Goal: Task Accomplishment & Management: Complete application form

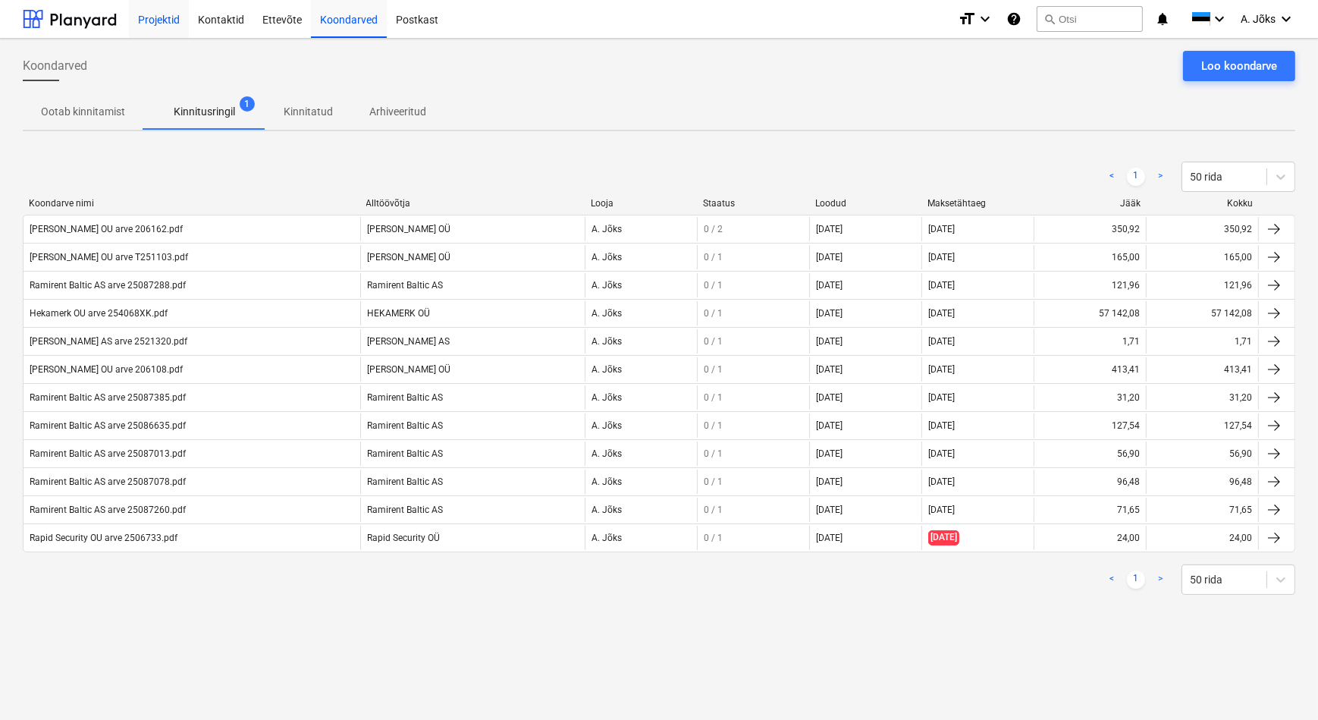
click at [176, 26] on div "Projektid" at bounding box center [159, 18] width 60 height 39
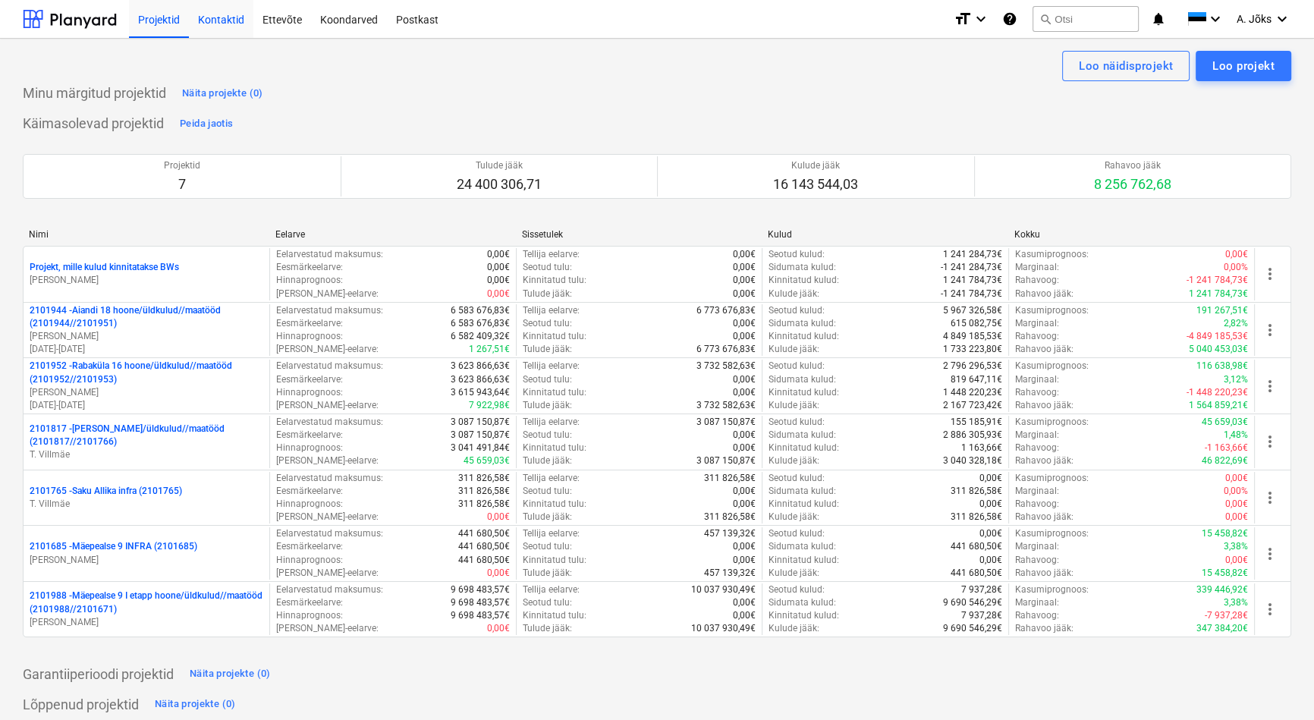
click at [213, 22] on div "Kontaktid" at bounding box center [221, 18] width 64 height 39
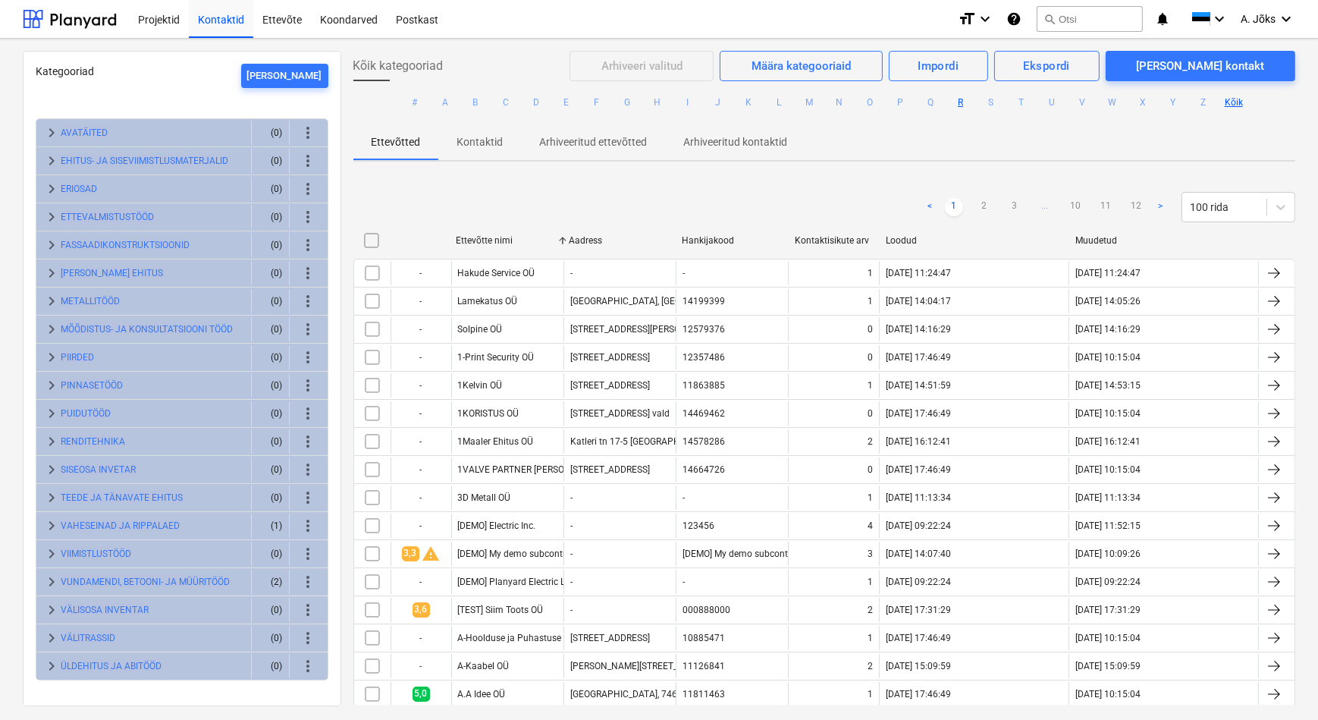
click at [956, 101] on button "R" at bounding box center [961, 102] width 18 height 18
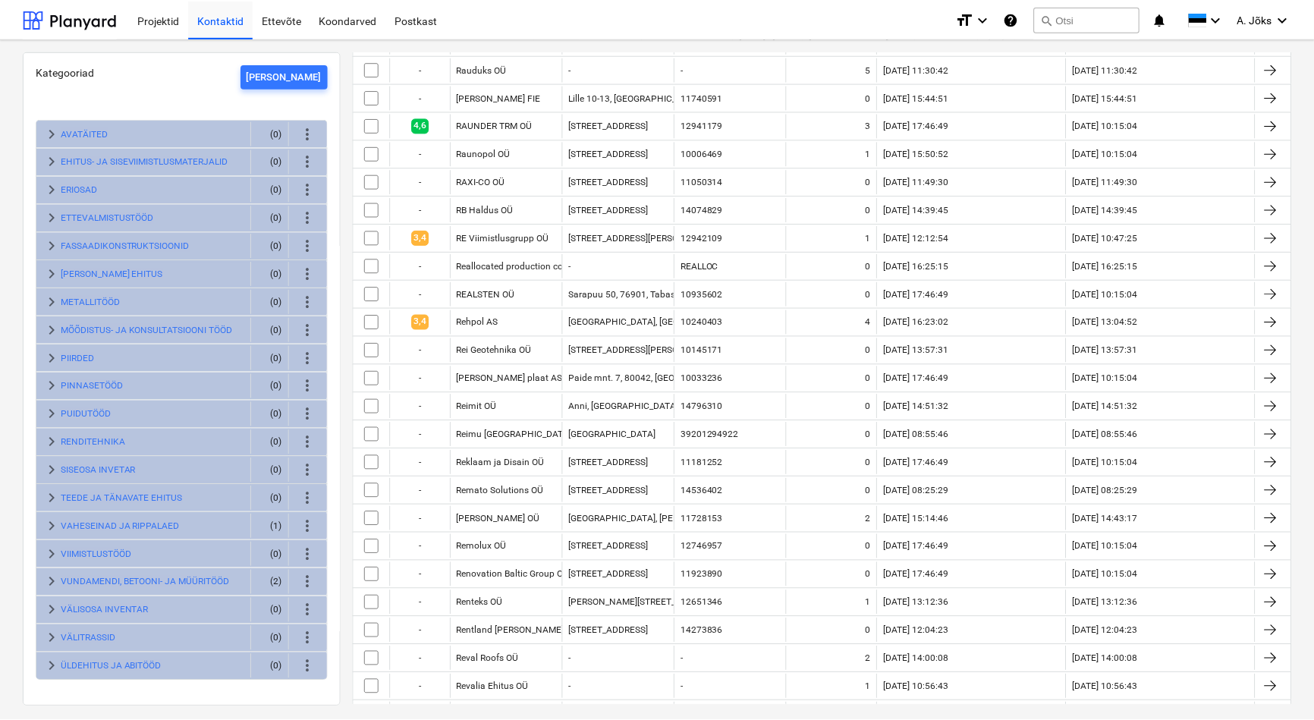
scroll to position [689, 0]
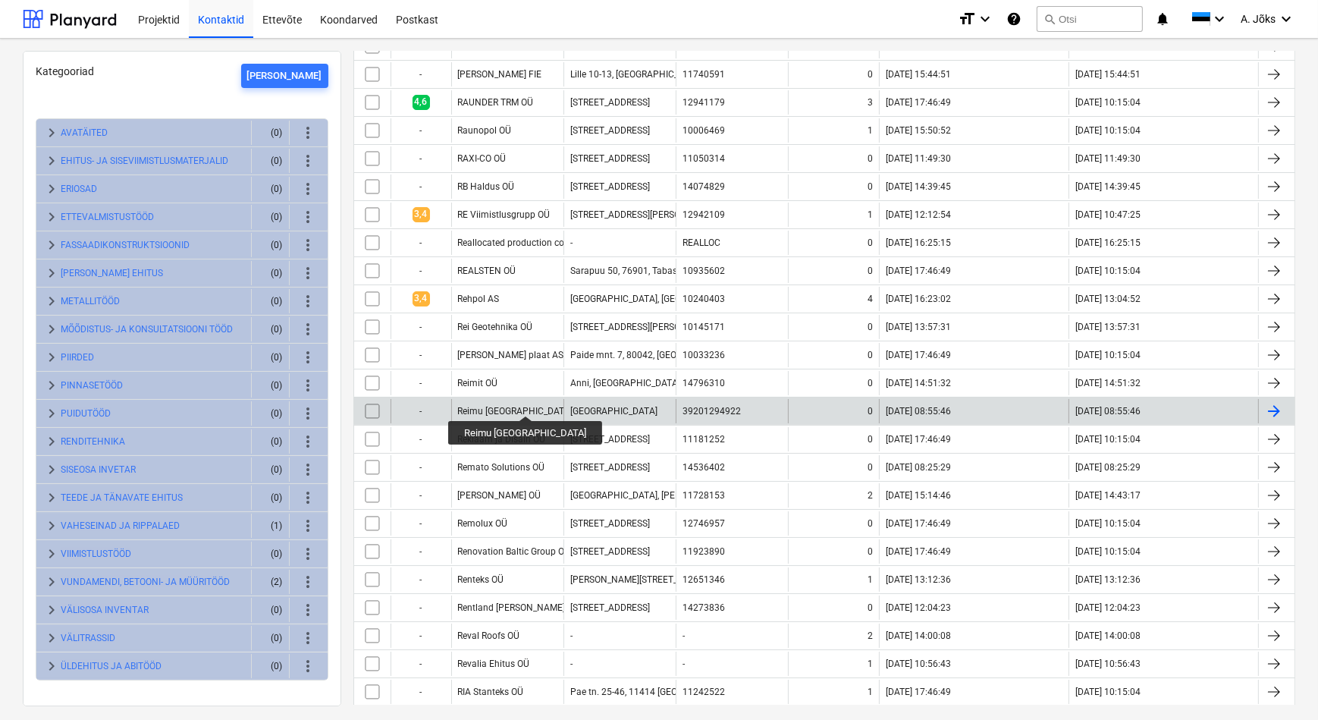
click at [501, 406] on div "Reimu [GEOGRAPHIC_DATA]" at bounding box center [515, 411] width 115 height 11
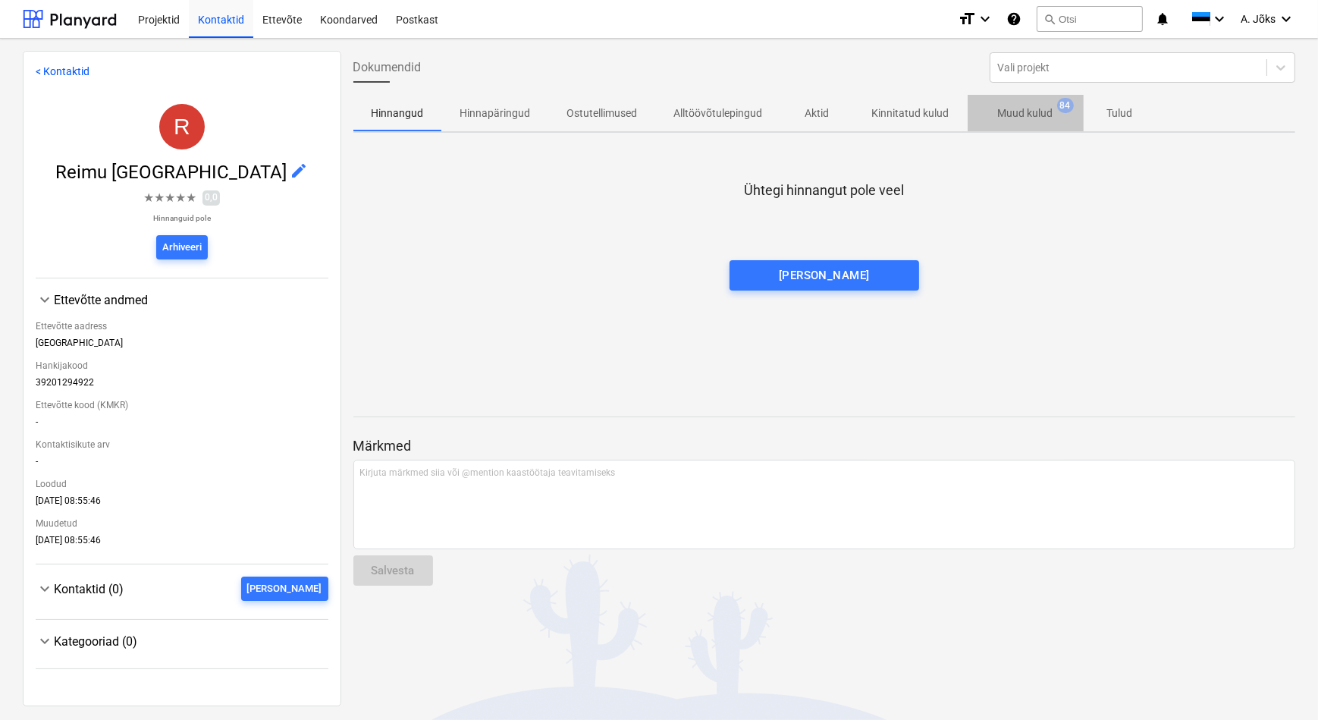
click at [1033, 121] on p "Muud kulud" at bounding box center [1025, 113] width 55 height 16
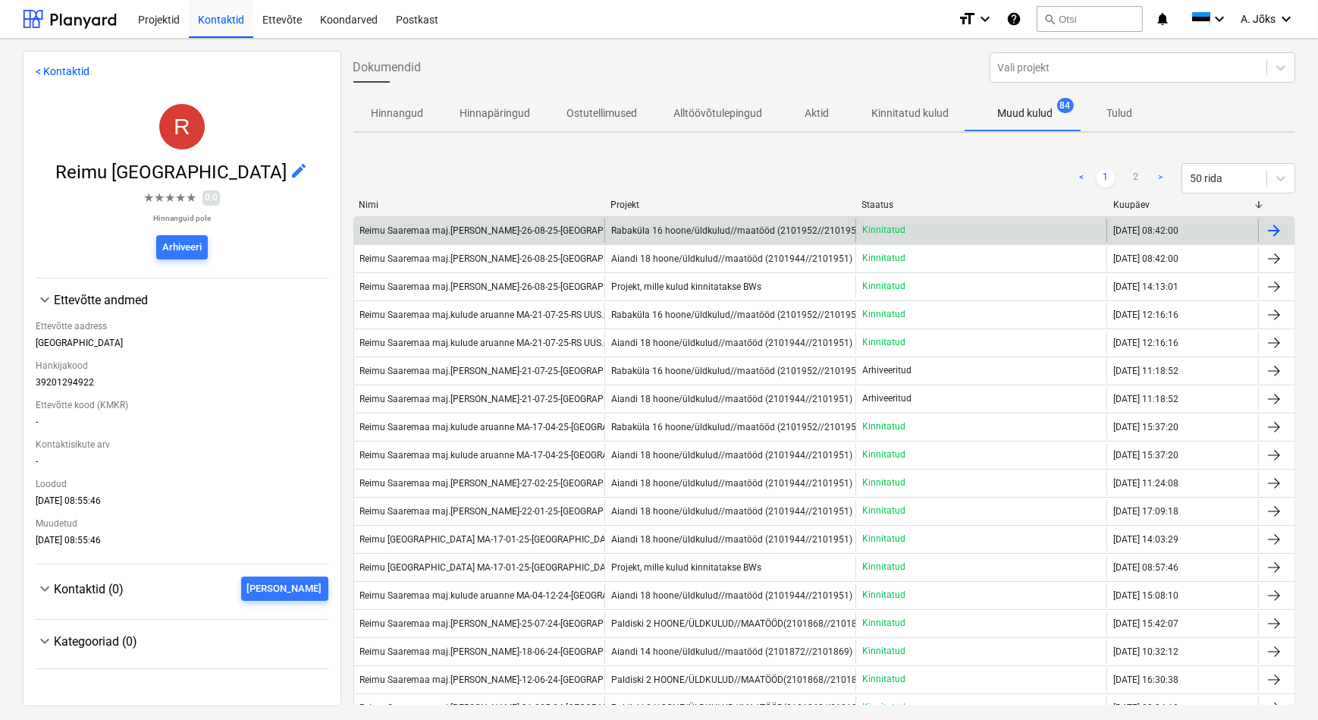
click at [546, 234] on div "Reimu Saaremaa maj.[PERSON_NAME]-26-08-25-[GEOGRAPHIC_DATA]pdf" at bounding box center [511, 230] width 302 height 11
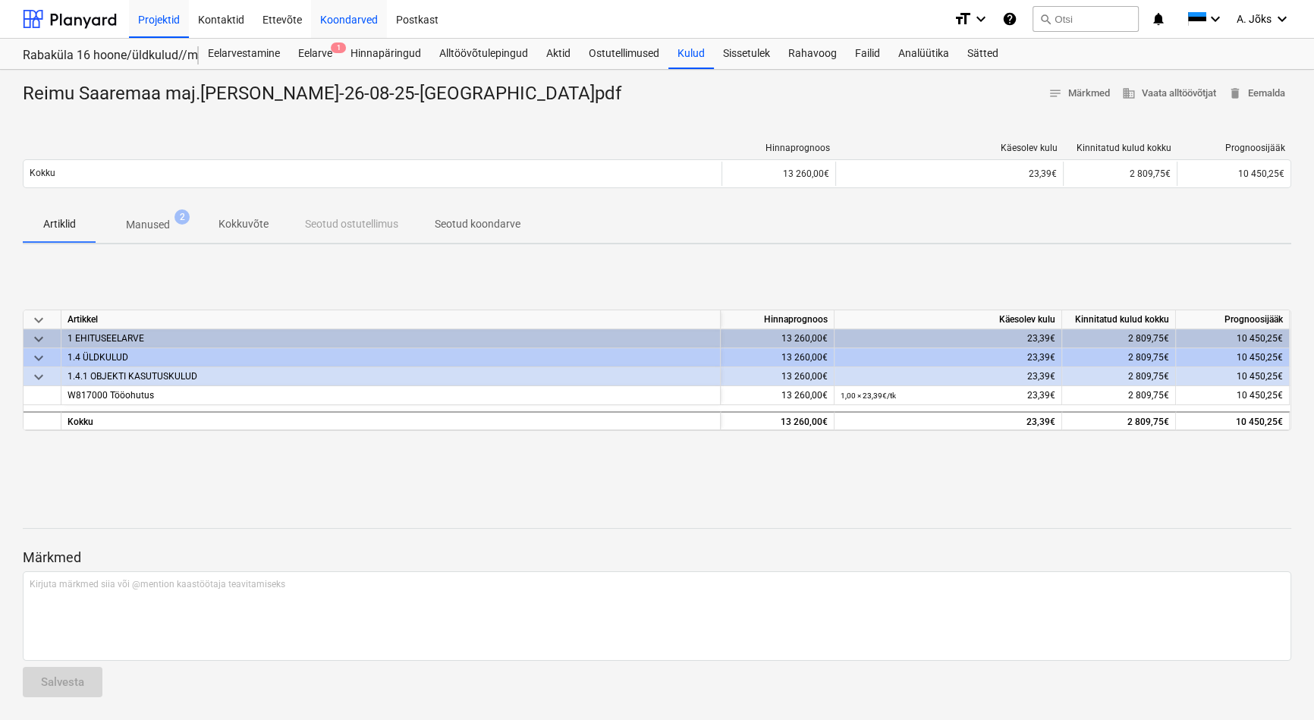
click at [353, 20] on div "Koondarved" at bounding box center [349, 18] width 76 height 39
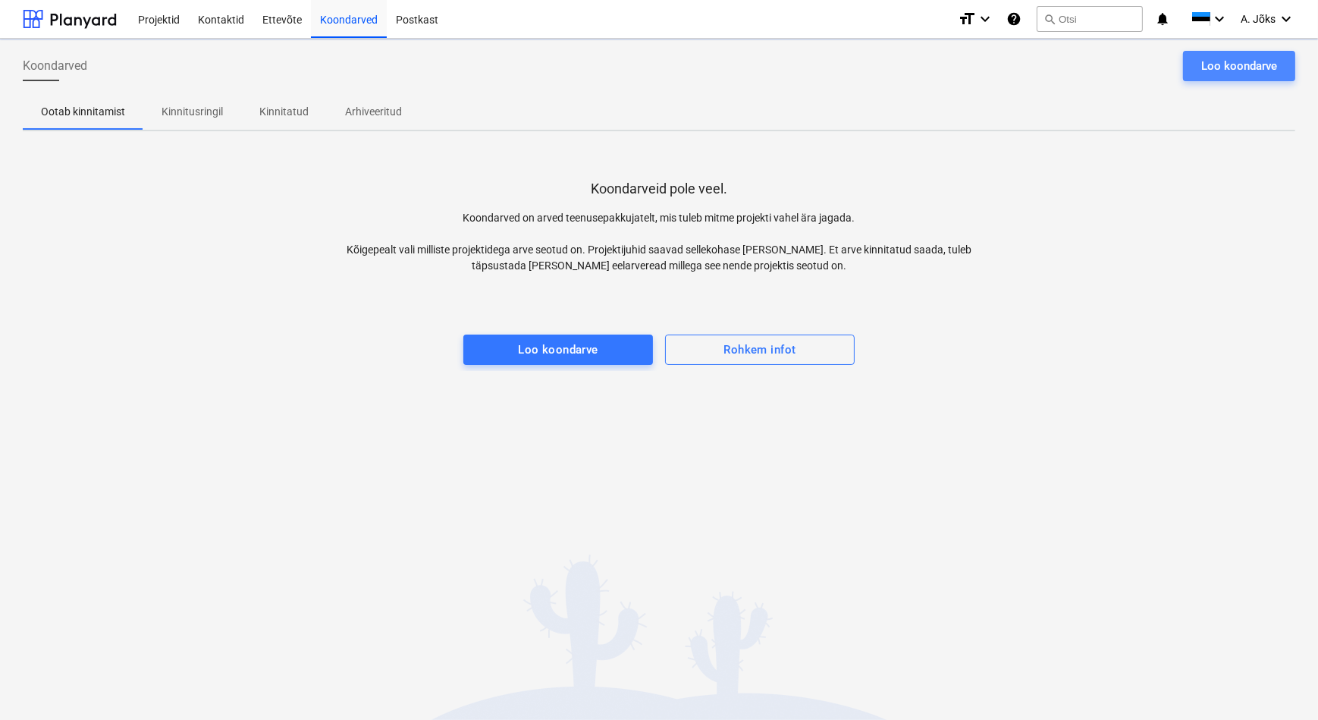
click at [1255, 68] on div "Loo koondarve" at bounding box center [1239, 66] width 76 height 20
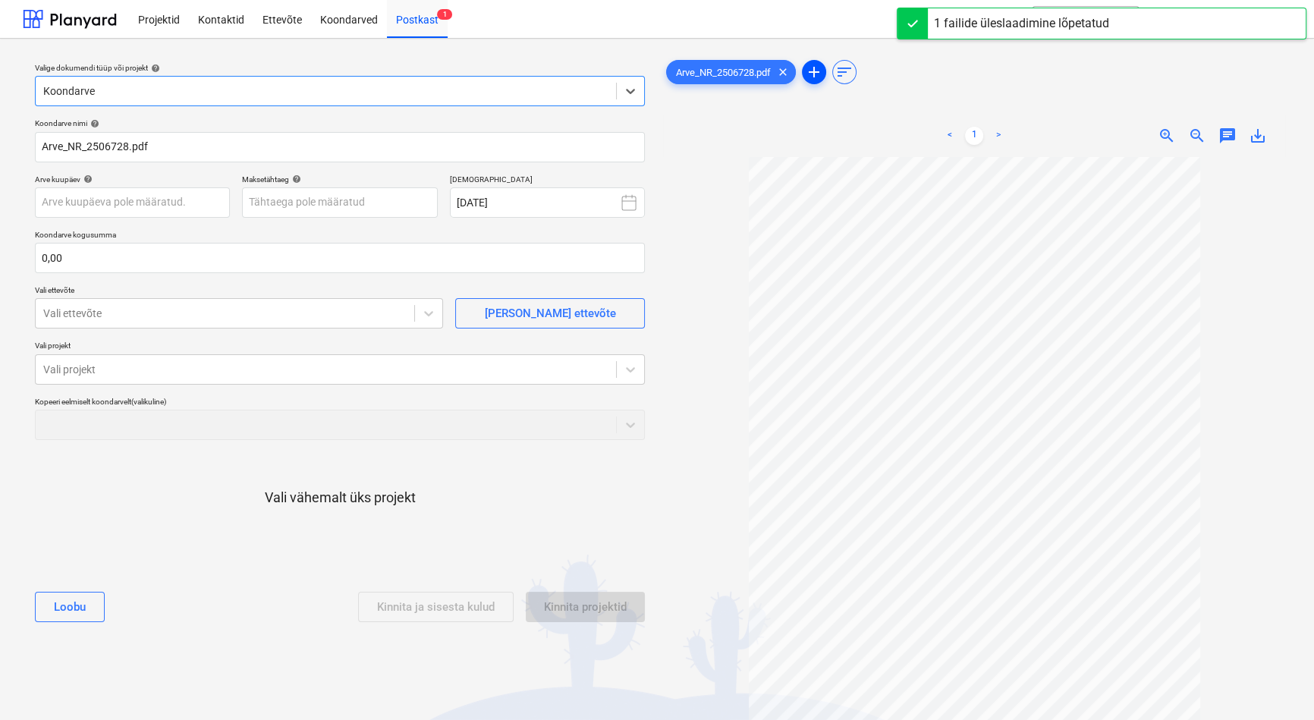
click at [817, 74] on span "add" at bounding box center [814, 72] width 18 height 18
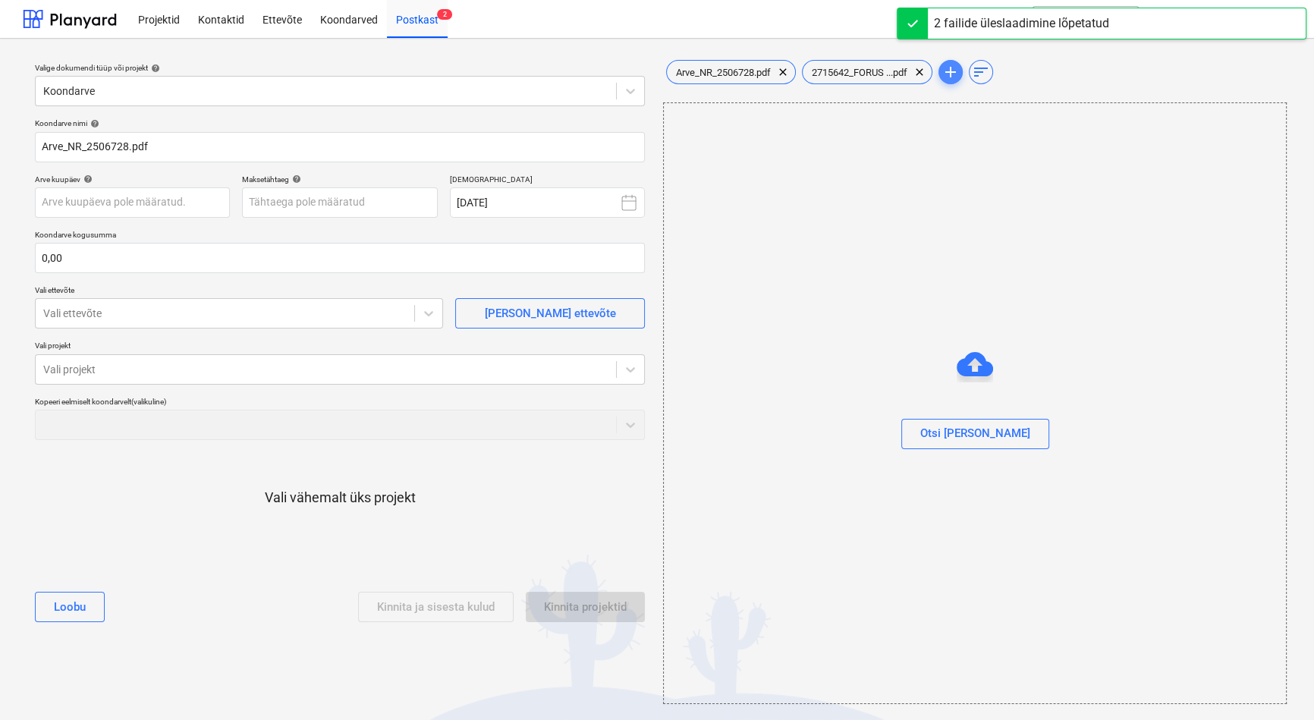
click at [959, 67] on span "add" at bounding box center [950, 72] width 18 height 18
click at [958, 74] on span "add" at bounding box center [950, 72] width 18 height 18
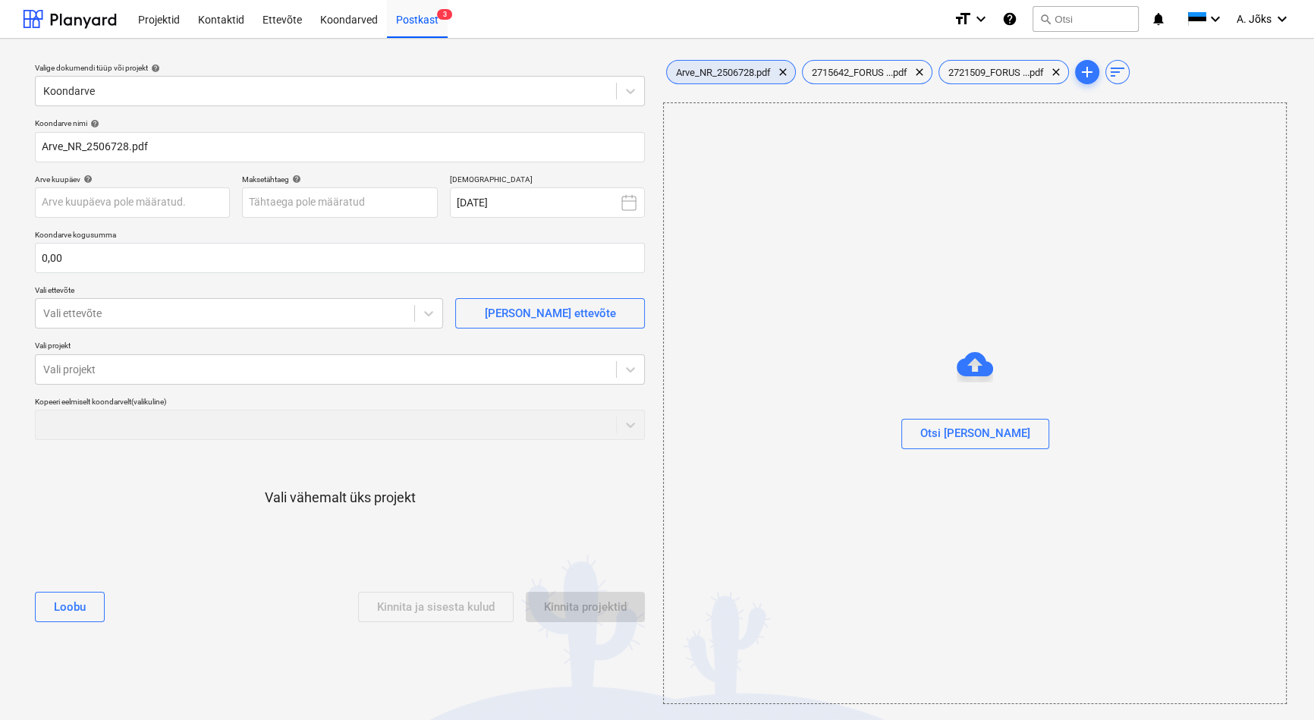
drag, startPoint x: 724, startPoint y: 70, endPoint x: 595, endPoint y: 117, distance: 137.9
click at [724, 70] on span "Arve_NR_2506728.pdf" at bounding box center [723, 72] width 113 height 11
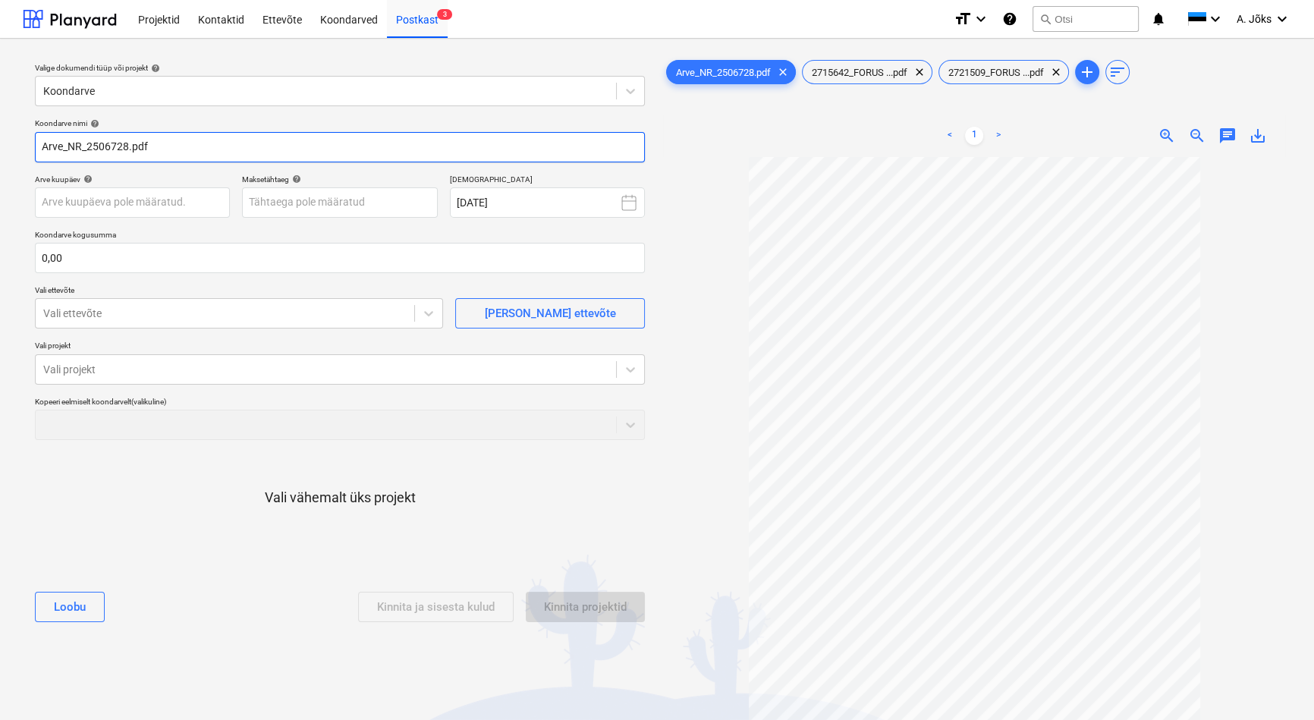
drag, startPoint x: 74, startPoint y: 145, endPoint x: -65, endPoint y: 130, distance: 140.3
click at [0, 130] on html "Projektid Kontaktid Ettevõte Koondarved Postkast 3 format_size keyboard_arrow_d…" at bounding box center [657, 360] width 1314 height 720
paste input "Rapid Security OÜ"
type input "Rapid Security OU arve 2506728.pdf"
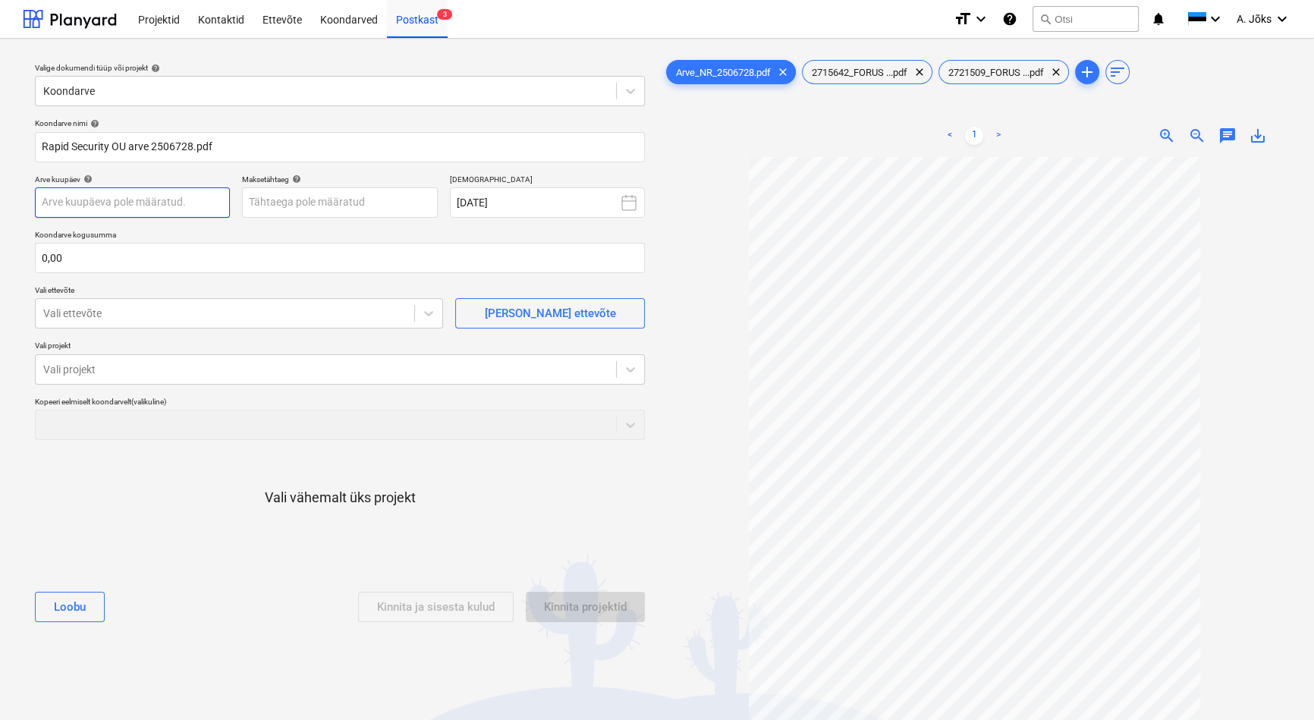
click at [201, 197] on body "Projektid Kontaktid Ettevõte Koondarved Postkast 3 format_size keyboard_arrow_d…" at bounding box center [657, 360] width 1314 height 720
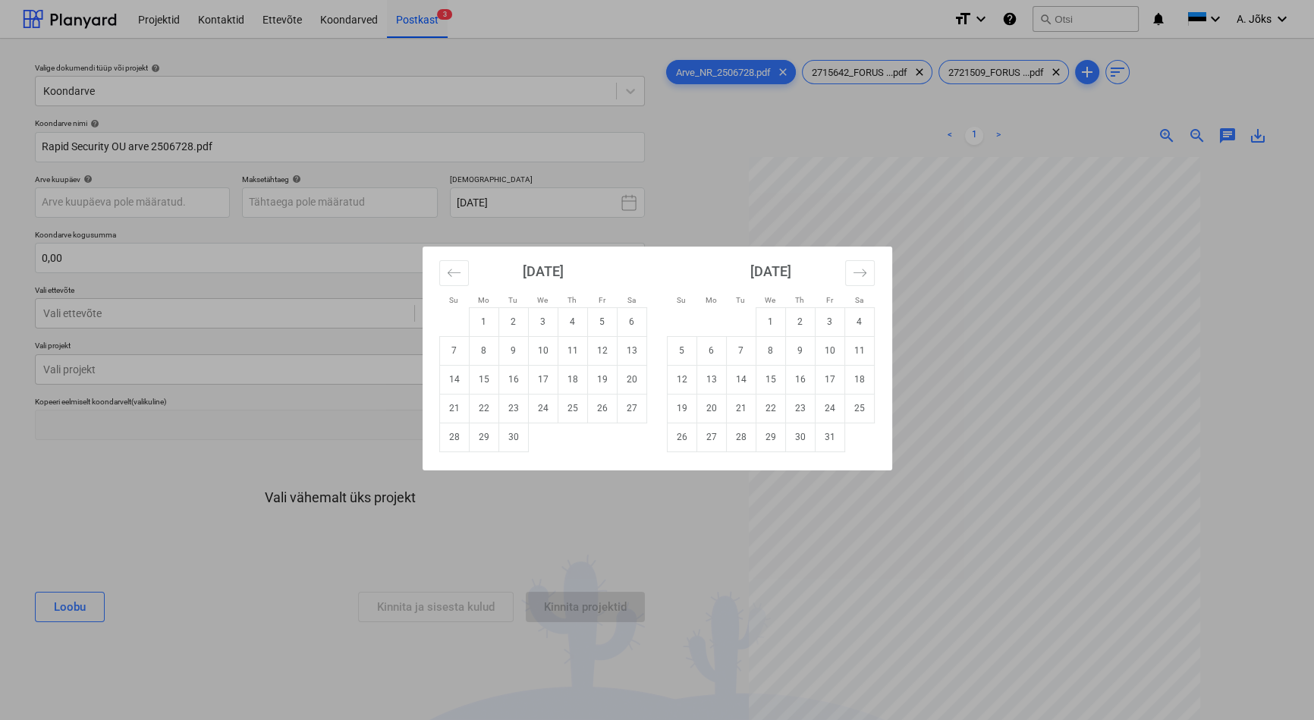
click at [485, 320] on td "1" at bounding box center [484, 321] width 30 height 29
type input "[DATE]"
click at [344, 206] on body "Projektid Kontaktid Ettevõte Koondarved Postkast 3 format_size keyboard_arrow_d…" at bounding box center [657, 360] width 1314 height 720
click at [634, 353] on td "13" at bounding box center [632, 350] width 30 height 29
type input "[DATE]"
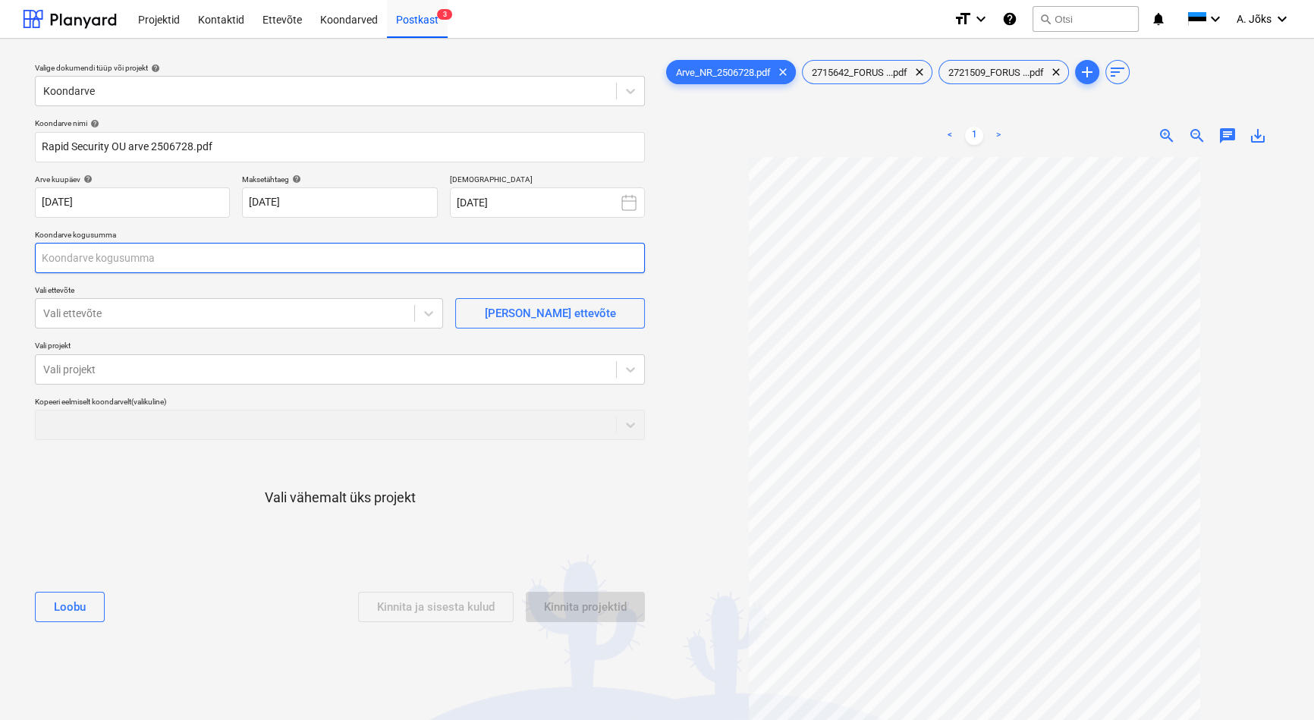
click at [221, 254] on input "text" at bounding box center [340, 258] width 610 height 30
type input "48,00"
click at [203, 322] on div "Vali ettevõte" at bounding box center [225, 313] width 378 height 21
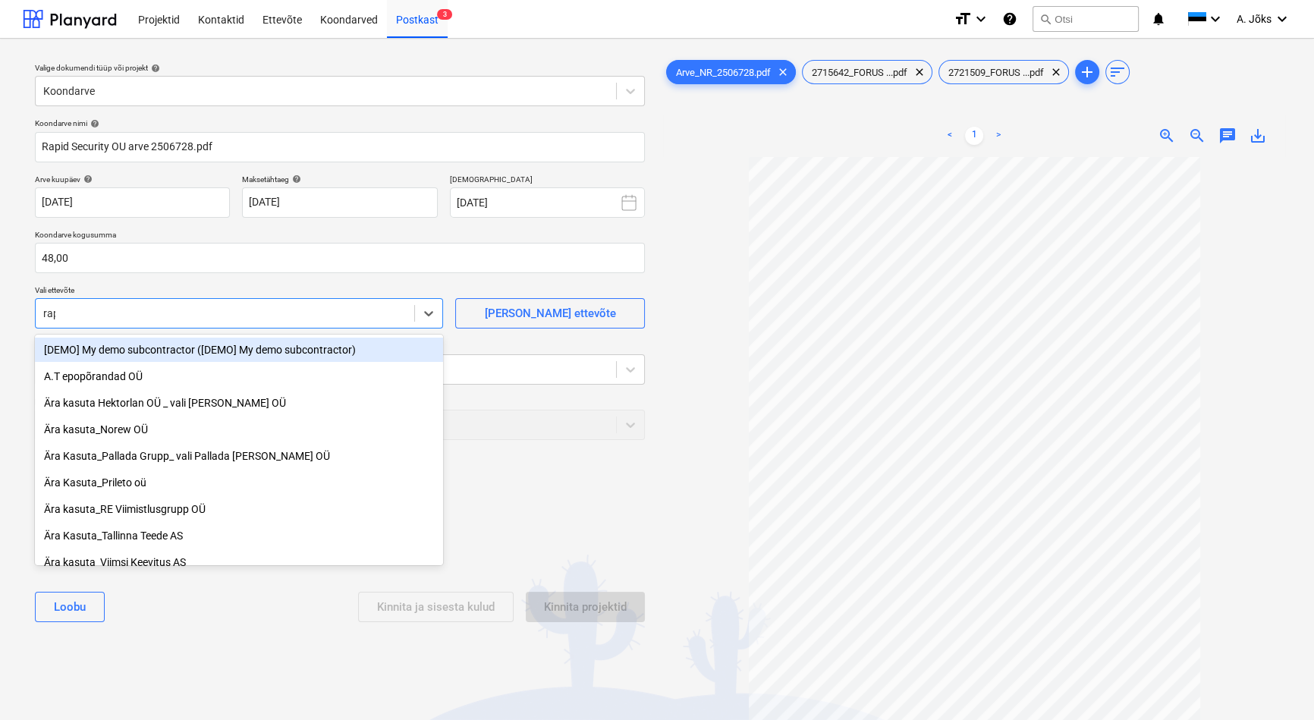
type input "rapi"
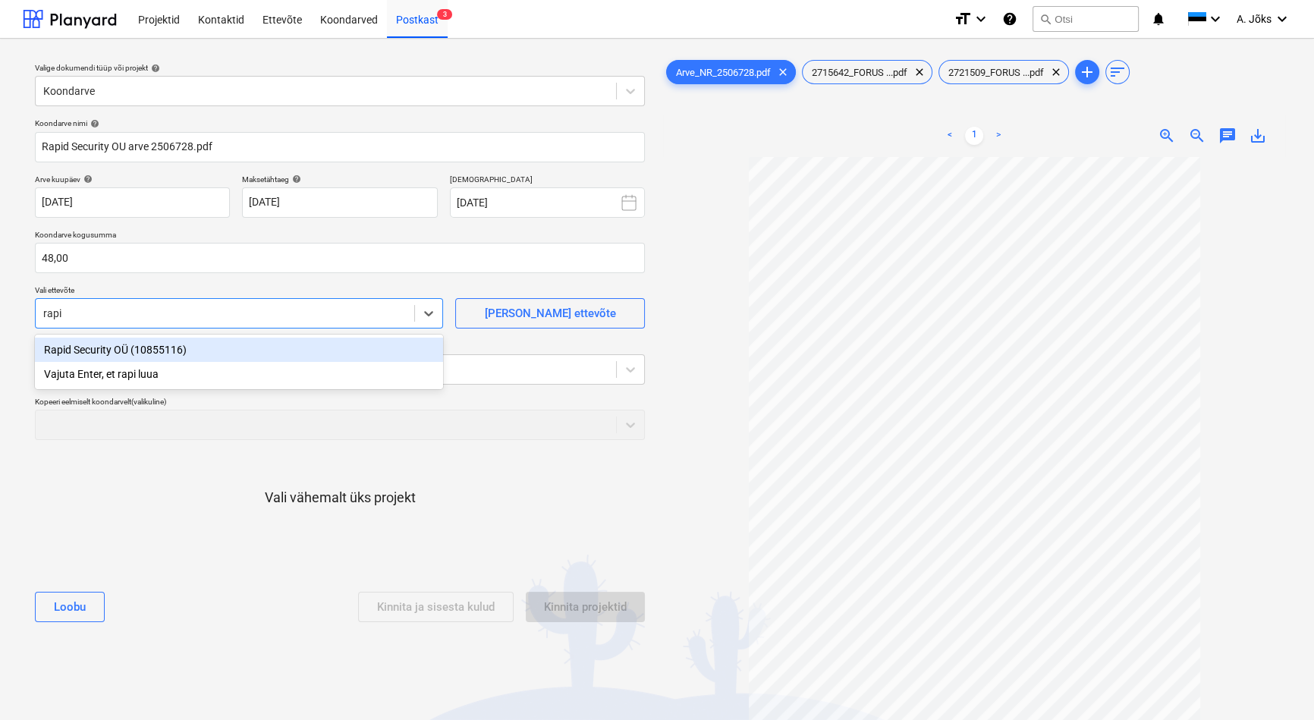
click at [174, 341] on div "Rapid Security OÜ (10855116)" at bounding box center [239, 349] width 408 height 24
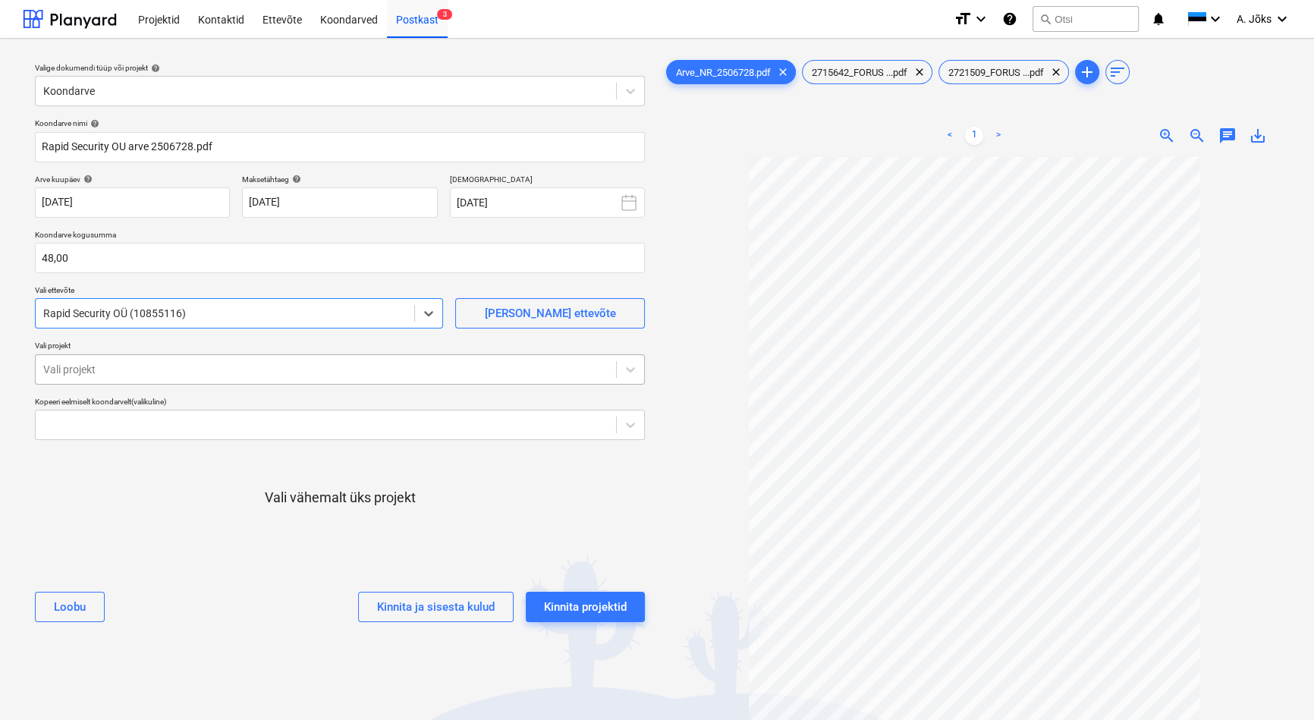
click at [179, 366] on div at bounding box center [325, 369] width 565 height 15
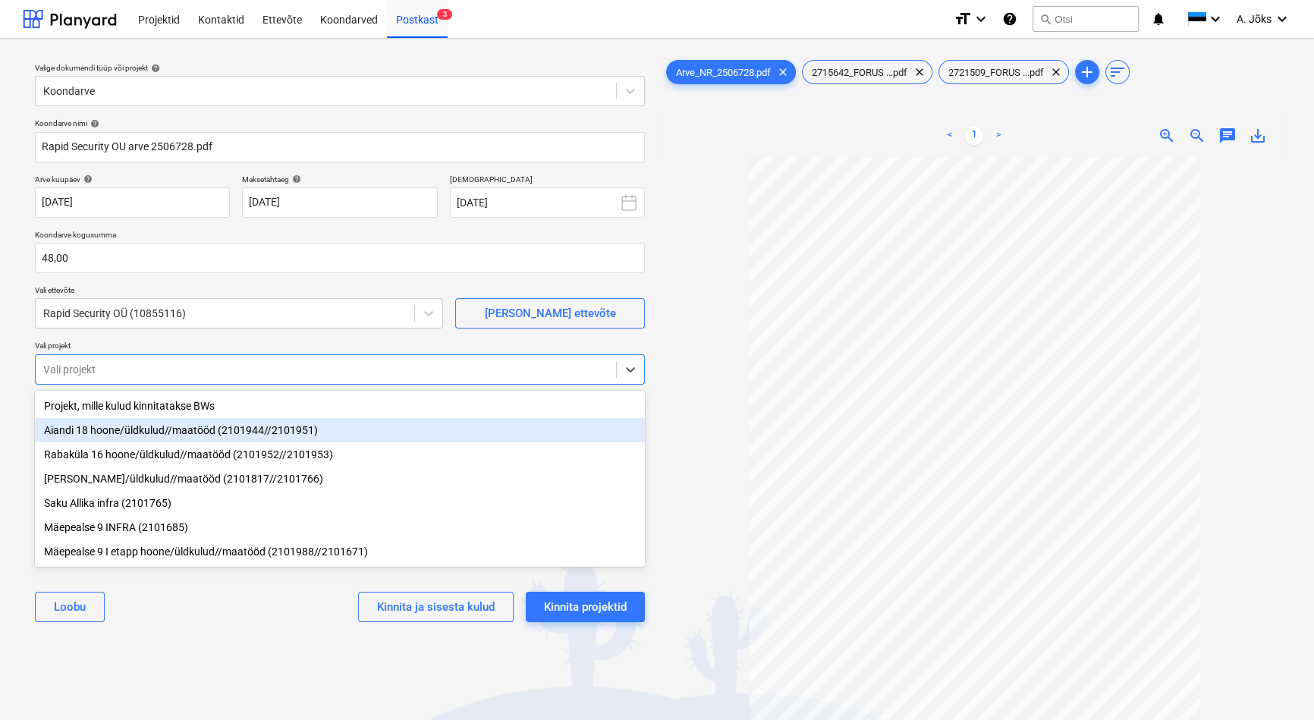
click at [158, 430] on div "Aiandi 18 hoone/üldkulud//maatööd (2101944//2101951)" at bounding box center [340, 430] width 610 height 24
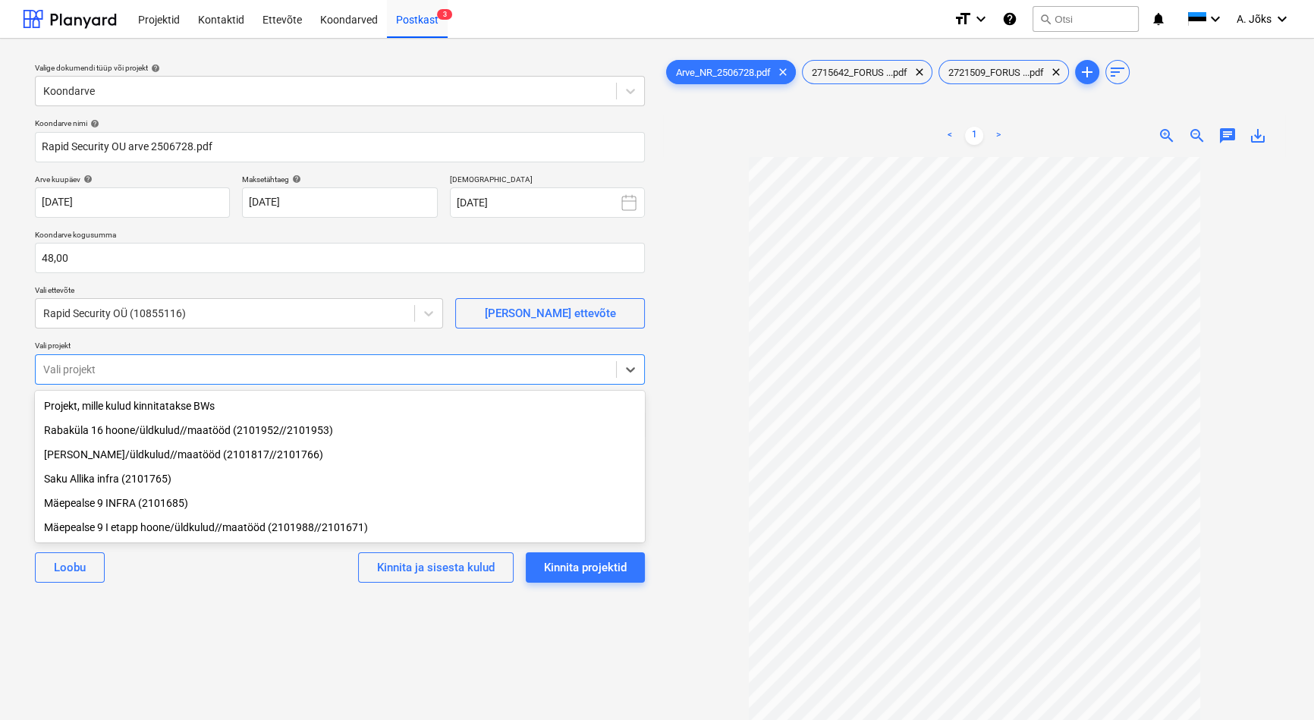
click at [181, 638] on div "Valige dokumendi tüüp või projekt help Koondarve Koondarve nimi help Rapid Secu…" at bounding box center [340, 445] width 634 height 789
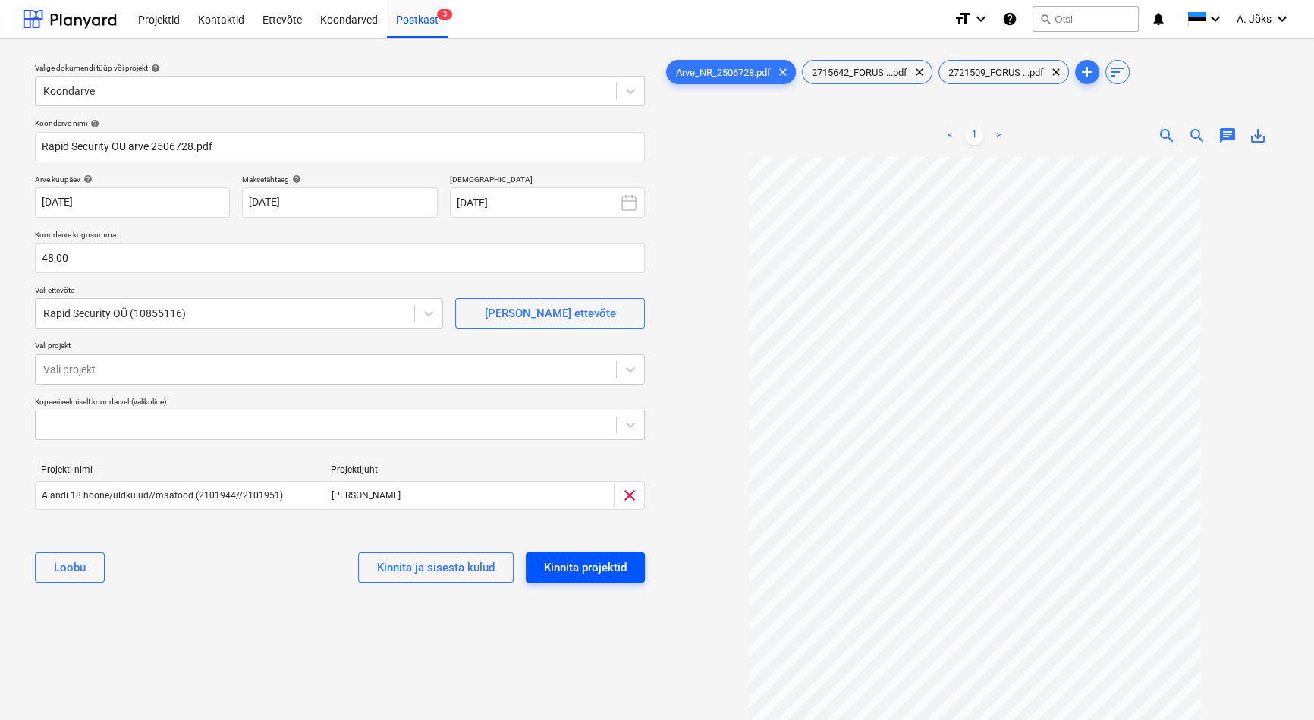
click at [584, 560] on div "Kinnita projektid" at bounding box center [585, 567] width 83 height 20
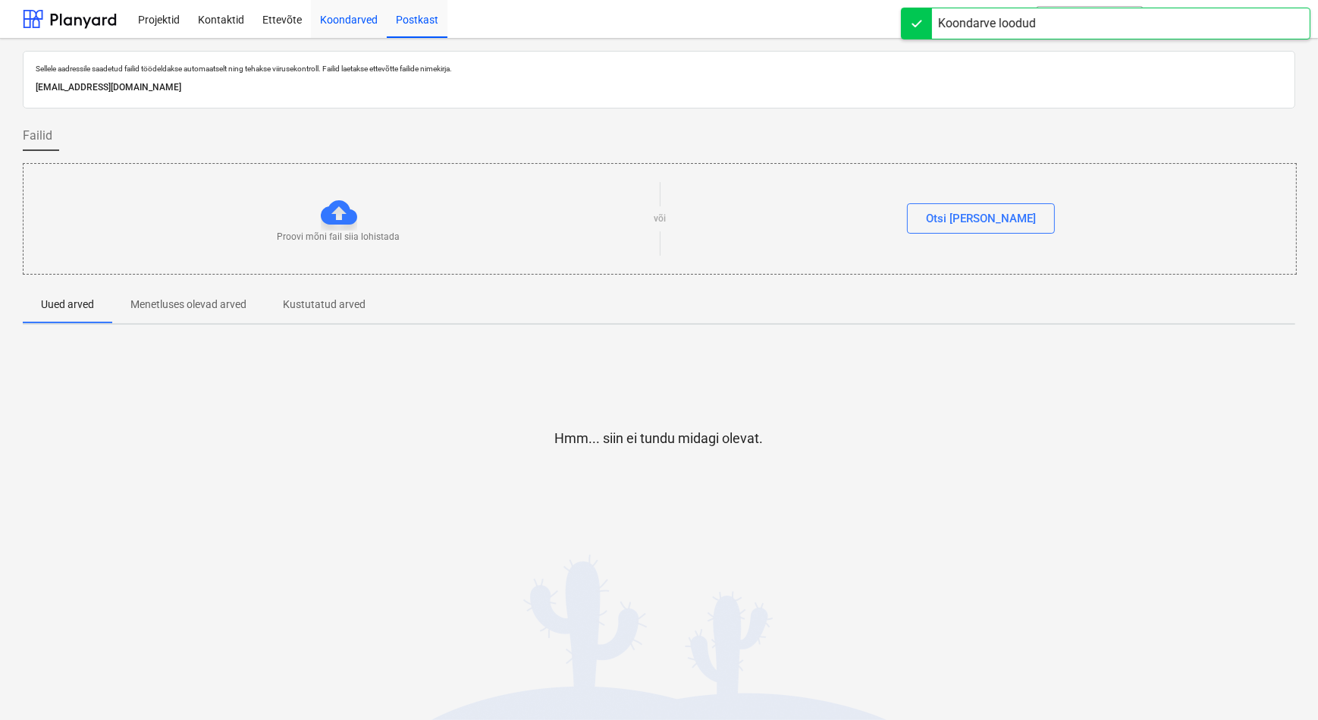
click at [339, 15] on div "Koondarved" at bounding box center [349, 18] width 76 height 39
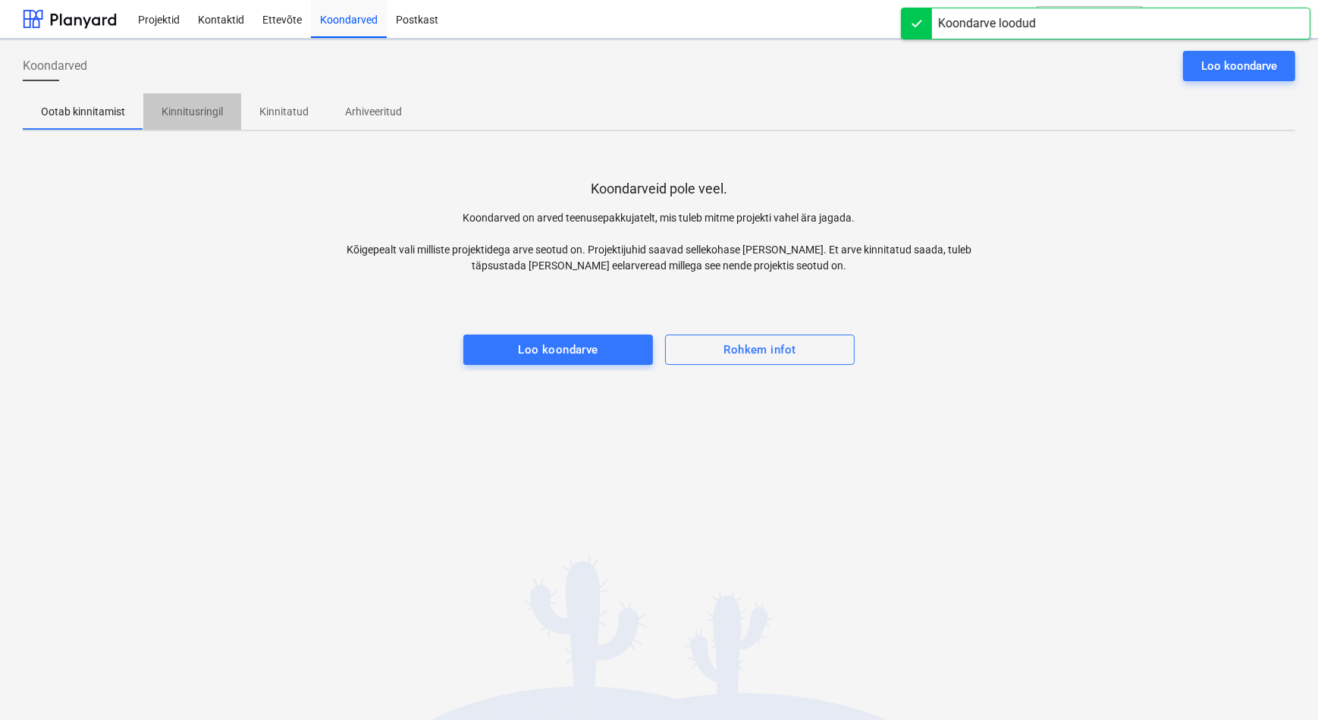
click at [193, 116] on p "Kinnitusringil" at bounding box center [192, 112] width 61 height 16
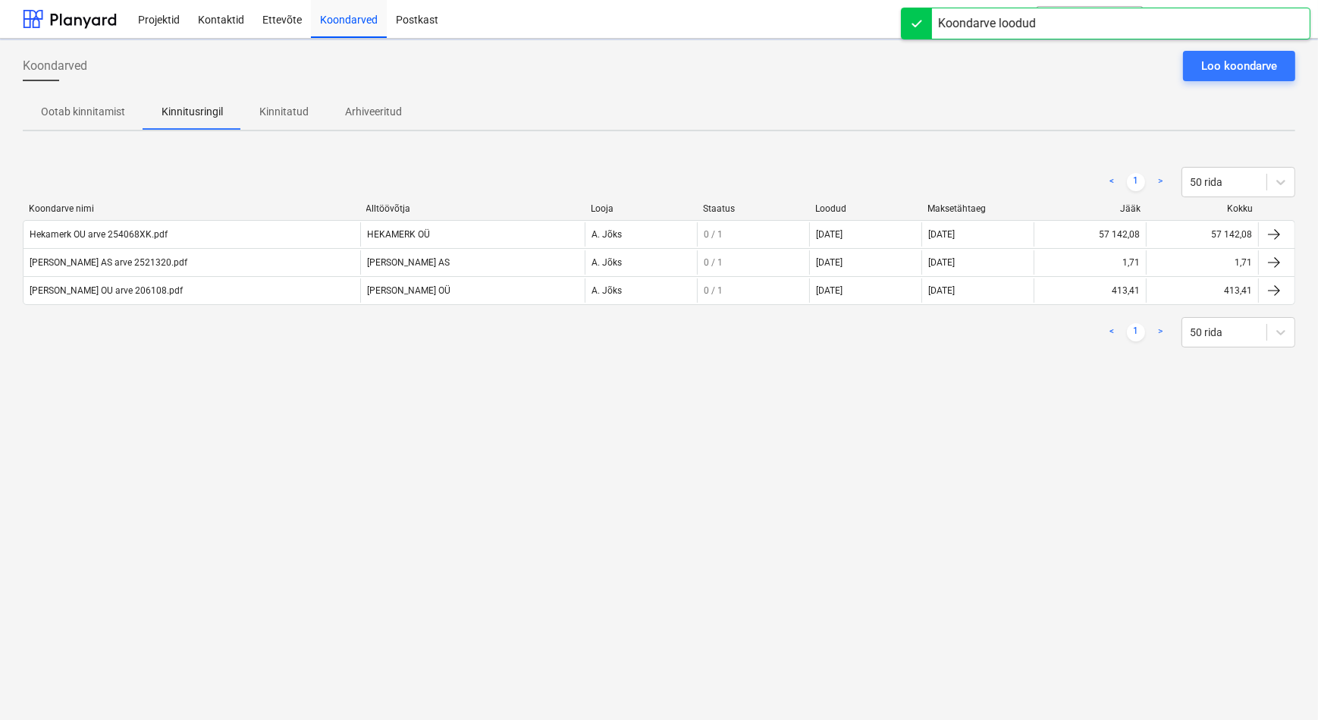
click at [269, 554] on div "Koondarved Loo koondarve Ootab kinnitamist Kinnitusringil Kinnitatud Arhiveerit…" at bounding box center [659, 379] width 1318 height 681
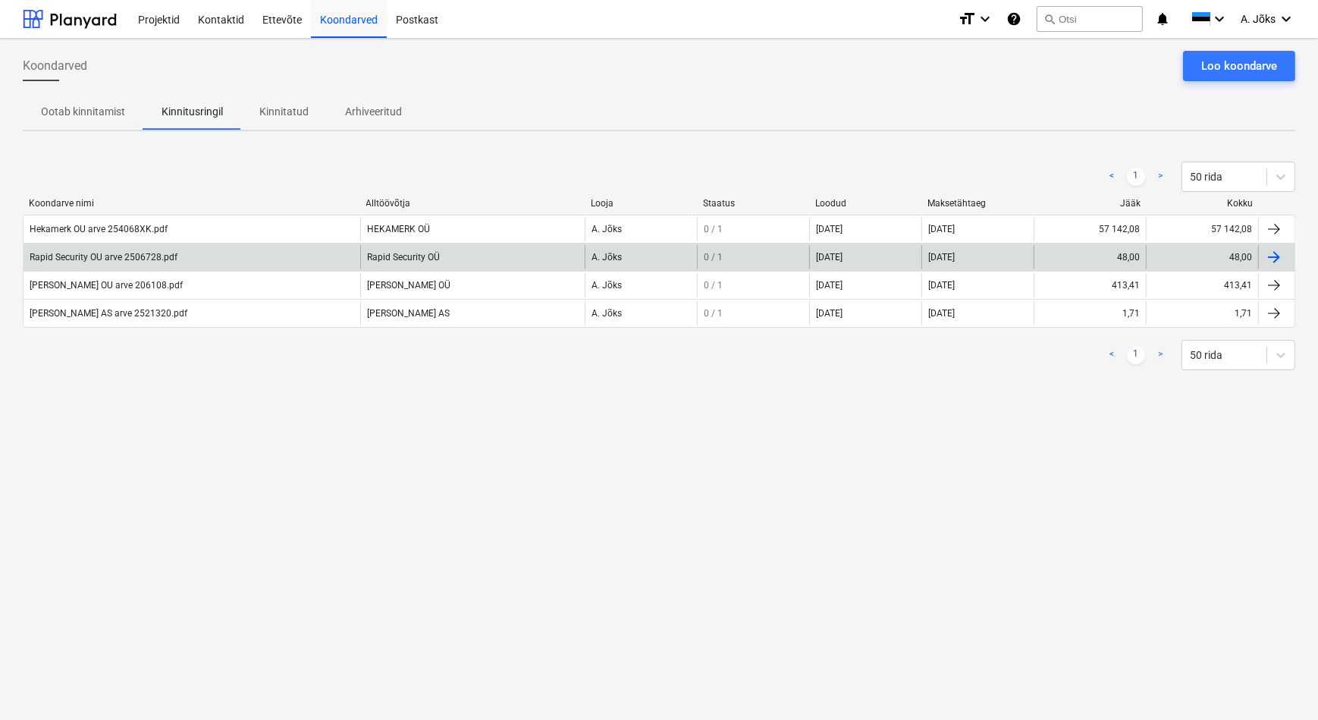
click at [159, 263] on div "Rapid Security OU arve 2506728.pdf" at bounding box center [192, 257] width 337 height 24
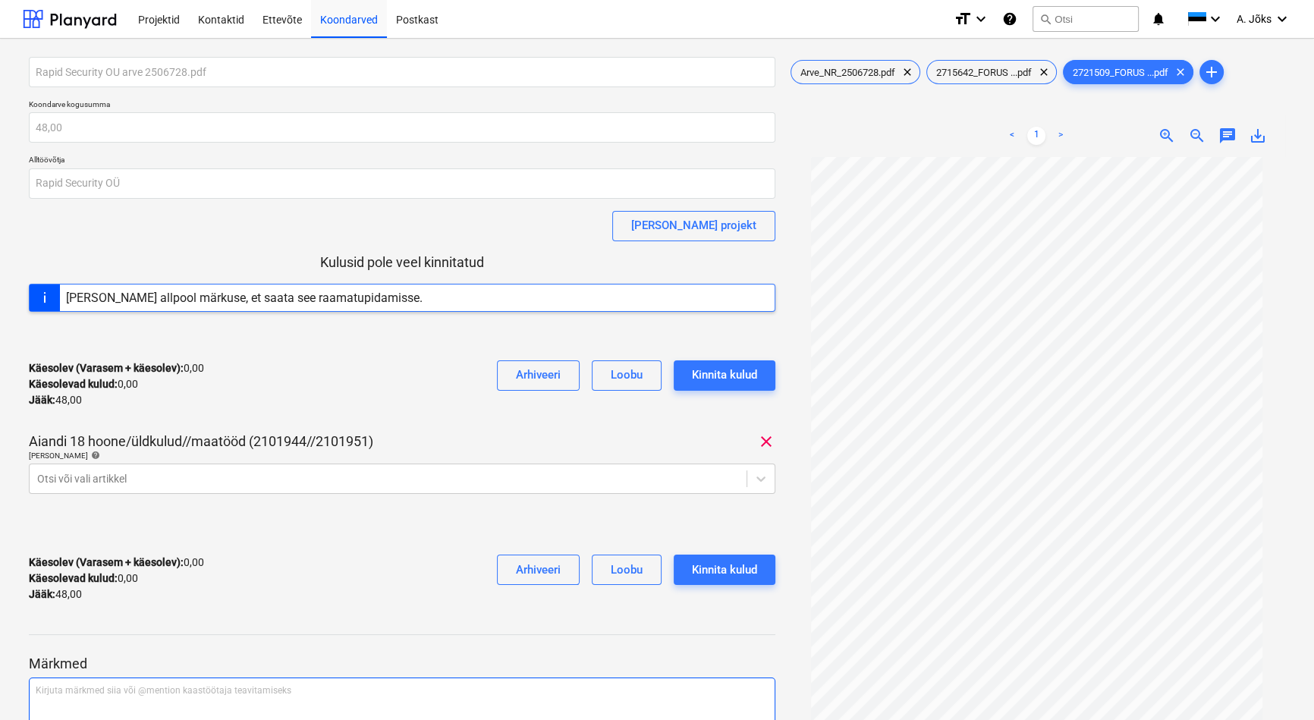
click at [183, 687] on p "Kirjuta märkmed siia või @mention kaastöötaja teavitamiseks ﻿" at bounding box center [402, 690] width 733 height 13
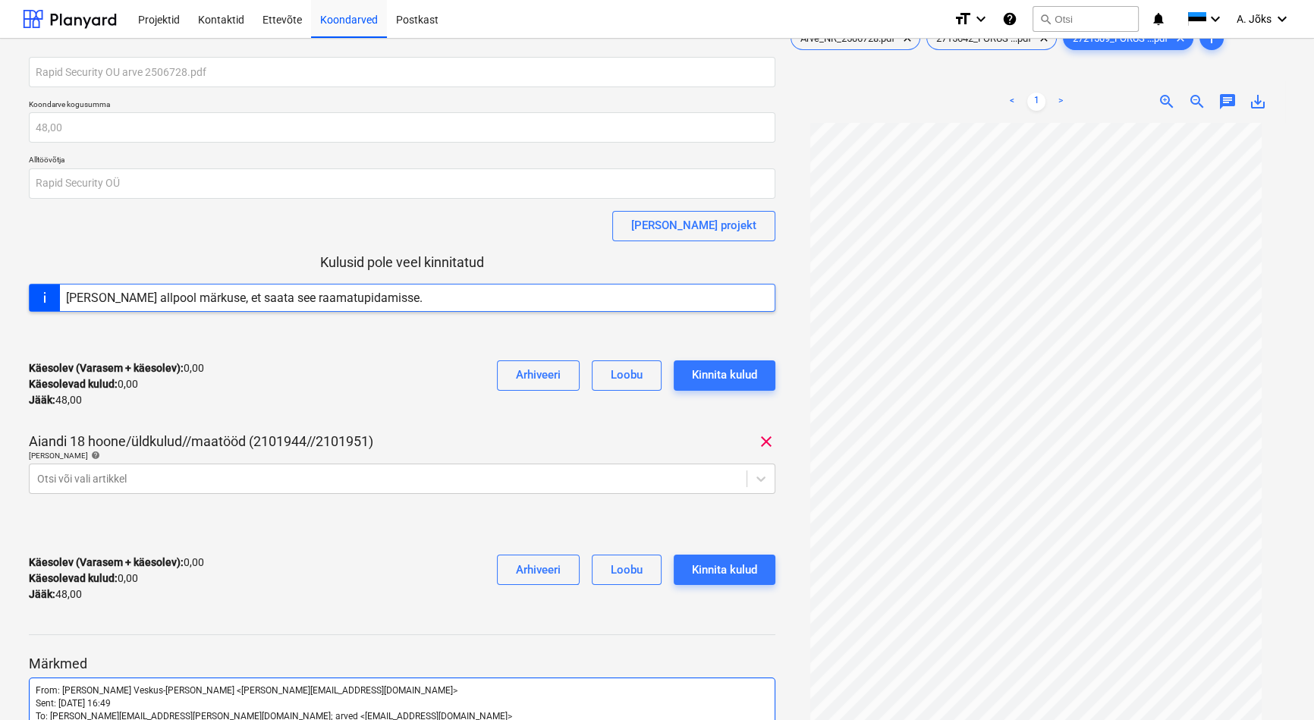
scroll to position [336, 0]
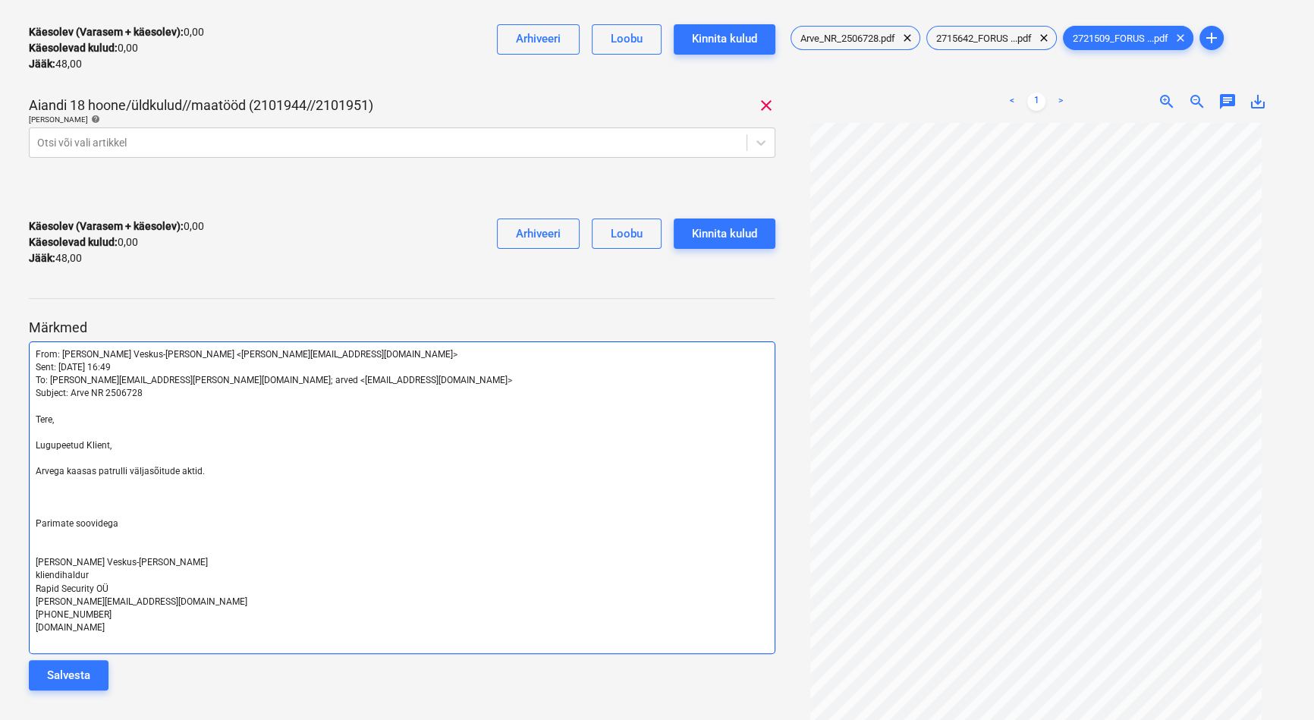
click at [77, 519] on span "Parimate soovidega" at bounding box center [77, 523] width 83 height 11
click at [74, 504] on p "﻿" at bounding box center [402, 510] width 733 height 13
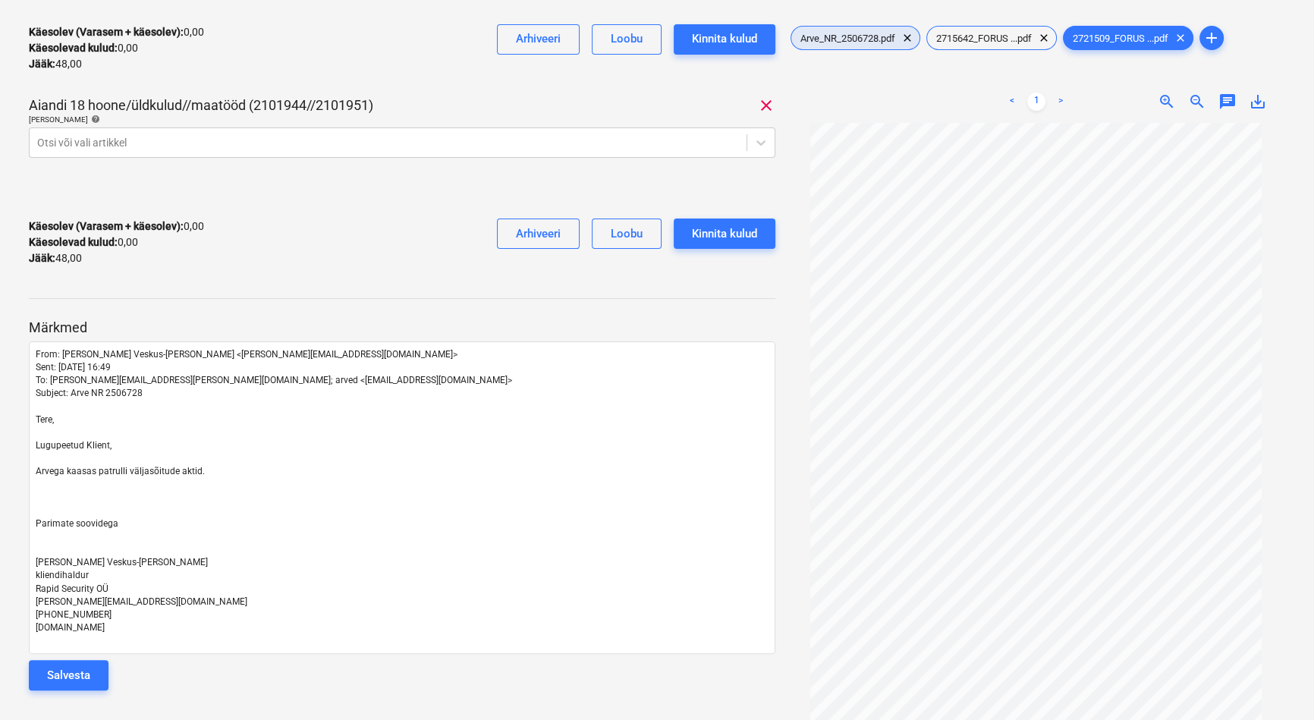
click at [842, 33] on span "Arve_NR_2506728.pdf" at bounding box center [847, 38] width 113 height 11
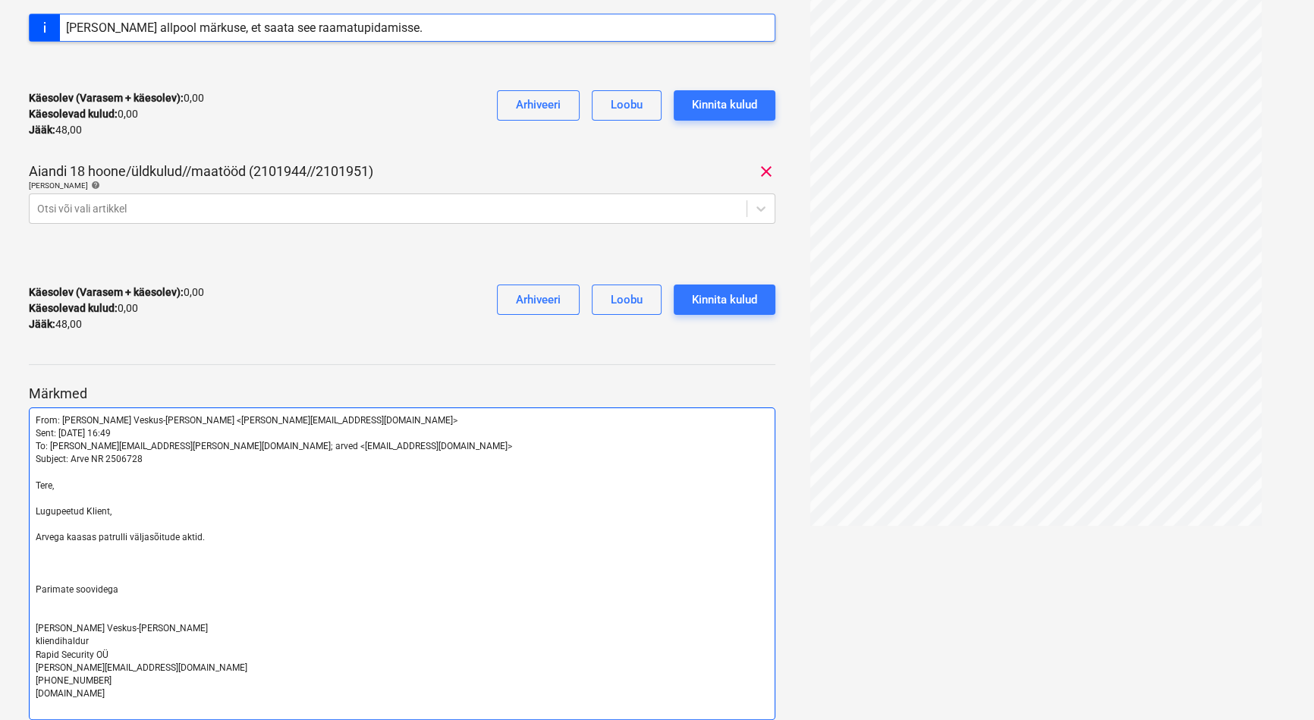
scroll to position [275, 0]
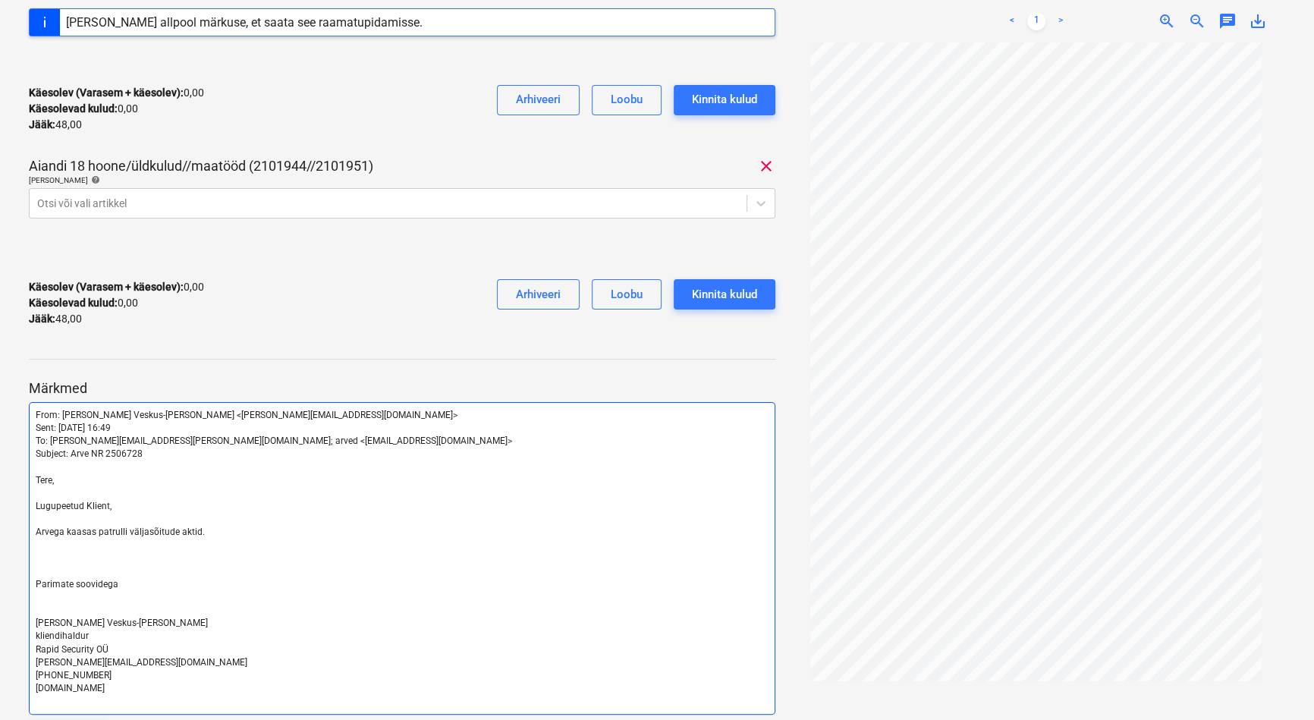
click at [144, 569] on p "﻿" at bounding box center [402, 571] width 733 height 13
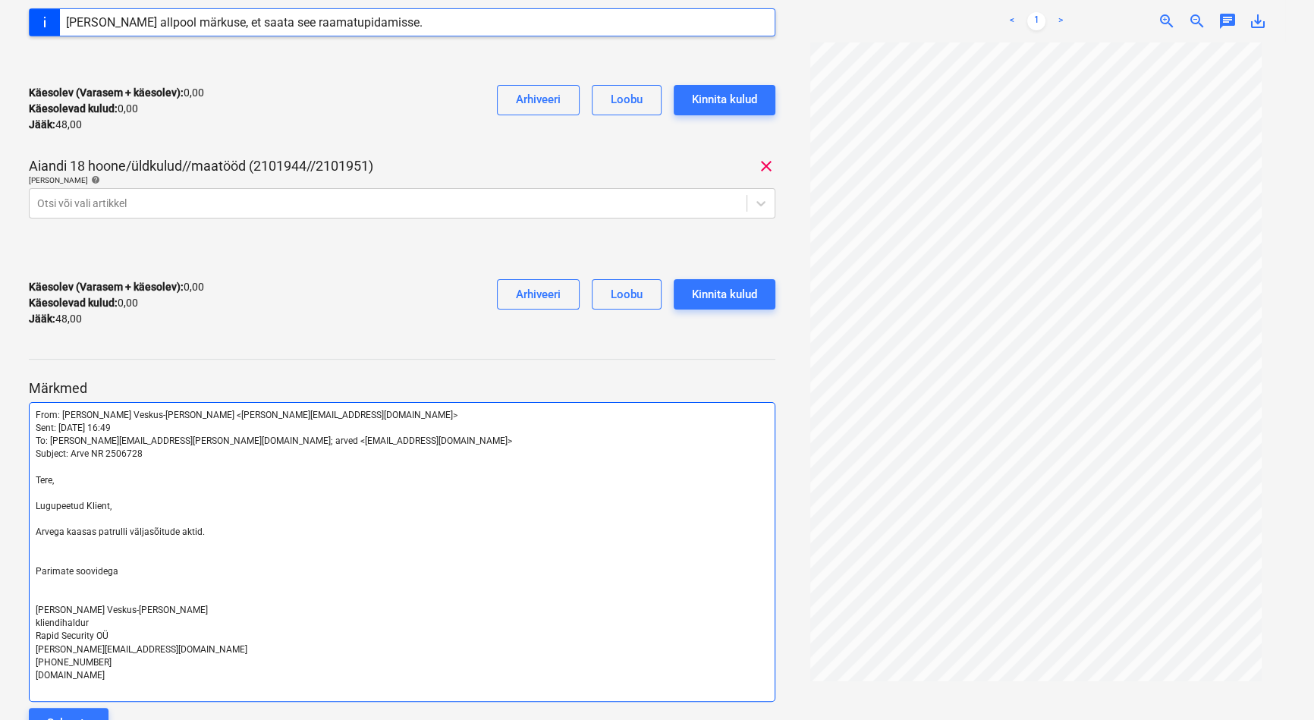
click at [118, 591] on p "﻿" at bounding box center [402, 597] width 733 height 13
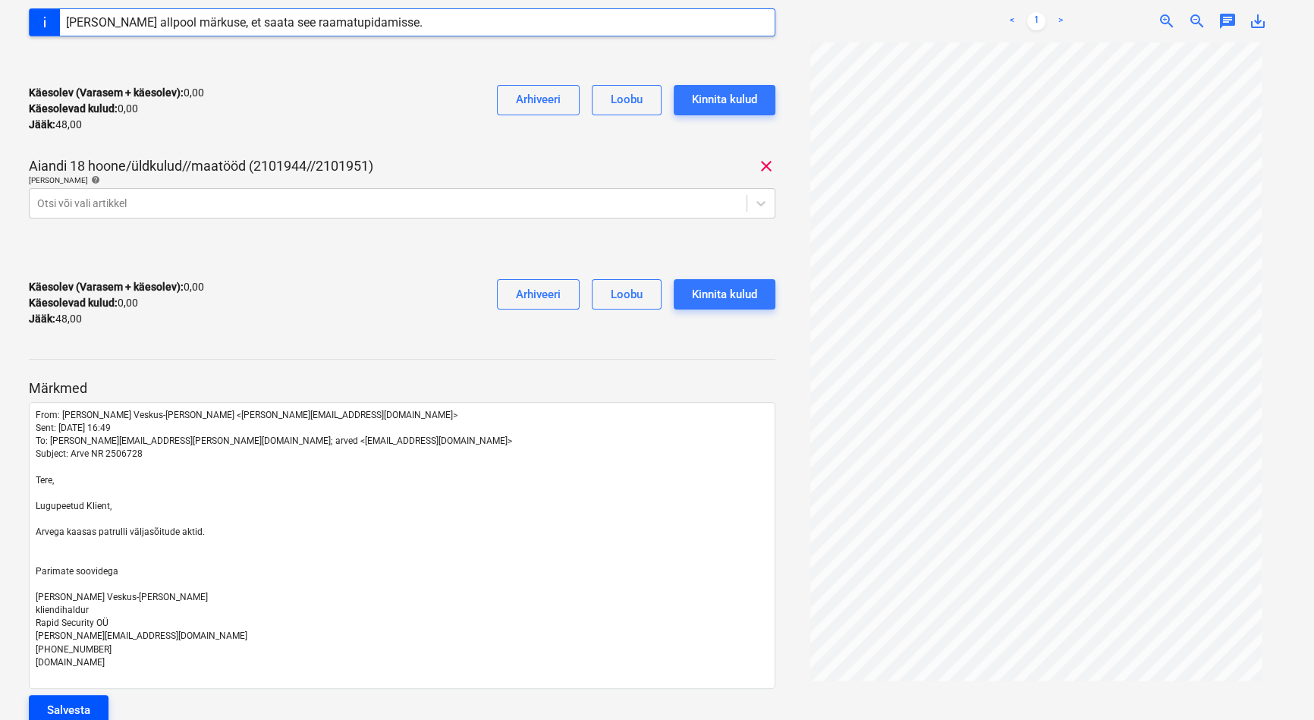
click at [68, 700] on div "Salvesta" at bounding box center [68, 710] width 43 height 20
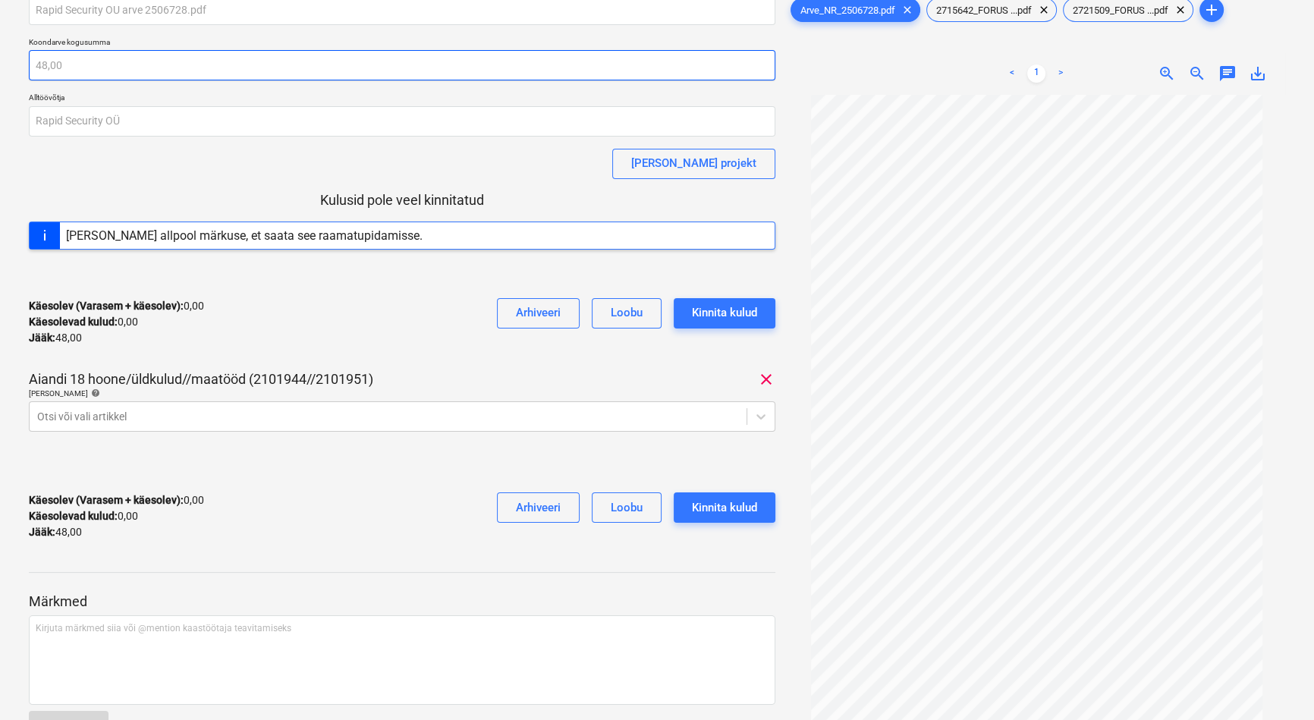
scroll to position [0, 0]
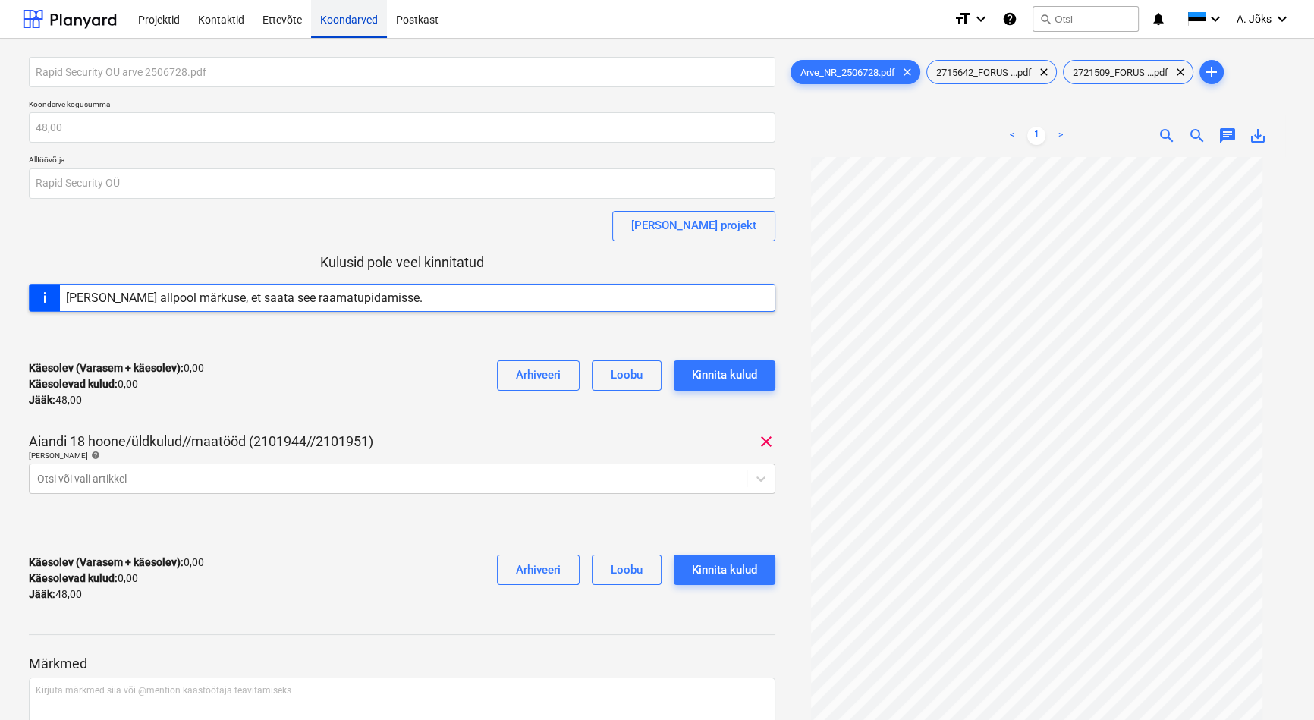
click at [356, 14] on div "Koondarved" at bounding box center [349, 18] width 76 height 39
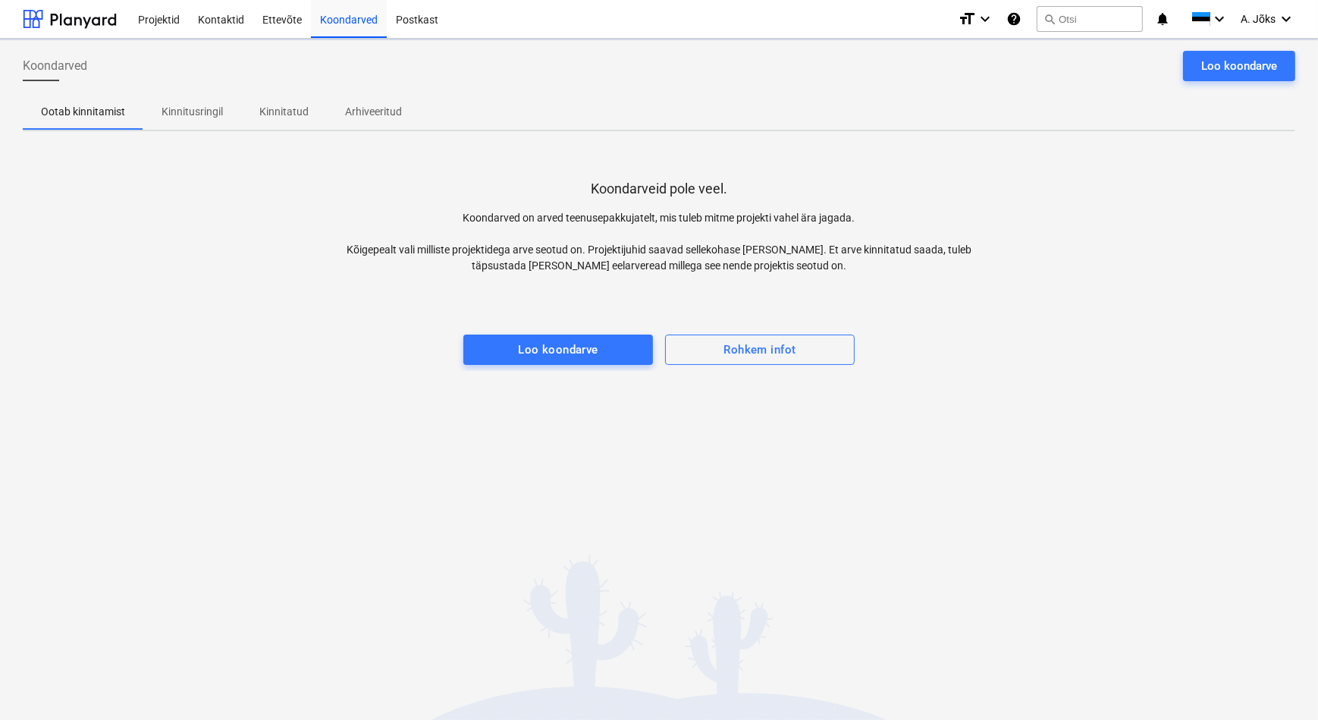
click at [181, 106] on p "Kinnitusringil" at bounding box center [192, 112] width 61 height 16
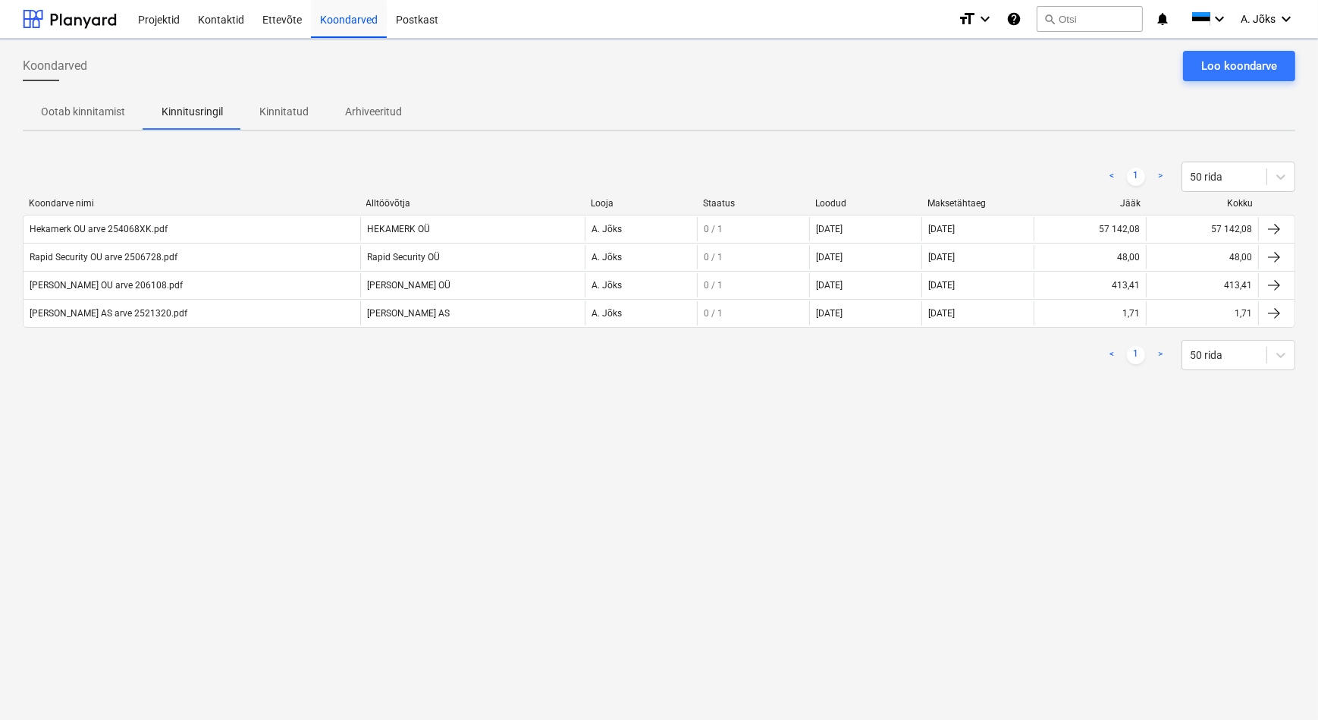
click at [333, 480] on div "Koondarved Loo koondarve Ootab kinnitamist Kinnitusringil Kinnitatud Arhiveerit…" at bounding box center [659, 379] width 1318 height 681
drag, startPoint x: 463, startPoint y: 546, endPoint x: 437, endPoint y: 552, distance: 26.5
click at [463, 546] on div "Koondarved Loo koondarve Ootab kinnitamist Kinnitusringil Kinnitatud Arhiveerit…" at bounding box center [659, 379] width 1318 height 681
click at [270, 110] on p "Kinnitatud" at bounding box center [283, 112] width 49 height 16
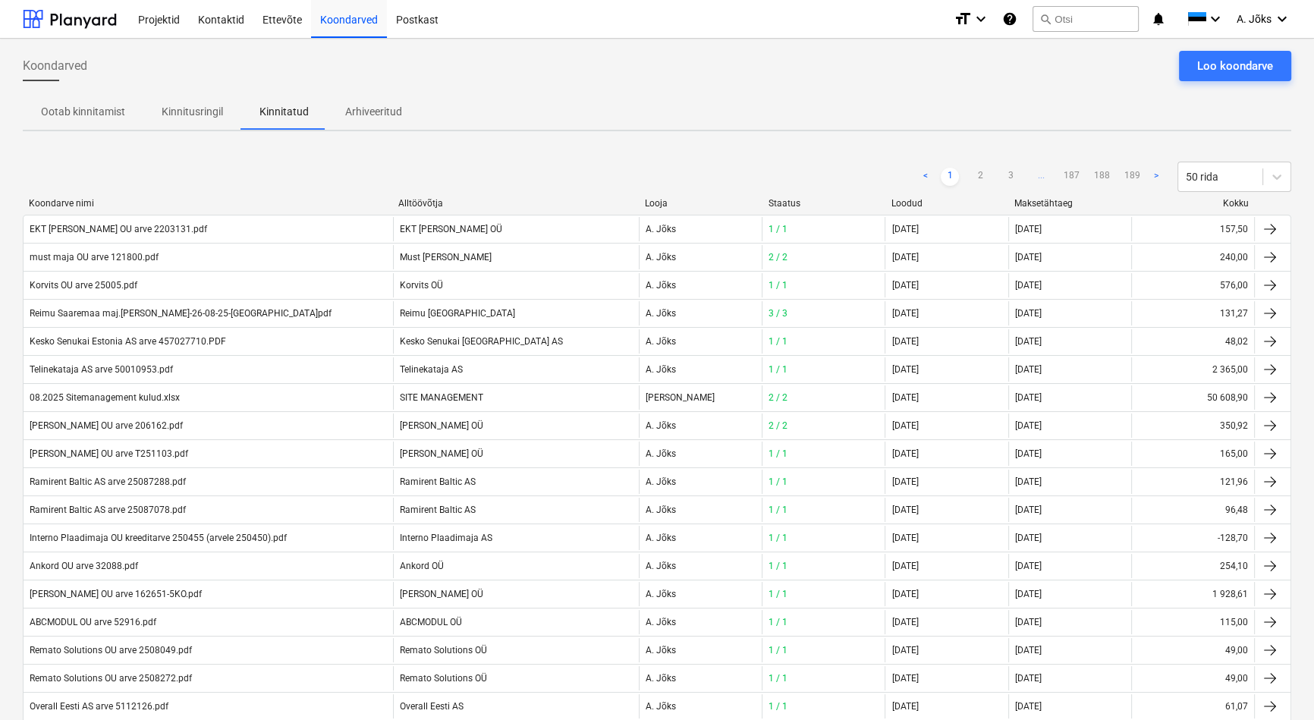
click at [204, 111] on p "Kinnitusringil" at bounding box center [192, 112] width 61 height 16
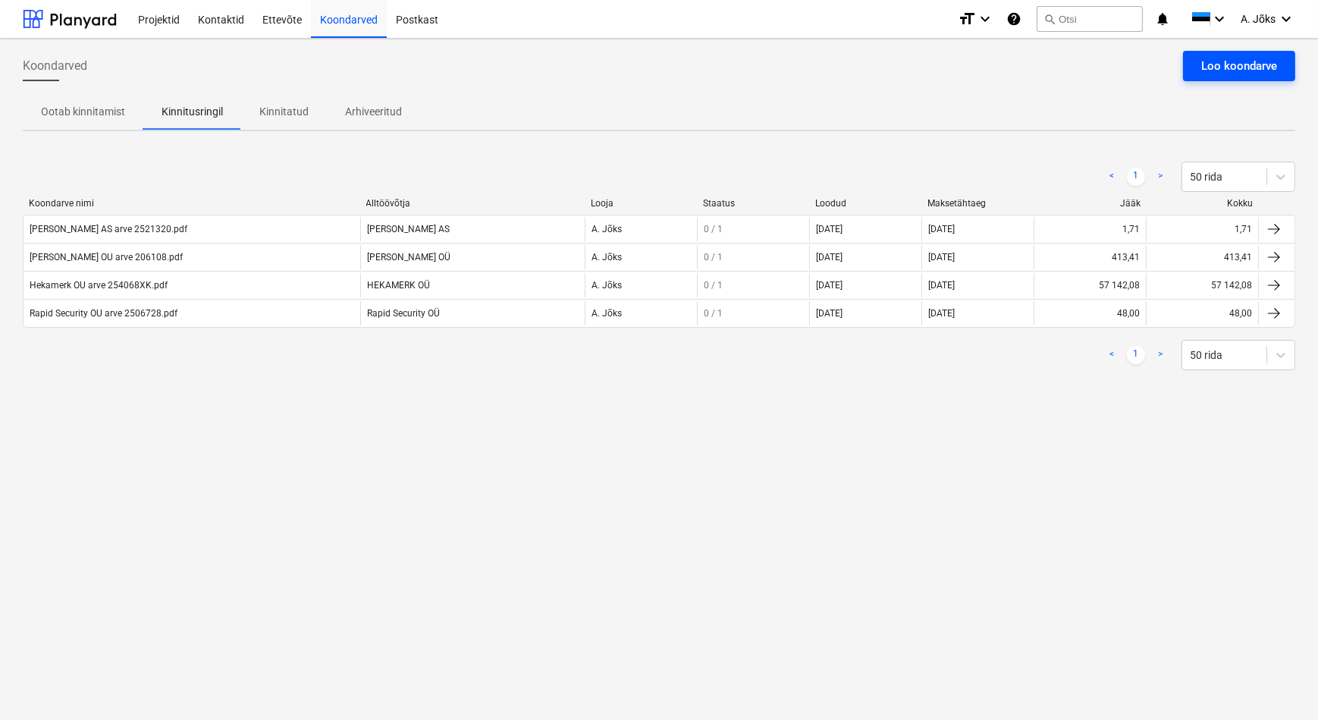
click at [1265, 67] on div "Loo koondarve" at bounding box center [1239, 66] width 76 height 20
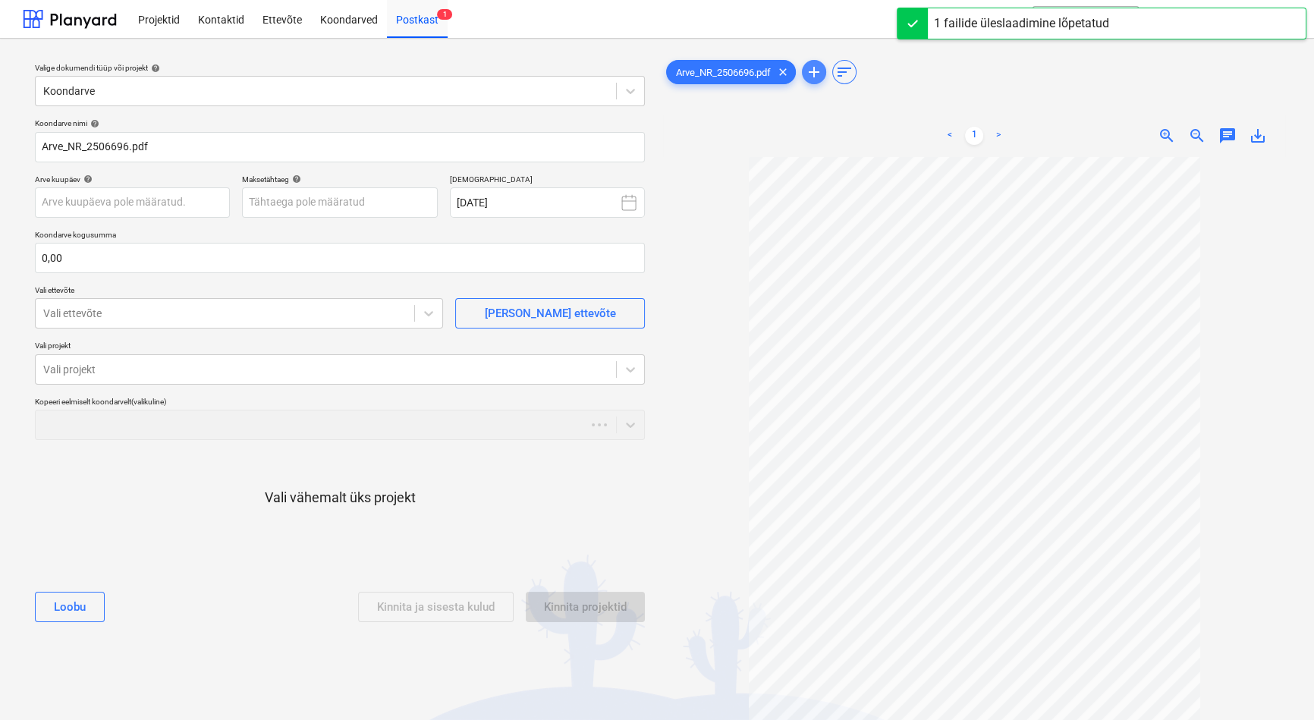
click at [817, 72] on span "add" at bounding box center [814, 72] width 18 height 18
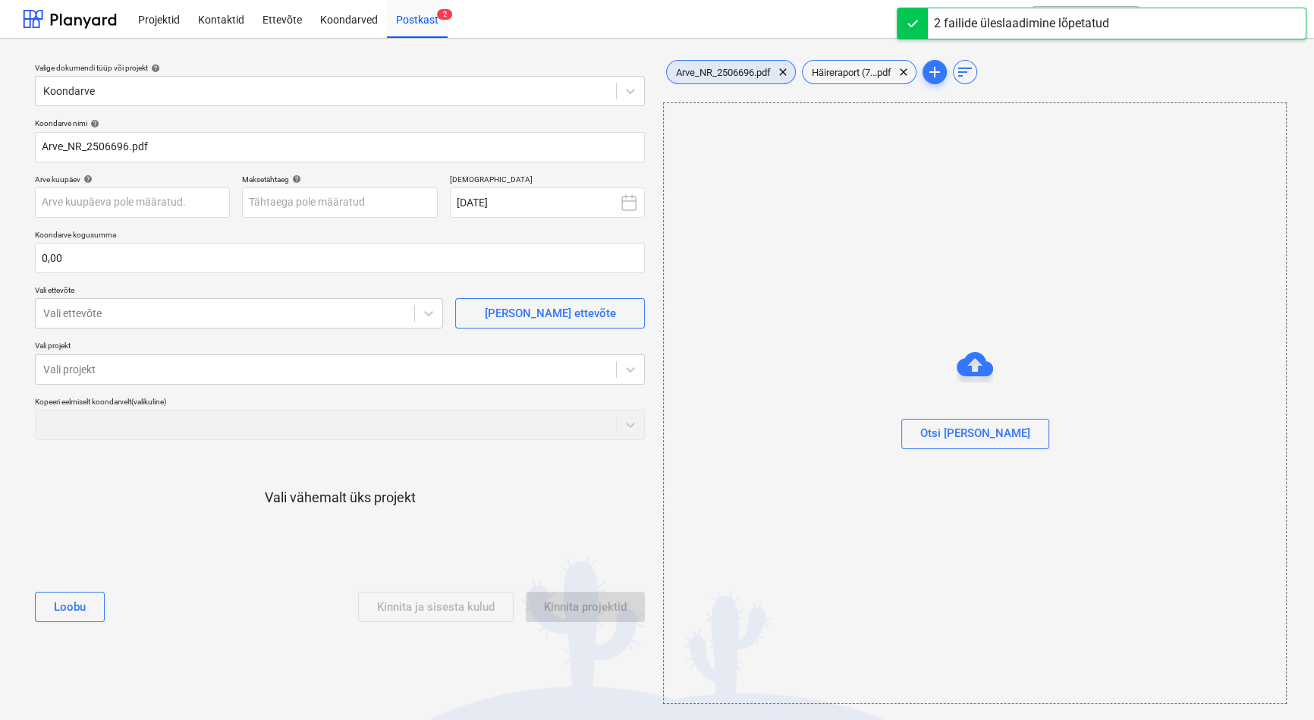
click at [735, 61] on div "Arve_NR_2506696.pdf clear" at bounding box center [731, 72] width 130 height 24
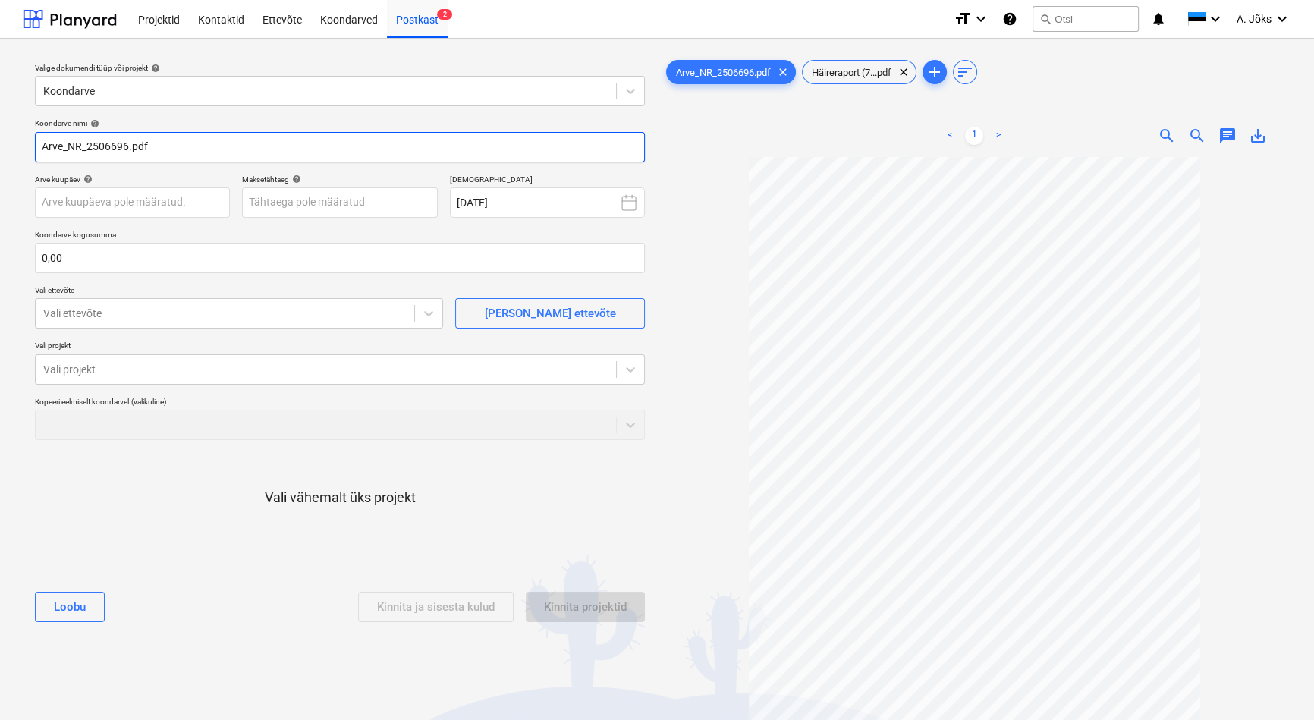
drag, startPoint x: 88, startPoint y: 152, endPoint x: 4, endPoint y: 138, distance: 85.3
click at [4, 138] on div "Valige dokumendi tüüp või projekt help Koondarve Koondarve nimi help Arve_NR_25…" at bounding box center [657, 446] width 1314 height 814
paste input "Rapid Security OÜ"
type input "Rapid Security OU arve 2506696.pdf"
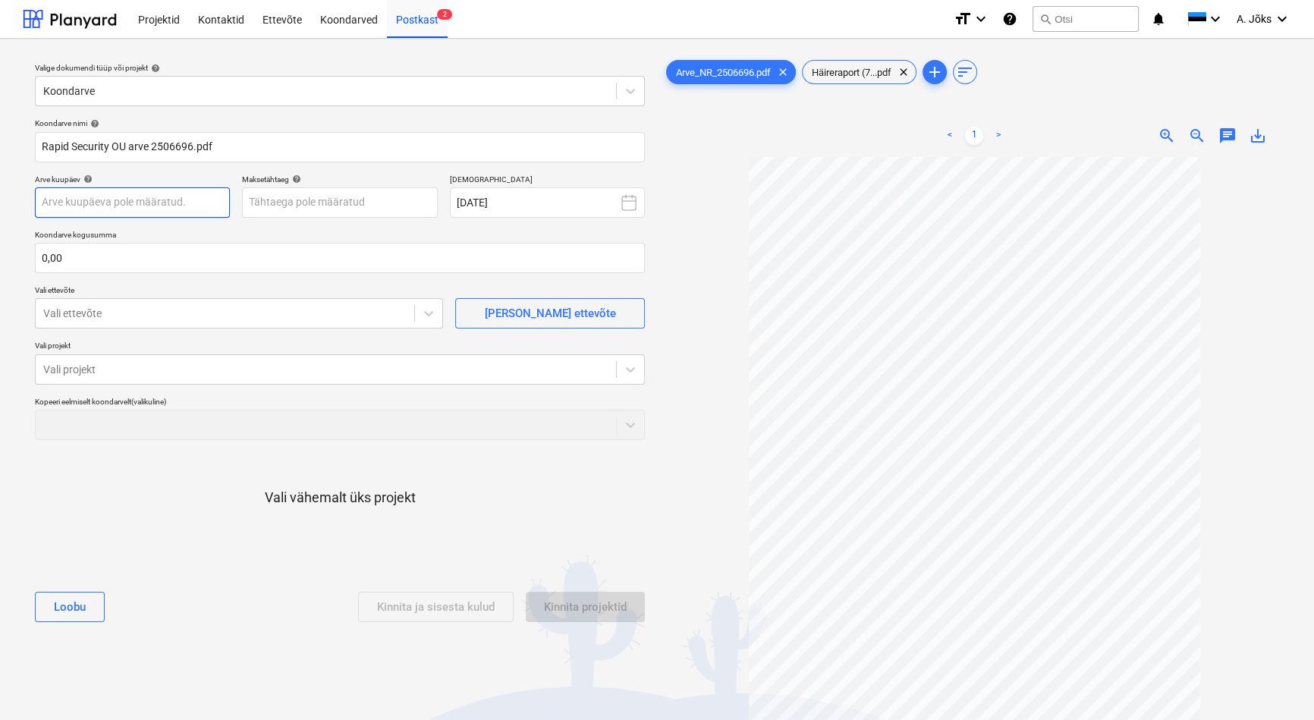
click at [154, 197] on body "Projektid Kontaktid Ettevõte Koondarved Postkast 2 format_size keyboard_arrow_d…" at bounding box center [657, 360] width 1314 height 720
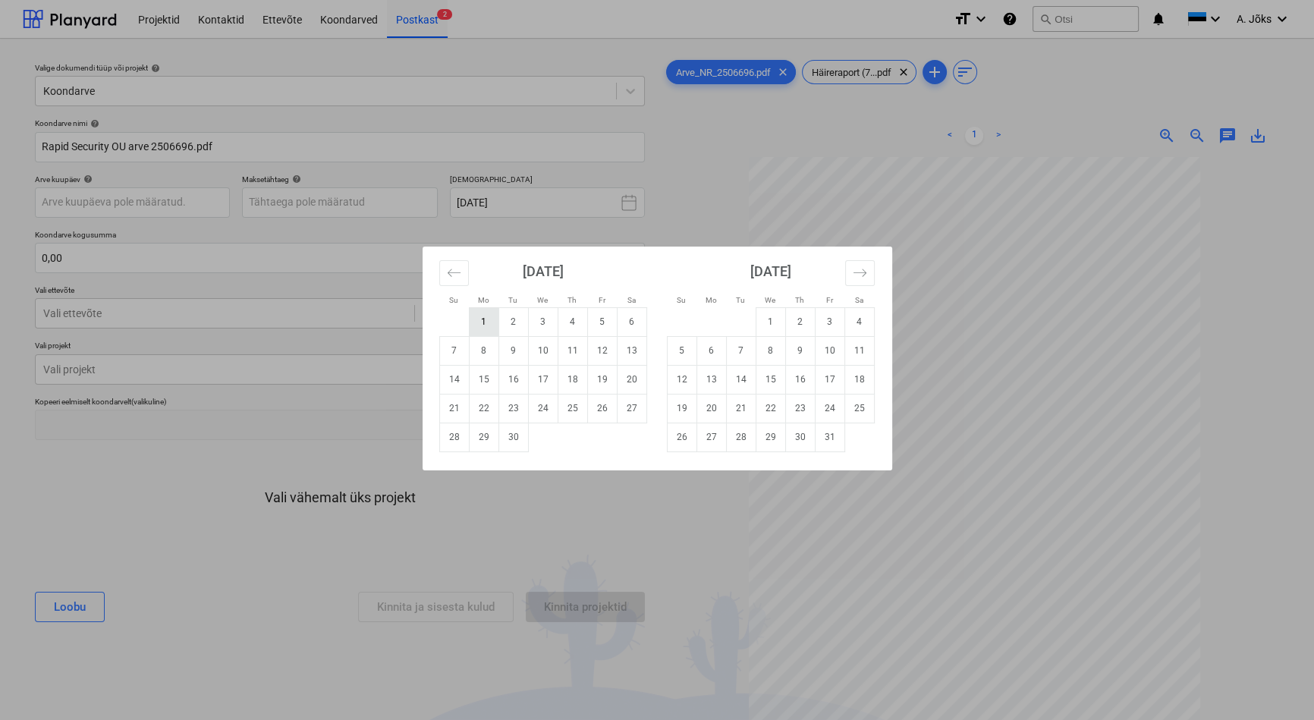
click at [485, 325] on td "1" at bounding box center [484, 321] width 30 height 29
type input "[DATE]"
click at [368, 203] on body "Projektid Kontaktid Ettevõte Koondarved Postkast 2 format_size keyboard_arrow_d…" at bounding box center [657, 360] width 1314 height 720
click at [635, 358] on td "13" at bounding box center [632, 350] width 30 height 29
type input "[DATE]"
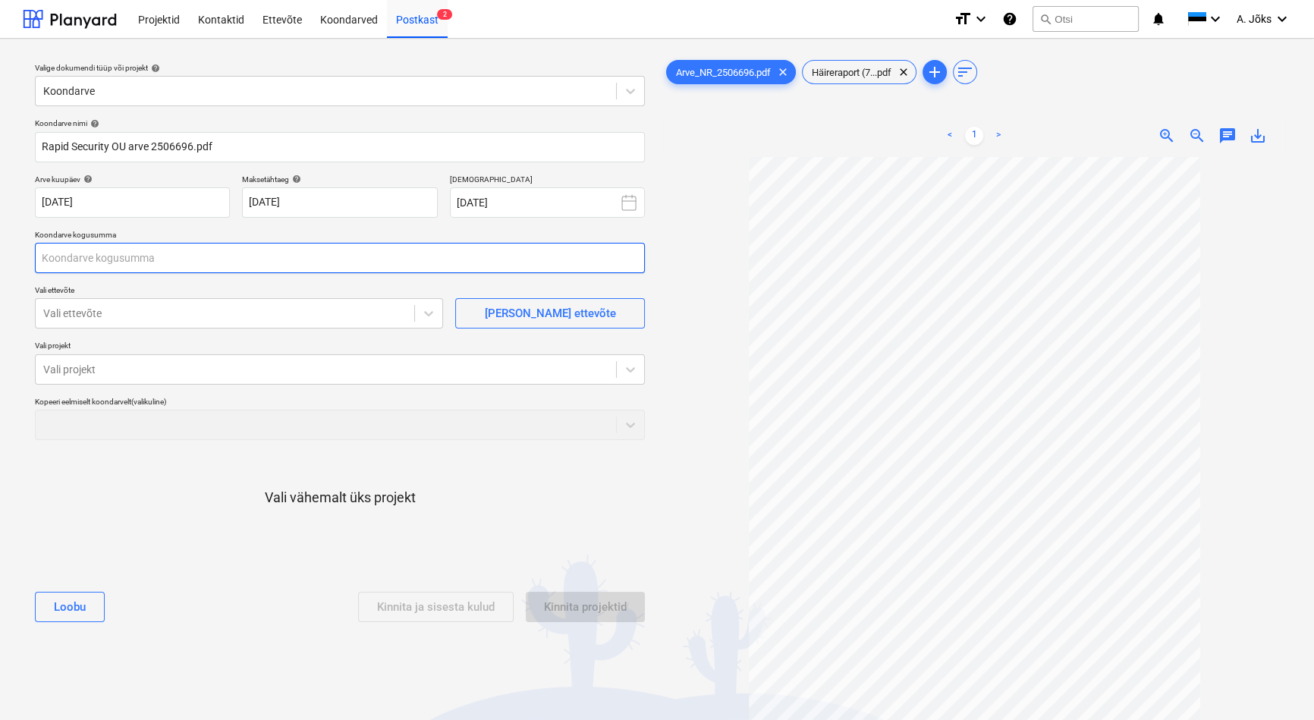
click at [176, 250] on input "text" at bounding box center [340, 258] width 610 height 30
type input "24,00"
click at [168, 311] on div at bounding box center [224, 313] width 363 height 15
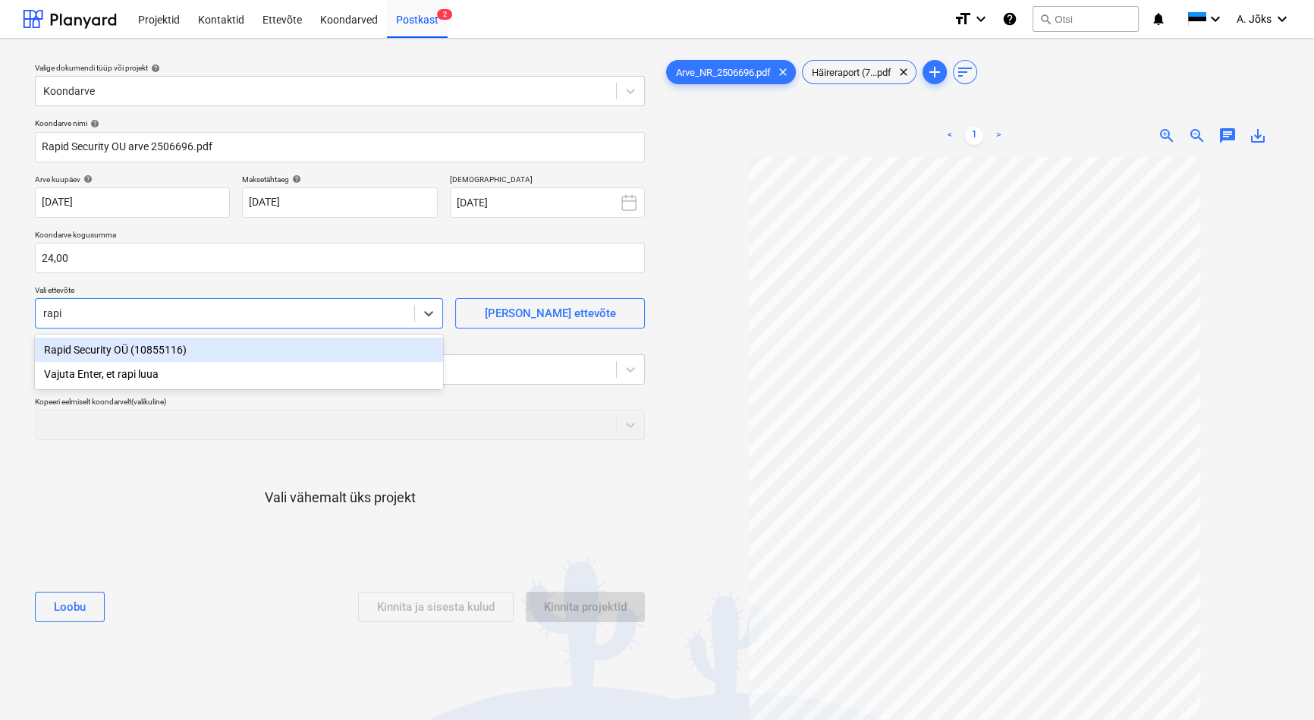
type input "rapid"
click at [152, 353] on div "Rapid Security OÜ (10855116)" at bounding box center [239, 349] width 408 height 24
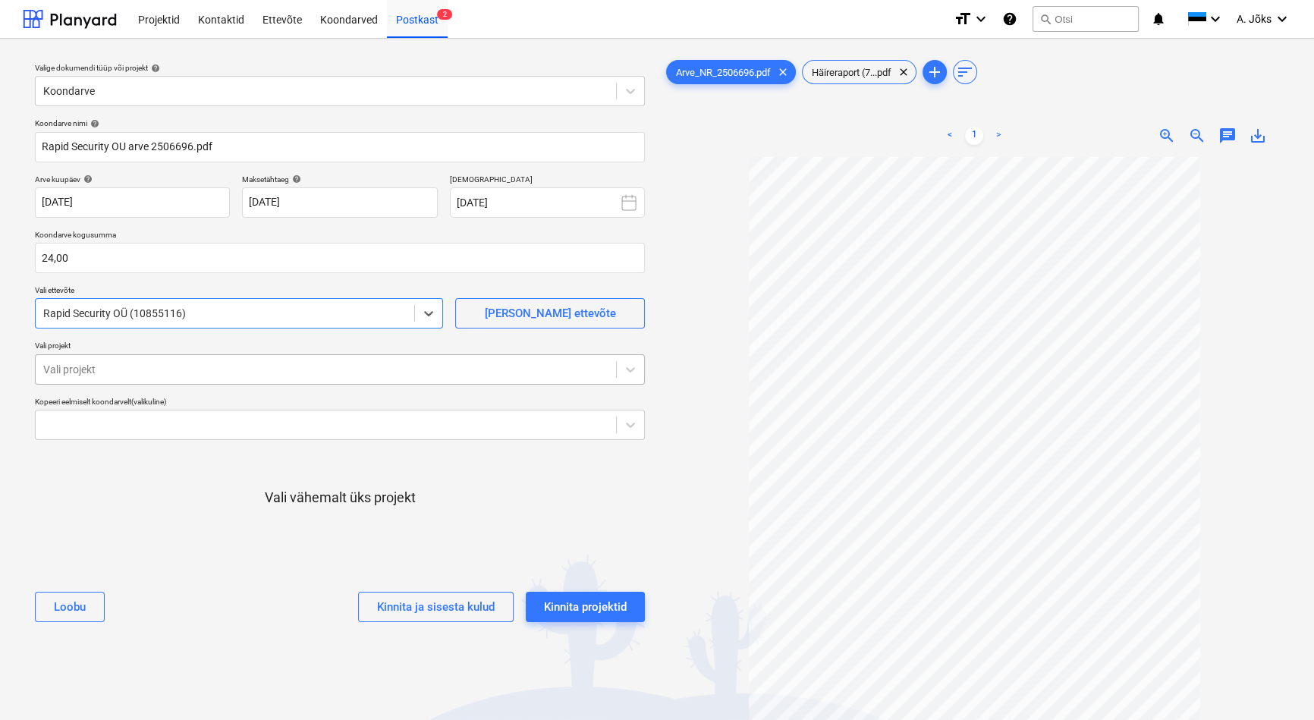
click at [155, 369] on div at bounding box center [325, 369] width 565 height 15
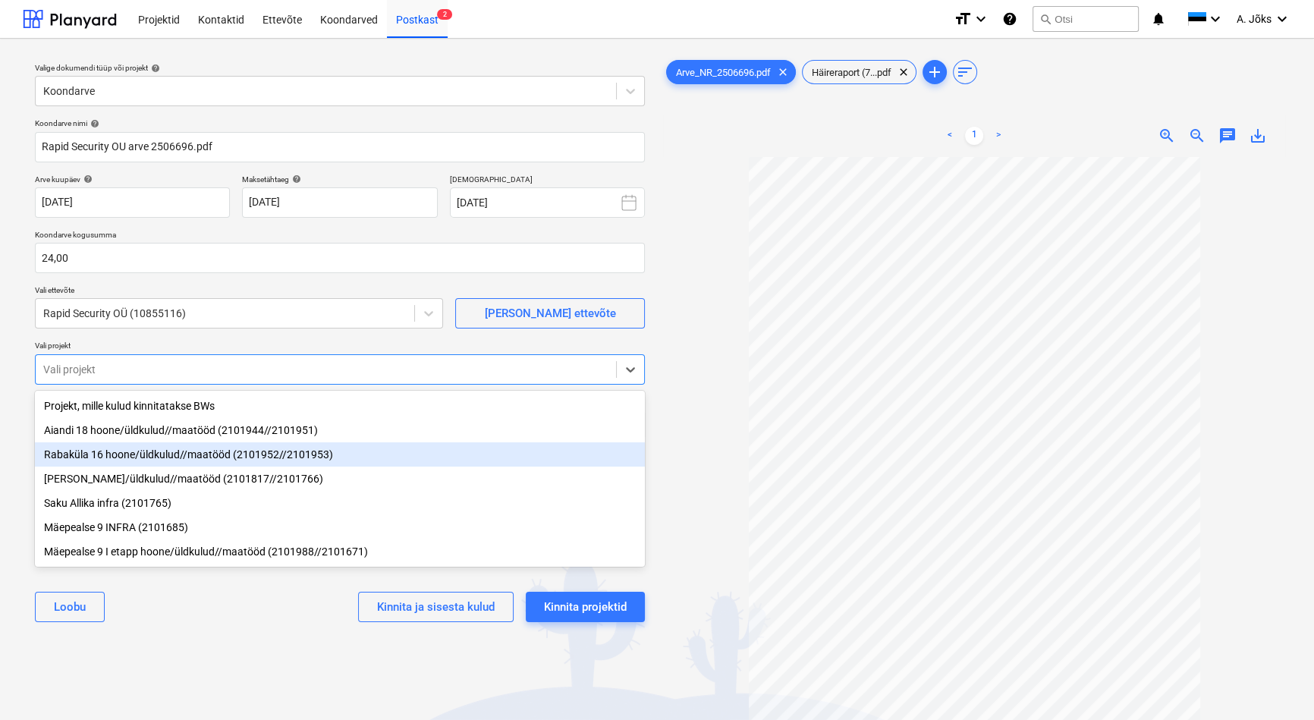
click at [166, 454] on div "Rabaküla 16 hoone/üldkulud//maatööd (2101952//2101953)" at bounding box center [340, 454] width 610 height 24
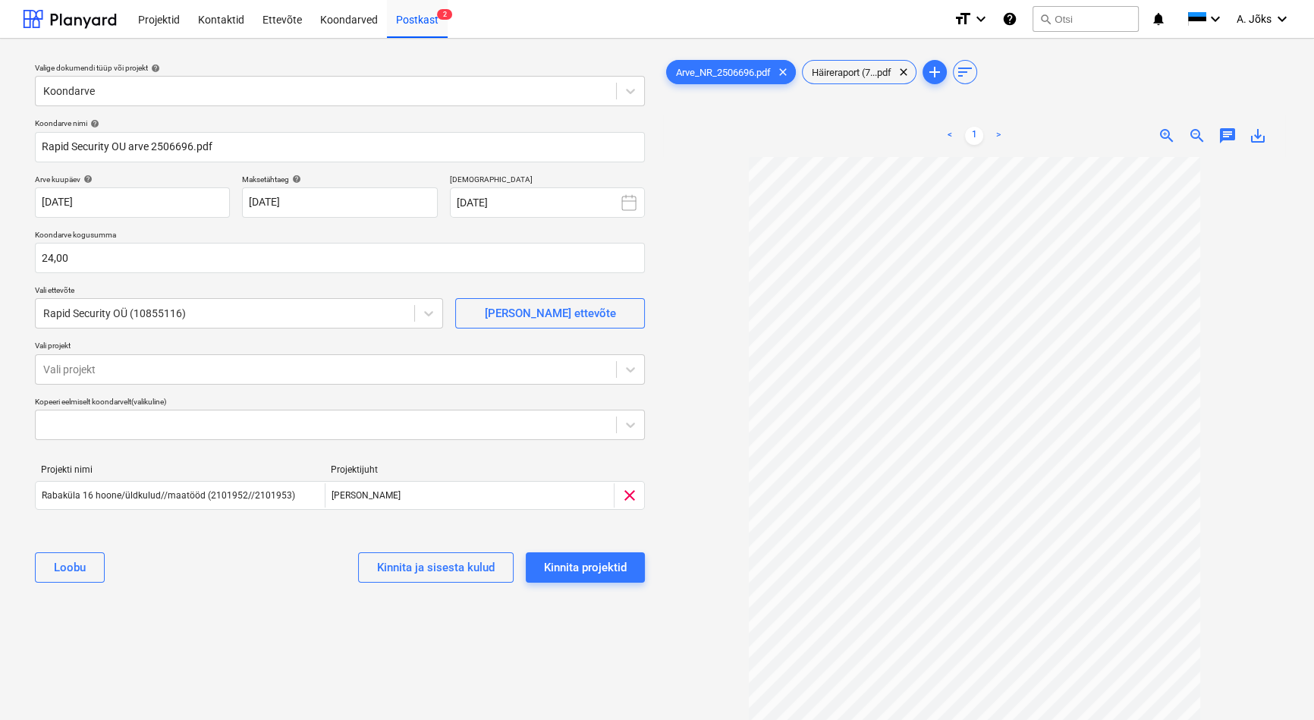
click at [261, 656] on div "Valige dokumendi tüüp või projekt help Koondarve Koondarve nimi help Rapid Secu…" at bounding box center [340, 445] width 634 height 789
click at [626, 569] on div "Kinnita projektid" at bounding box center [585, 567] width 83 height 20
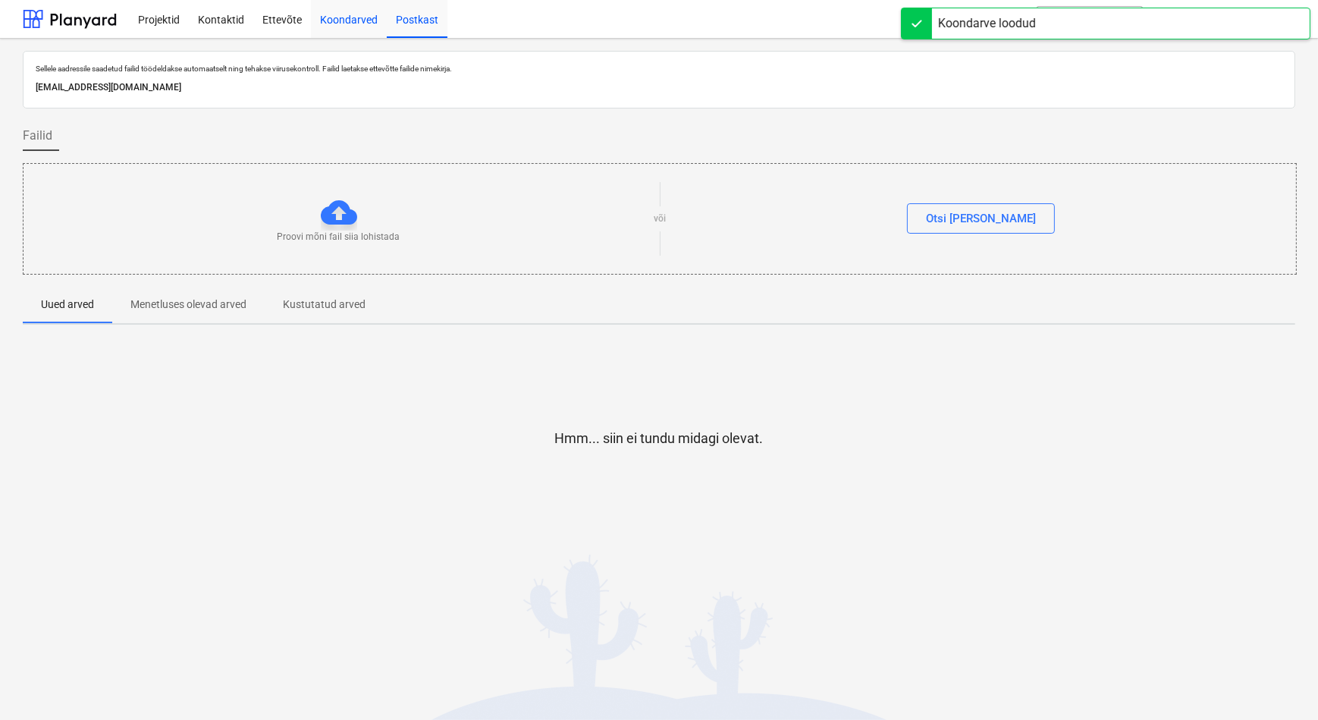
click at [352, 16] on div "Koondarved" at bounding box center [349, 18] width 76 height 39
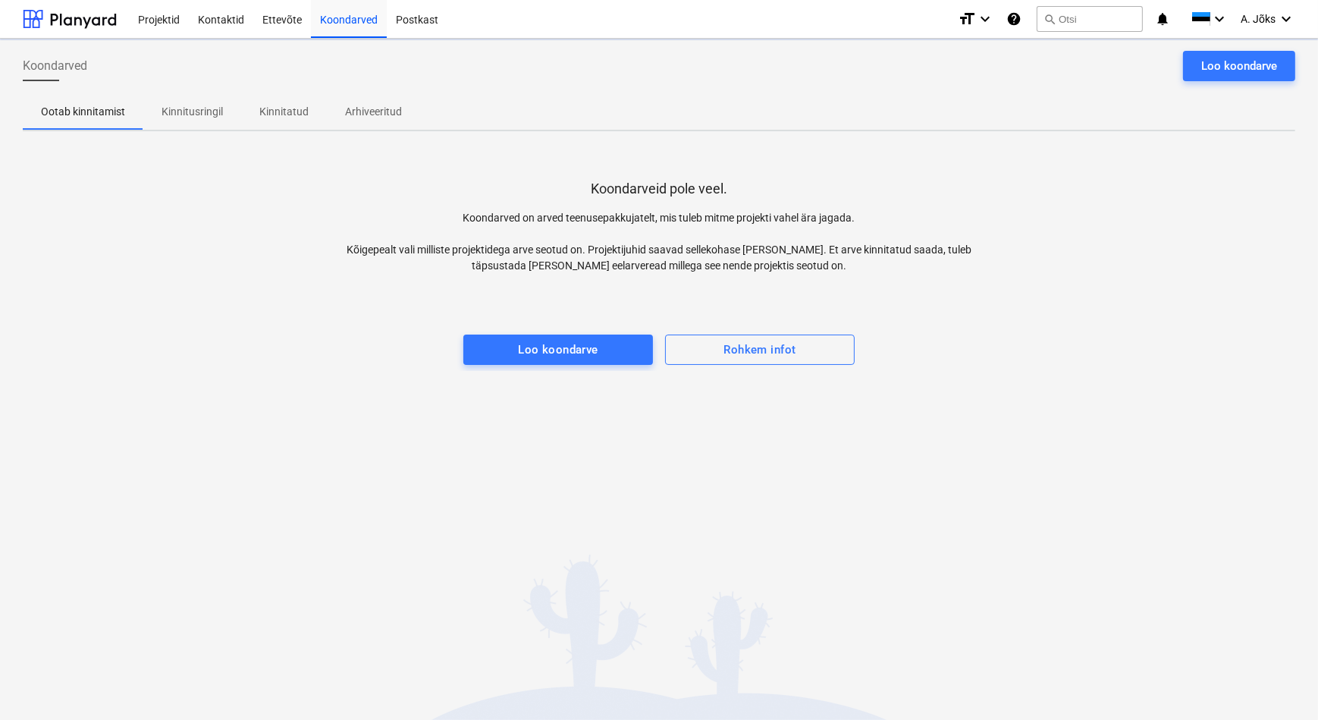
click at [194, 110] on p "Kinnitusringil" at bounding box center [192, 112] width 61 height 16
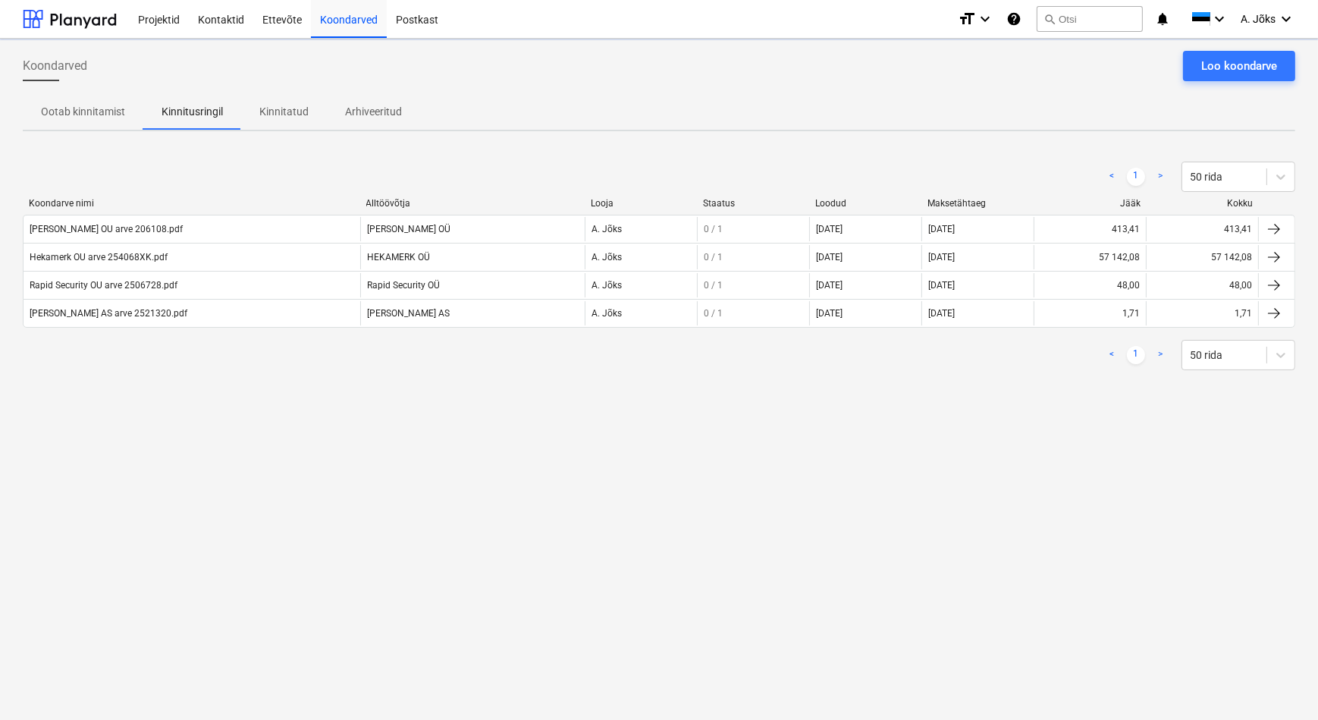
click at [184, 402] on div "Koondarved Loo koondarve Ootab kinnitamist Kinnitusringil Kinnitatud Arhiveerit…" at bounding box center [659, 379] width 1318 height 681
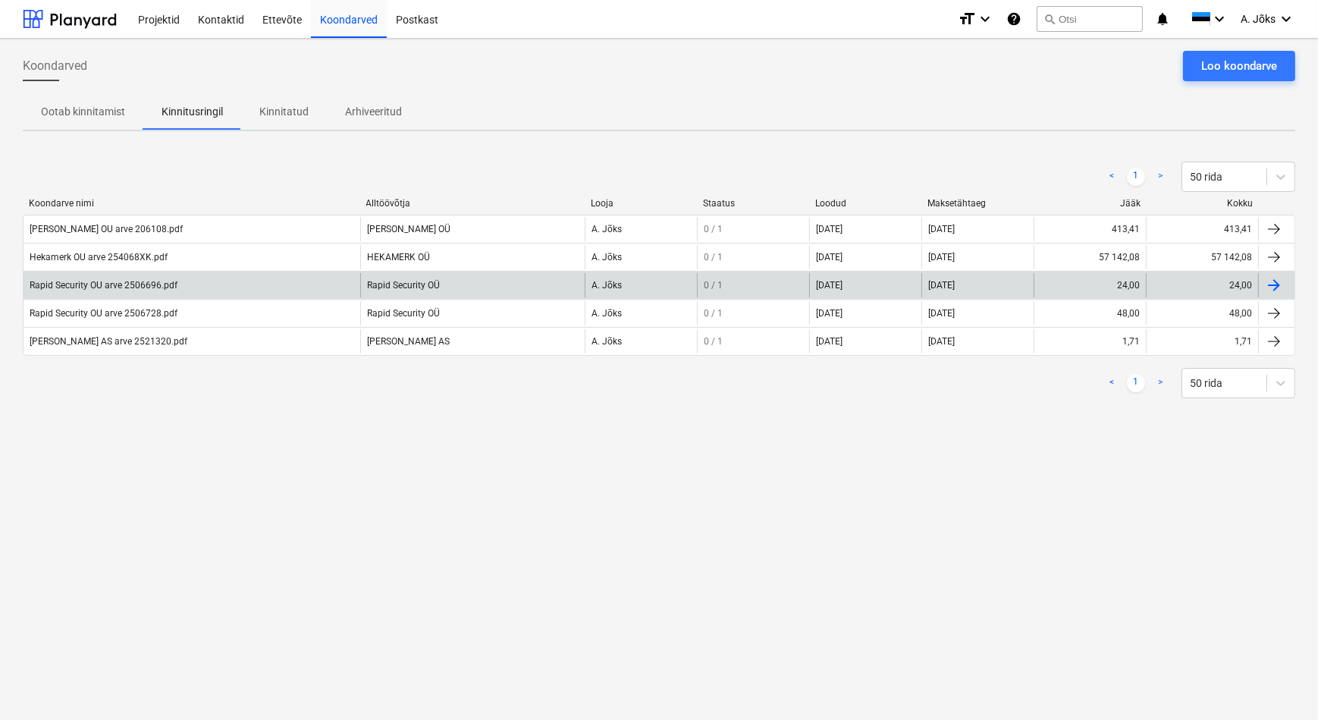
click at [153, 288] on div "Rapid Security OU arve 2506696.pdf" at bounding box center [104, 285] width 148 height 11
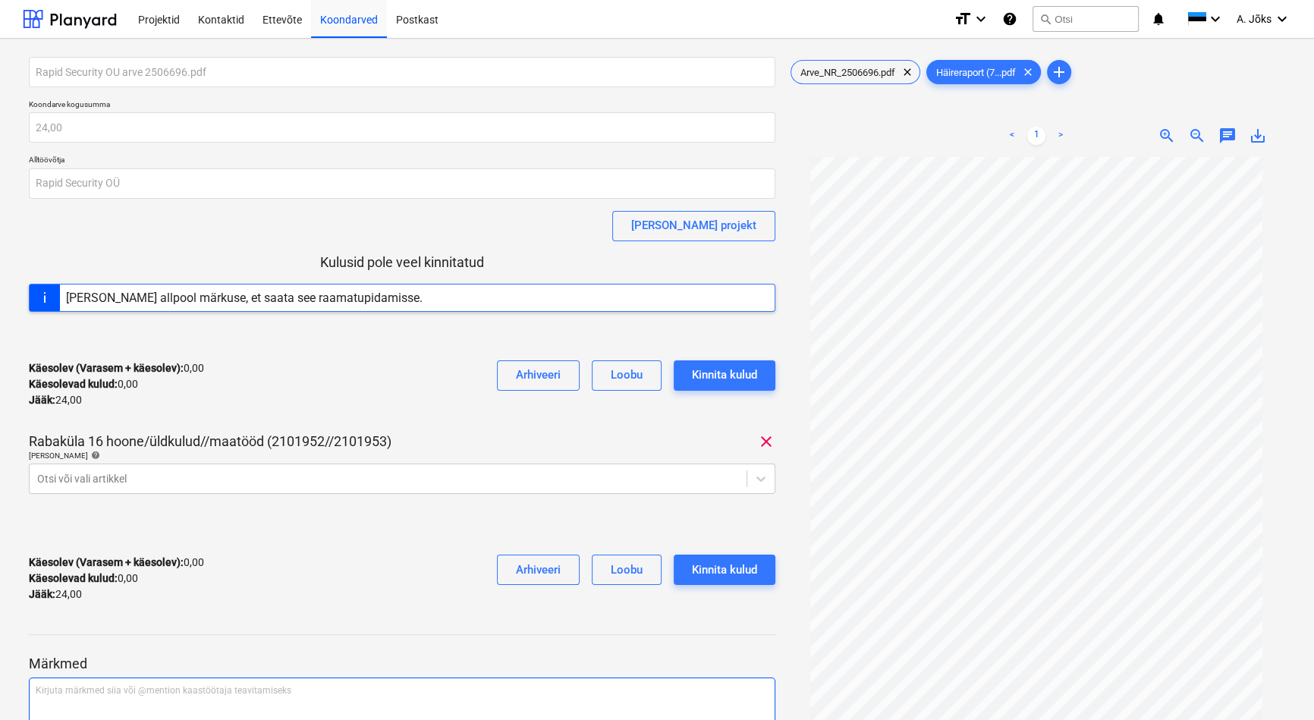
click at [149, 693] on p "Kirjuta märkmed siia või @mention kaastöötaja teavitamiseks ﻿" at bounding box center [402, 690] width 733 height 13
click at [848, 73] on span "Arve_NR_2506696.pdf" at bounding box center [847, 72] width 113 height 11
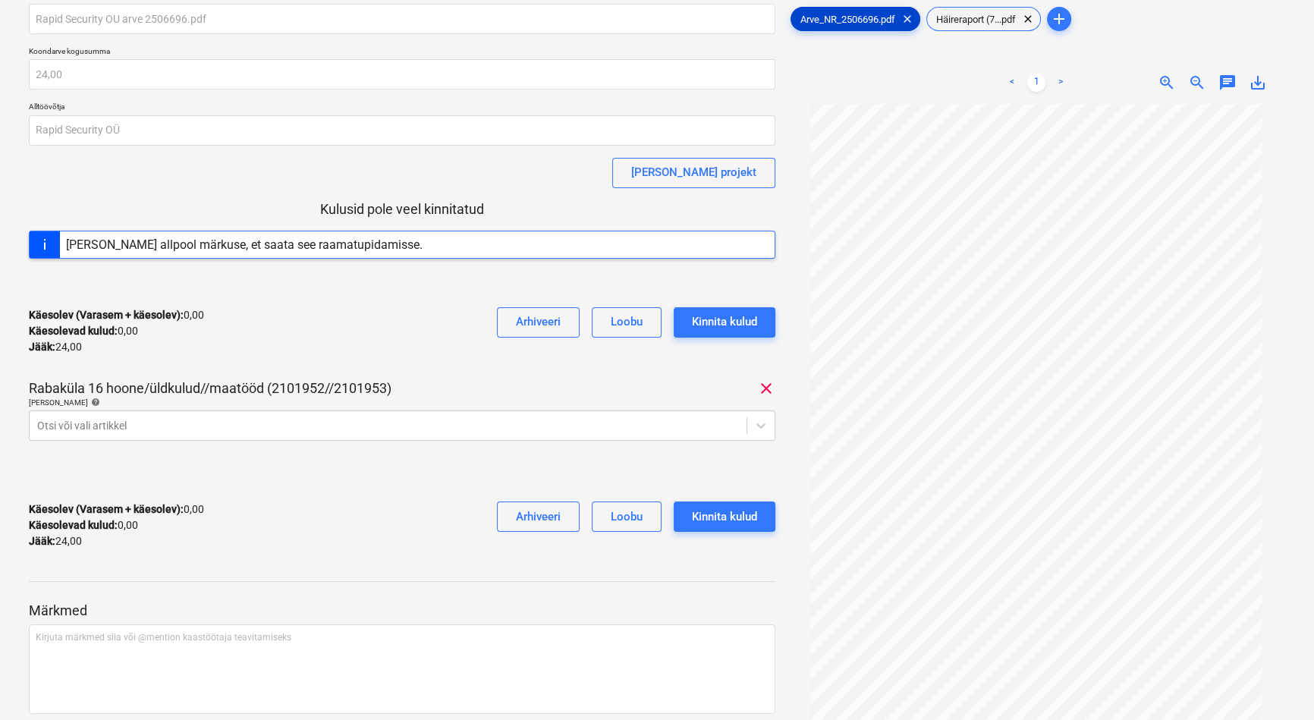
scroll to position [132, 0]
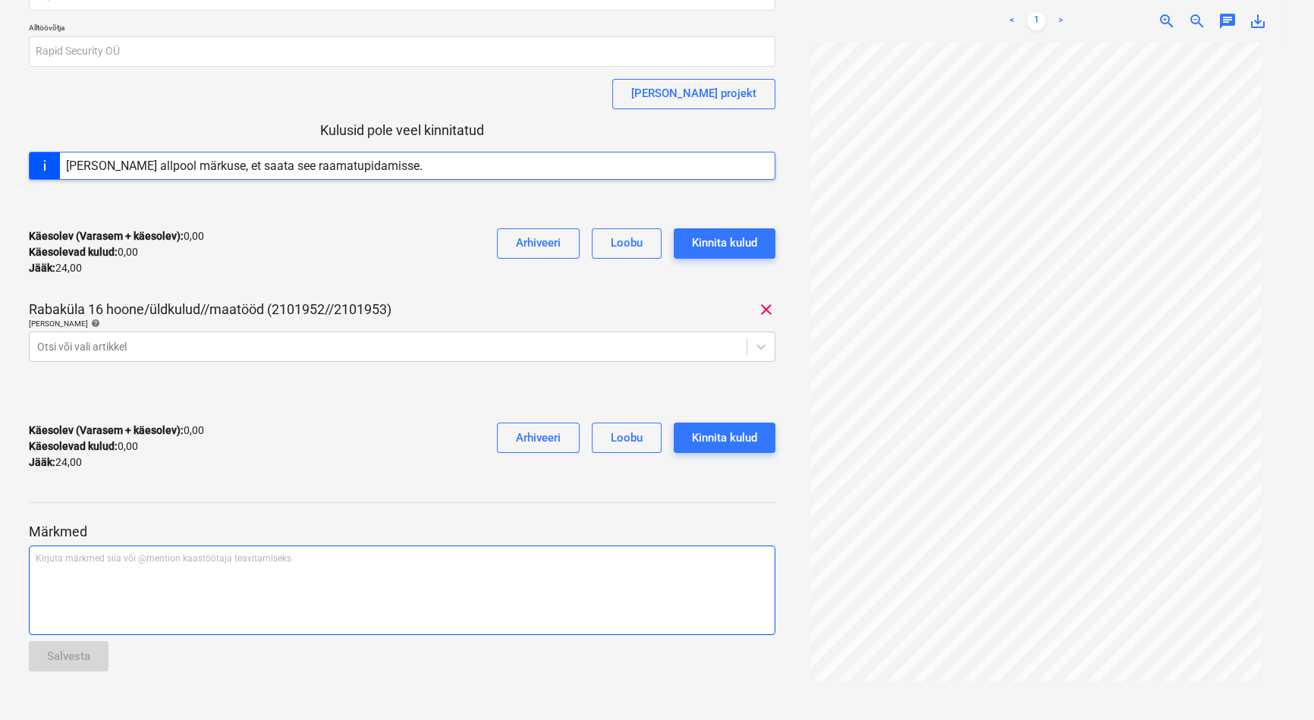
click at [77, 567] on div "Kirjuta märkmed siia või @mention kaastöötaja teavitamiseks ﻿" at bounding box center [402, 589] width 746 height 89
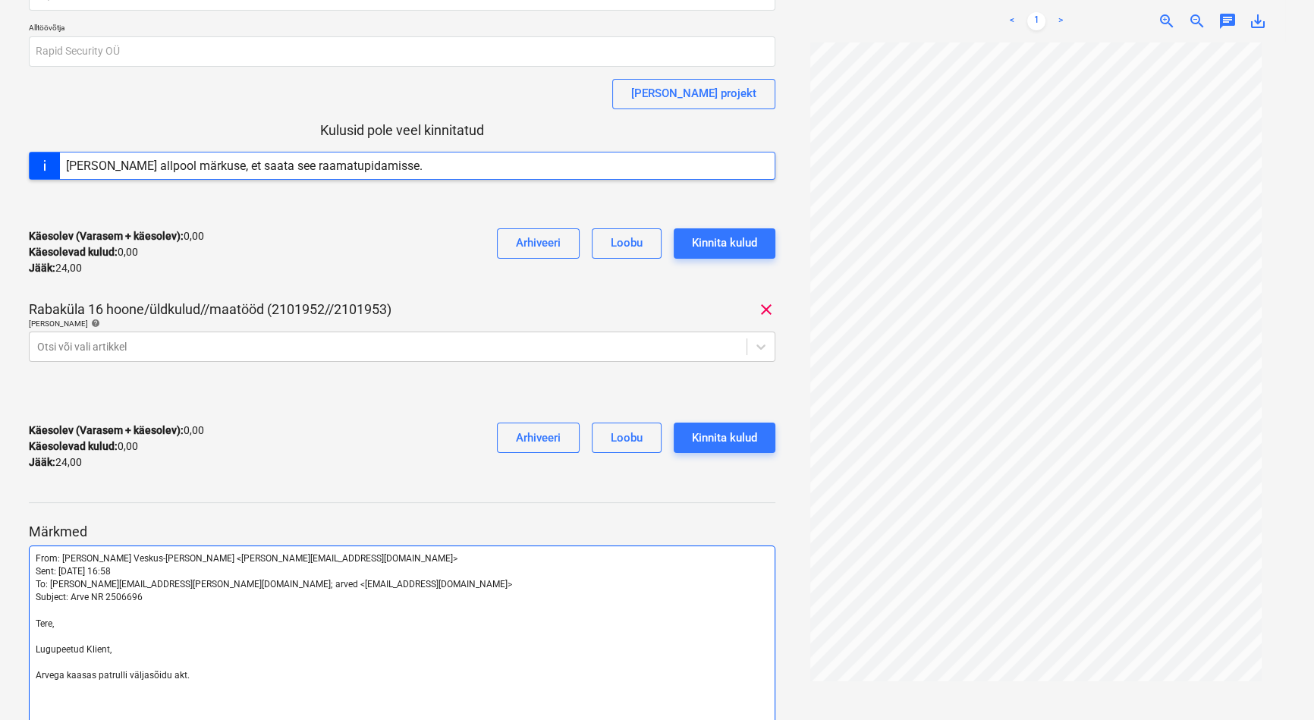
scroll to position [336, 0]
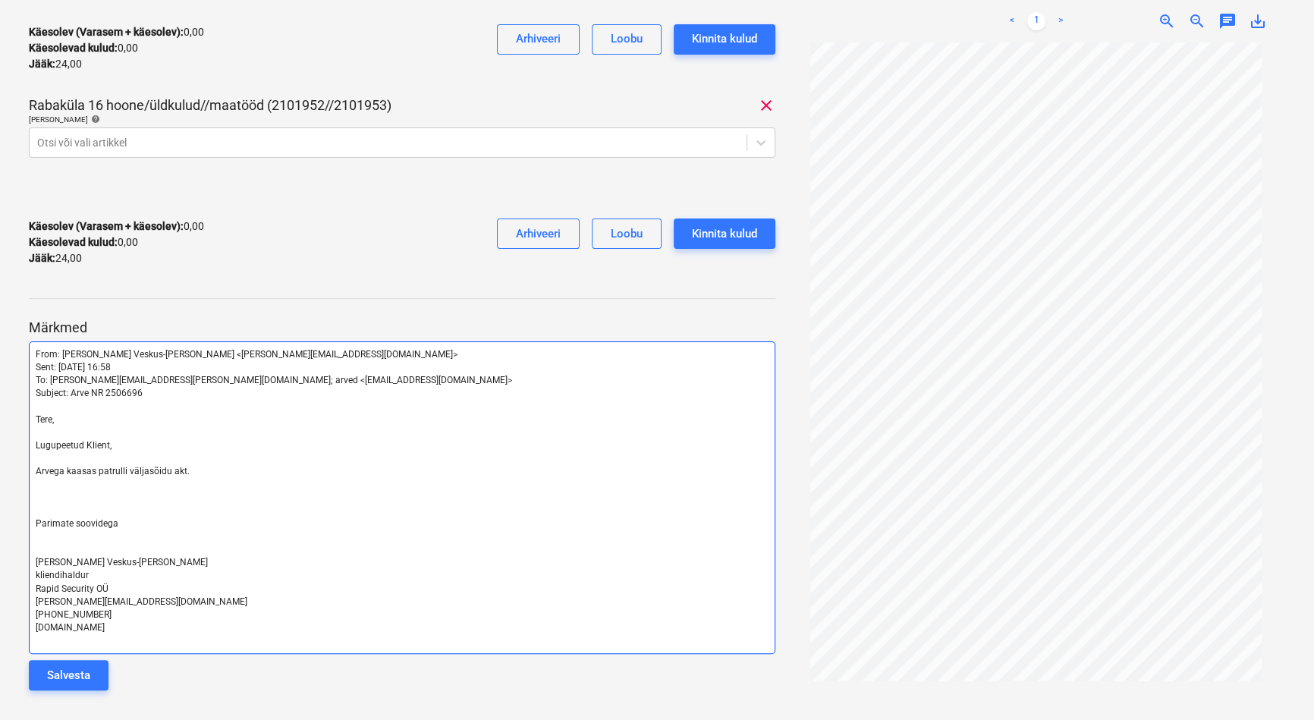
click at [86, 504] on p "﻿" at bounding box center [402, 510] width 733 height 13
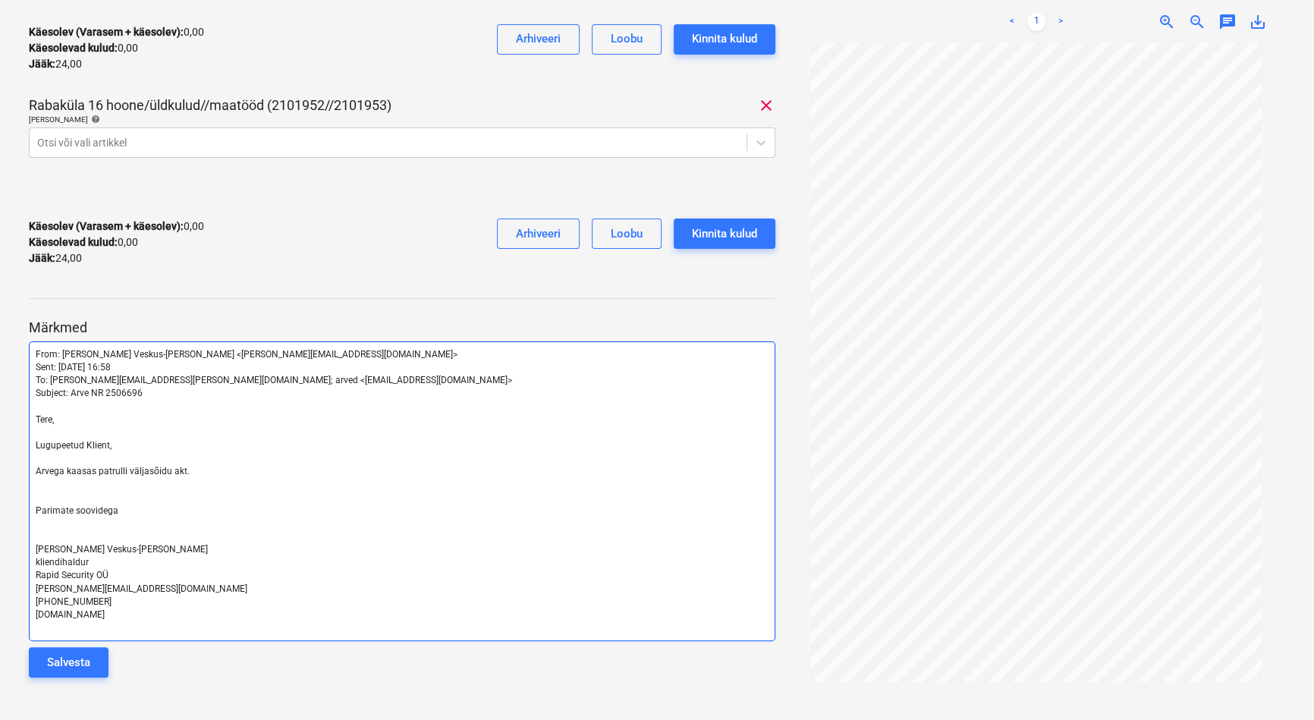
scroll to position [323, 0]
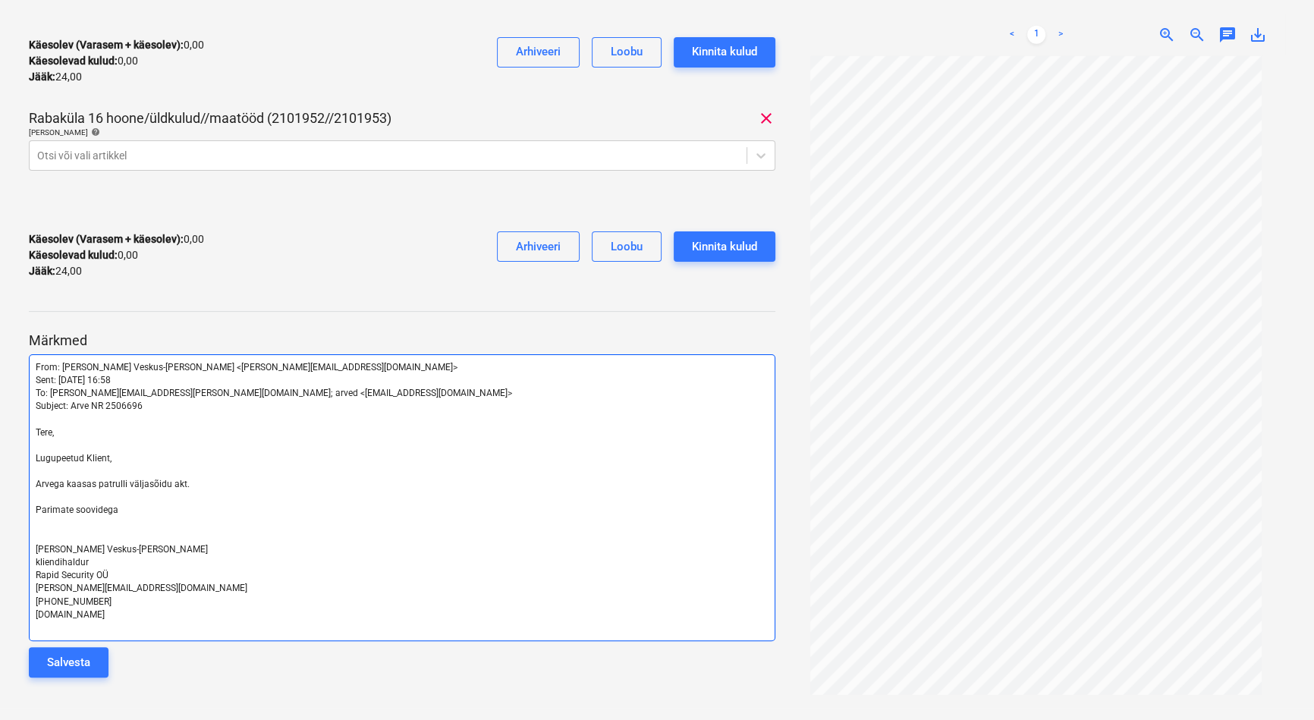
click at [94, 538] on p "﻿" at bounding box center [402, 536] width 733 height 13
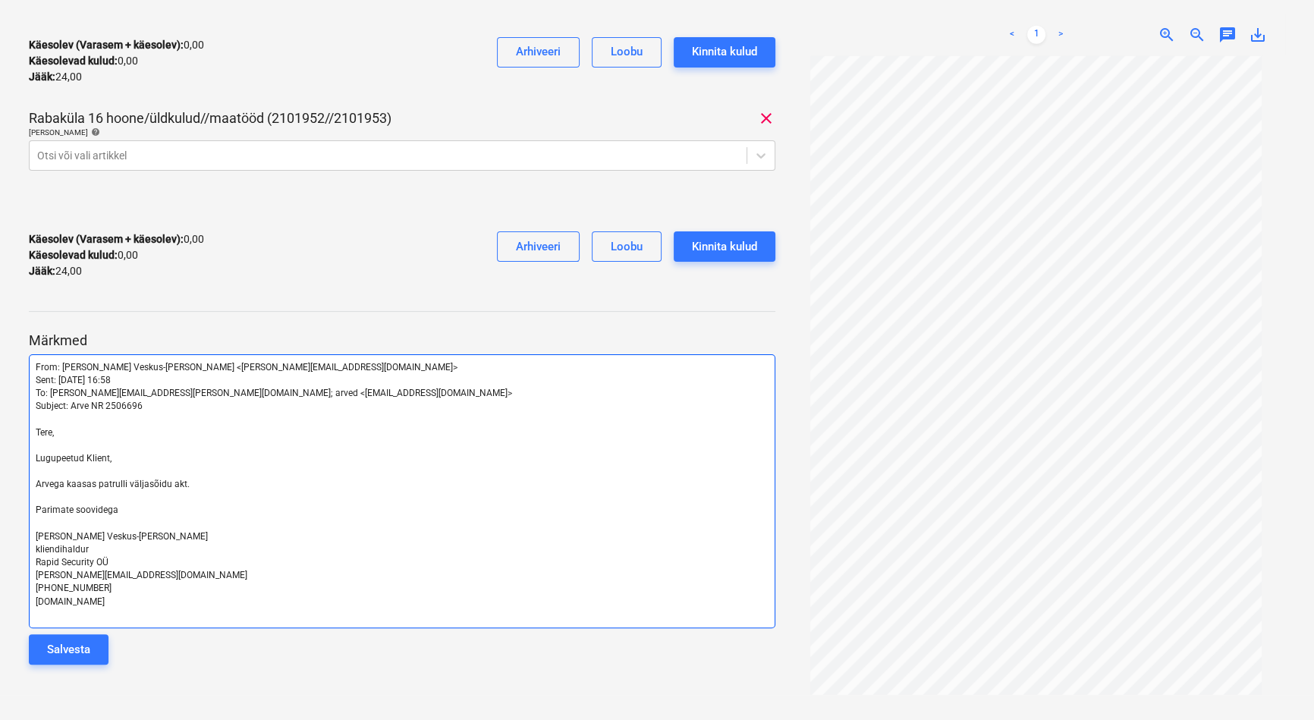
drag, startPoint x: 82, startPoint y: 650, endPoint x: 130, endPoint y: 589, distance: 77.8
click at [82, 649] on div "Salvesta" at bounding box center [68, 649] width 43 height 20
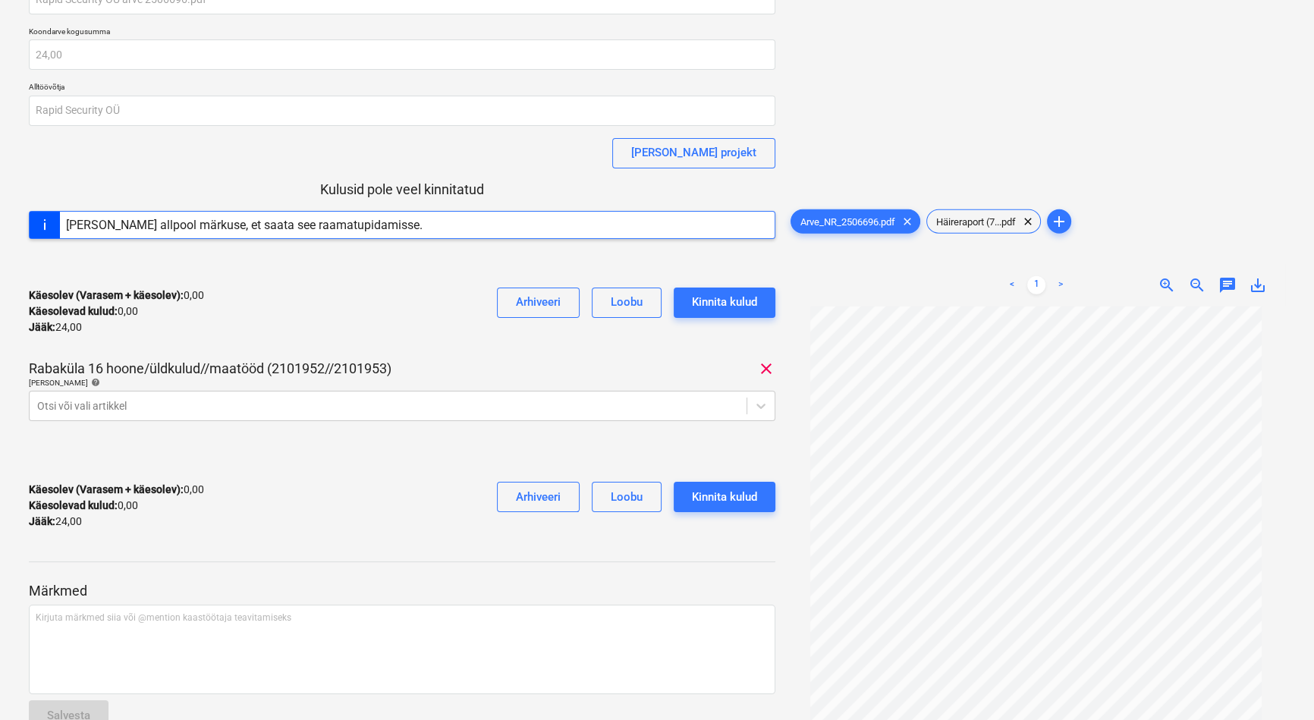
scroll to position [0, 0]
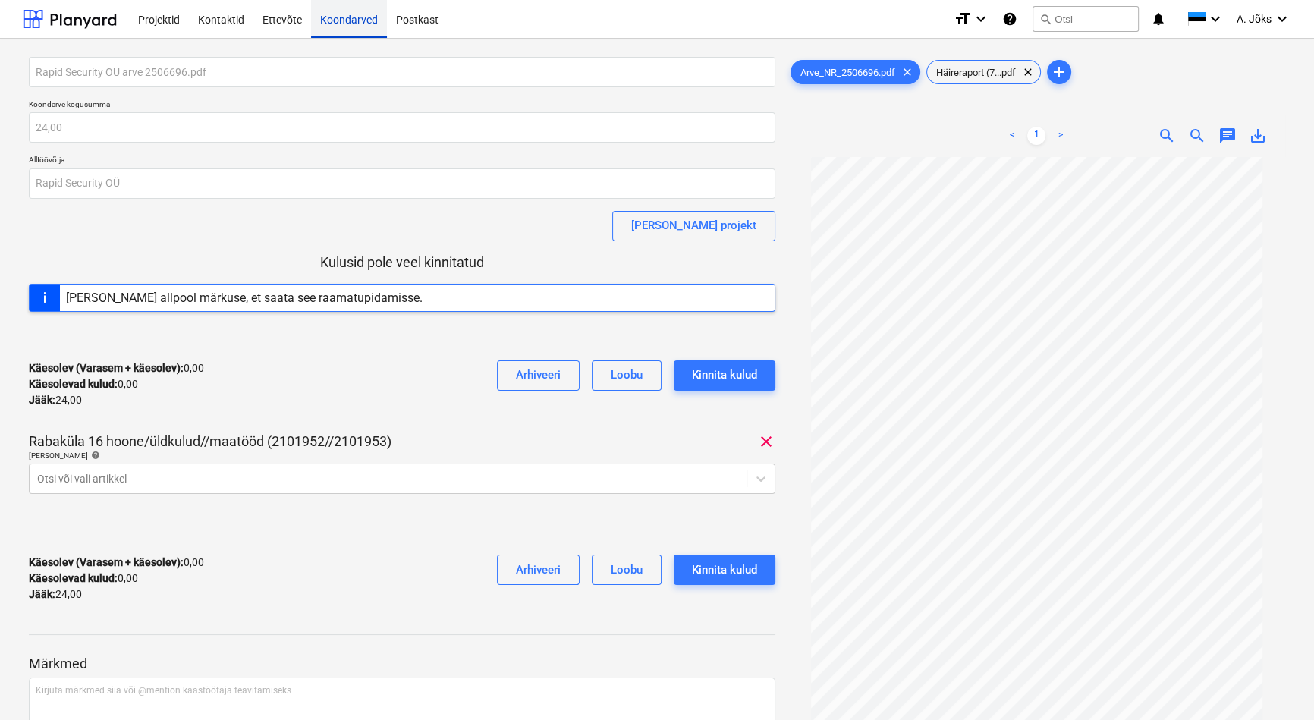
click at [341, 20] on div "Koondarved" at bounding box center [349, 18] width 76 height 39
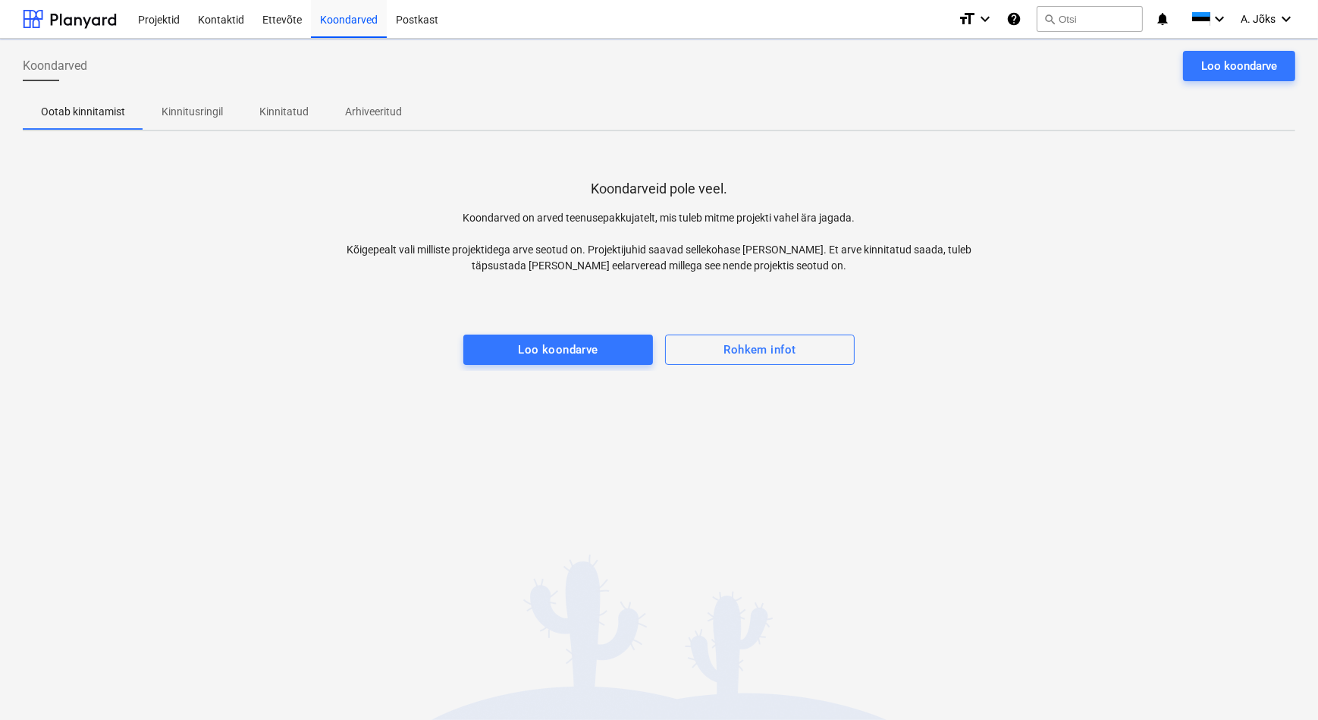
click at [190, 116] on p "Kinnitusringil" at bounding box center [192, 112] width 61 height 16
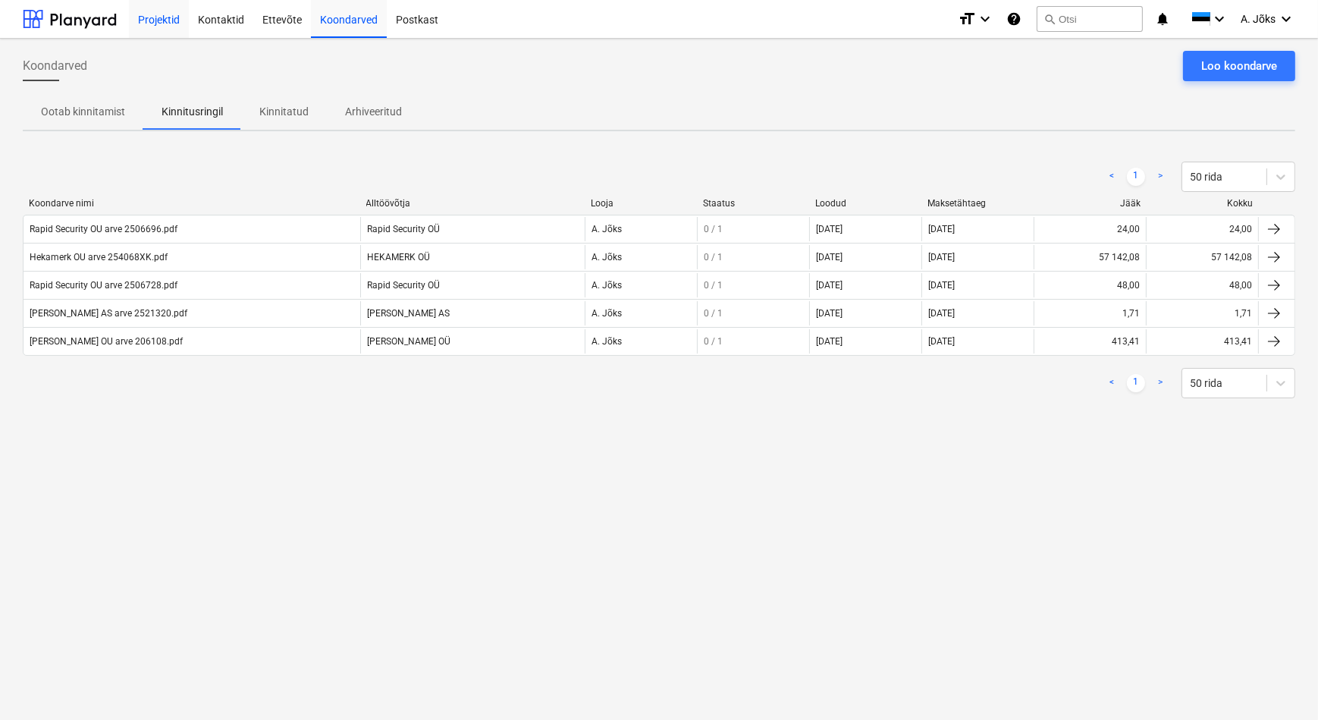
click at [177, 24] on div "Projektid" at bounding box center [159, 18] width 60 height 39
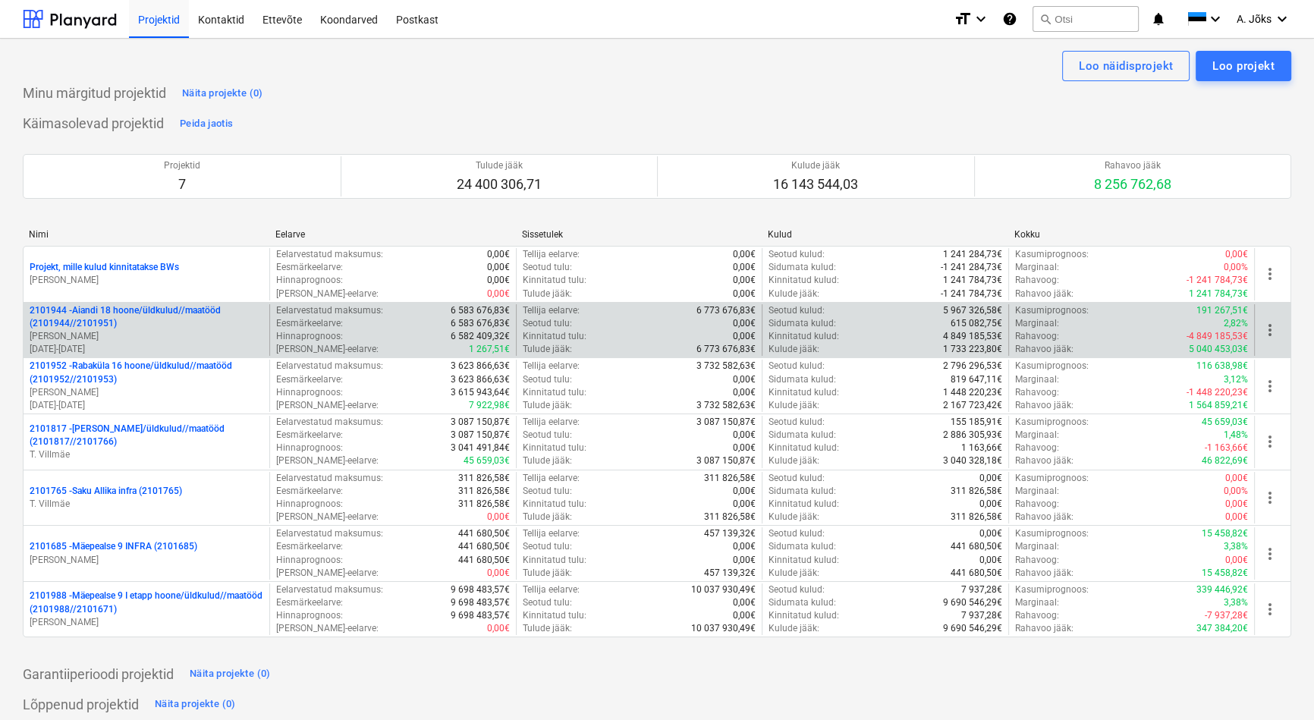
click at [159, 304] on p "2101944 - Aiandi 18 hoone/üldkulud//maatööd (2101944//2101951)" at bounding box center [147, 317] width 234 height 26
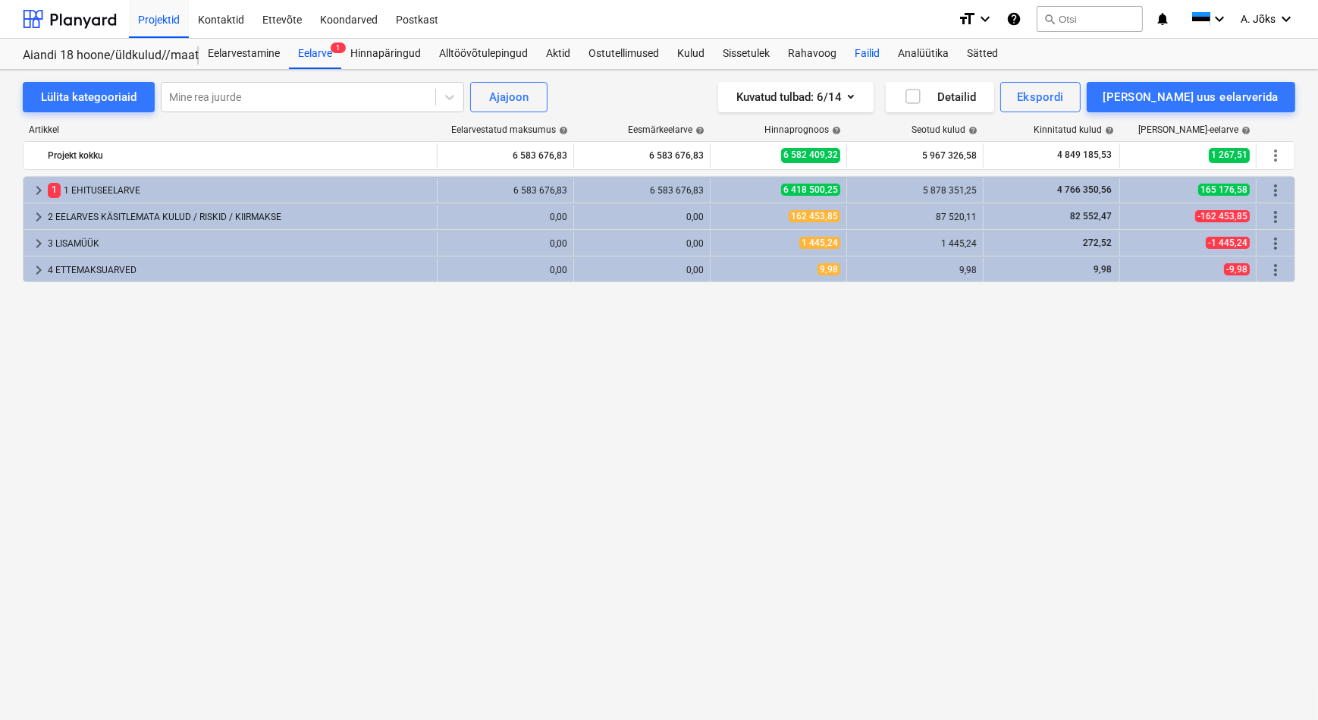
click at [865, 53] on div "Failid" at bounding box center [867, 54] width 43 height 30
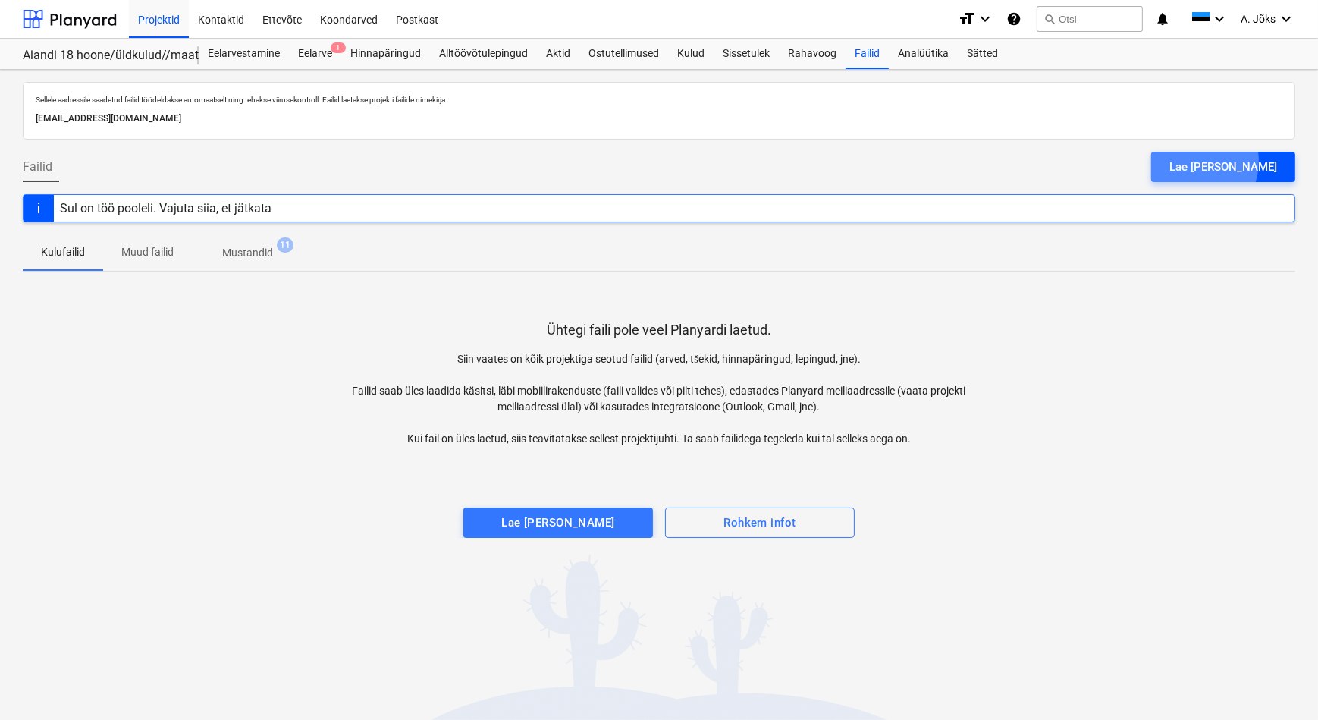
click at [1232, 161] on div "Lae [PERSON_NAME]" at bounding box center [1223, 167] width 108 height 20
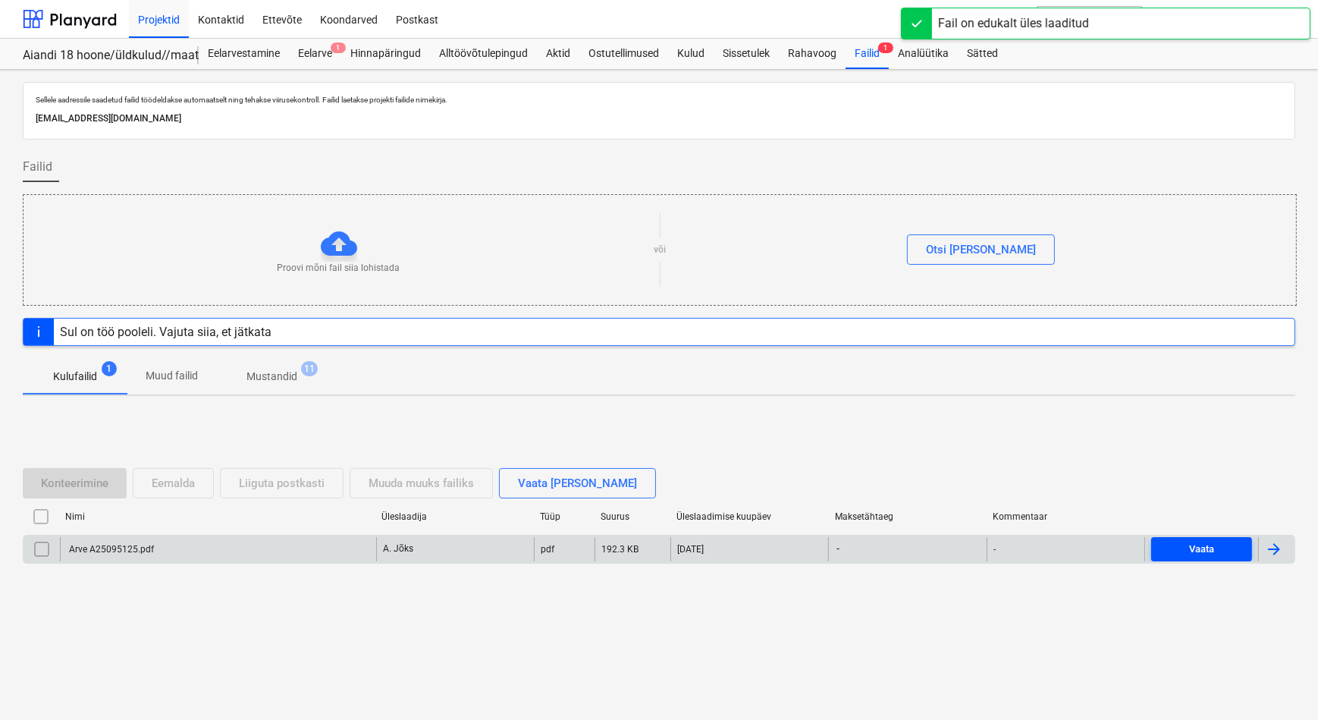
click at [1220, 543] on span "Vaata" at bounding box center [1201, 549] width 89 height 17
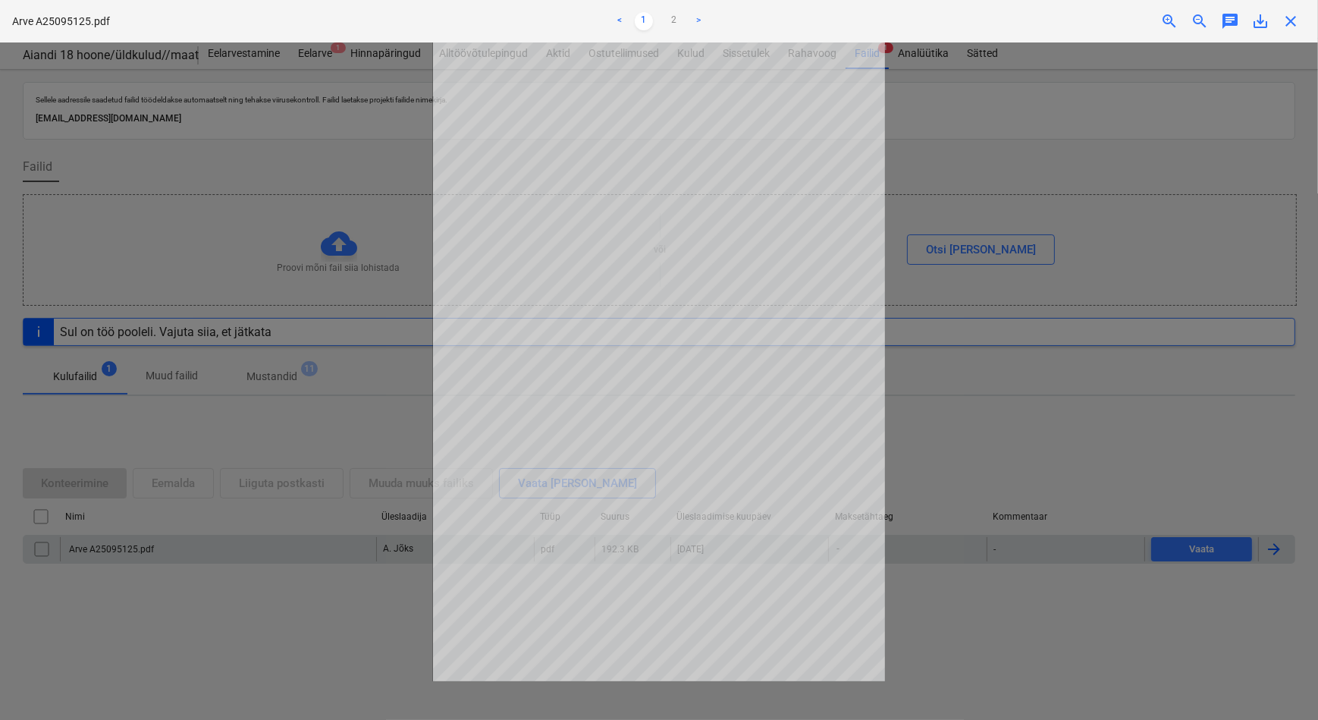
click at [1039, 265] on div at bounding box center [659, 380] width 1318 height 677
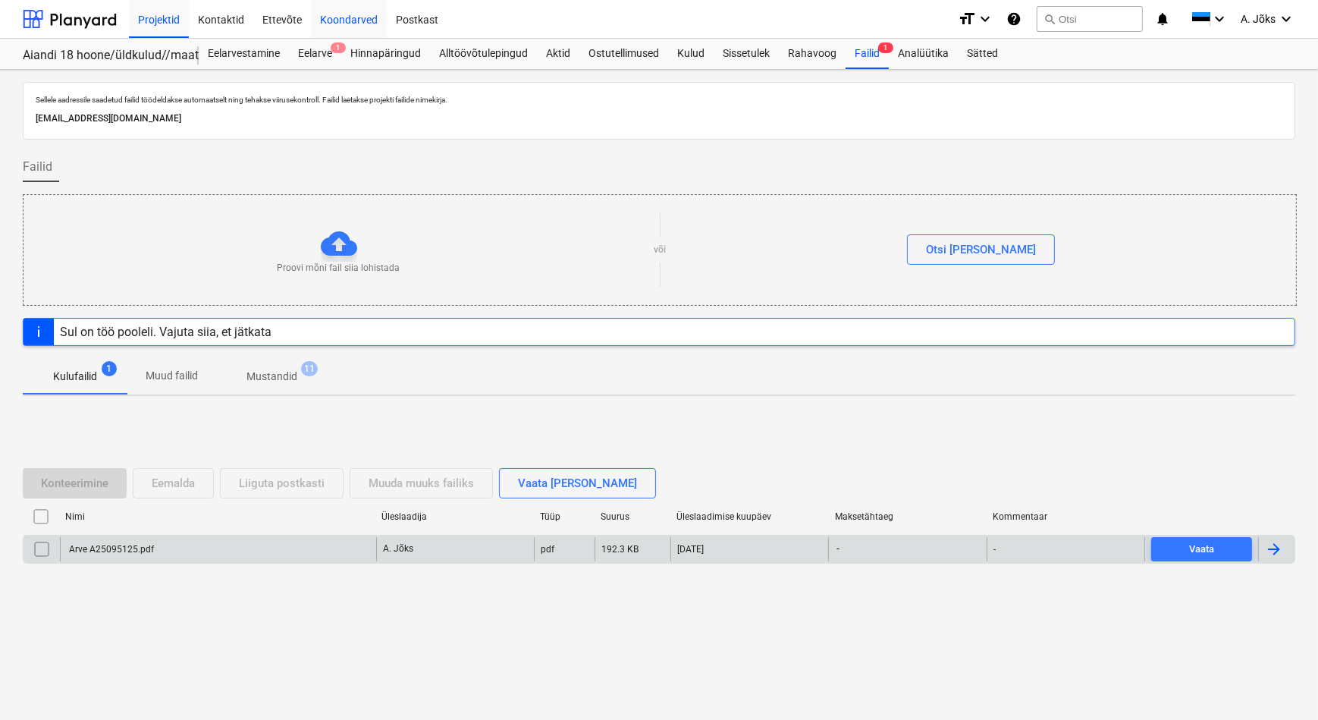
click at [363, 16] on div "Koondarved" at bounding box center [349, 18] width 76 height 39
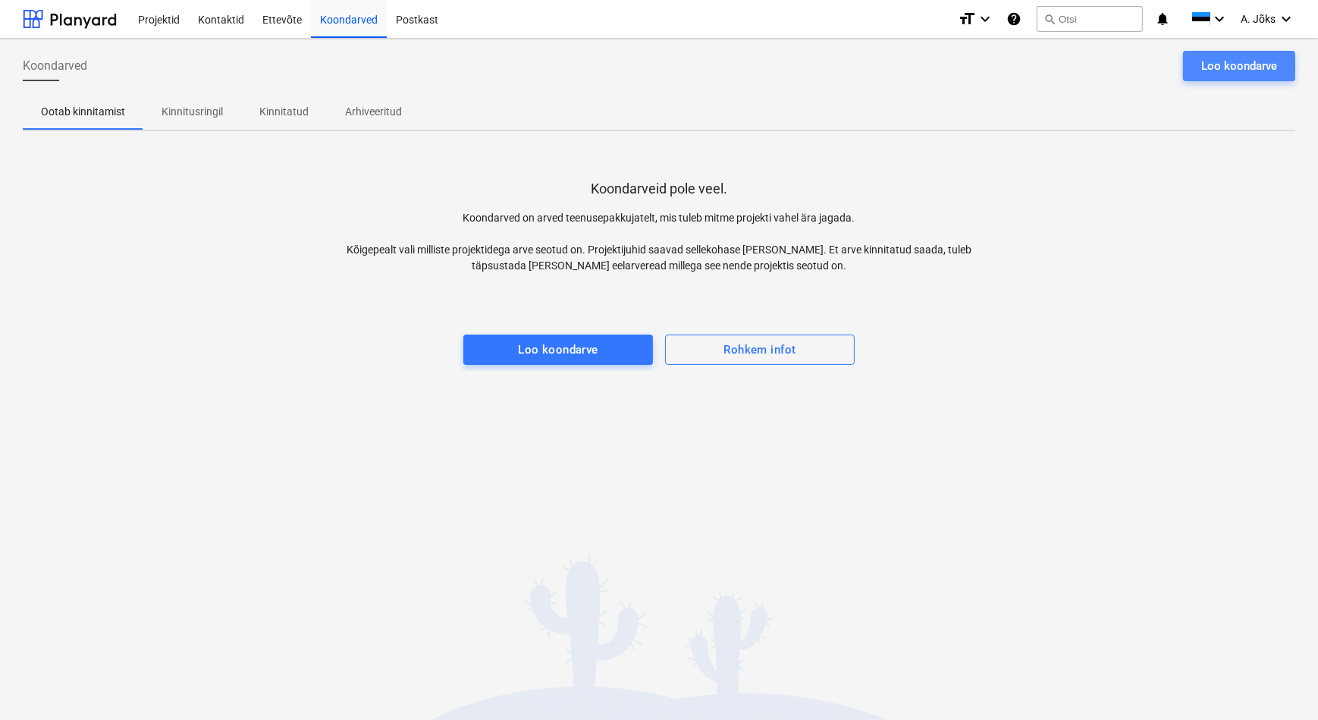
click at [1243, 68] on div "Loo koondarve" at bounding box center [1239, 66] width 76 height 20
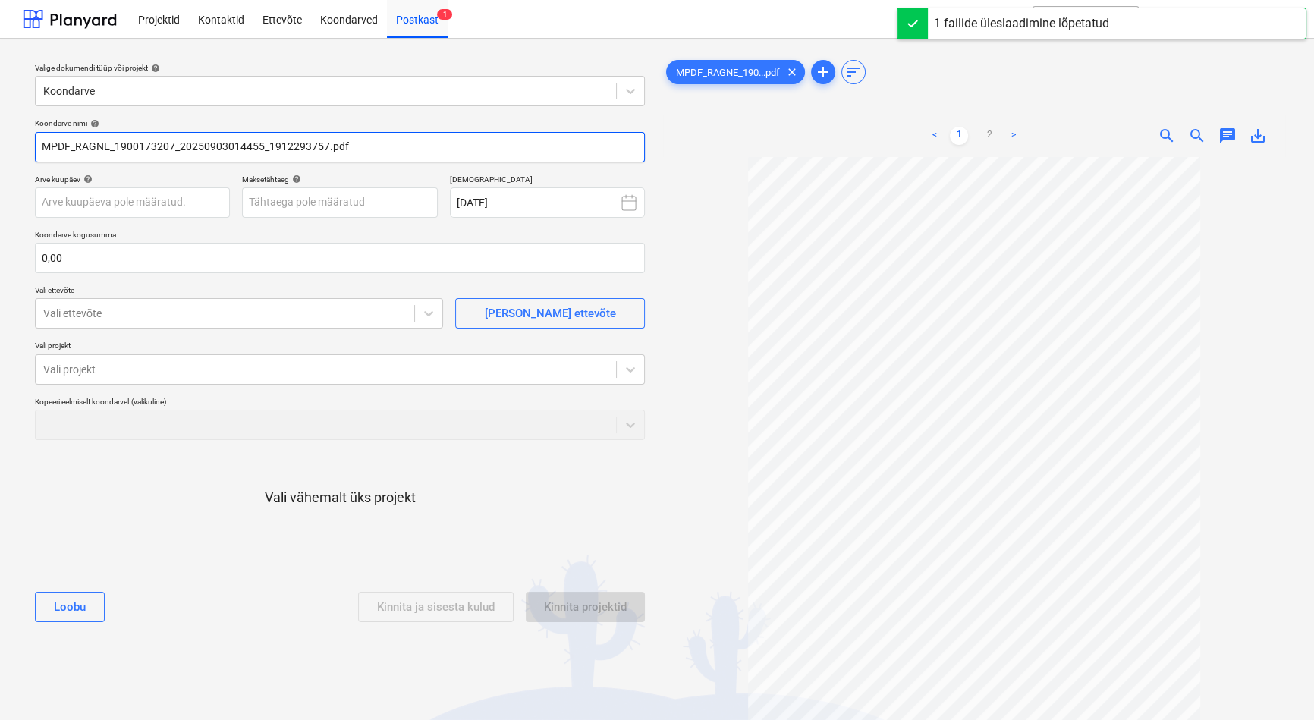
drag, startPoint x: 268, startPoint y: 147, endPoint x: 30, endPoint y: 145, distance: 237.4
click at [30, 145] on div "Koondarve nimi help MPDF_RAGNE_1900173207_20250903014455_1912293757.pdf Arve ku…" at bounding box center [340, 376] width 622 height 528
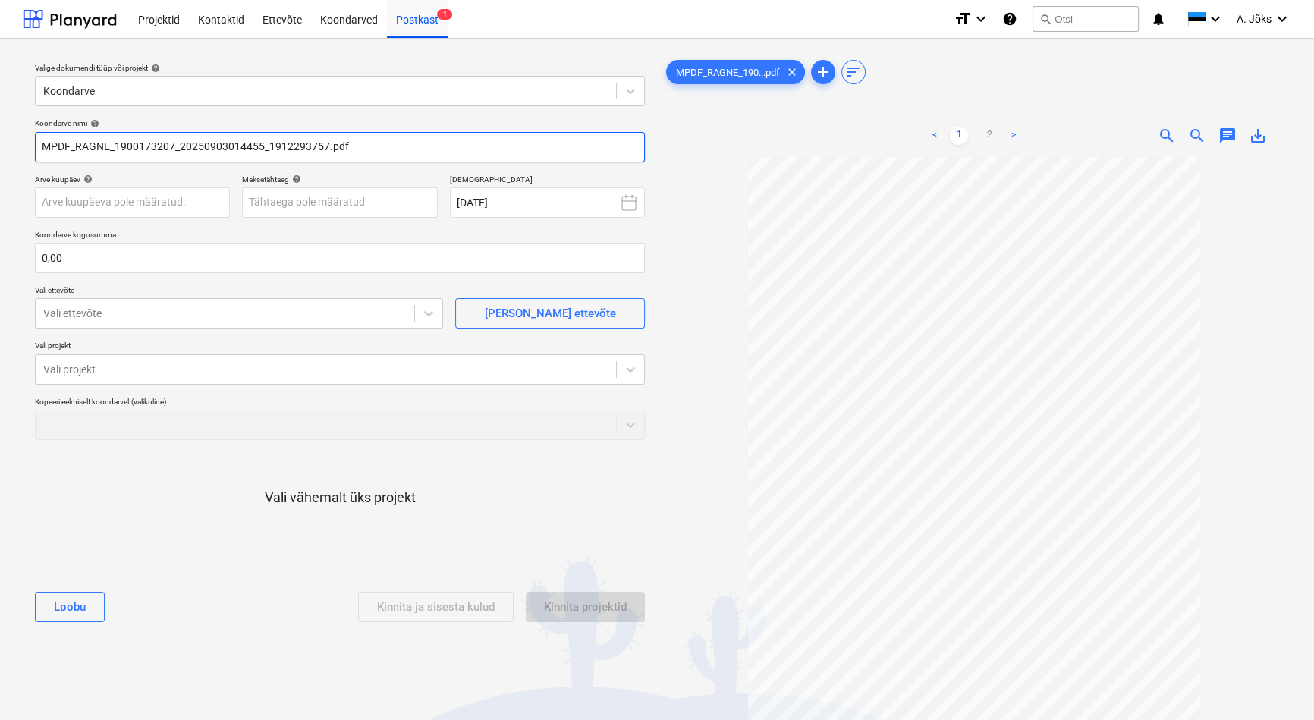
paste input "RAGN-SELLS AS"
type input "RAGN-SELLS AS arve 1912293757.pdf"
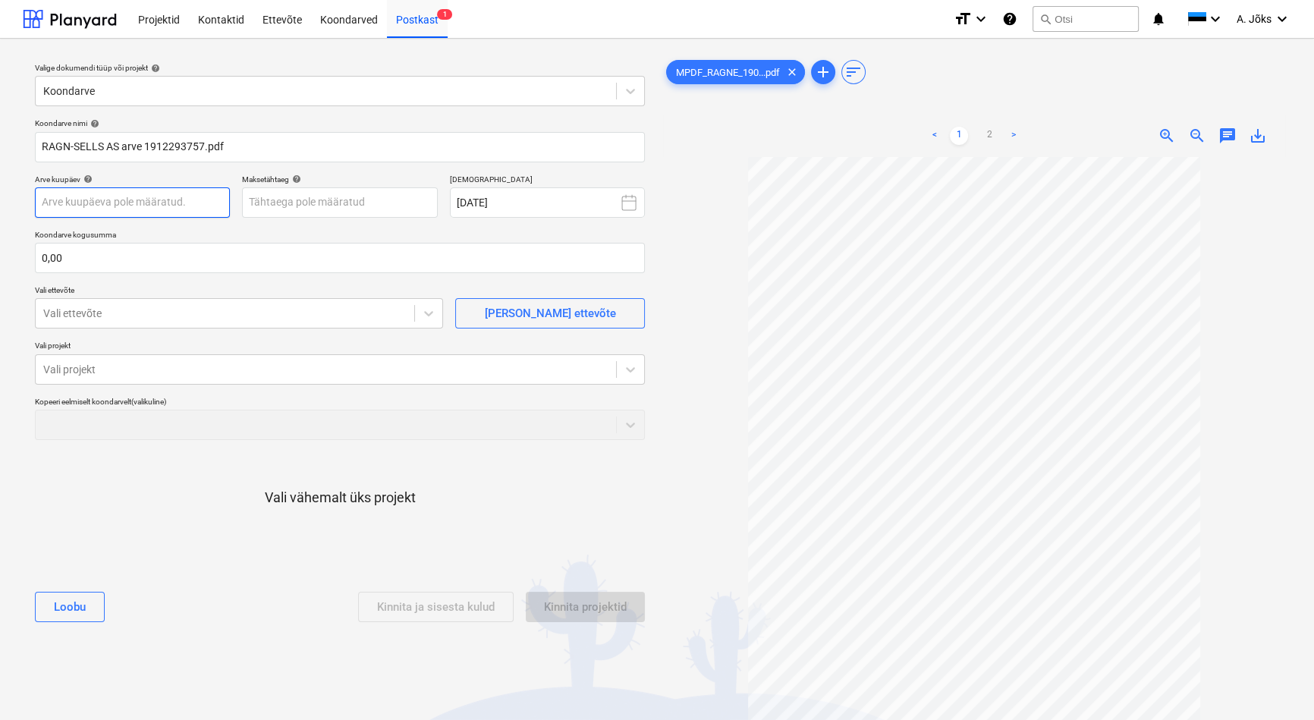
click at [128, 200] on body "Projektid Kontaktid Ettevõte Koondarved Postkast 1 format_size keyboard_arrow_d…" at bounding box center [657, 360] width 1314 height 720
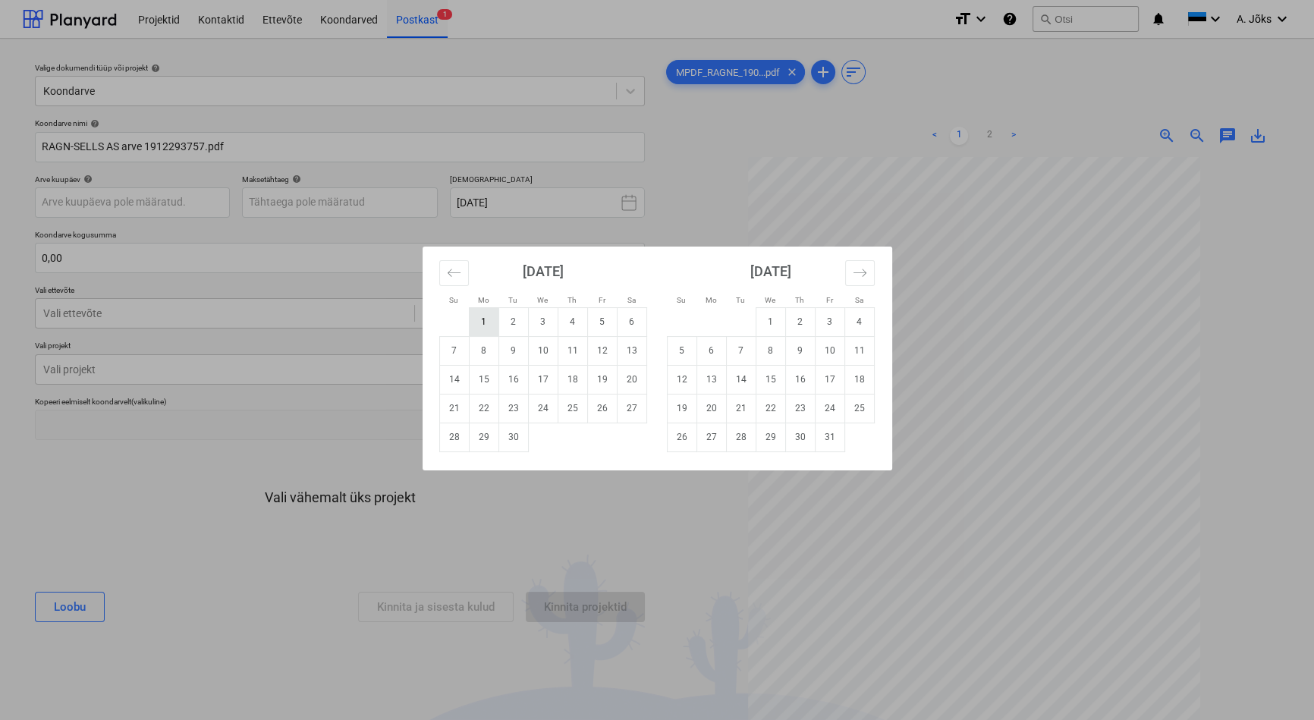
click at [481, 319] on td "1" at bounding box center [484, 321] width 30 height 29
type input "[DATE]"
click at [298, 206] on body "Projektid Kontaktid Ettevõte Koondarved Postkast 1 format_size keyboard_arrow_d…" at bounding box center [657, 360] width 1314 height 720
click at [508, 378] on td "16" at bounding box center [513, 379] width 30 height 29
type input "[DATE]"
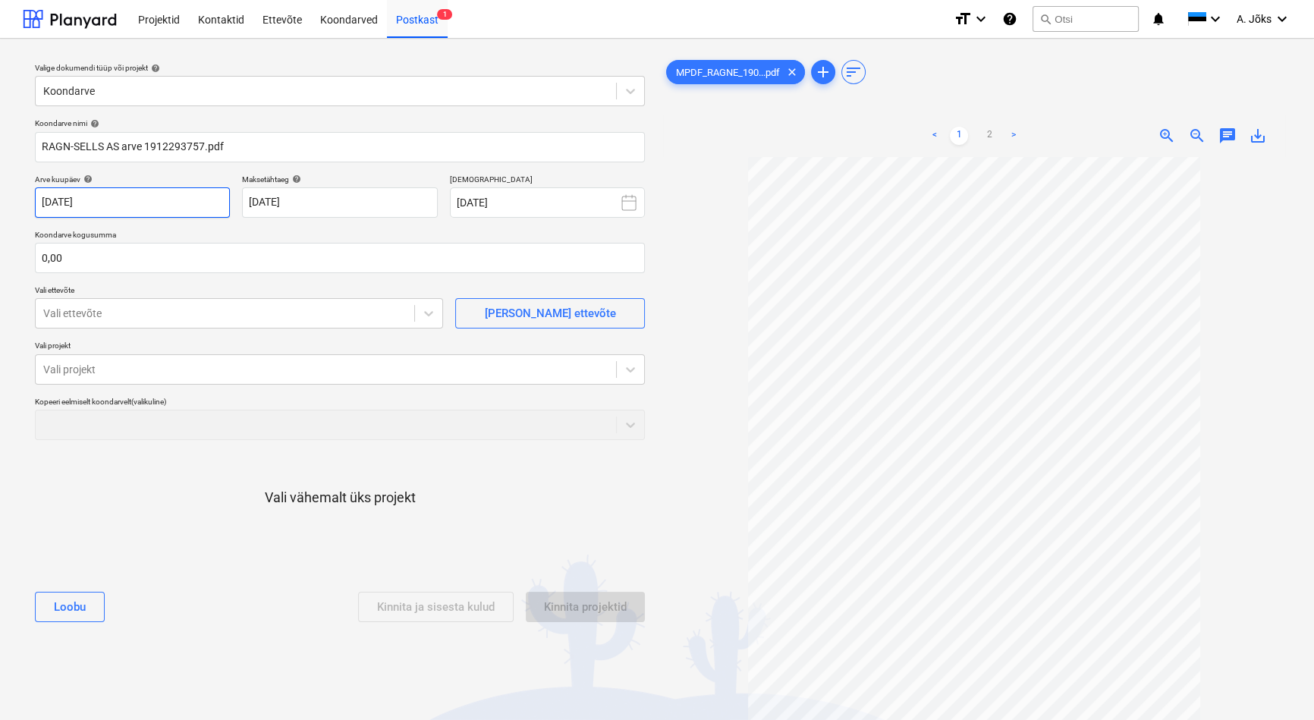
click at [94, 204] on body "Projektid Kontaktid Ettevõte Koondarved Postkast 1 format_size keyboard_arrow_d…" at bounding box center [657, 360] width 1314 height 720
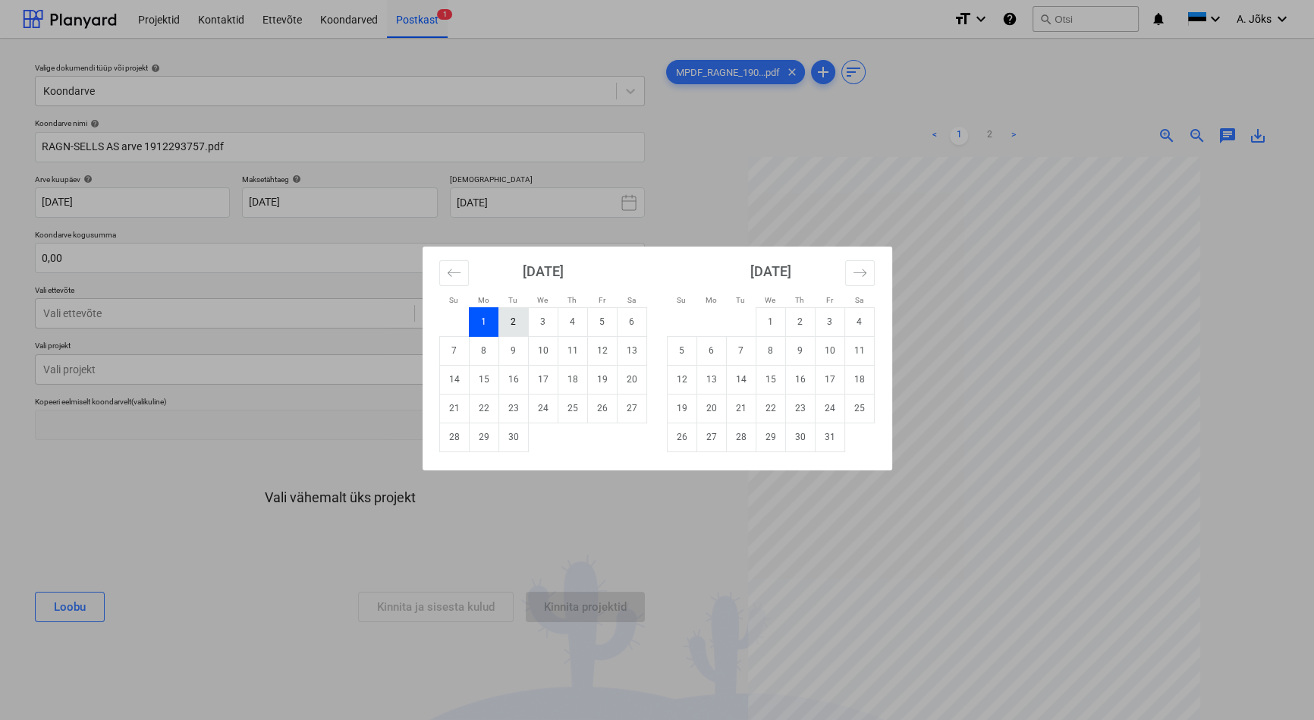
click at [505, 331] on td "2" at bounding box center [513, 321] width 30 height 29
type input "[DATE]"
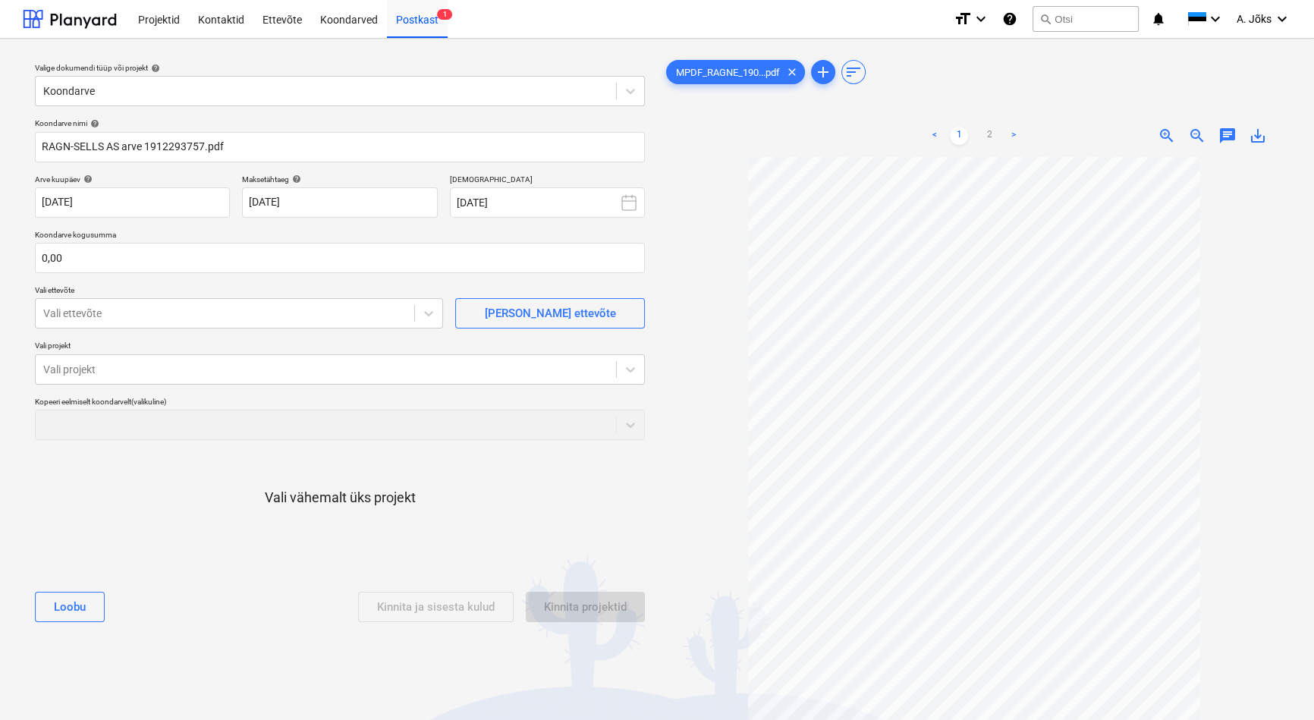
click at [284, 280] on div "Koondarve nimi help RAGN-SELLS AS arve 1912293757.pdf Arve kuupäev help [DATE] …" at bounding box center [340, 376] width 622 height 528
click at [279, 266] on input "text" at bounding box center [340, 258] width 610 height 30
type input "70,01"
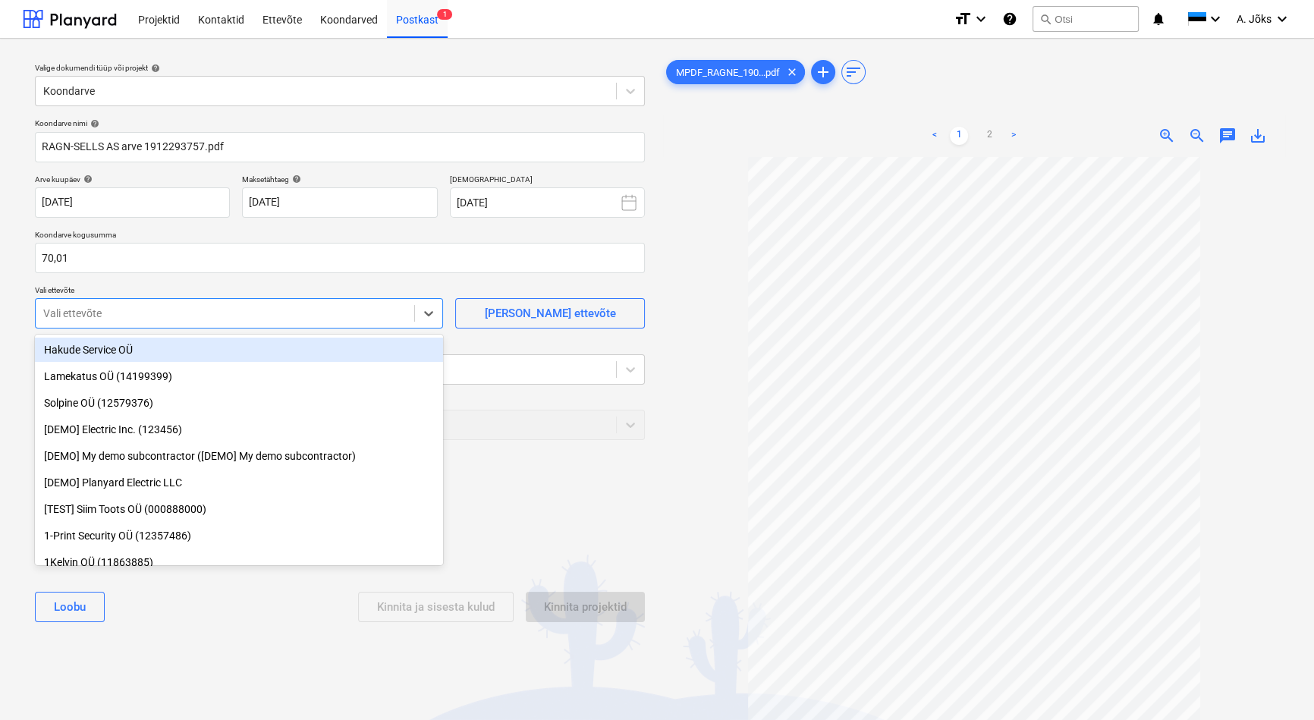
click at [386, 323] on div "Vali ettevõte" at bounding box center [225, 313] width 378 height 21
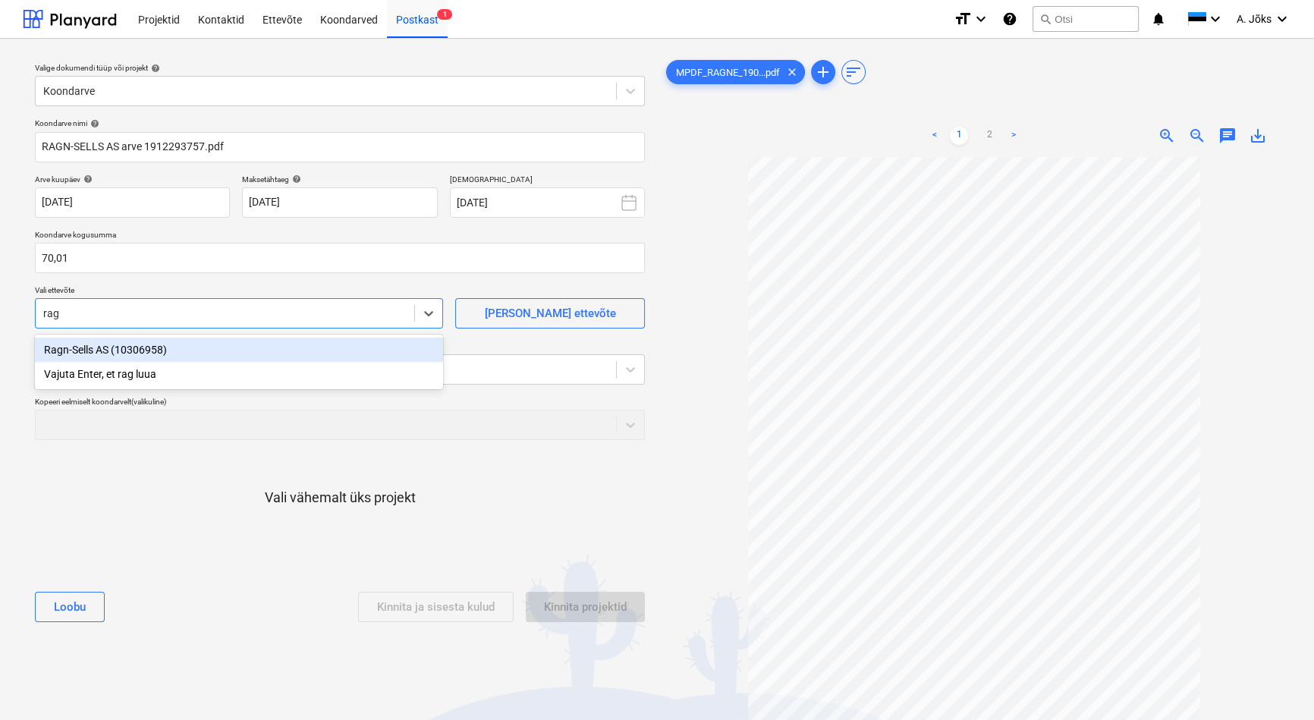
type input "ragn"
click at [171, 353] on div "Ragn-Sells AS (10306958)" at bounding box center [239, 349] width 408 height 24
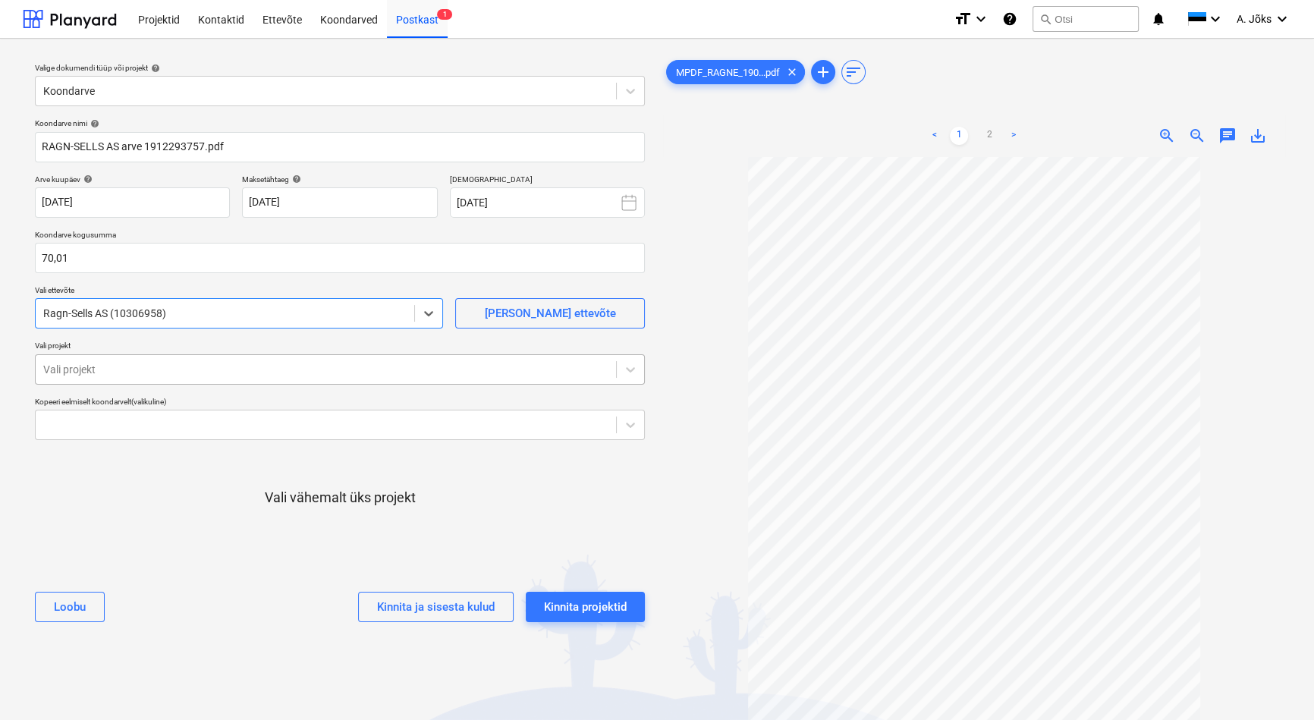
click at [171, 366] on div at bounding box center [325, 369] width 565 height 15
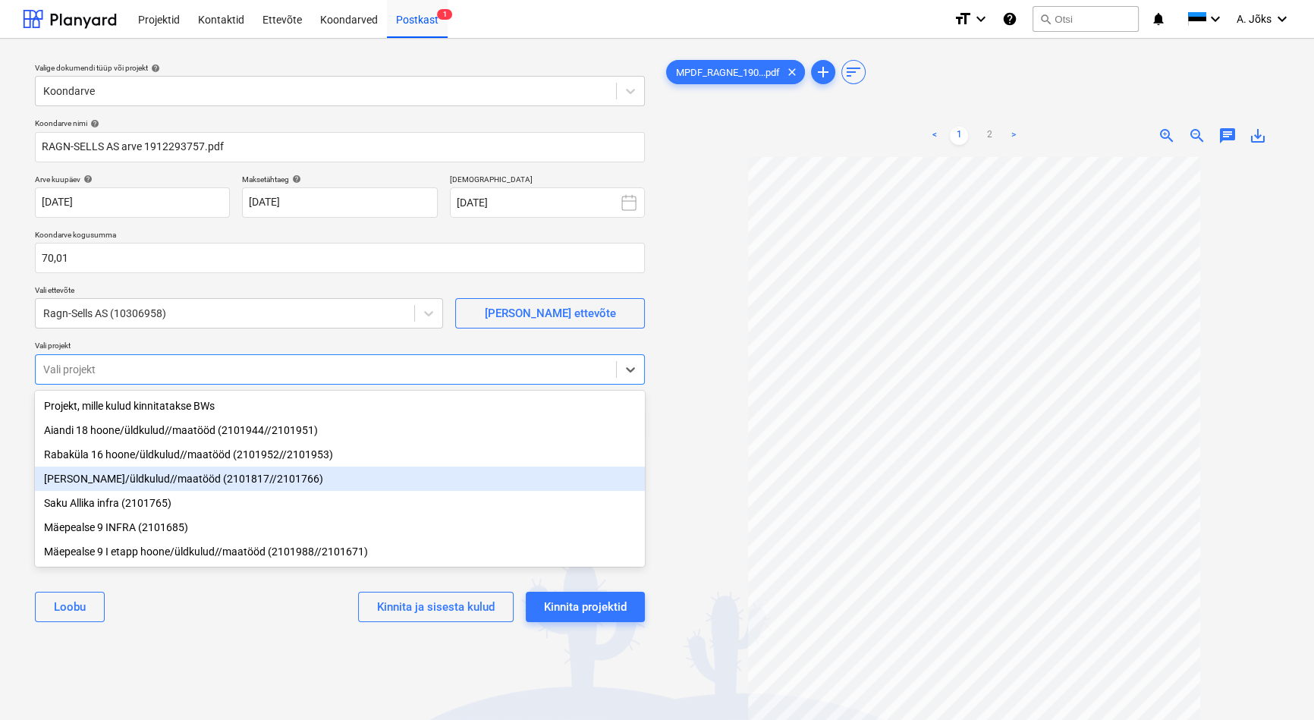
click at [169, 484] on div "[PERSON_NAME]/üldkulud//maatööd (2101817//2101766)" at bounding box center [340, 478] width 610 height 24
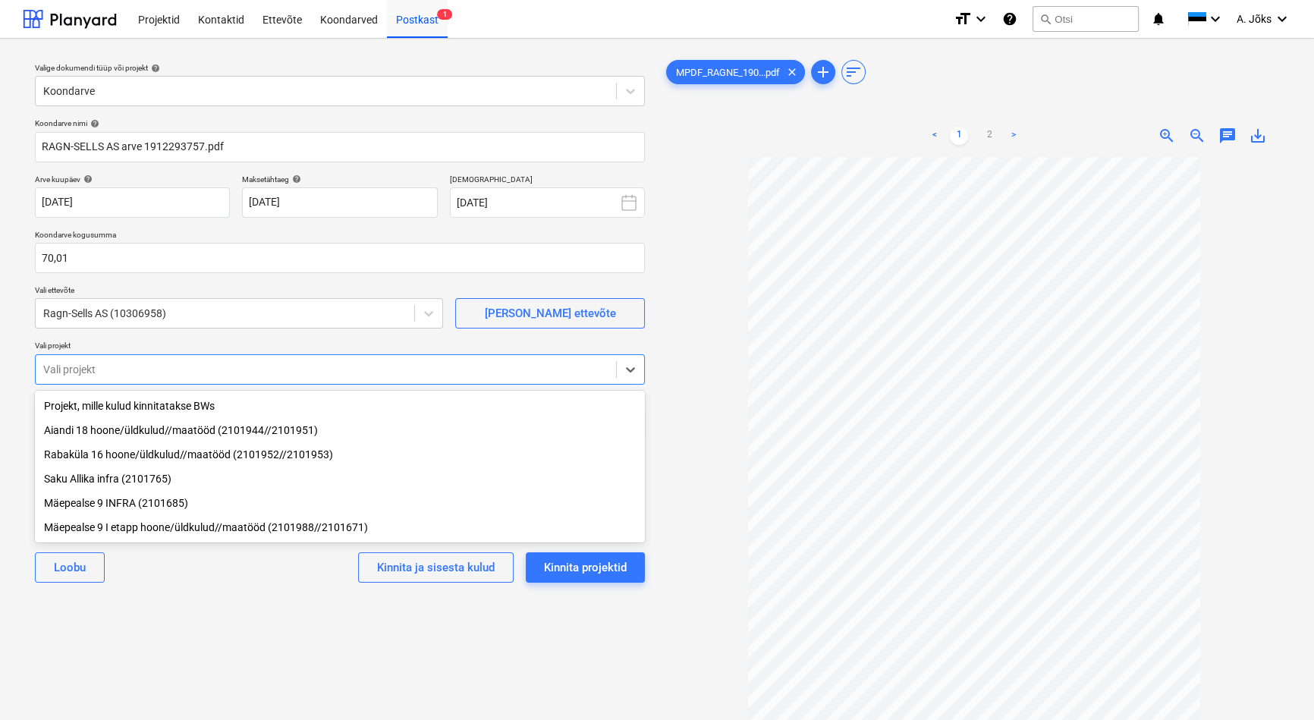
click at [200, 620] on div "Valige dokumendi tüüp või projekt help Koondarve Koondarve nimi help RAGN-SELLS…" at bounding box center [340, 445] width 634 height 789
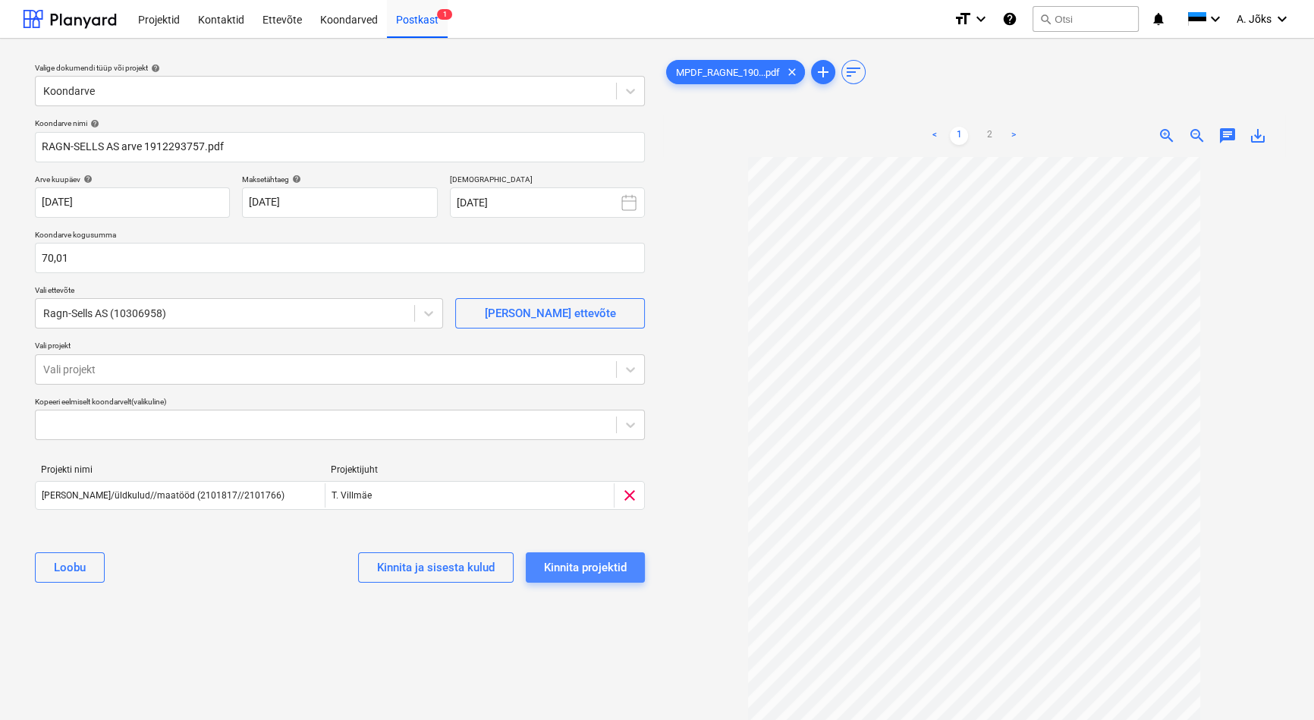
click at [629, 567] on button "Kinnita projektid" at bounding box center [585, 567] width 119 height 30
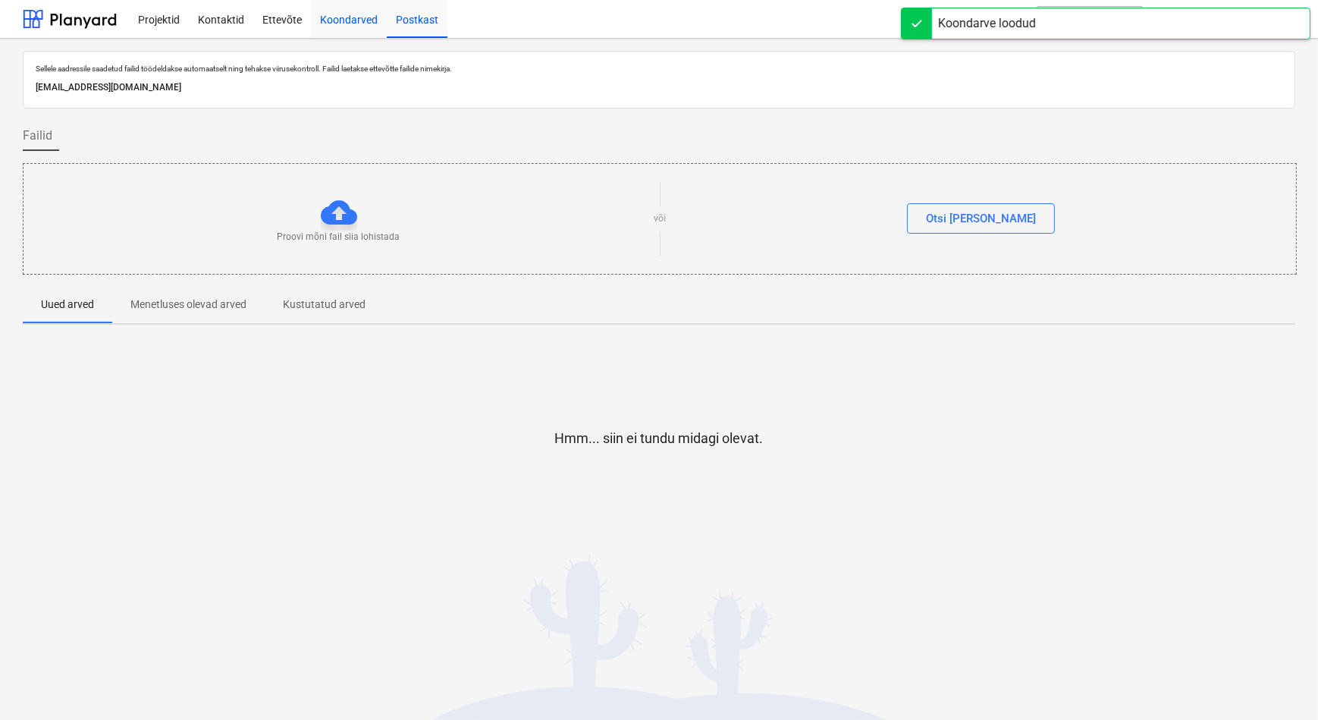
click at [374, 22] on div "Koondarved" at bounding box center [349, 18] width 76 height 39
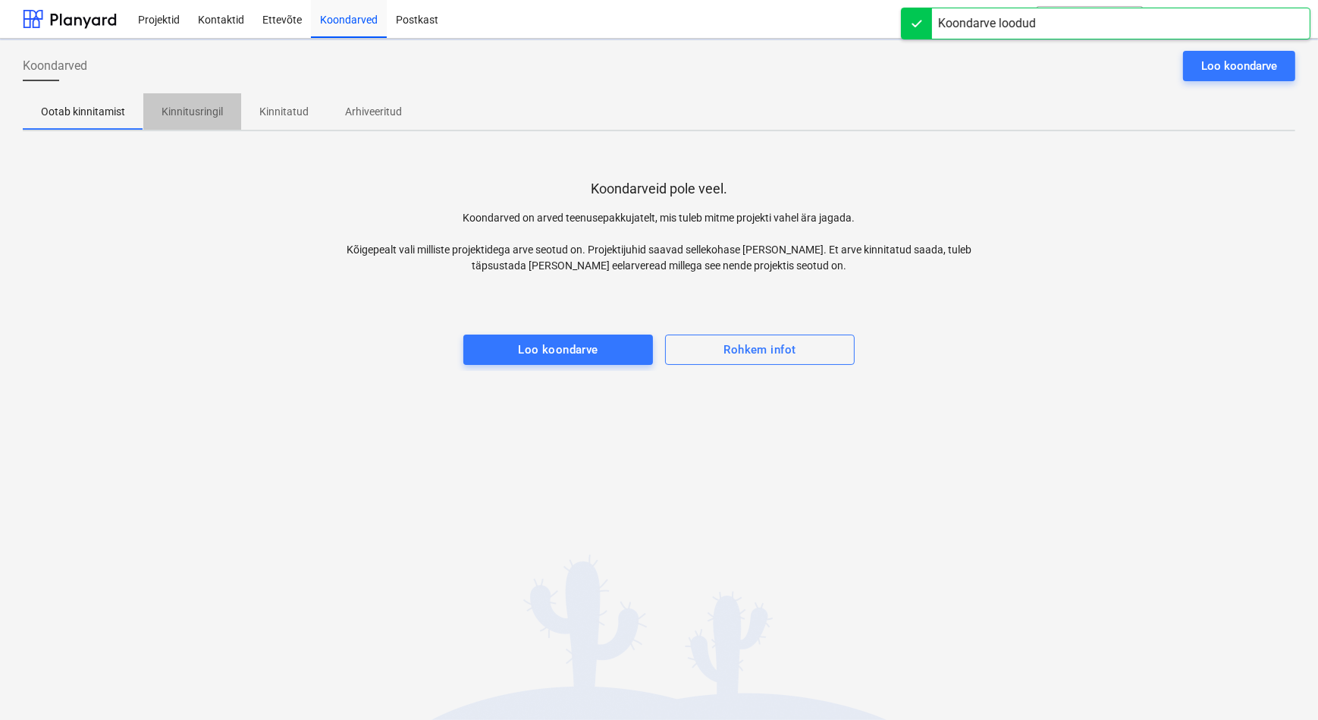
click at [205, 108] on p "Kinnitusringil" at bounding box center [192, 112] width 61 height 16
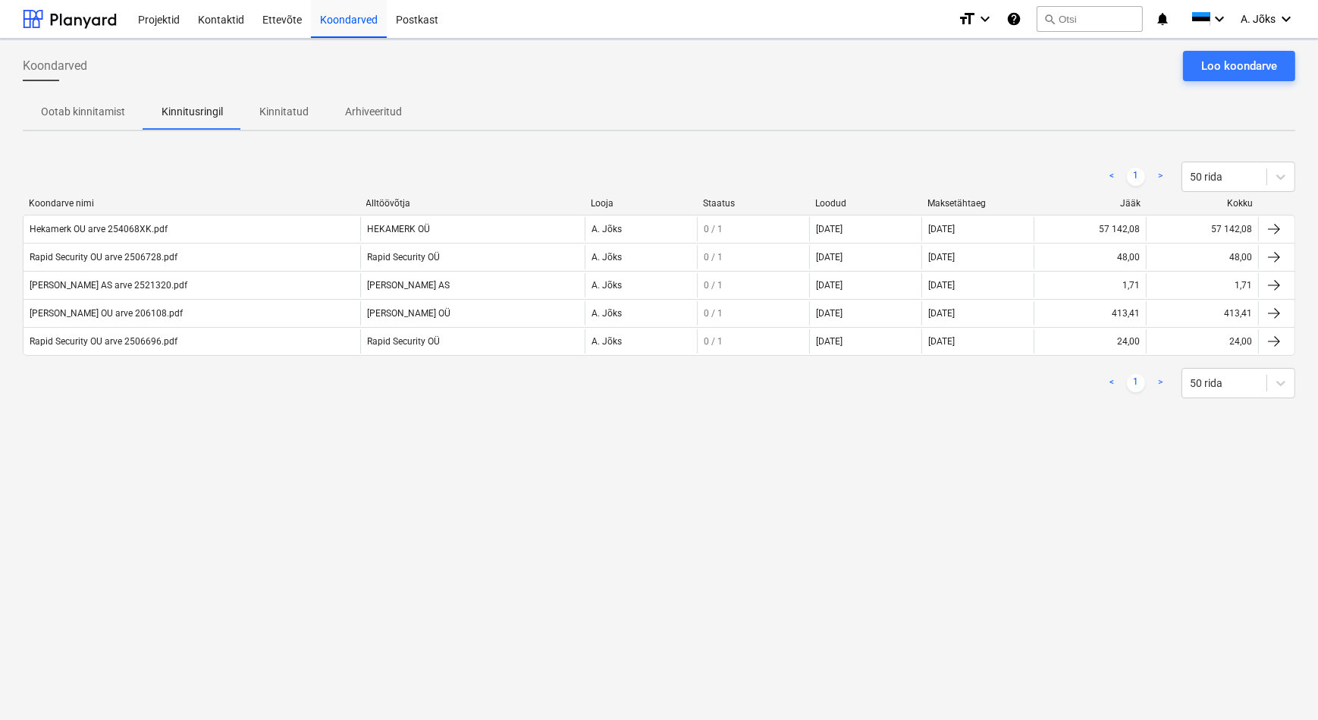
click at [554, 83] on div "Koondarved Loo koondarve" at bounding box center [659, 72] width 1273 height 42
click at [758, 561] on div "Koondarved Loo koondarve Ootab kinnitamist Kinnitusringil Kinnitatud Arhiveerit…" at bounding box center [659, 379] width 1318 height 681
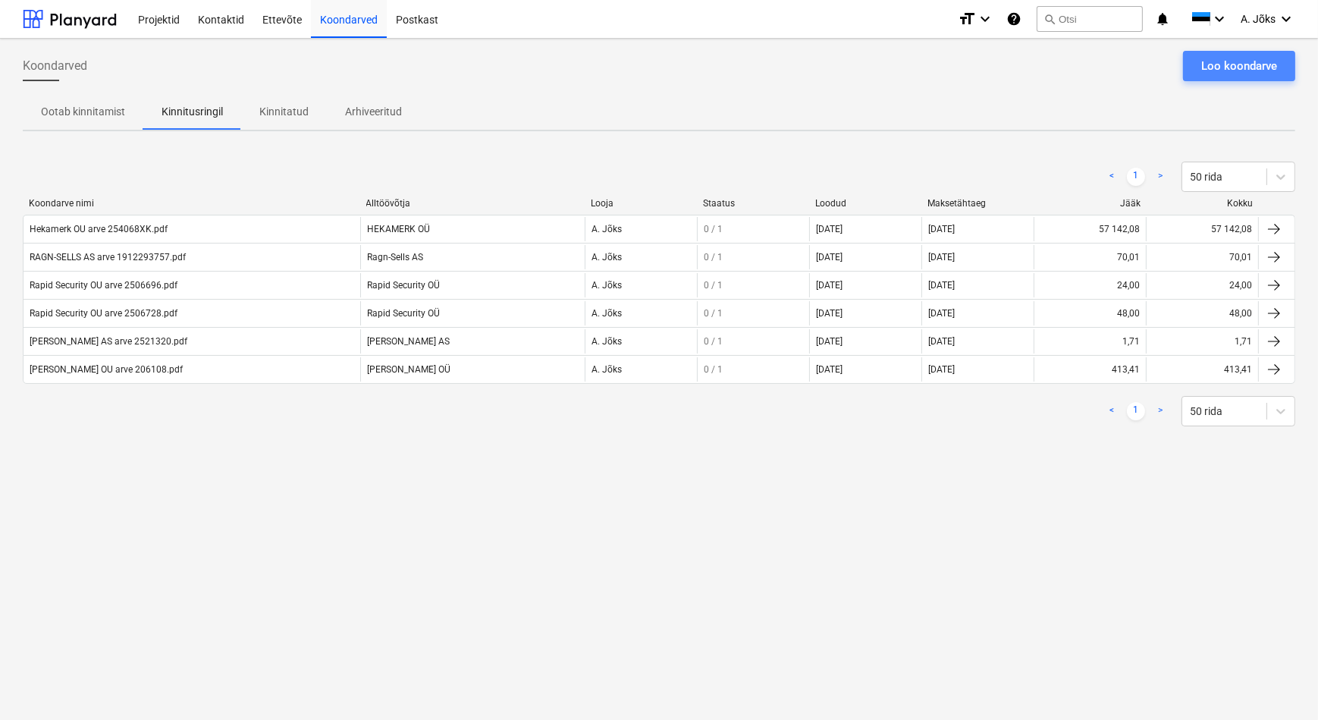
click at [1230, 70] on div "Loo koondarve" at bounding box center [1239, 66] width 76 height 20
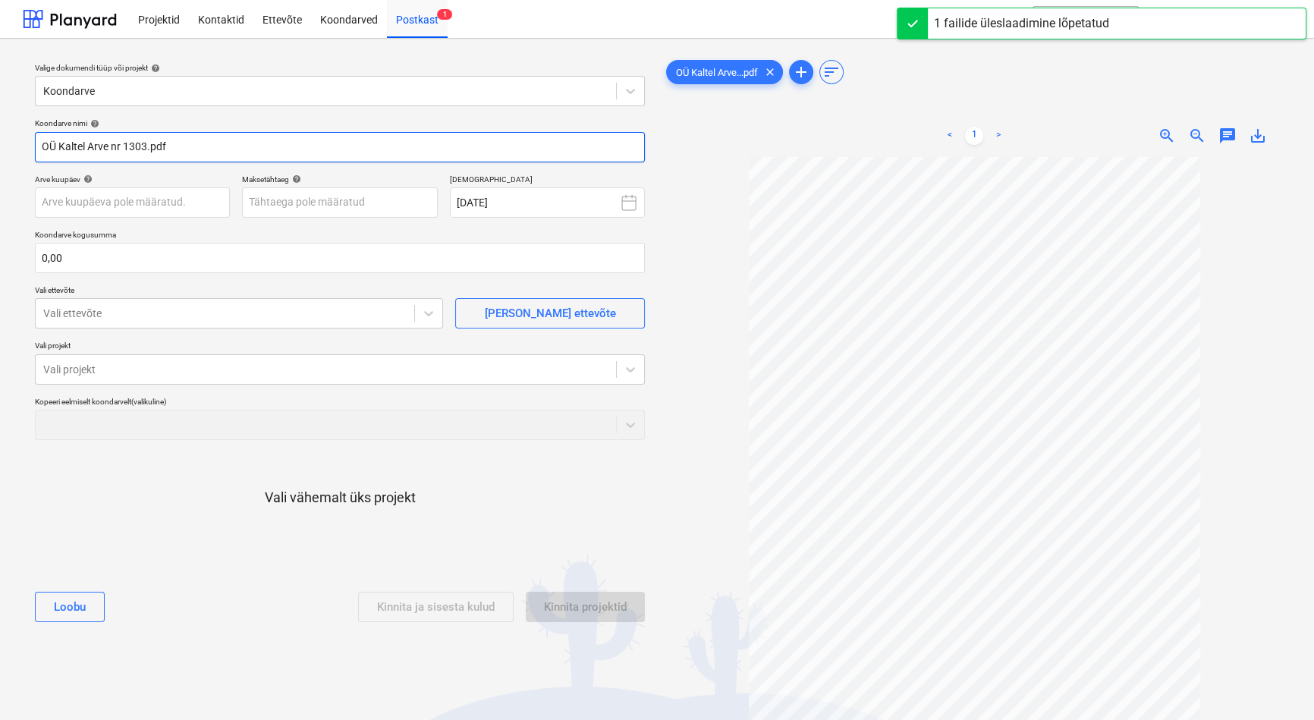
click at [60, 151] on input "OÜ Kaltel Arve nr 1303.pdf" at bounding box center [340, 147] width 610 height 30
click at [105, 146] on input "Kaltel Arve nr 1303.pdf" at bounding box center [340, 147] width 610 height 30
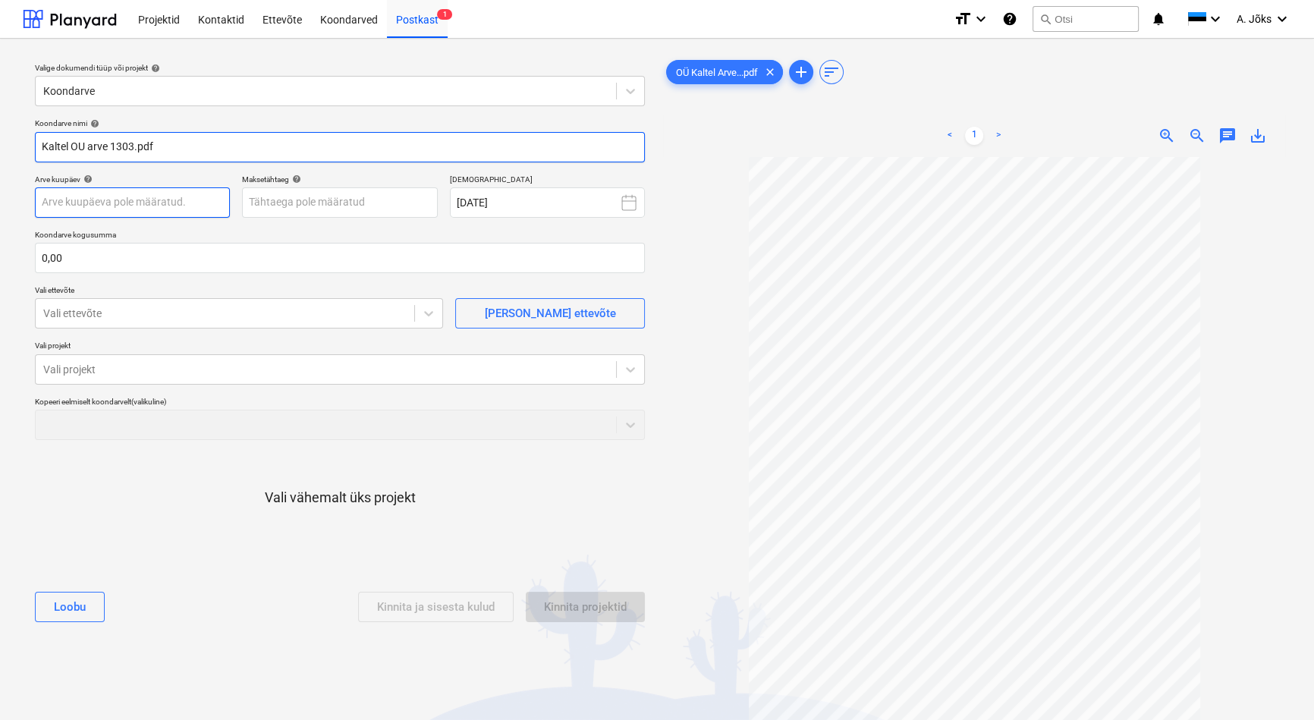
type input "Kaltel OU arve 1303.pdf"
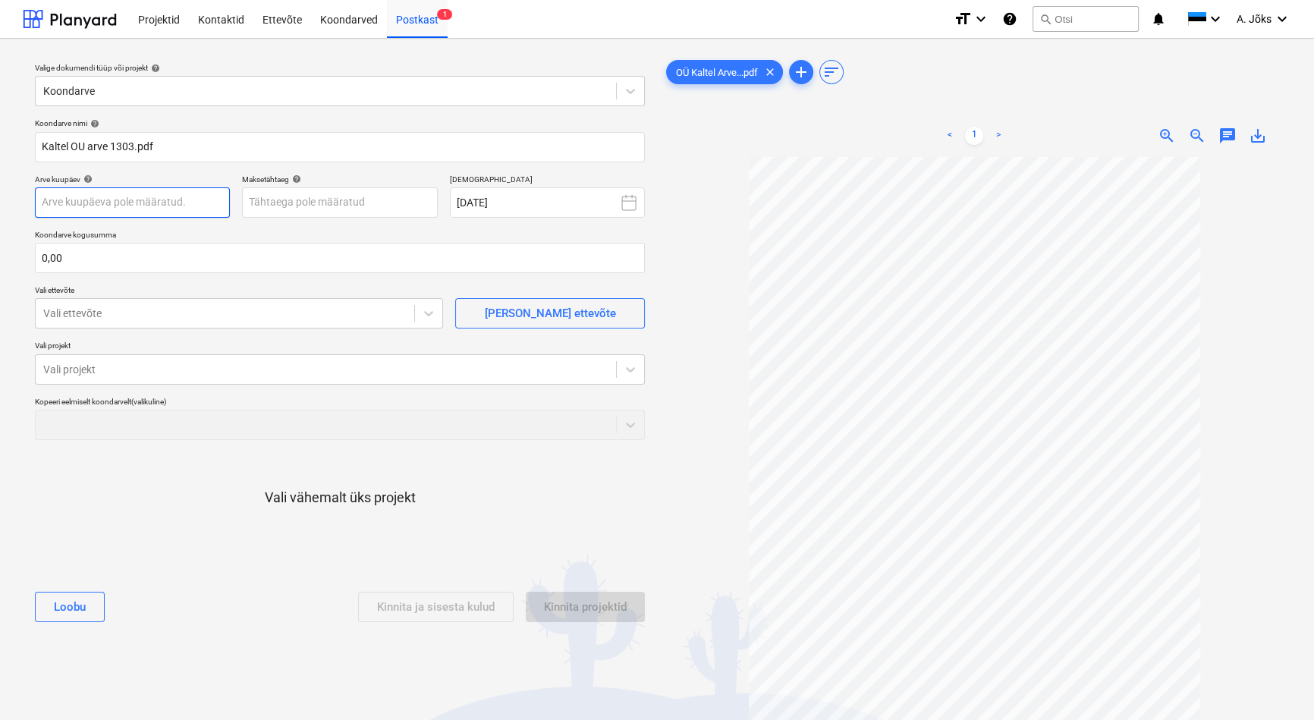
click at [190, 202] on body "Projektid Kontaktid Ettevõte Koondarved Postkast 1 format_size keyboard_arrow_d…" at bounding box center [657, 360] width 1314 height 720
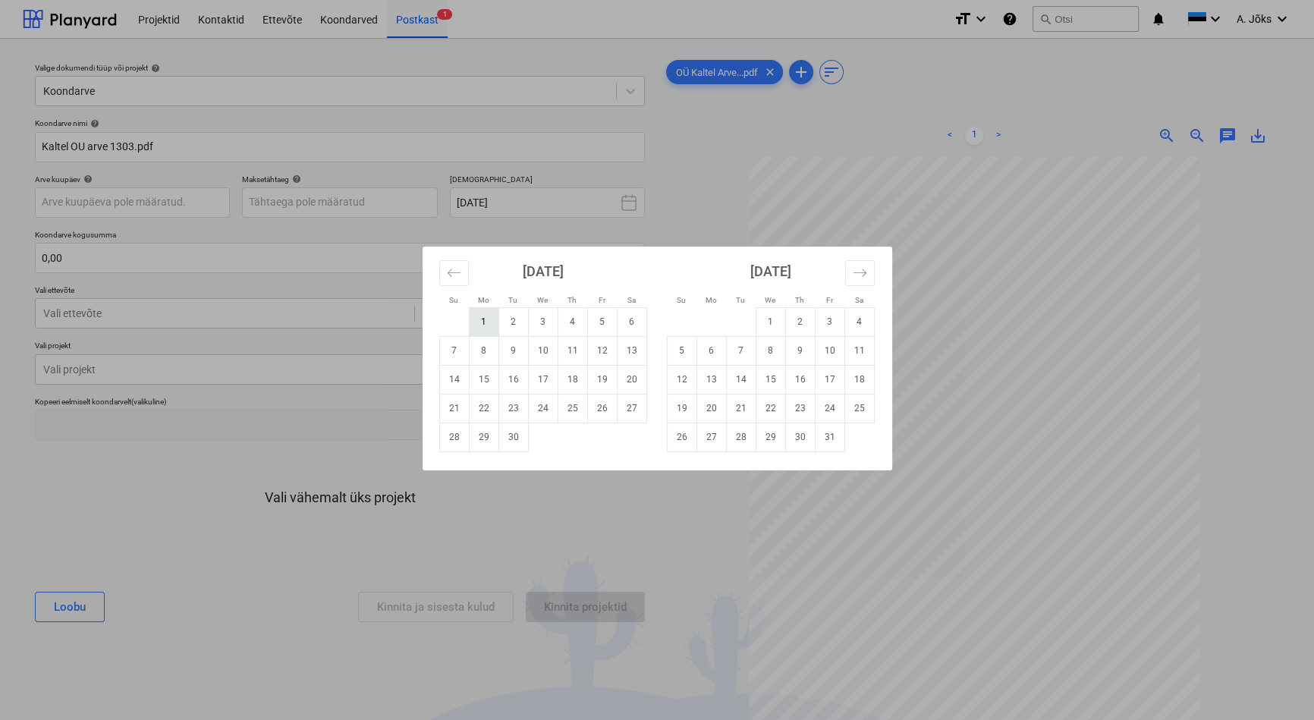
click at [478, 321] on td "1" at bounding box center [484, 321] width 30 height 29
type input "[DATE]"
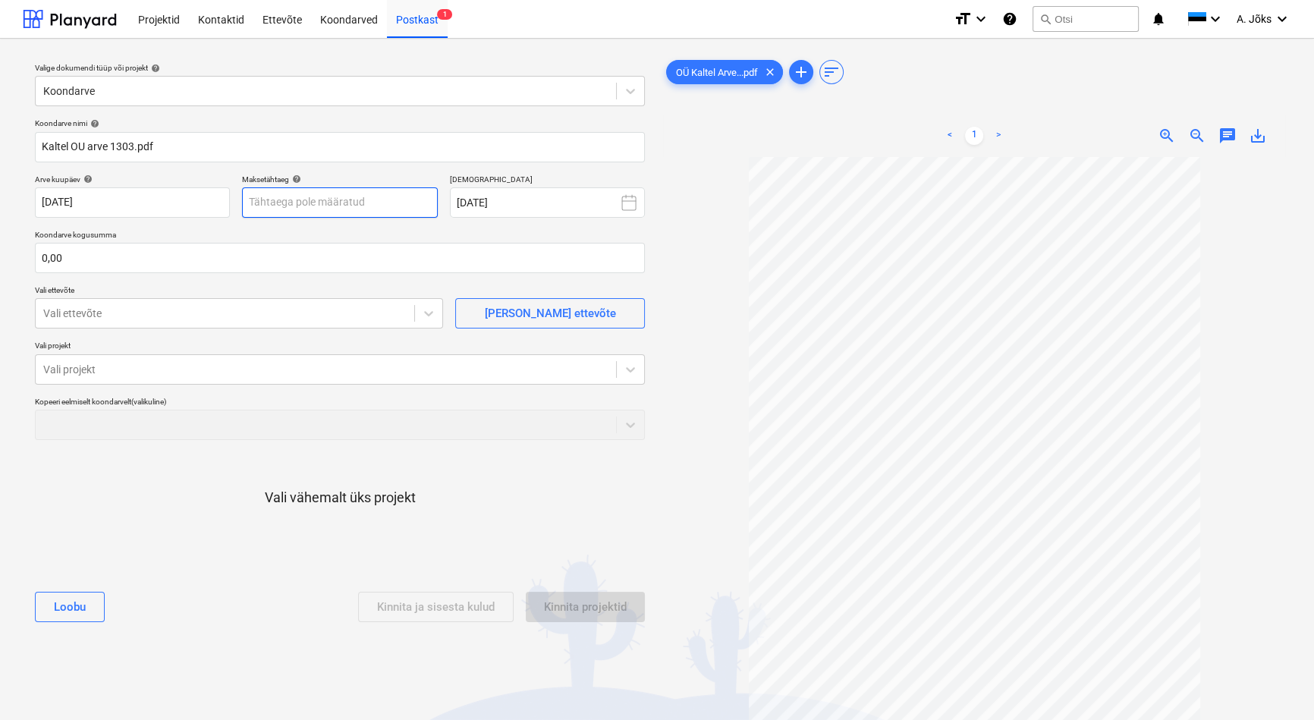
click at [375, 200] on body "Projektid Kontaktid Ettevõte Koondarved Postkast 1 format_size keyboard_arrow_d…" at bounding box center [657, 360] width 1314 height 720
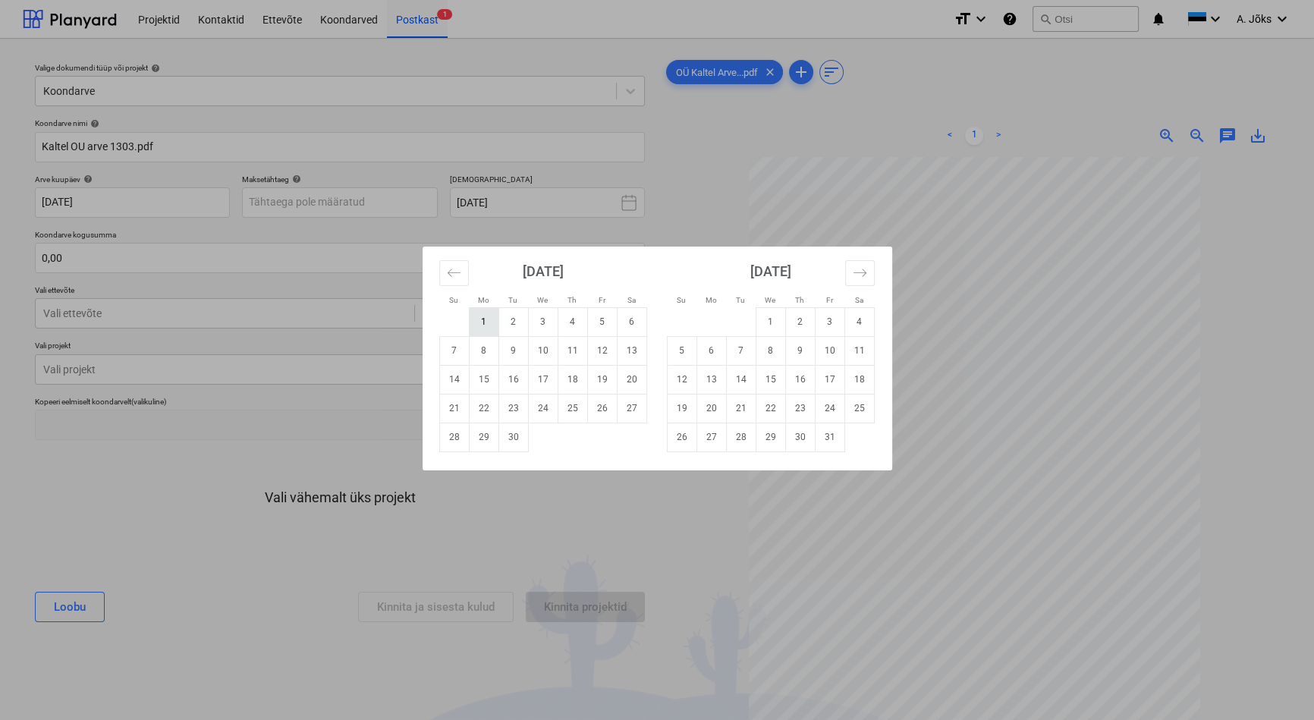
click at [491, 320] on td "1" at bounding box center [484, 321] width 30 height 29
type input "[DATE]"
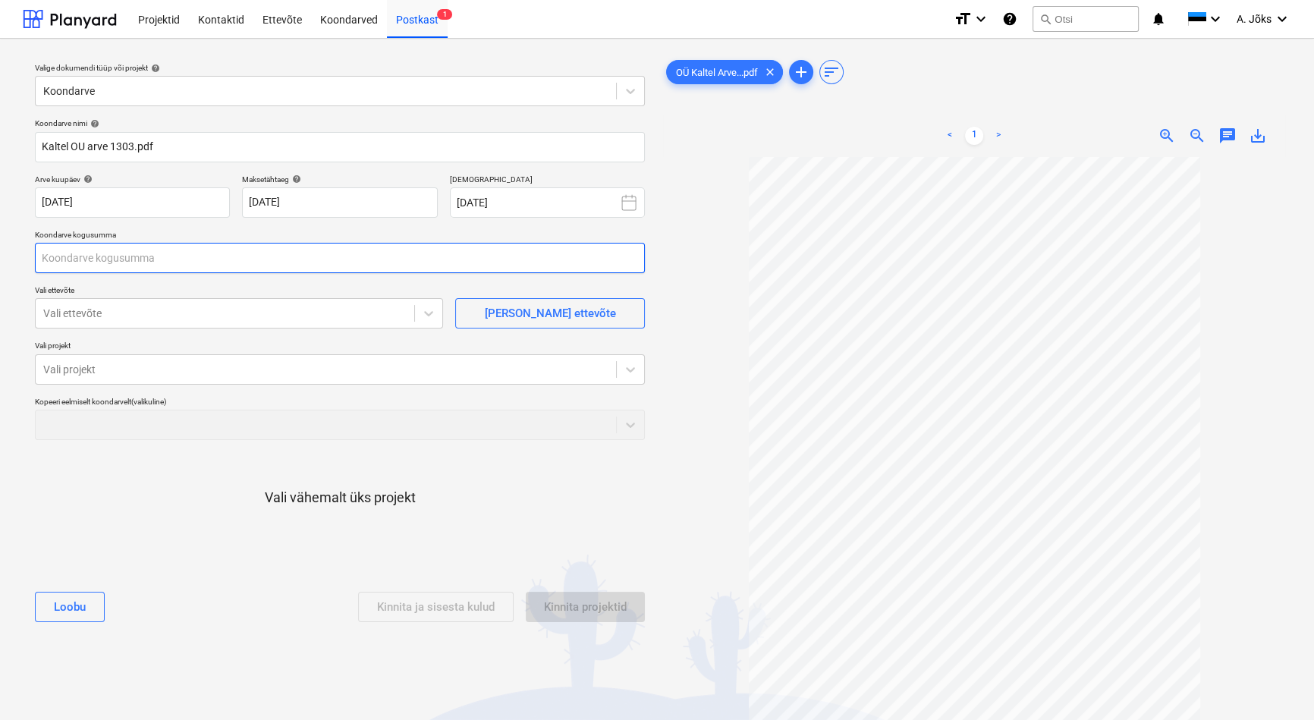
click at [127, 262] on input "text" at bounding box center [340, 258] width 610 height 30
type input "846,50"
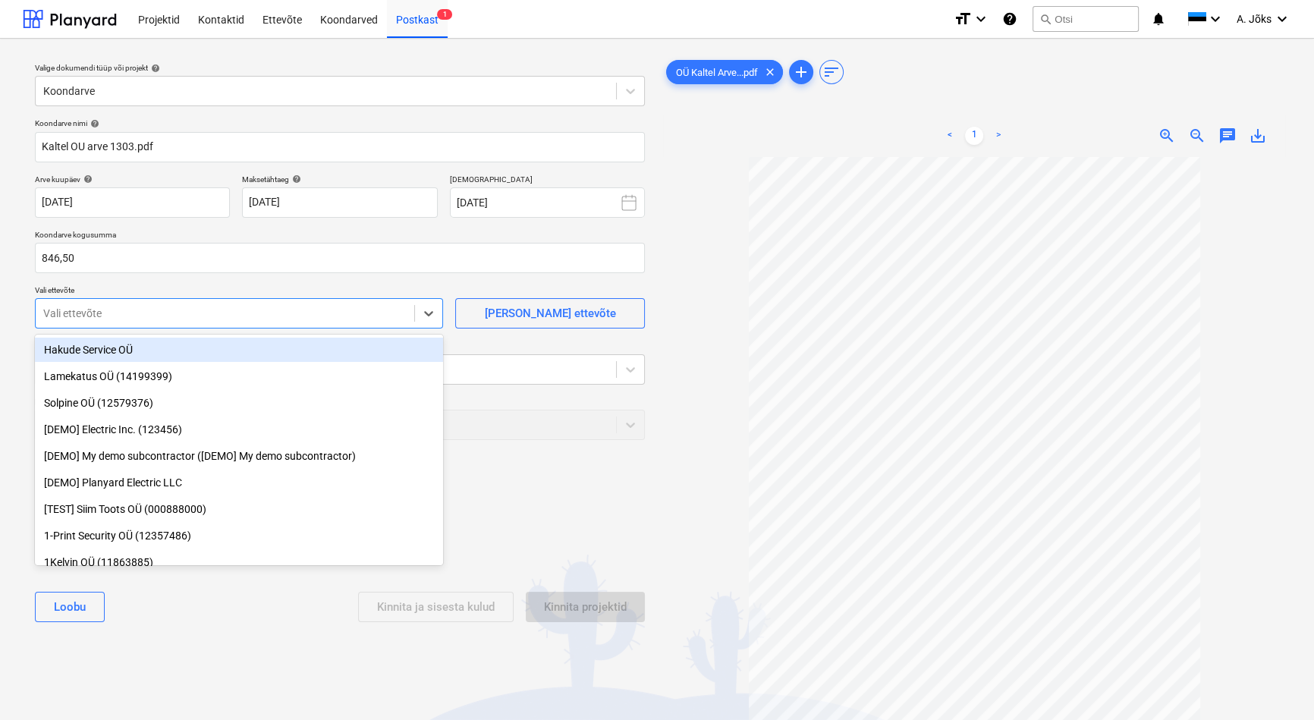
click at [118, 306] on div at bounding box center [224, 313] width 363 height 15
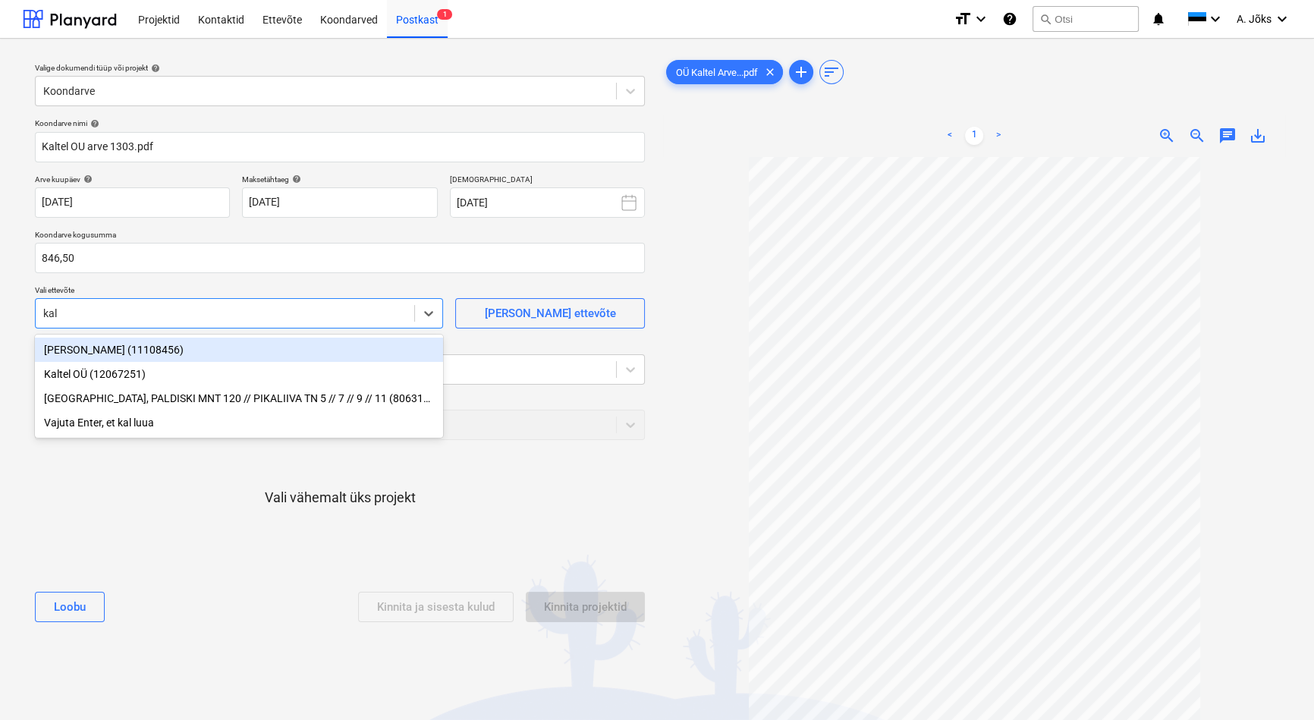
type input "kalt"
click at [103, 355] on div "Kaltel OÜ (12067251)" at bounding box center [239, 349] width 408 height 24
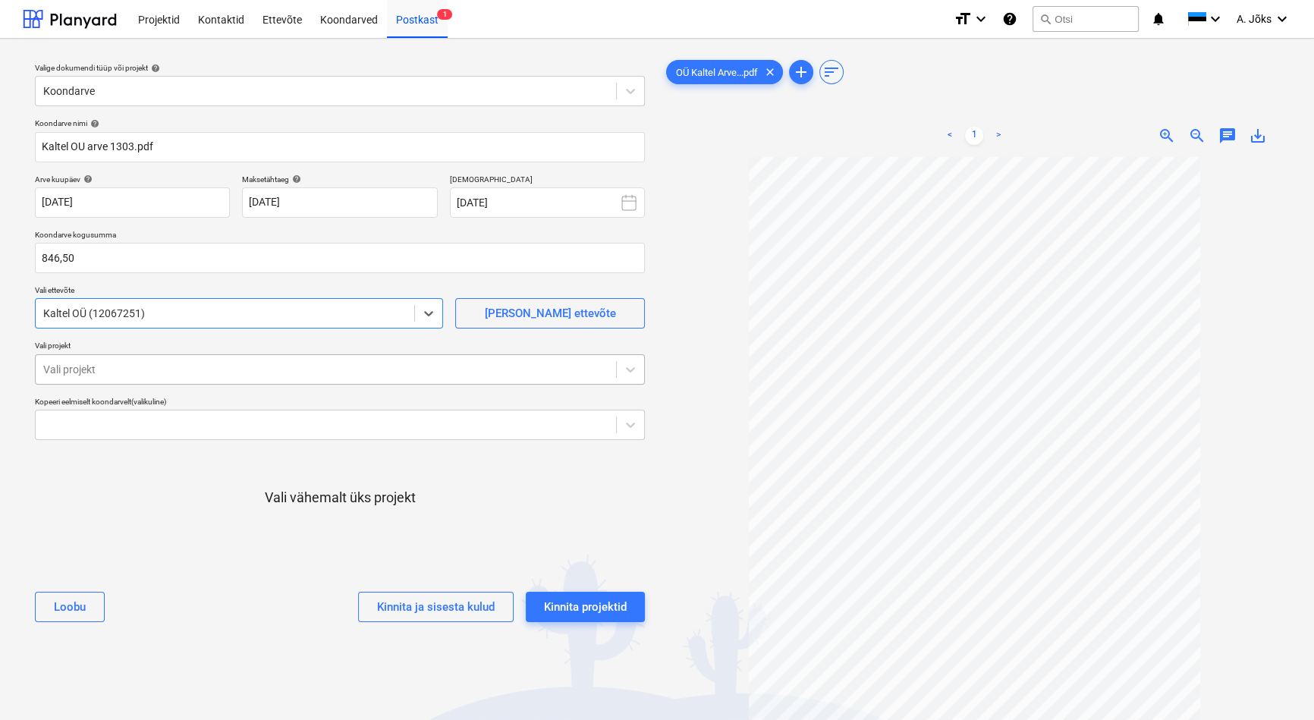
click at [115, 371] on div at bounding box center [325, 369] width 565 height 15
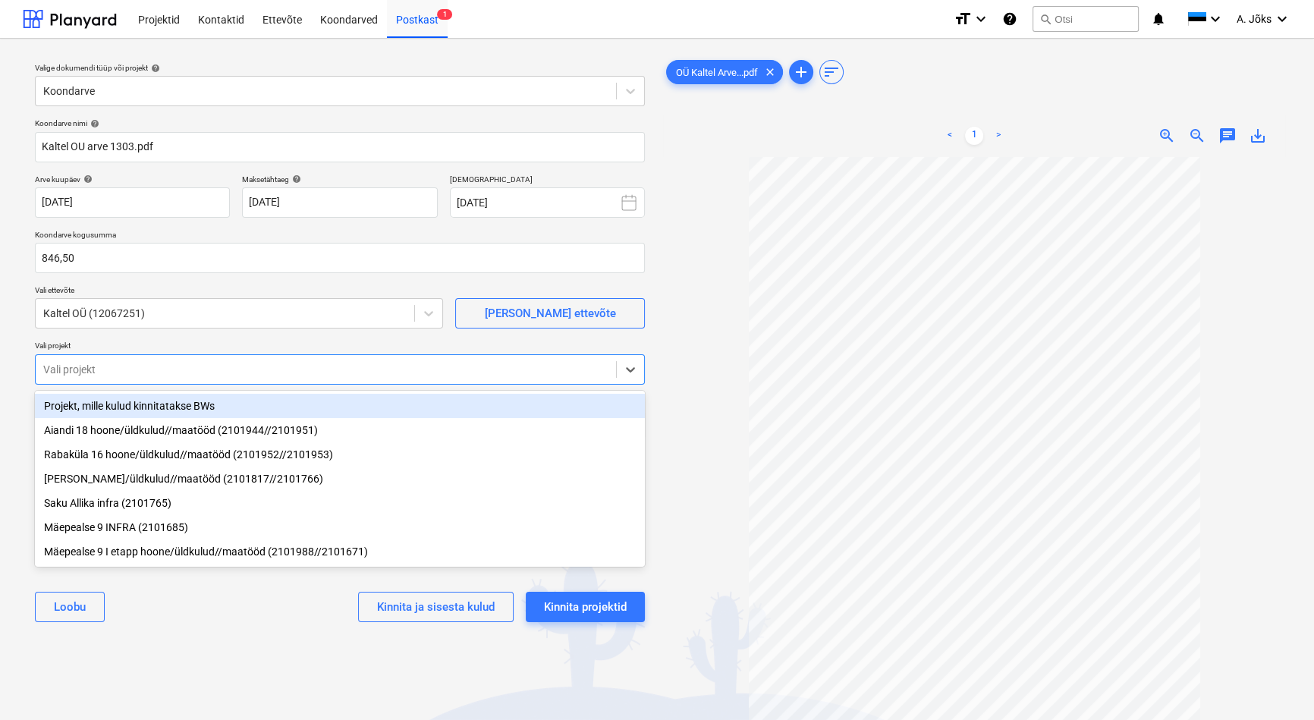
click at [119, 363] on div at bounding box center [325, 369] width 565 height 15
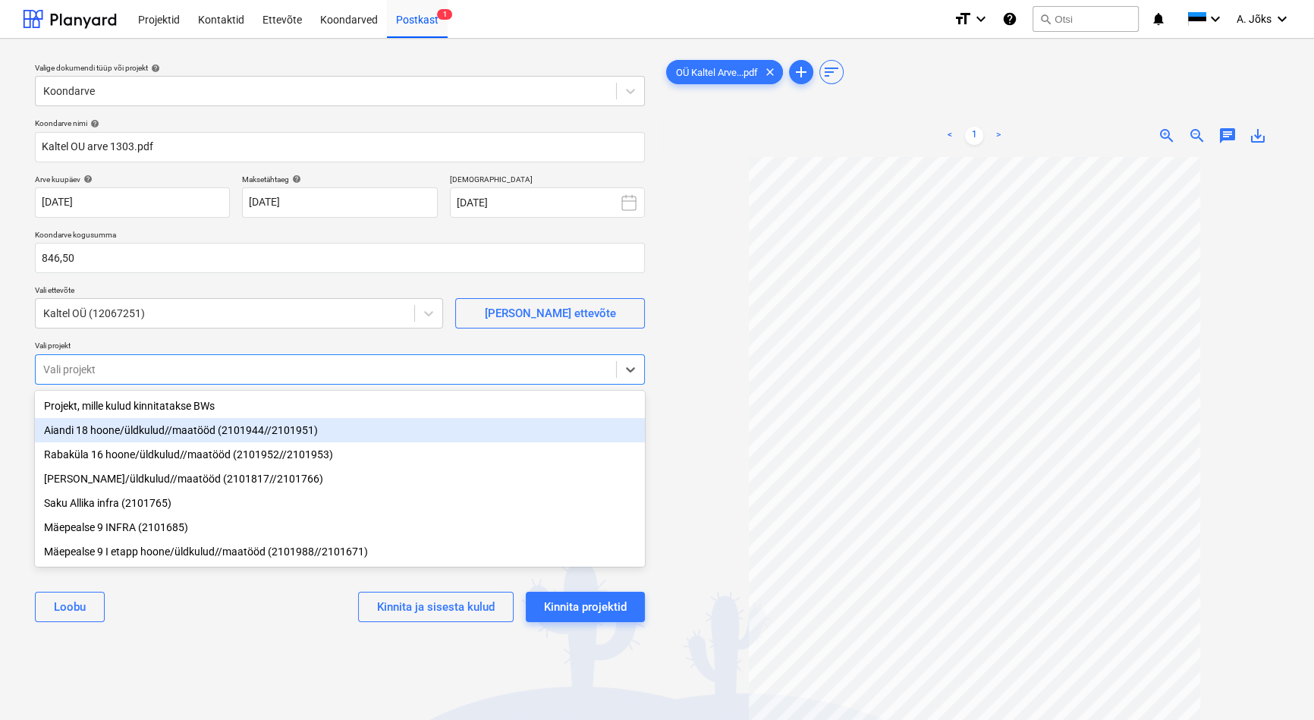
click at [114, 428] on div "Aiandi 18 hoone/üldkulud//maatööd (2101944//2101951)" at bounding box center [340, 430] width 610 height 24
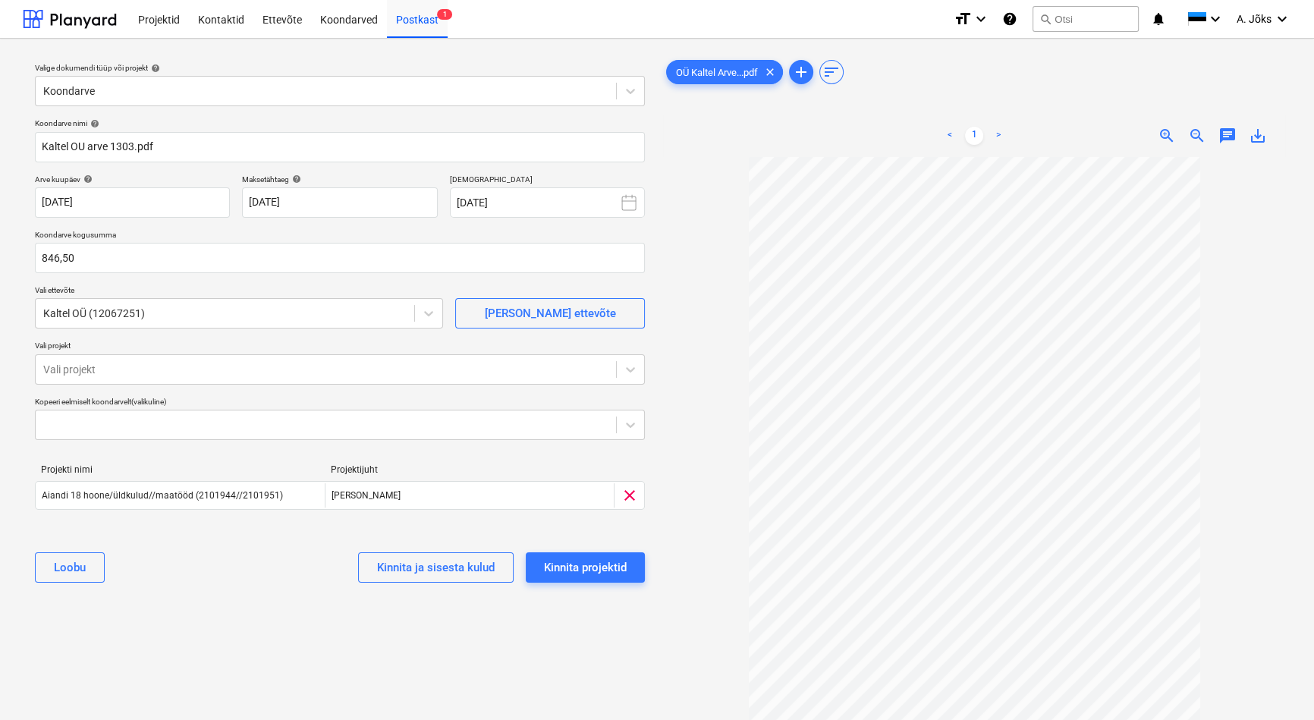
click at [116, 621] on div "Valige dokumendi tüüp või projekt help Koondarve Koondarve nimi help Kaltel OU …" at bounding box center [340, 445] width 634 height 789
click at [604, 563] on div "Kinnita projektid" at bounding box center [585, 567] width 83 height 20
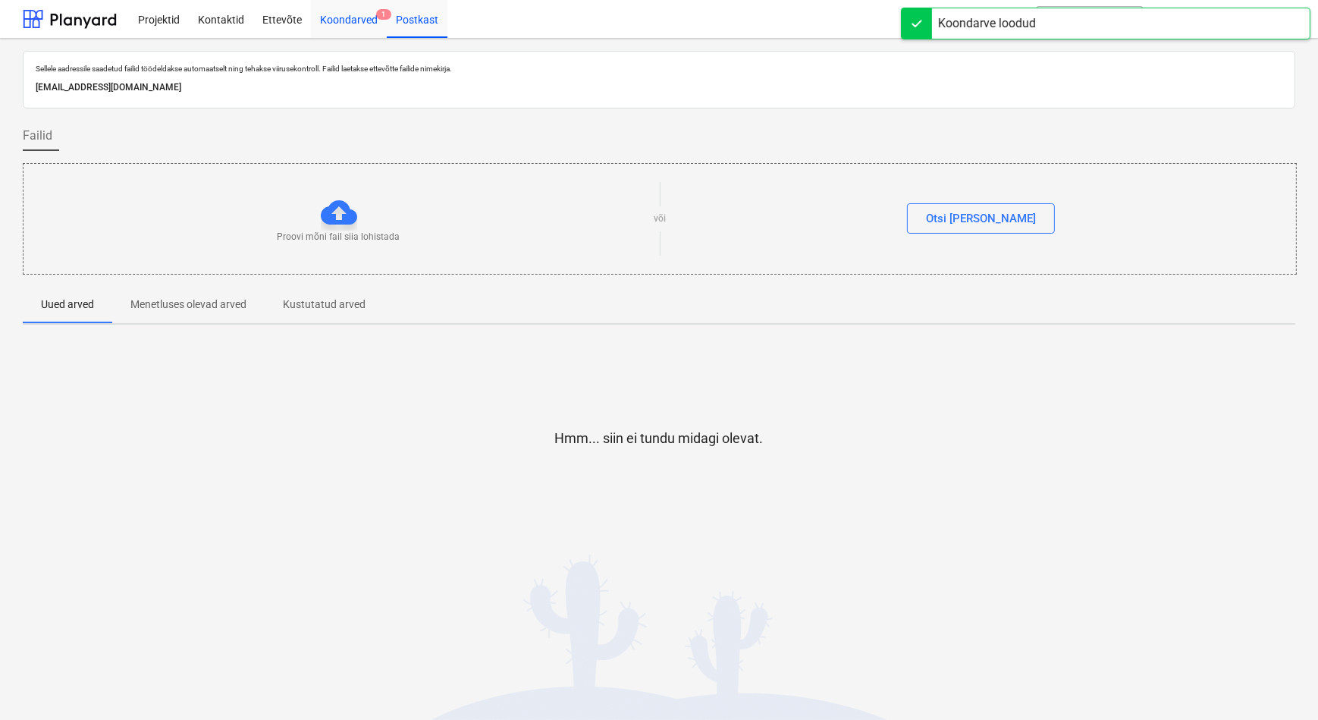
click at [352, 16] on div "Koondarved 1" at bounding box center [349, 18] width 76 height 39
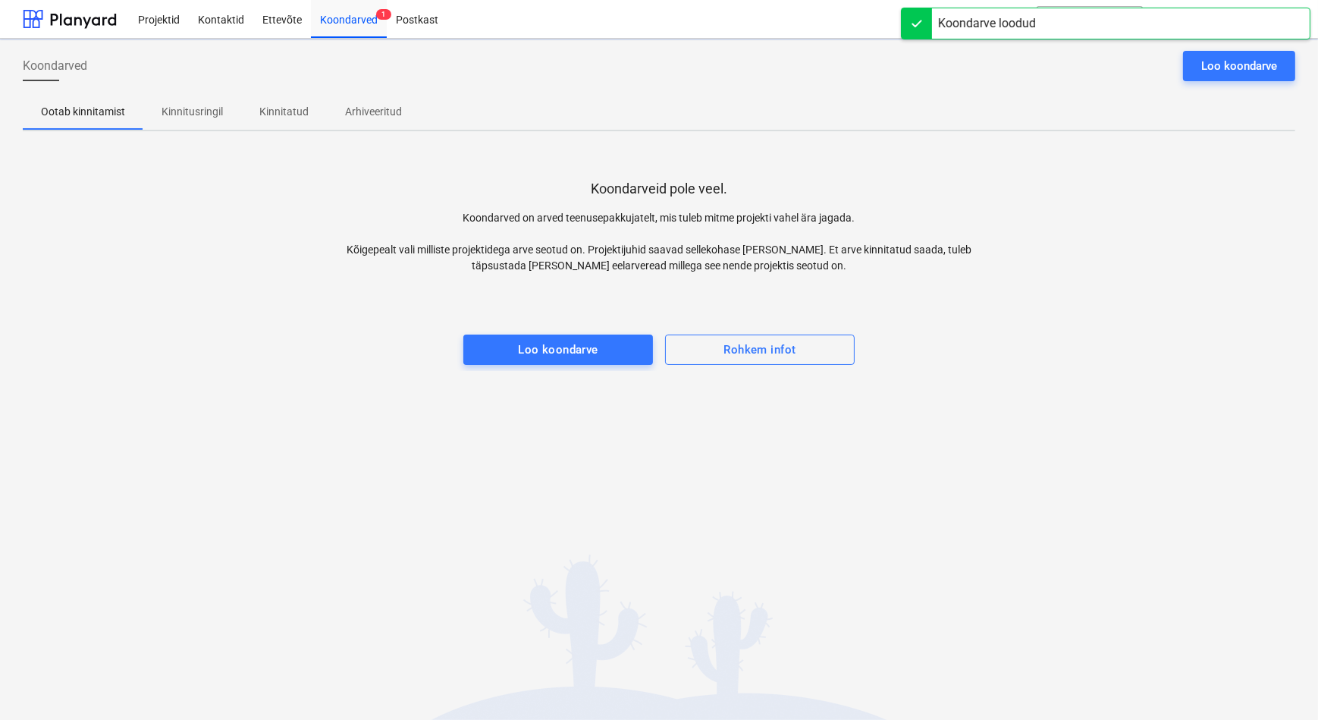
click at [192, 110] on p "Kinnitusringil" at bounding box center [192, 112] width 61 height 16
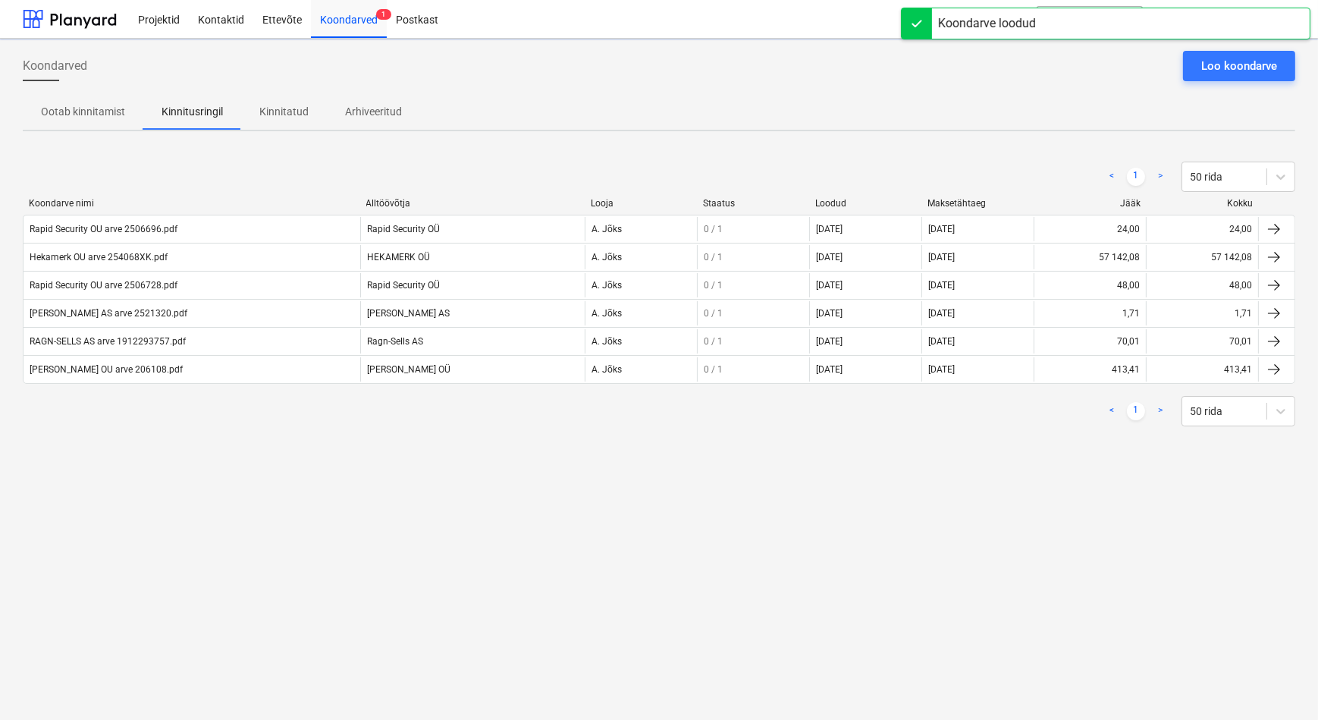
click at [222, 494] on div "Koondarved Loo koondarve Ootab kinnitamist Kinnitusringil Kinnitatud Arhiveerit…" at bounding box center [659, 379] width 1318 height 681
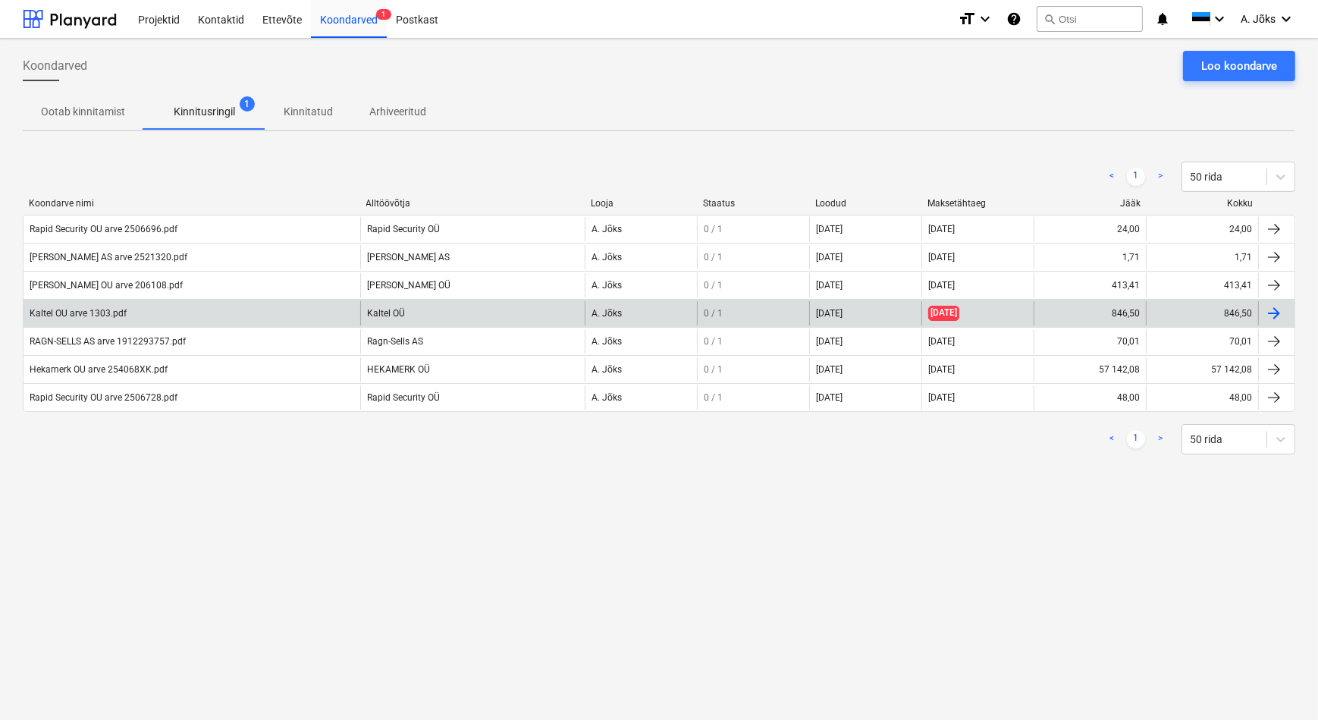
click at [152, 309] on div "Kaltel OU arve 1303.pdf" at bounding box center [192, 313] width 337 height 24
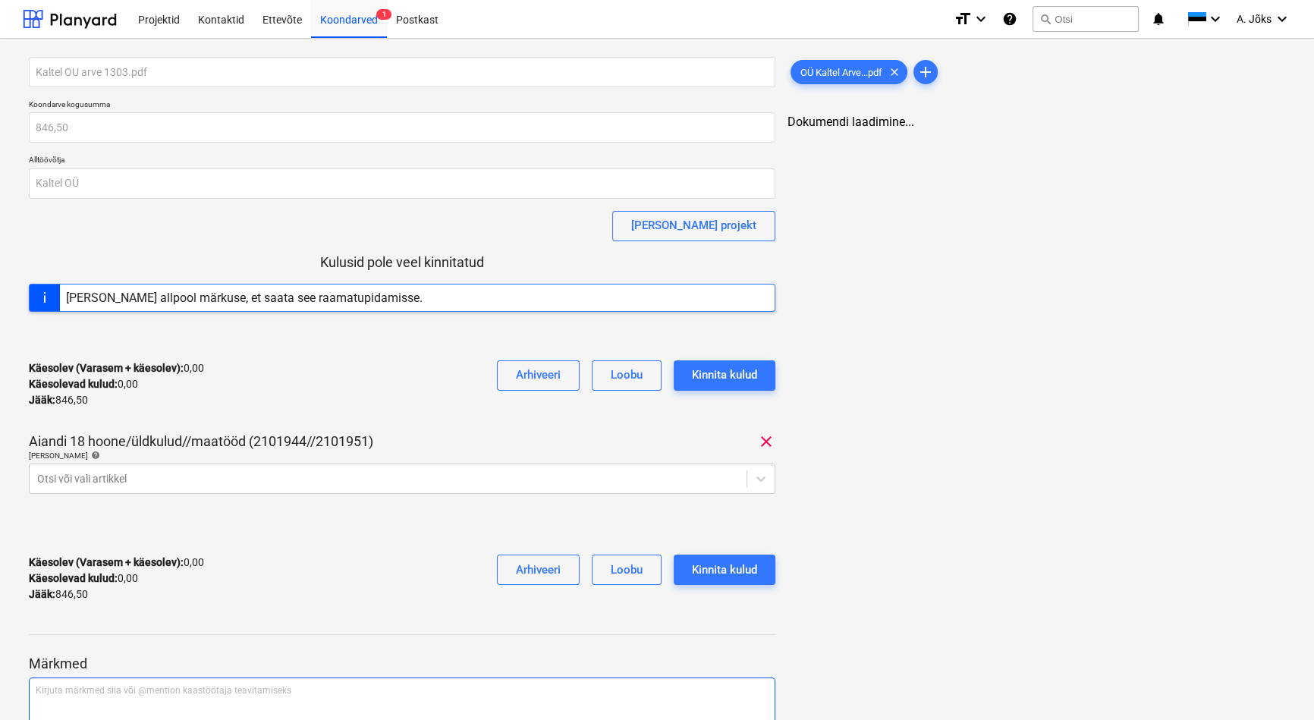
click at [121, 680] on div "Kirjuta märkmed siia või @mention kaastöötaja teavitamiseks ﻿" at bounding box center [402, 721] width 746 height 89
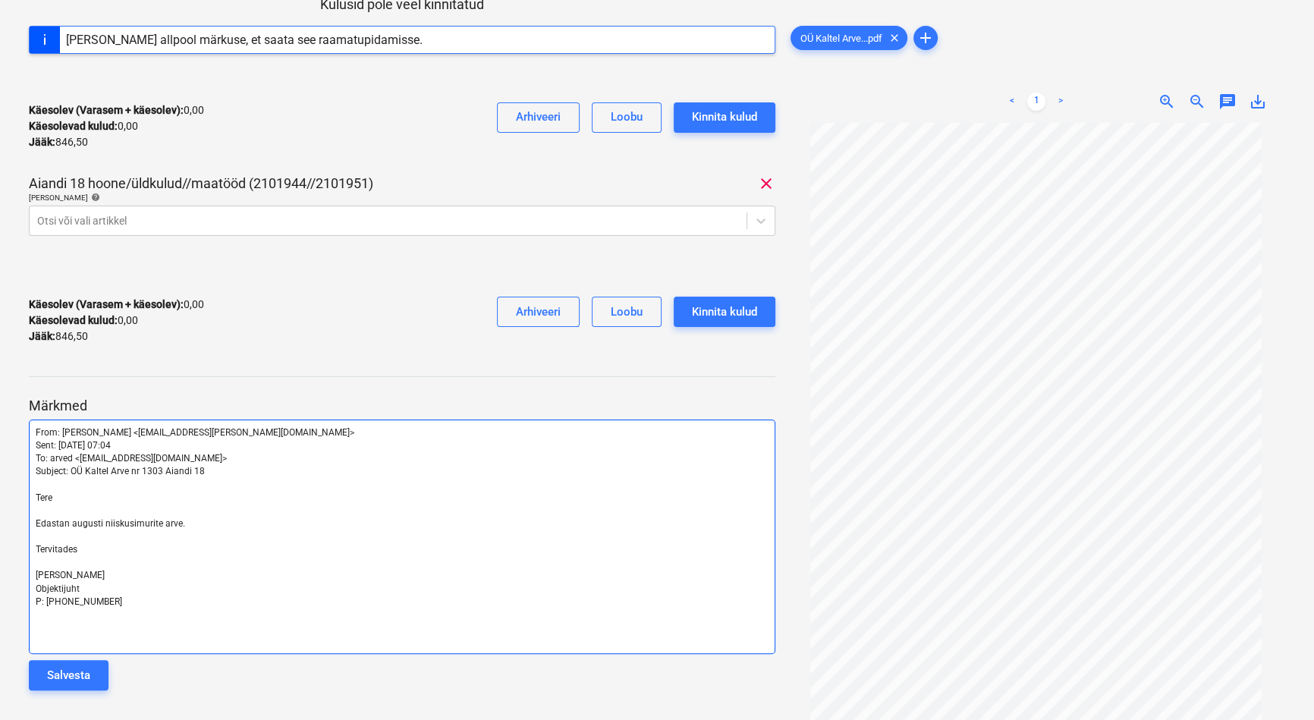
click at [53, 573] on span "[PERSON_NAME]" at bounding box center [70, 575] width 69 height 11
click at [85, 668] on div "Salvesta" at bounding box center [68, 675] width 43 height 20
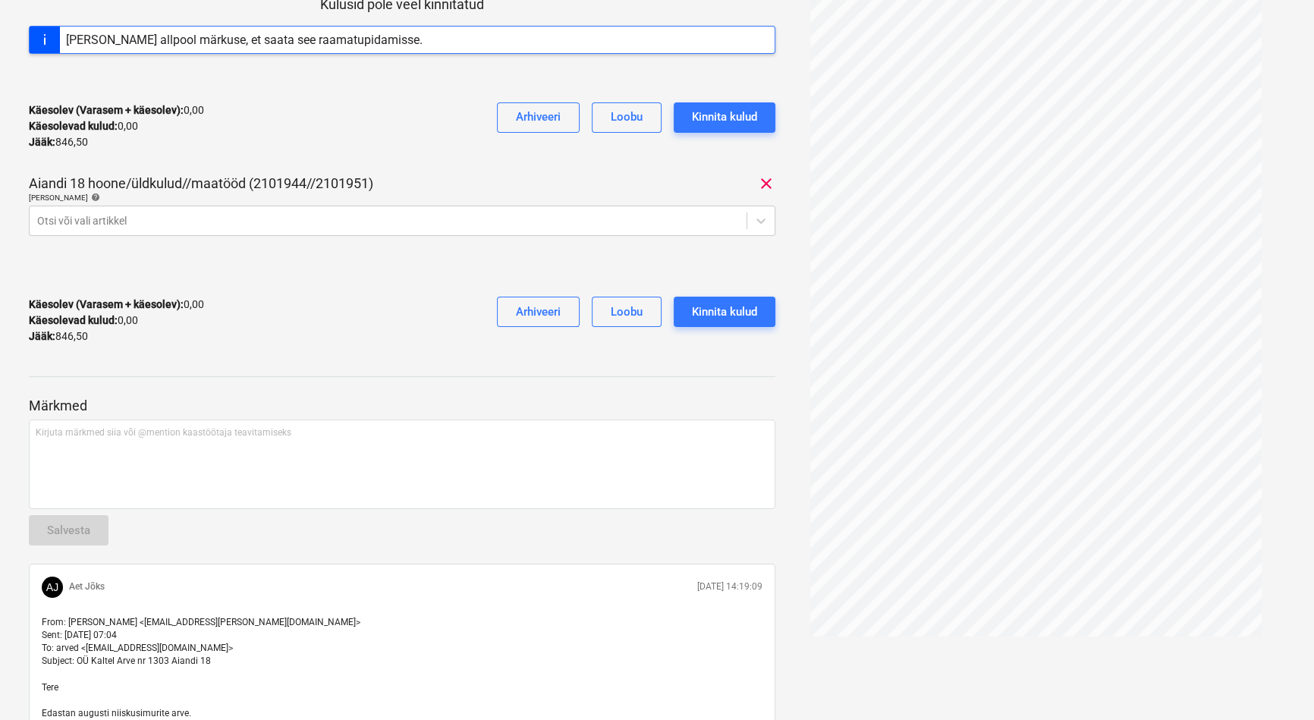
scroll to position [0, 0]
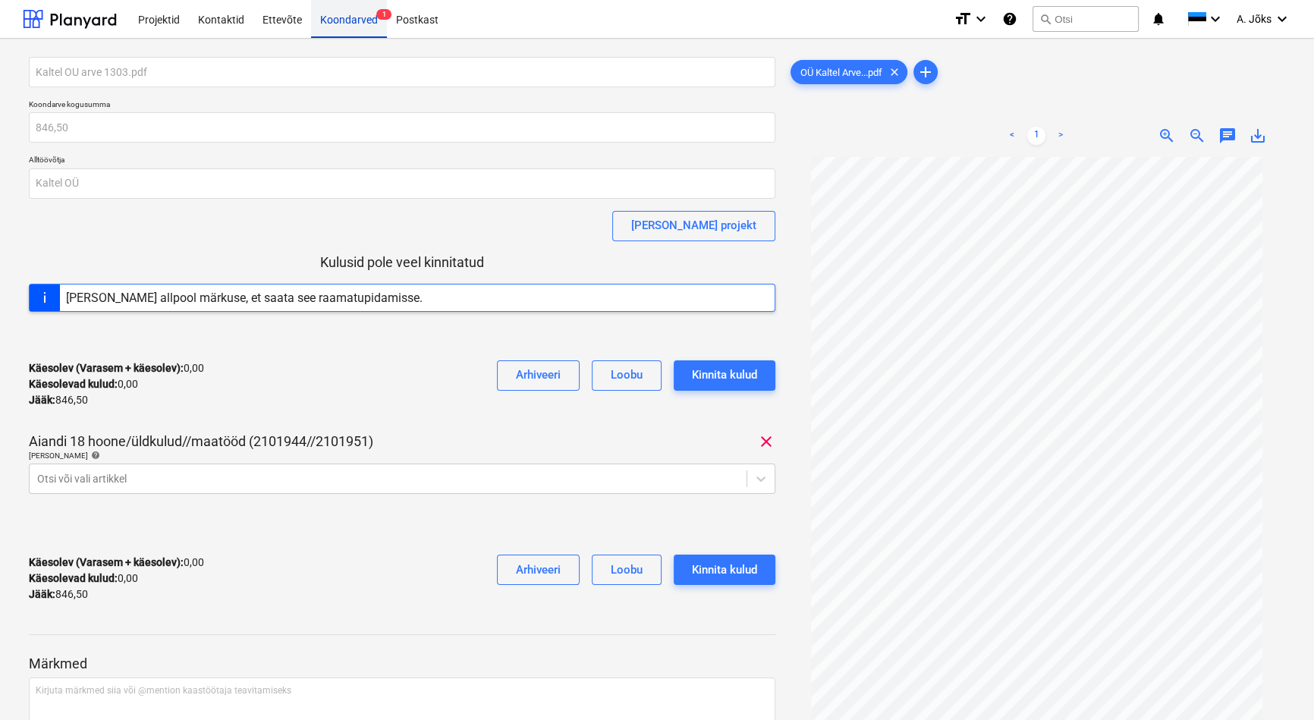
click at [335, 10] on div "Koondarved 1" at bounding box center [349, 18] width 76 height 39
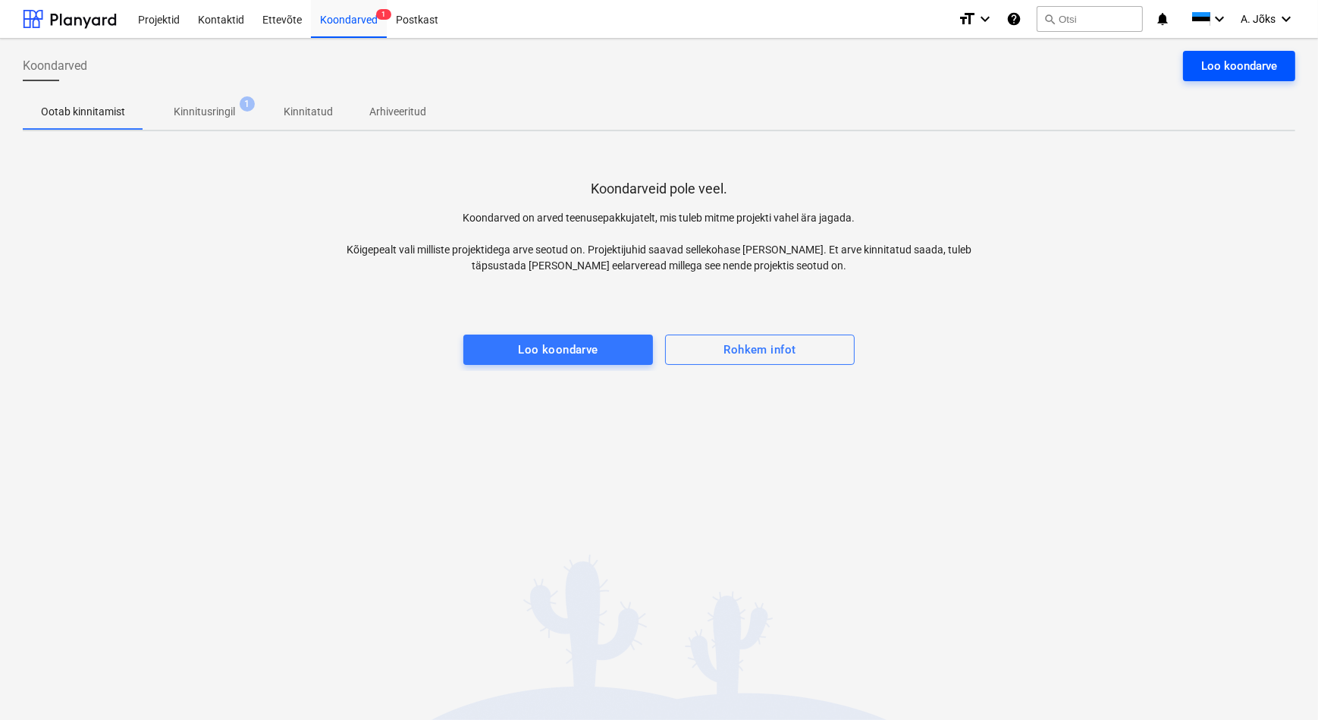
click at [1245, 56] on div "Loo koondarve" at bounding box center [1239, 66] width 76 height 20
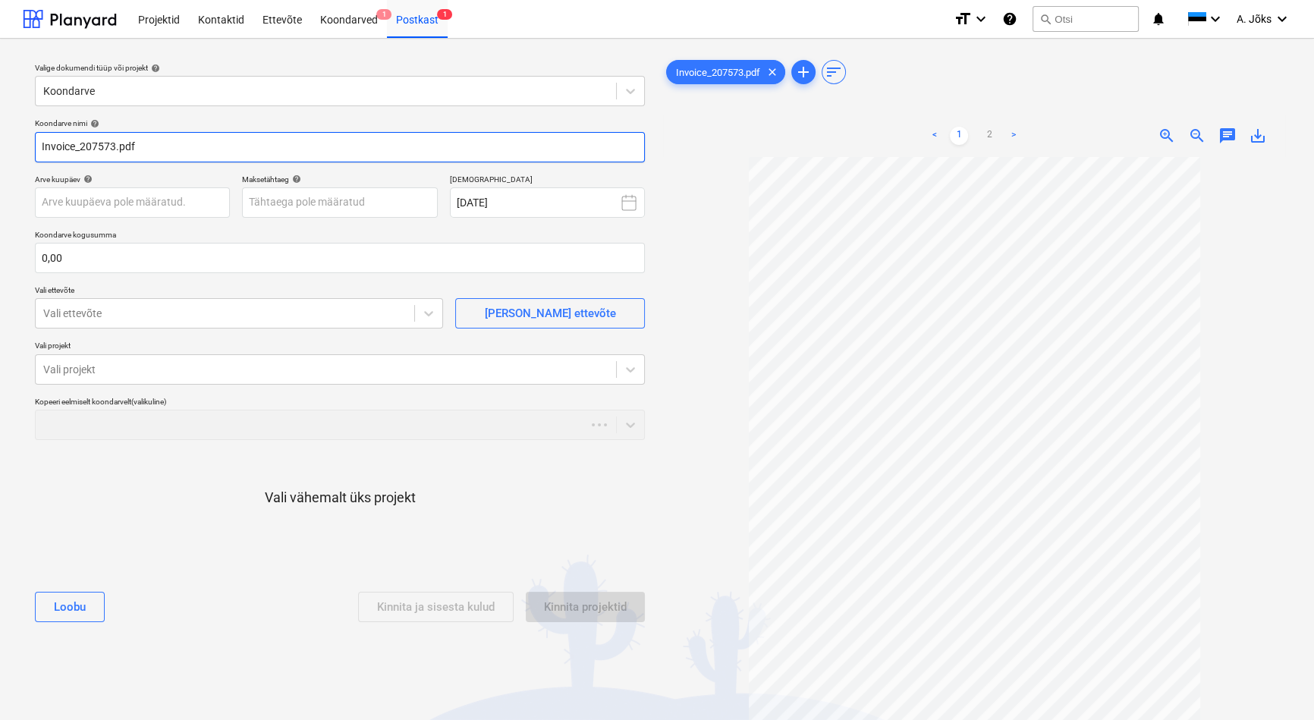
drag, startPoint x: 82, startPoint y: 143, endPoint x: -16, endPoint y: 147, distance: 97.9
click at [0, 147] on html "Projektid Kontaktid Ettevõte Koondarved 1 Postkast 1 format_size keyboard_arrow…" at bounding box center [657, 360] width 1314 height 720
paste input "[PERSON_NAME] OÜ"
type input "[PERSON_NAME] OU arve 207573.pdf"
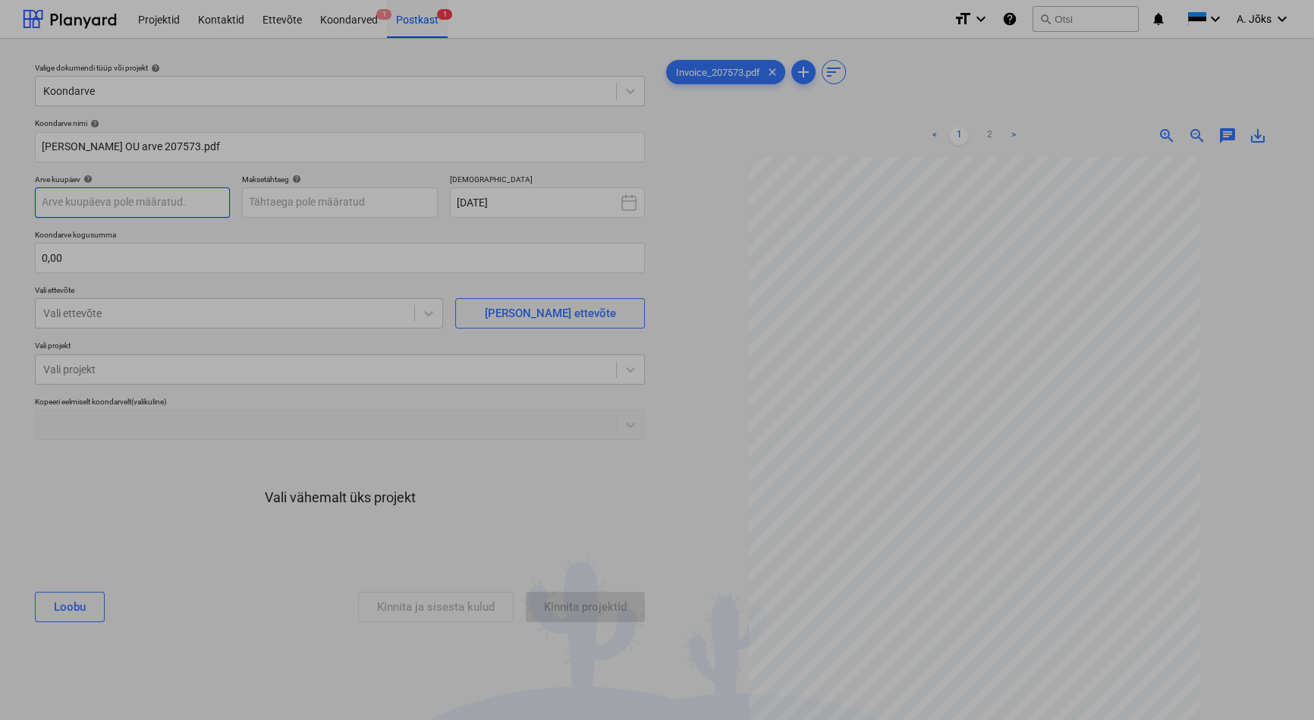
click at [174, 197] on body "Projektid Kontaktid Ettevõte Koondarved 1 Postkast 1 format_size keyboard_arrow…" at bounding box center [657, 360] width 1314 height 720
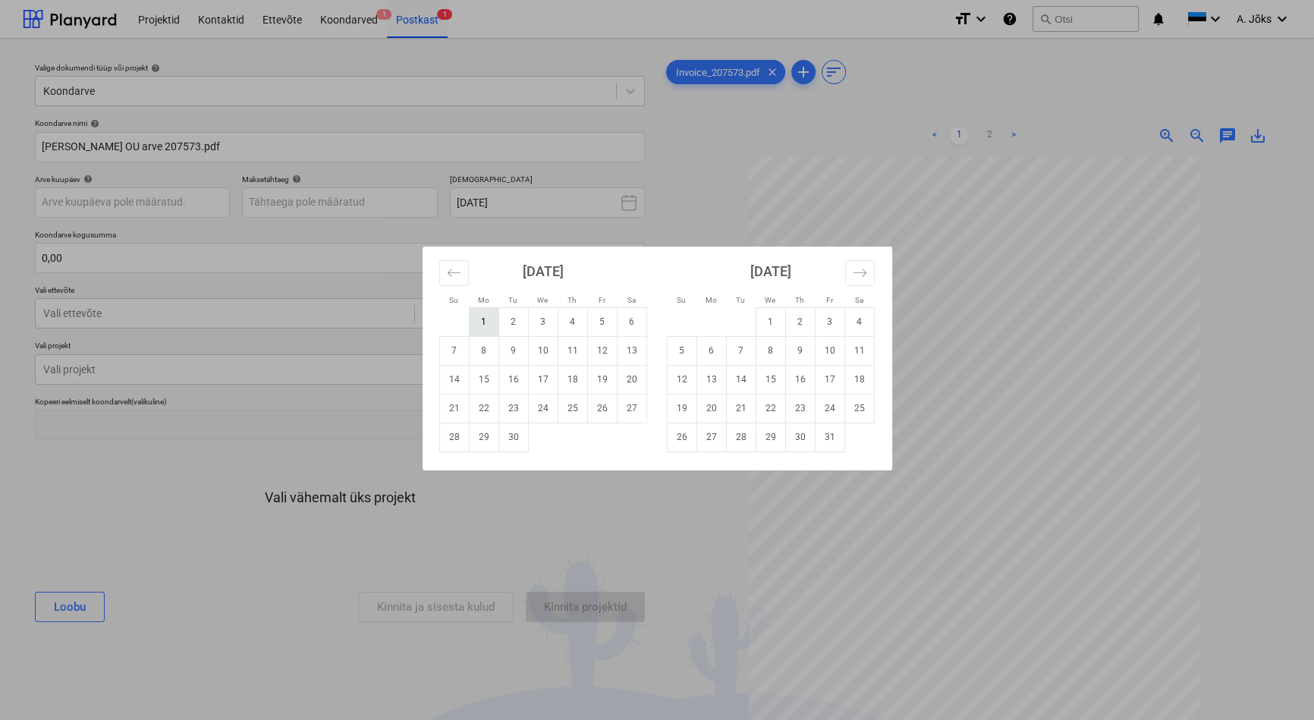
click at [484, 322] on td "1" at bounding box center [484, 321] width 30 height 29
type input "[DATE]"
click at [382, 208] on body "Projektid Kontaktid Ettevõte Koondarved 1 Postkast 1 format_size keyboard_arrow…" at bounding box center [657, 360] width 1314 height 720
click at [455, 378] on td "14" at bounding box center [454, 379] width 30 height 29
type input "[DATE]"
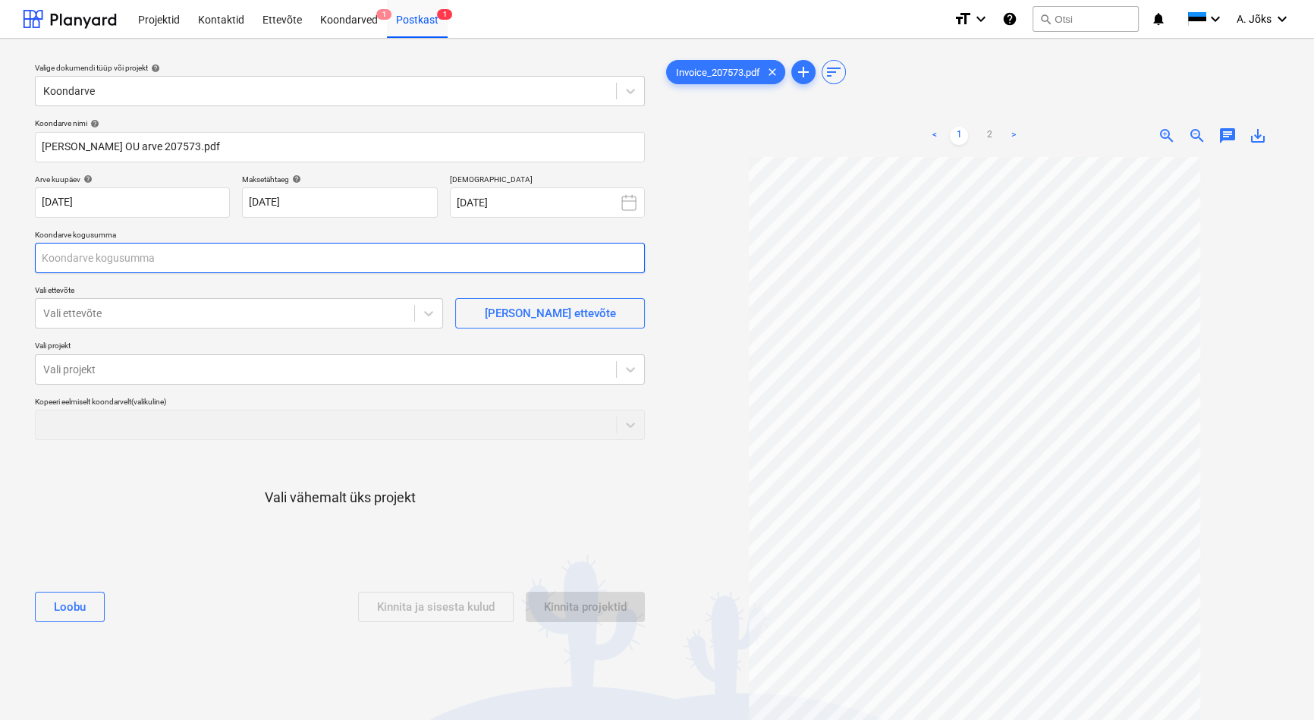
click at [172, 265] on input "text" at bounding box center [340, 258] width 610 height 30
type input "932,26"
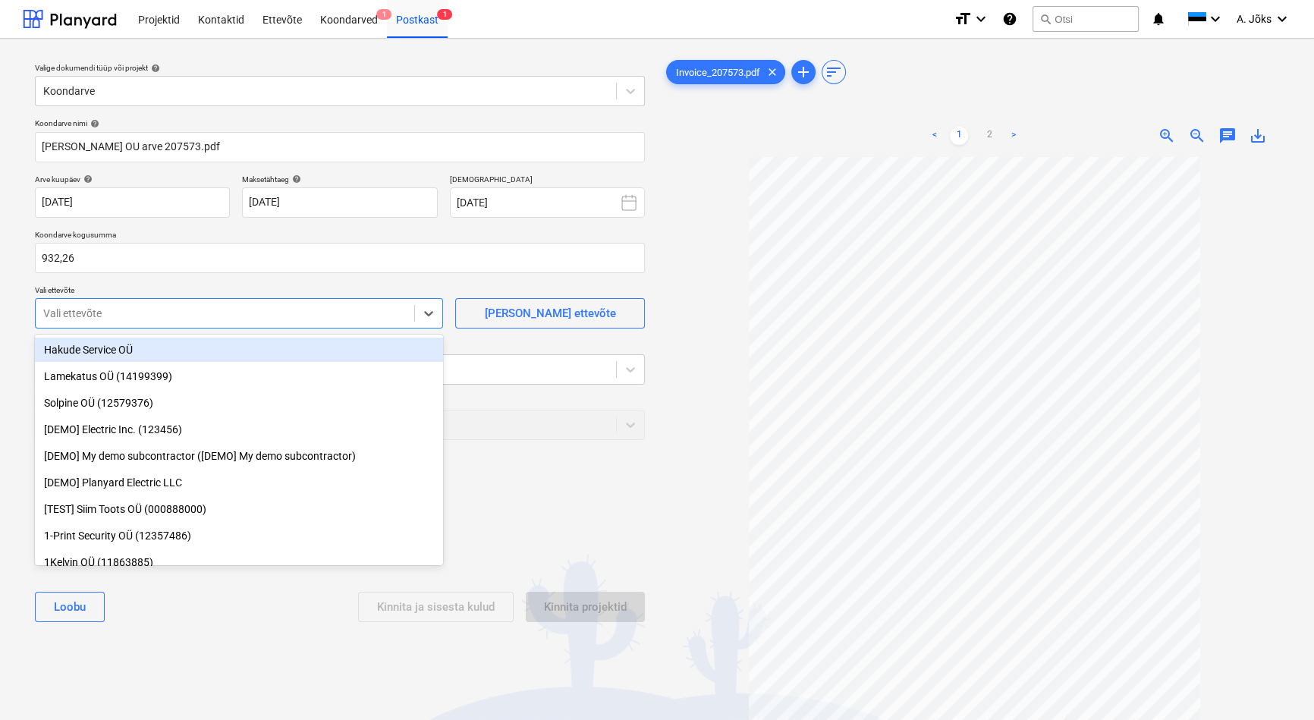
click at [88, 317] on div at bounding box center [224, 313] width 363 height 15
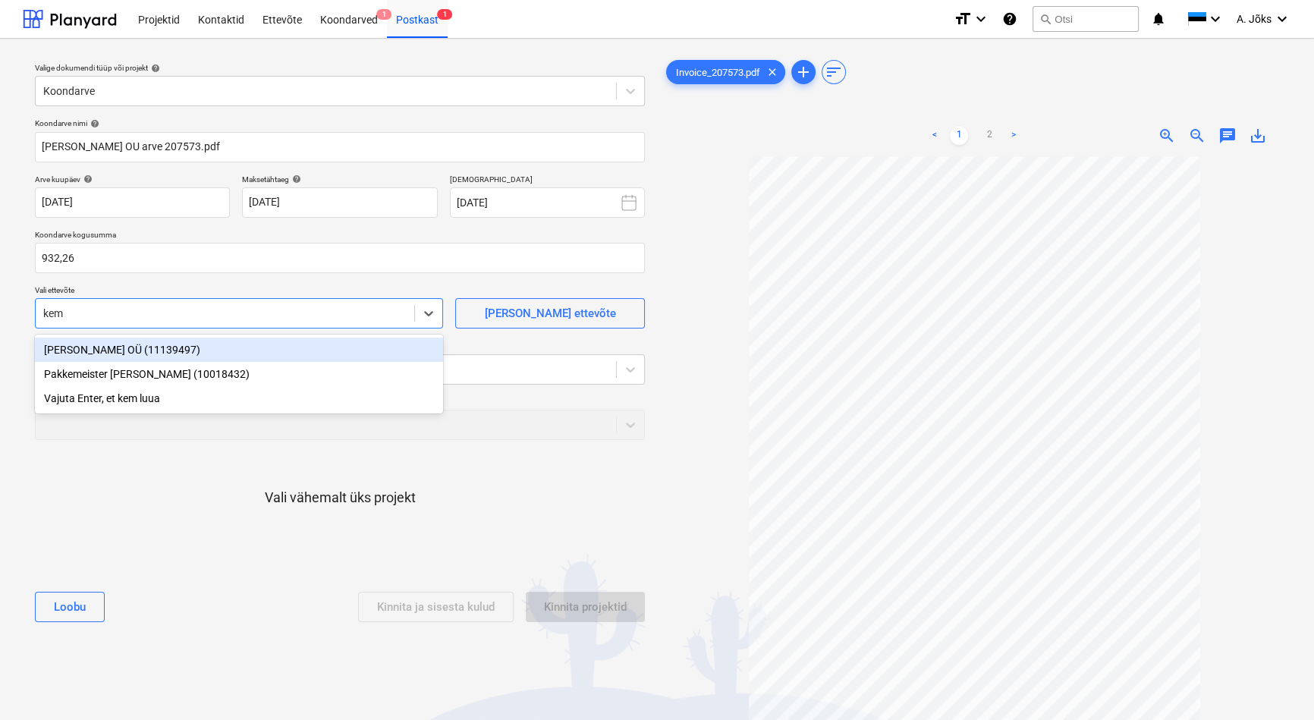
type input "[PERSON_NAME]"
click at [100, 354] on div "[PERSON_NAME] OÜ (11139497)" at bounding box center [239, 349] width 408 height 24
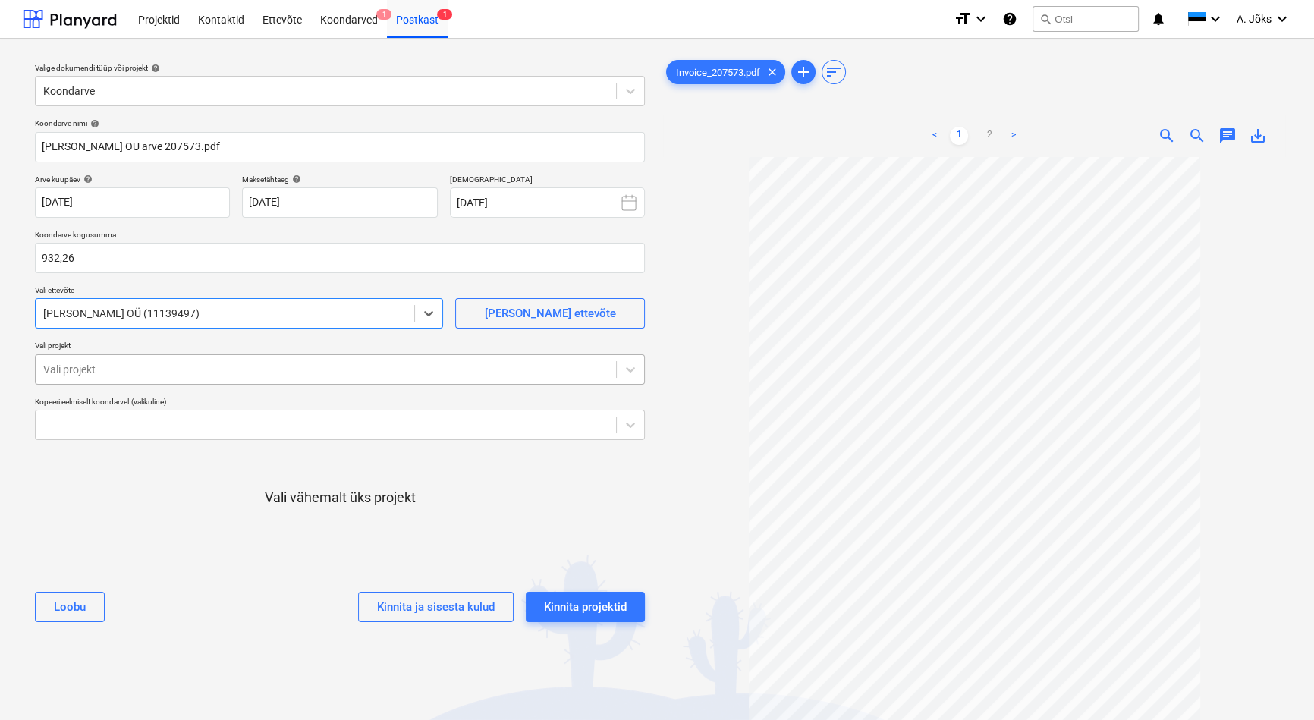
click at [102, 366] on div at bounding box center [325, 369] width 565 height 15
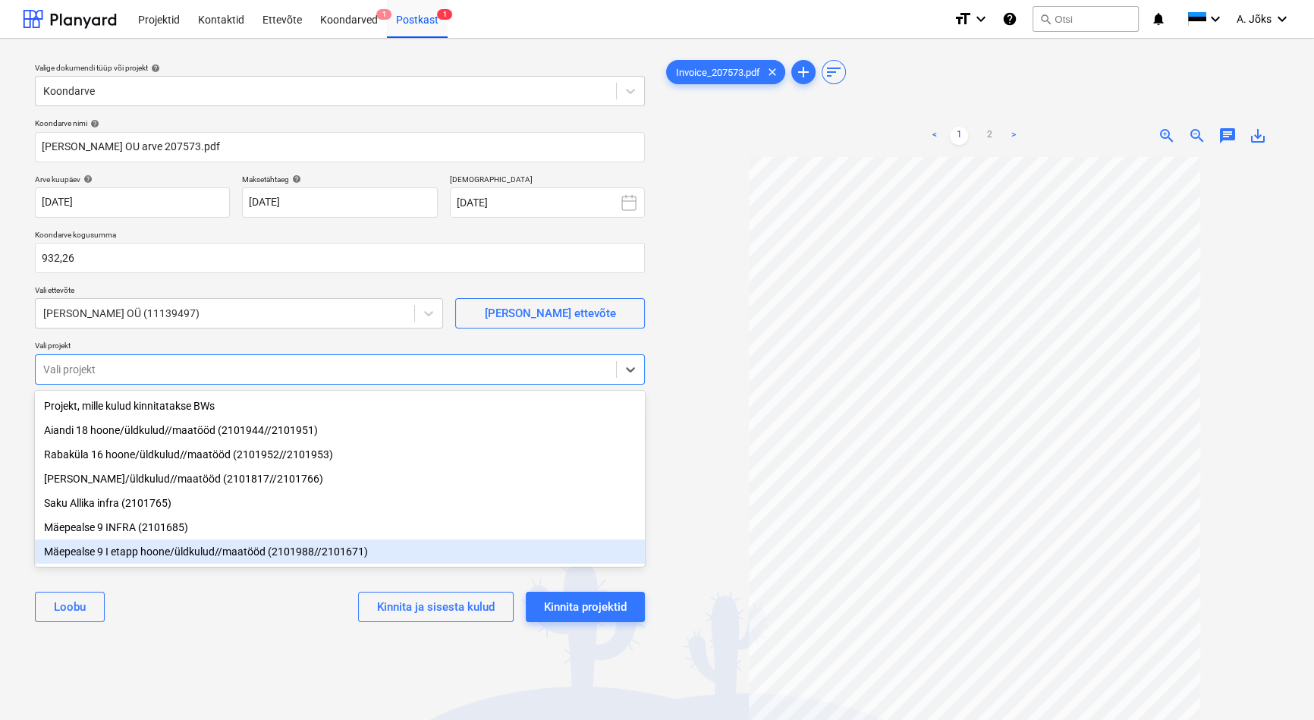
click at [111, 552] on div "Mäepealse 9 I etapp hoone/üldkulud//maatööd (2101988//2101671)" at bounding box center [340, 551] width 610 height 24
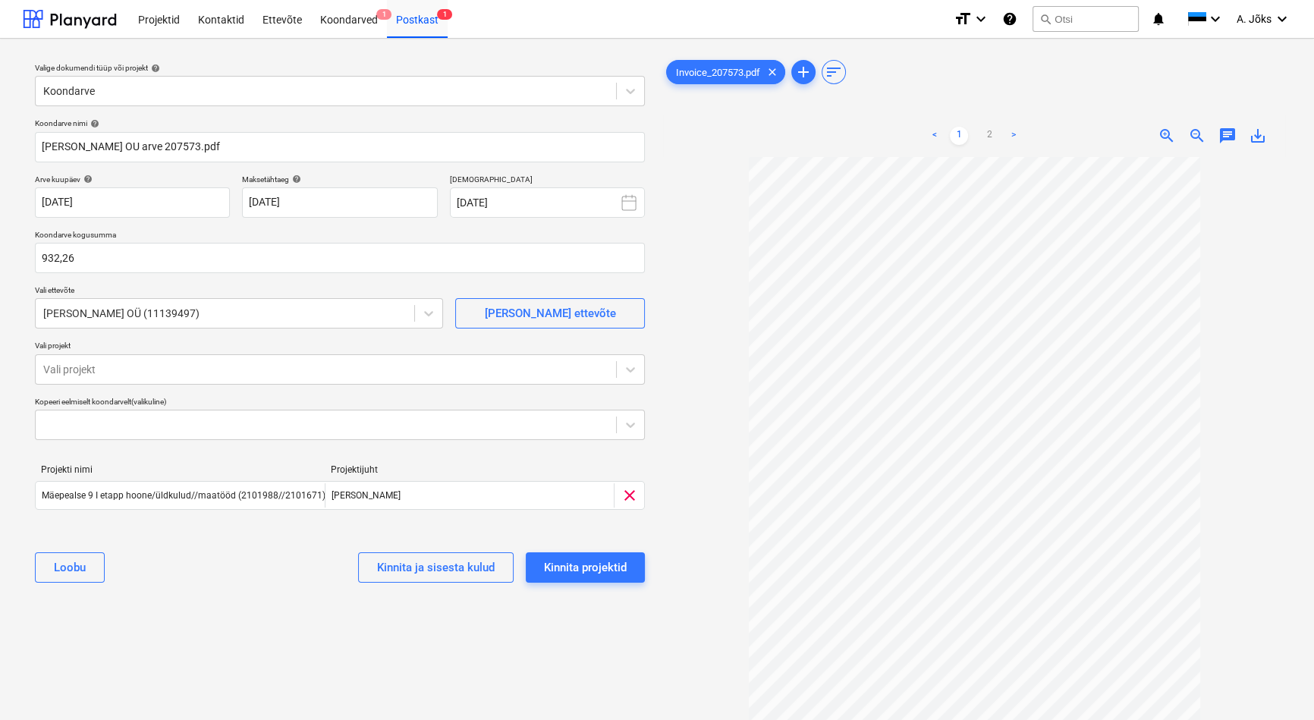
click at [228, 626] on div "Valige dokumendi tüüp või projekt help Koondarve Koondarve nimi help [PERSON_NA…" at bounding box center [340, 445] width 634 height 789
click at [611, 567] on div "Kinnita projektid" at bounding box center [585, 567] width 83 height 20
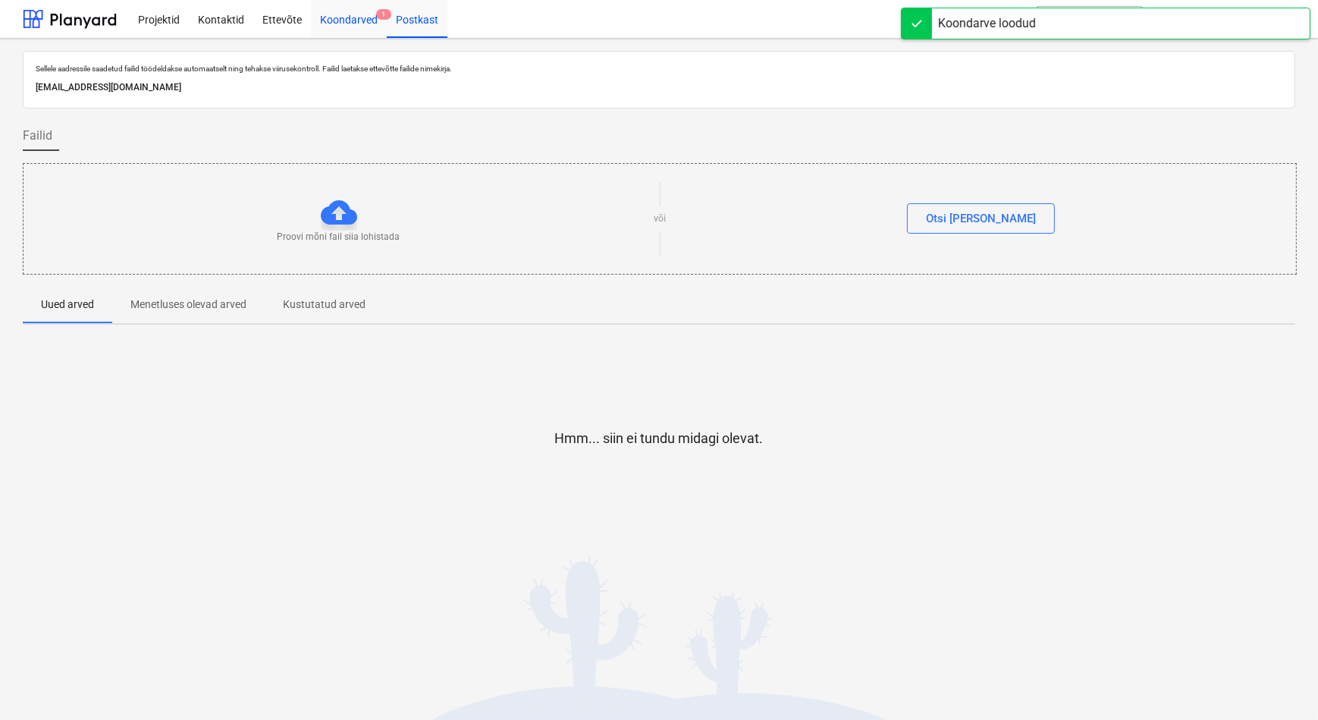
click at [344, 17] on div "Koondarved 1" at bounding box center [349, 18] width 76 height 39
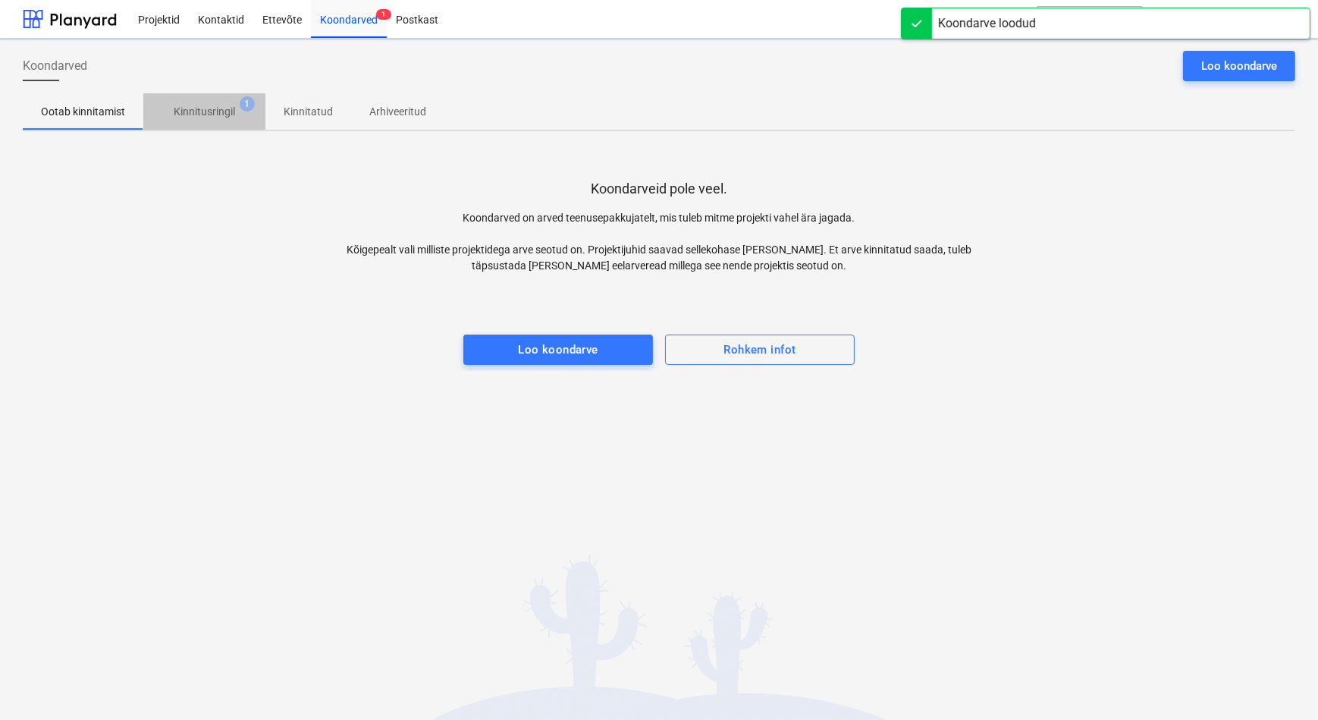
click at [198, 106] on p "Kinnitusringil" at bounding box center [204, 112] width 61 height 16
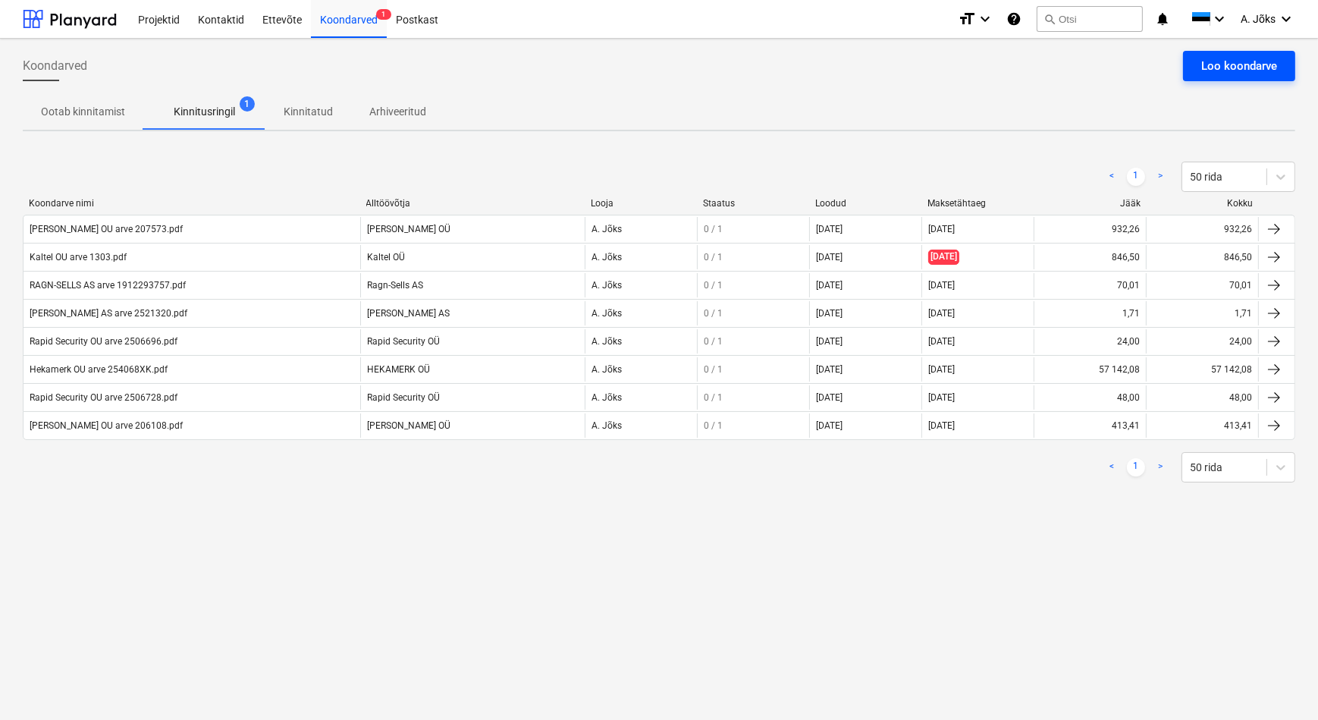
click at [1209, 60] on div "Loo koondarve" at bounding box center [1239, 66] width 76 height 20
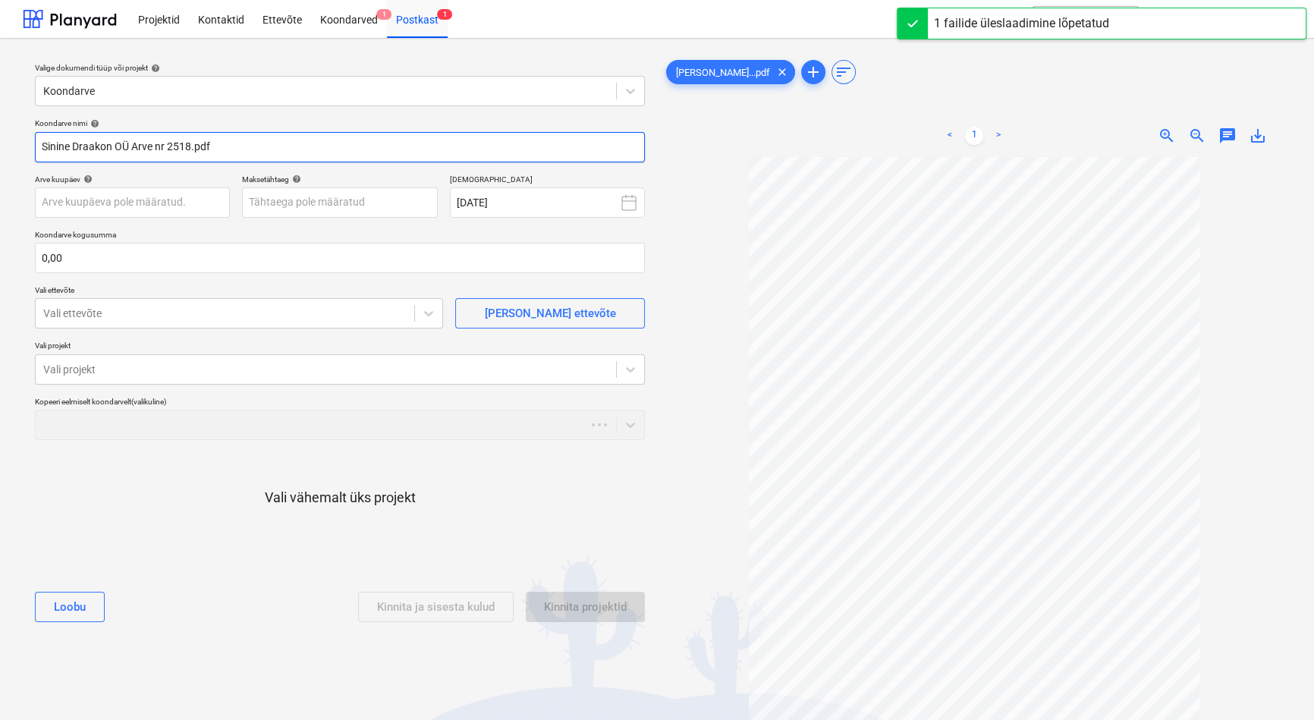
drag, startPoint x: 165, startPoint y: 152, endPoint x: 7, endPoint y: 131, distance: 159.1
click at [7, 131] on div "Valige dokumendi tüüp või projekt help Koondarve Koondarve nimi help Sinine Dra…" at bounding box center [657, 446] width 1314 height 814
paste input "text"
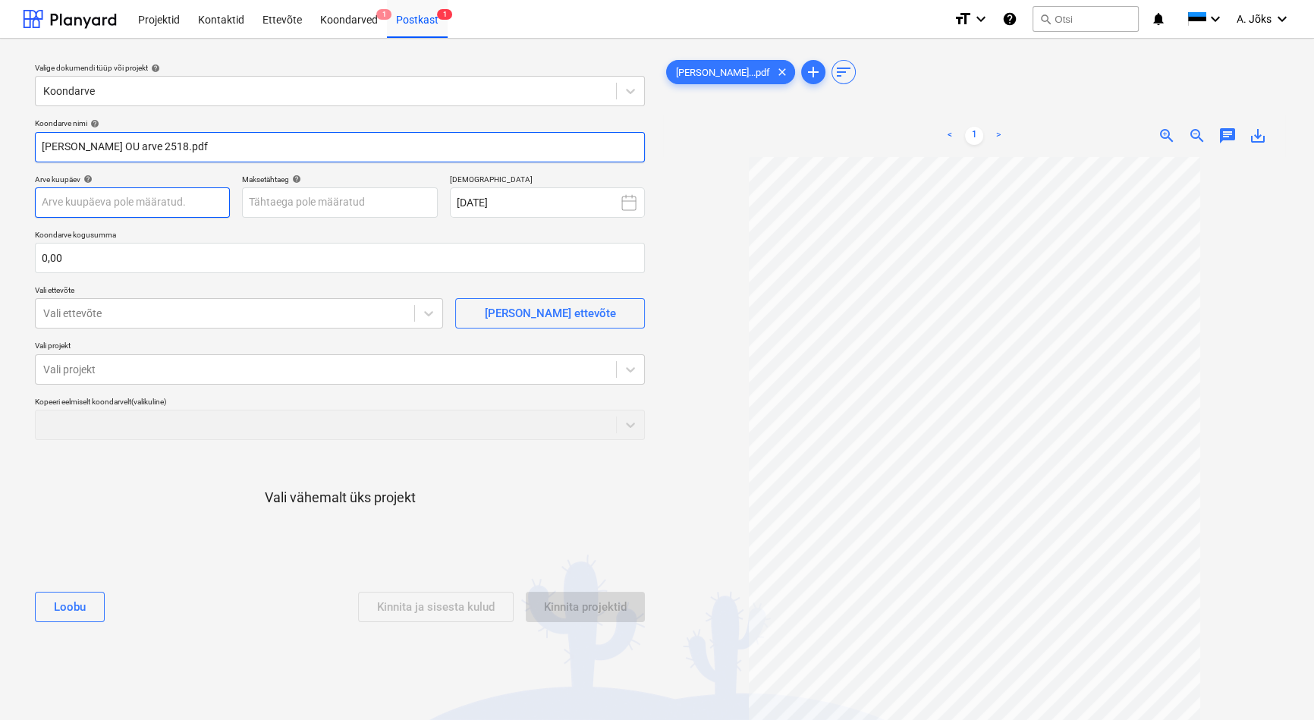
type input "[PERSON_NAME] OU arve 2518.pdf"
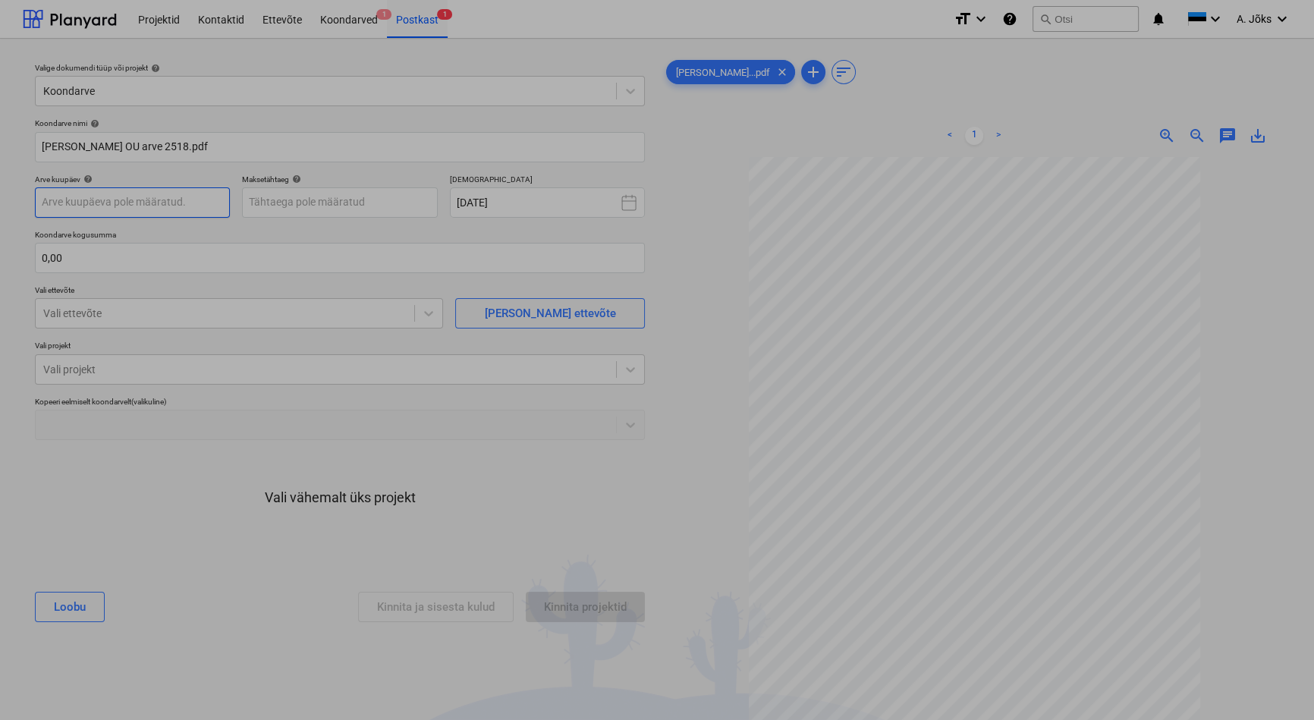
click at [136, 197] on body "Projektid Kontaktid Ettevõte Koondarved 1 Postkast 1 format_size keyboard_arrow…" at bounding box center [657, 360] width 1314 height 720
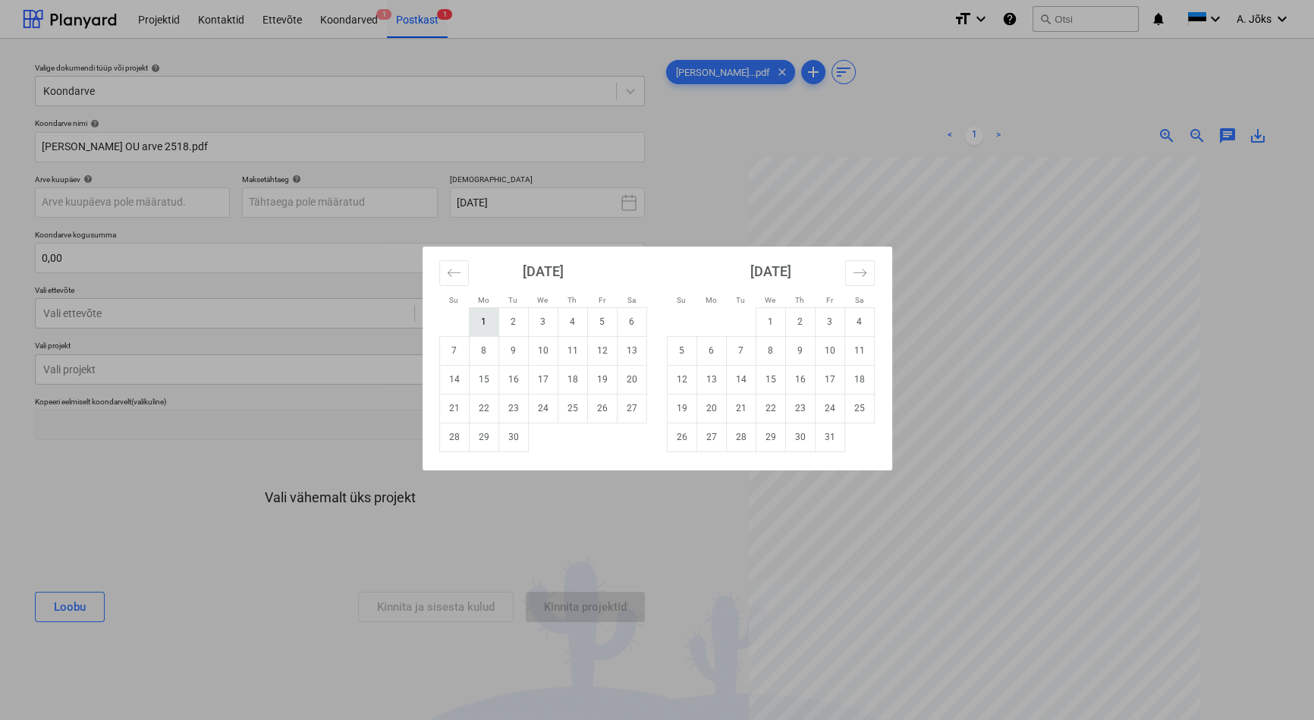
click at [487, 320] on td "1" at bounding box center [484, 321] width 30 height 29
type input "[DATE]"
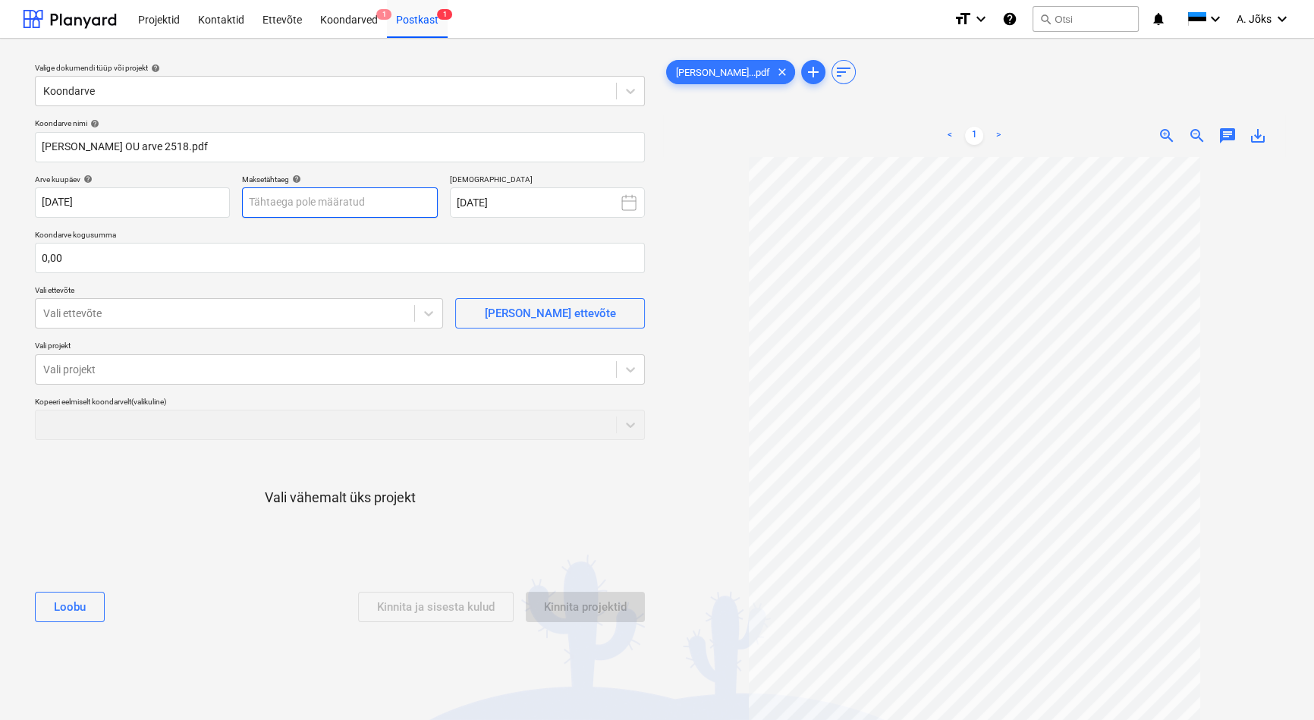
click at [385, 195] on body "Projektid Kontaktid Ettevõte Koondarved 1 Postkast 1 format_size keyboard_arrow…" at bounding box center [657, 360] width 1314 height 720
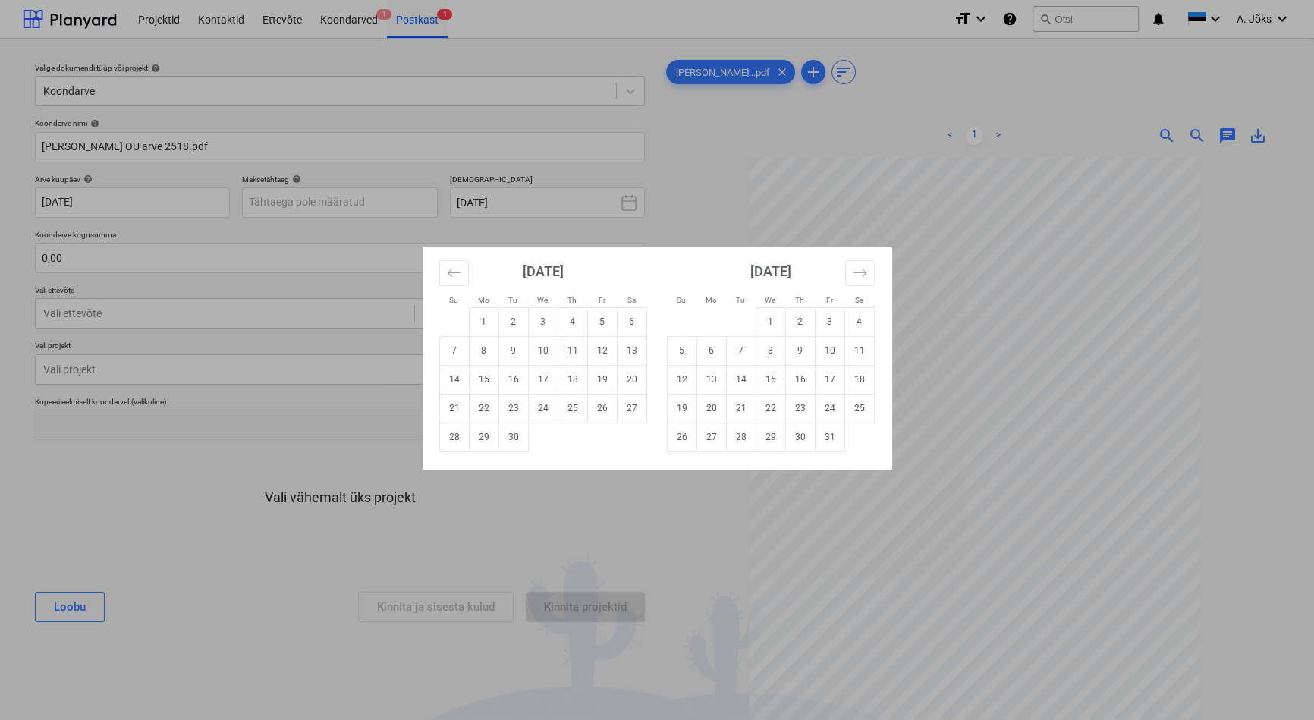
click at [551, 413] on td "24" at bounding box center [543, 408] width 30 height 29
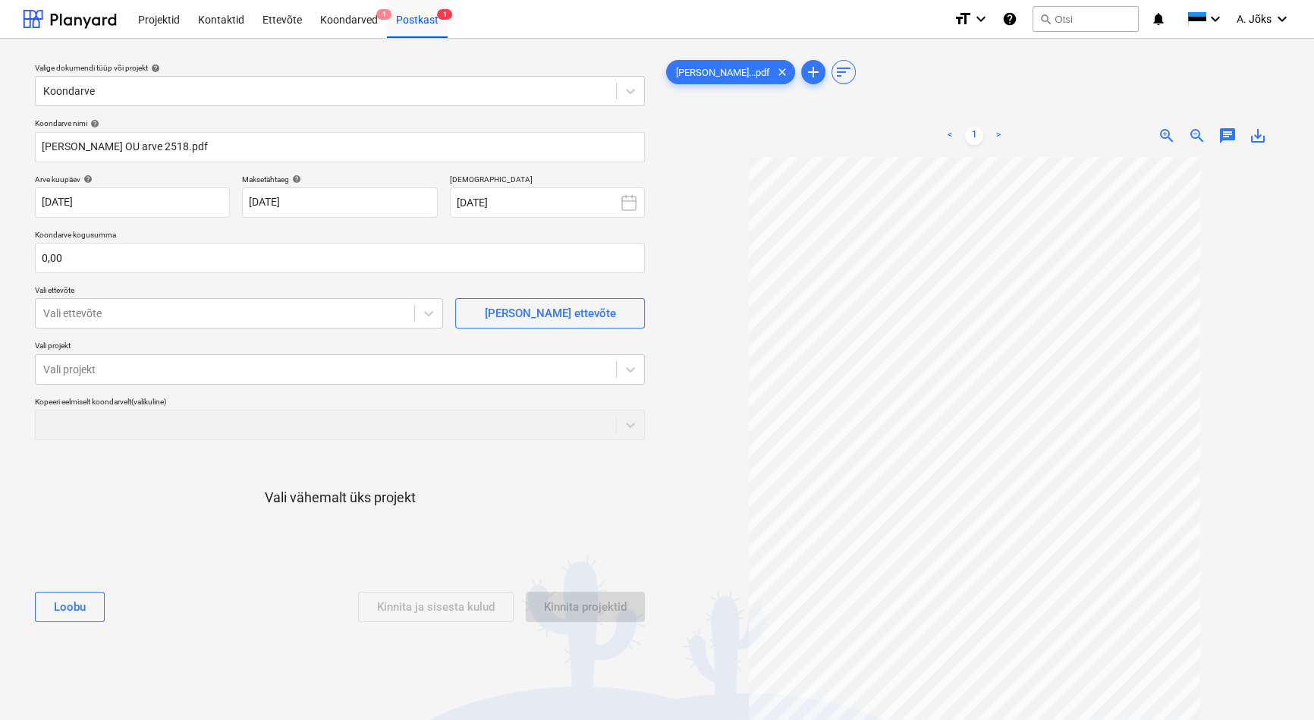
type input "[DATE]"
click at [190, 259] on input "text" at bounding box center [340, 258] width 610 height 30
type input "1 110,20"
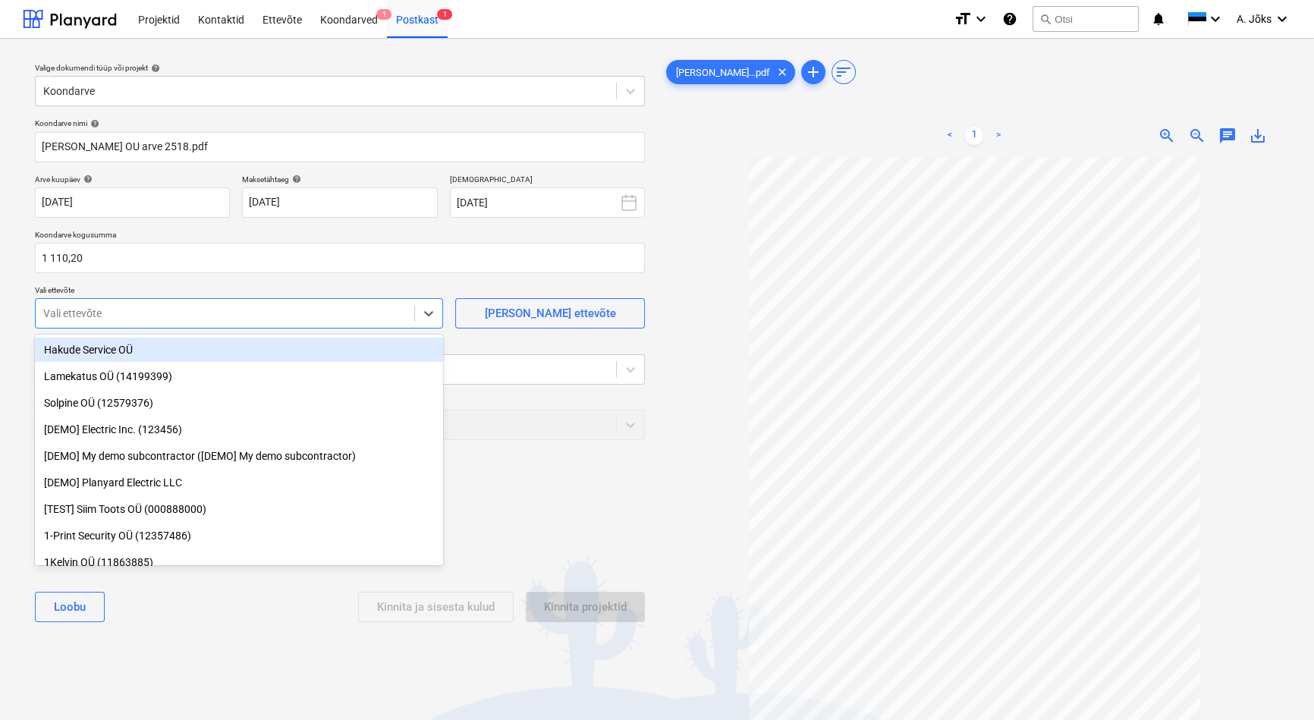
click at [169, 314] on div at bounding box center [224, 313] width 363 height 15
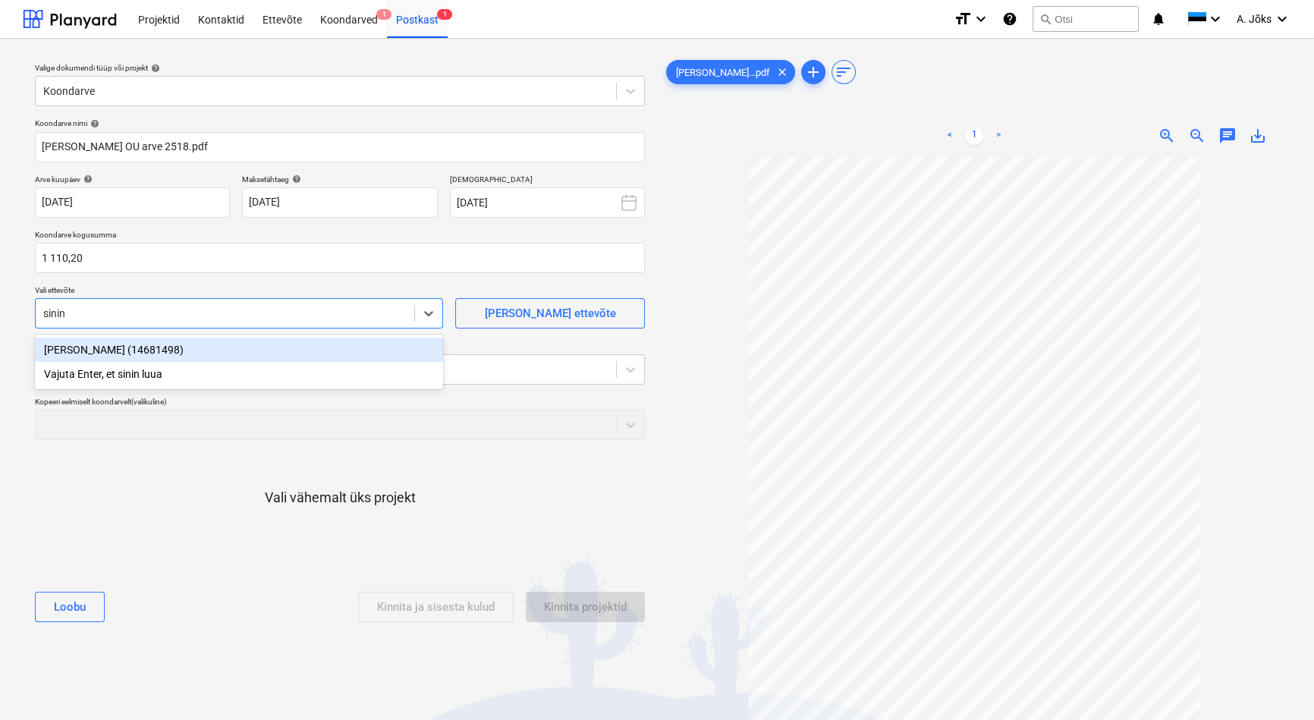
type input "sinine"
click at [84, 350] on div "[PERSON_NAME] (14681498)" at bounding box center [239, 349] width 408 height 24
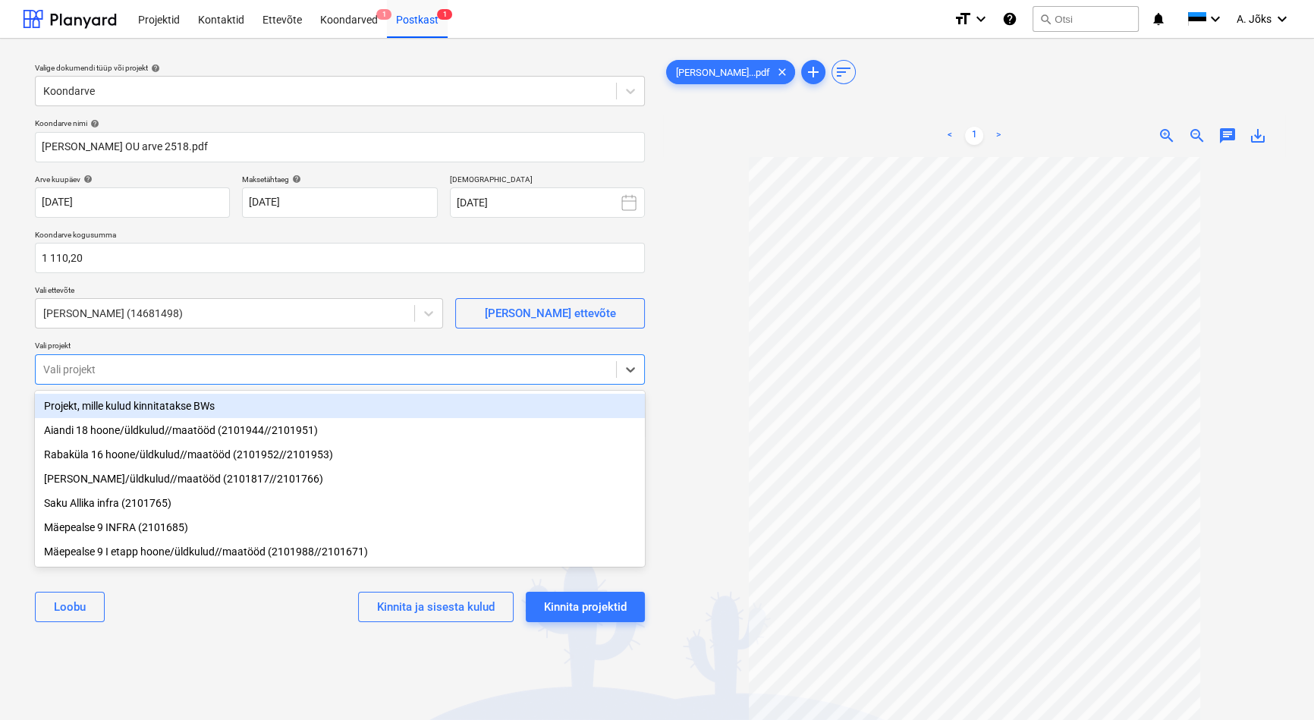
click at [122, 369] on div at bounding box center [325, 369] width 565 height 15
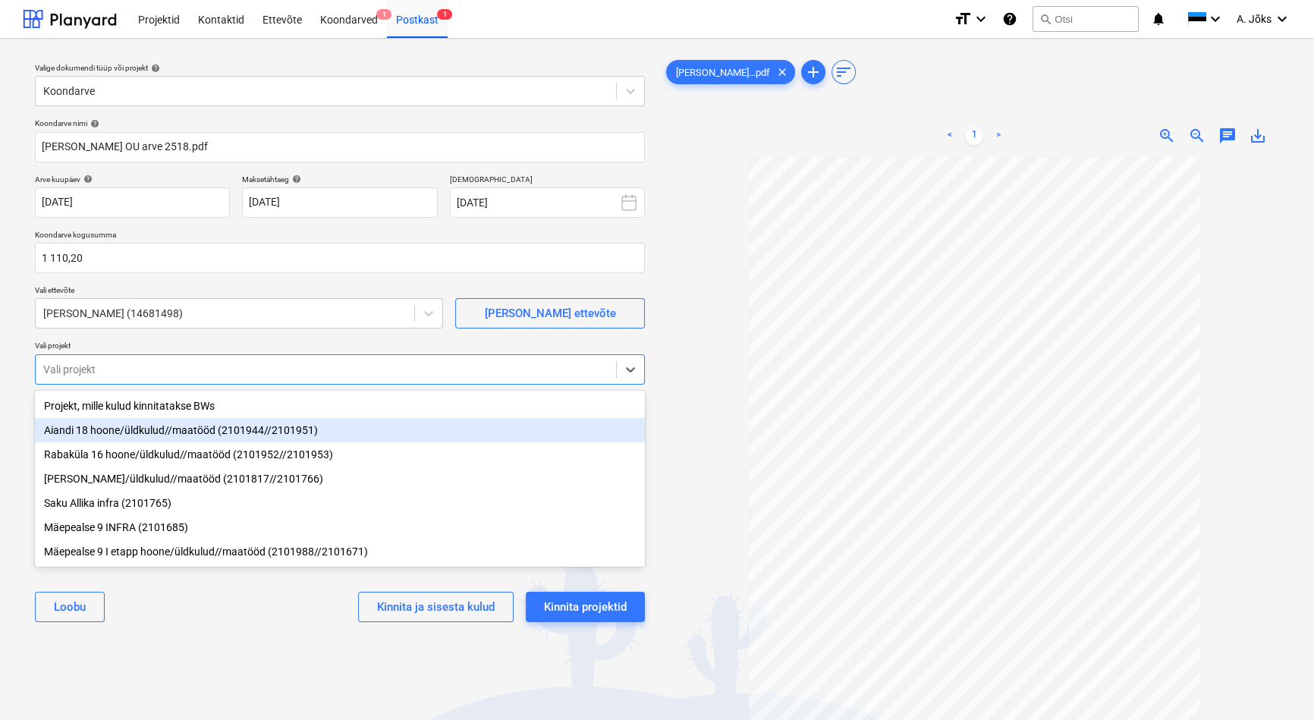
click at [136, 431] on div "Aiandi 18 hoone/üldkulud//maatööd (2101944//2101951)" at bounding box center [340, 430] width 610 height 24
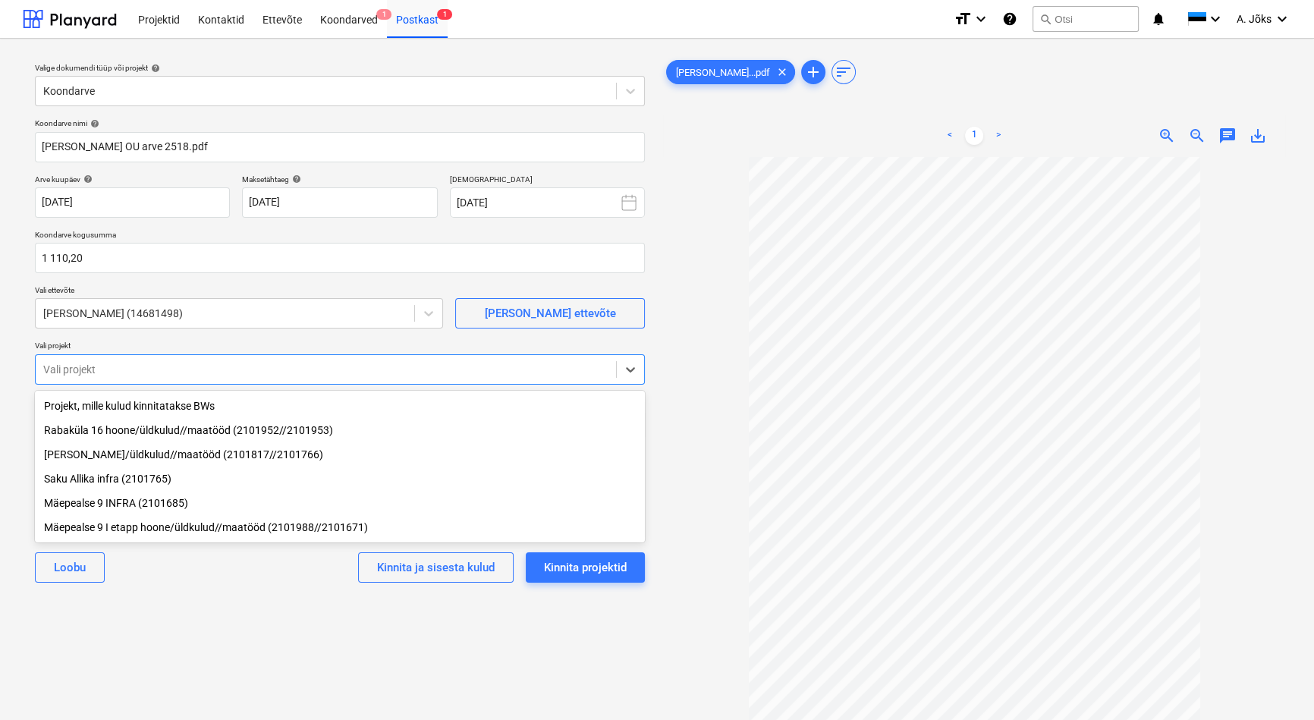
click at [202, 614] on div "Valige dokumendi tüüp või projekt help Koondarve Koondarve nimi help [PERSON_NA…" at bounding box center [340, 445] width 634 height 789
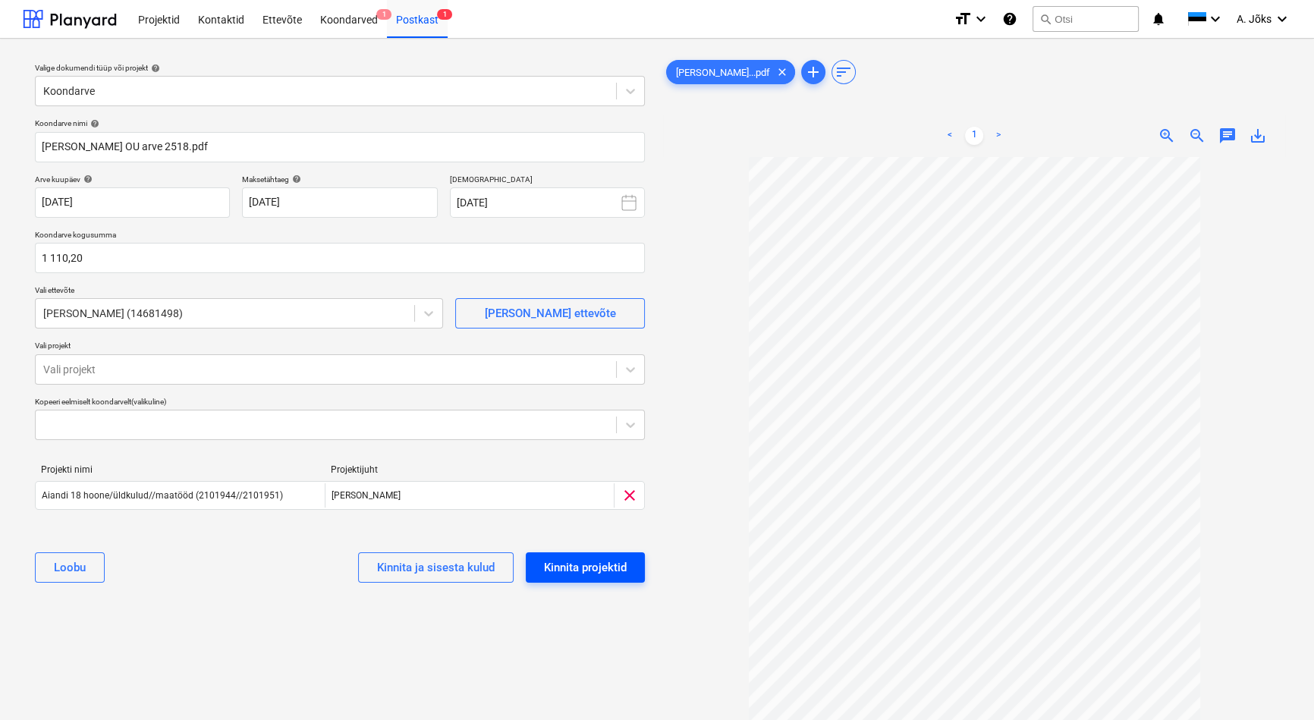
click at [597, 565] on div "Kinnita projektid" at bounding box center [585, 567] width 83 height 20
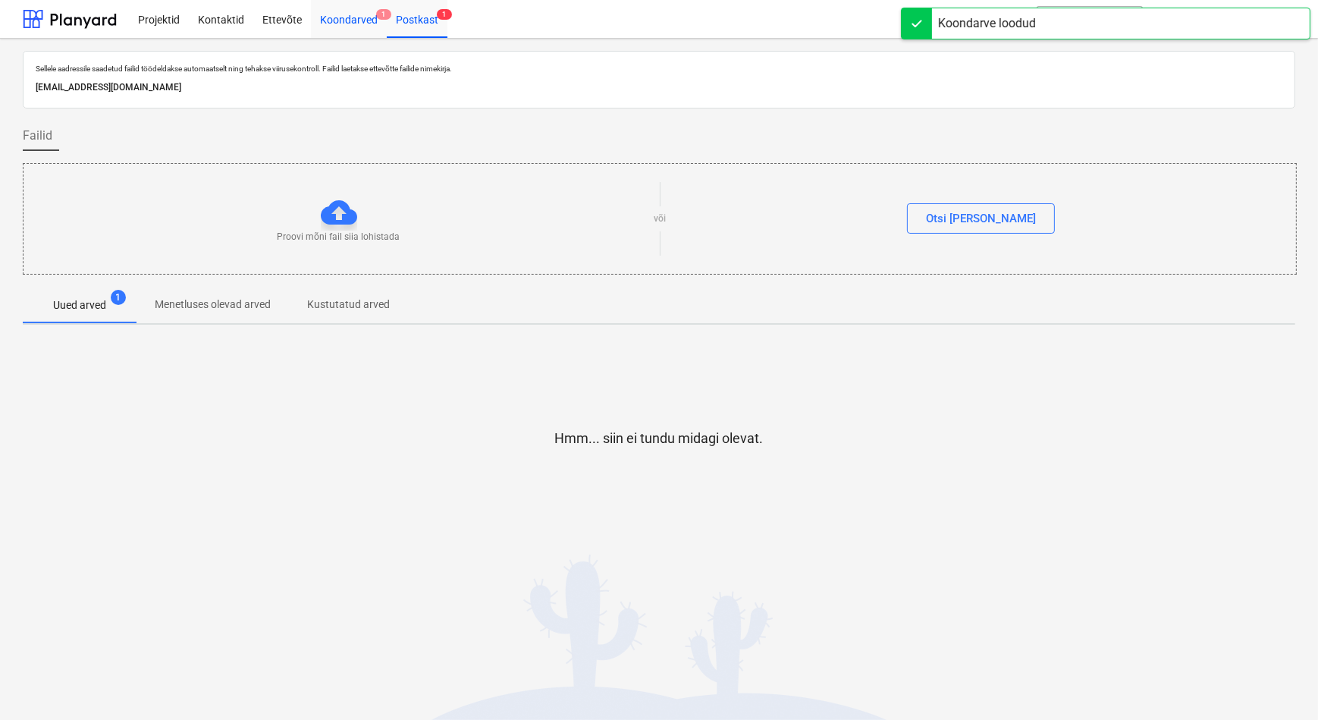
click at [354, 21] on div "Koondarved 1" at bounding box center [349, 18] width 76 height 39
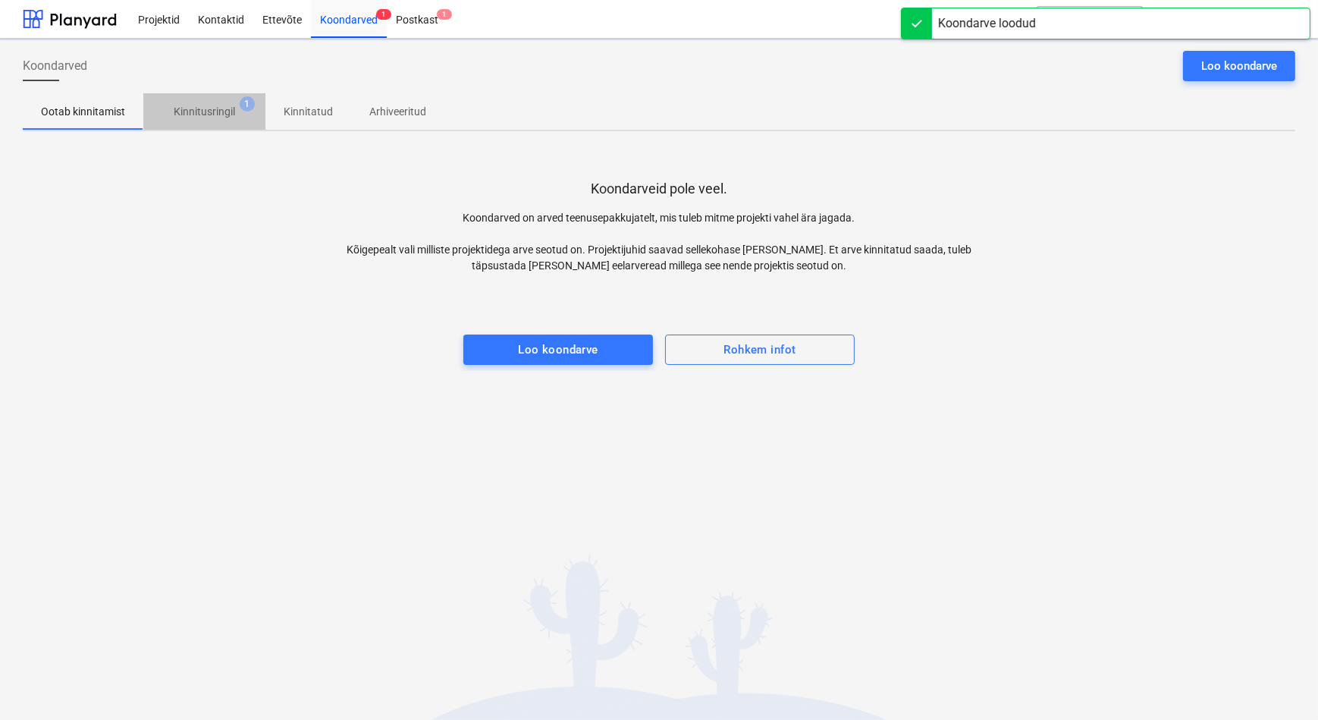
click at [234, 107] on p "Kinnitusringil" at bounding box center [204, 112] width 61 height 16
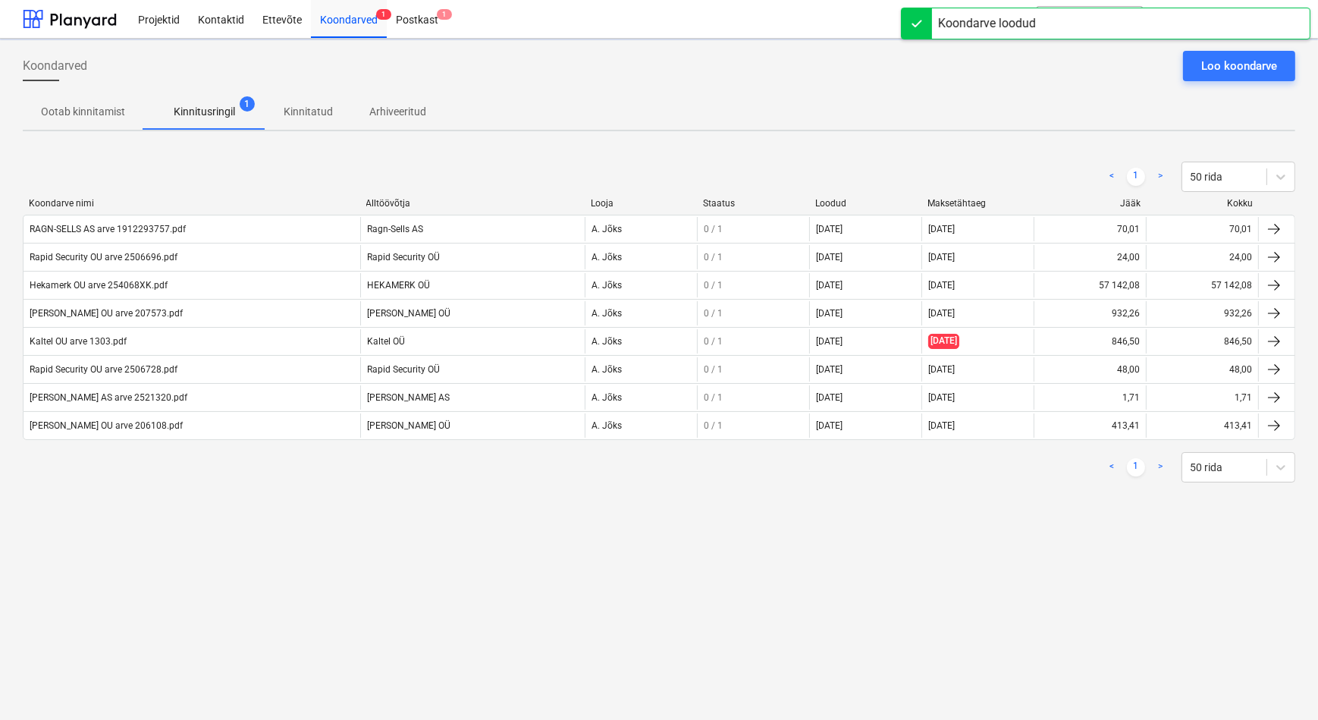
click at [362, 538] on div "Koondarved Loo koondarve Ootab kinnitamist Kinnitusringil 1 Kinnitatud Arhiveer…" at bounding box center [659, 379] width 1318 height 681
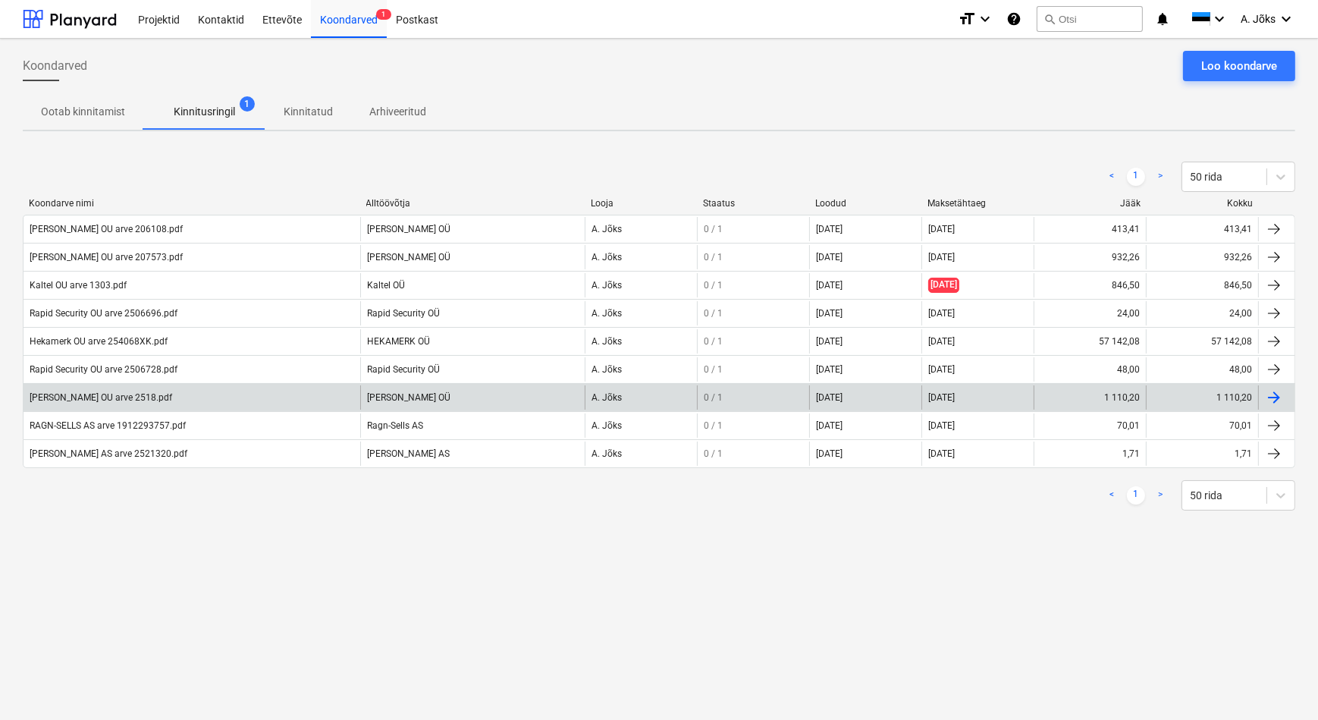
click at [104, 394] on div "[PERSON_NAME] OU arve 2518.pdf" at bounding box center [101, 397] width 143 height 11
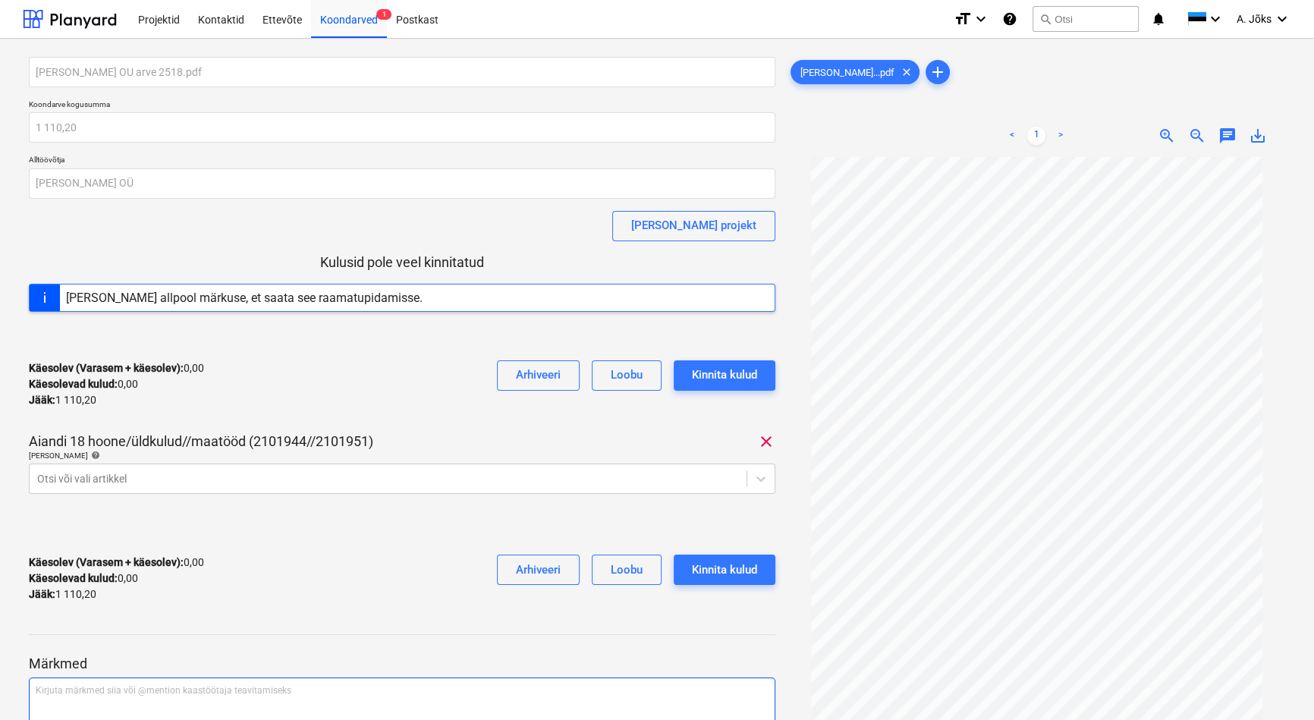
click at [110, 695] on p "Kirjuta märkmed siia või @mention kaastöötaja teavitamiseks ﻿" at bounding box center [402, 690] width 733 height 13
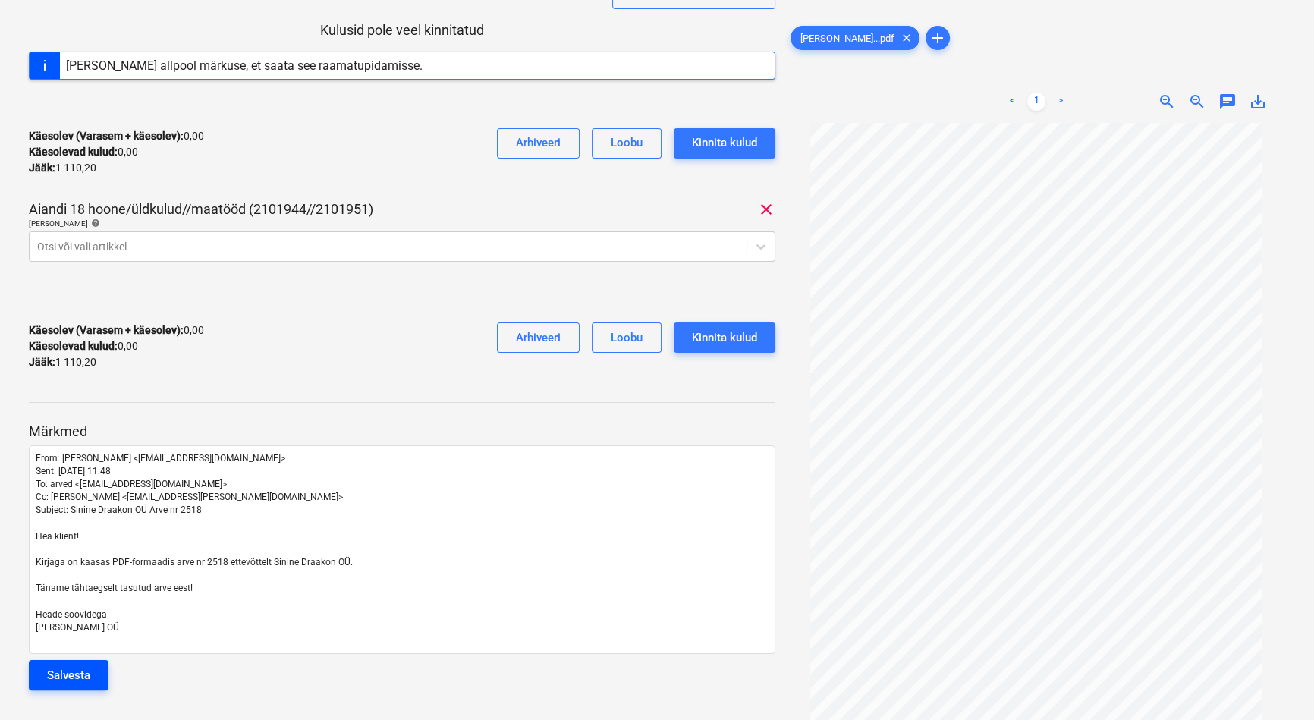
click at [74, 676] on div "Salvesta" at bounding box center [68, 675] width 43 height 20
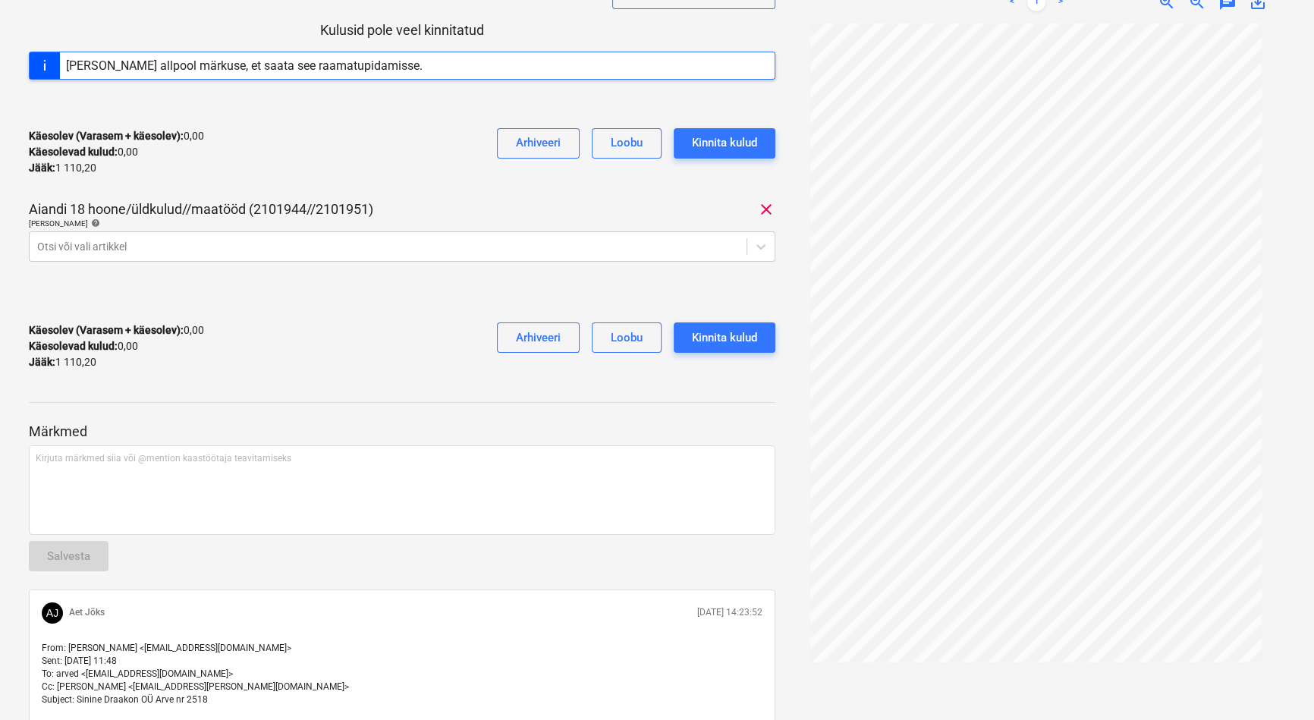
scroll to position [0, 0]
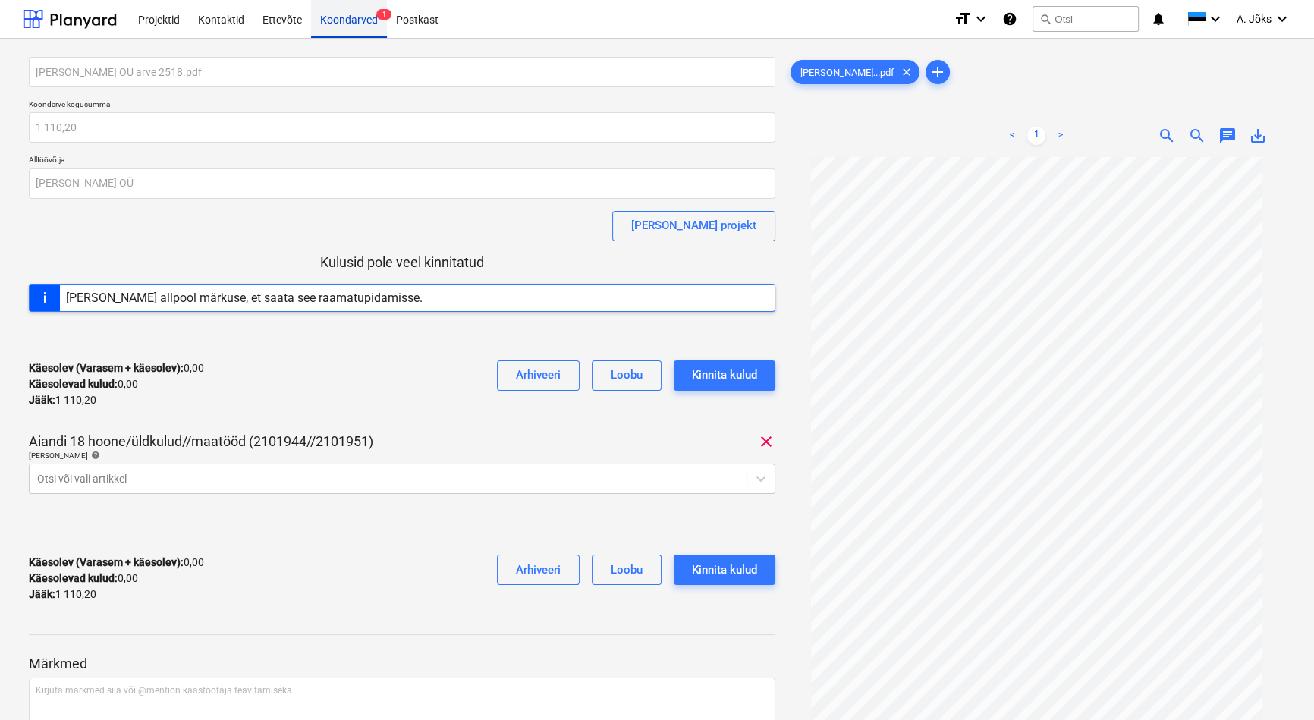
click at [356, 14] on div "Koondarved 1" at bounding box center [349, 18] width 76 height 39
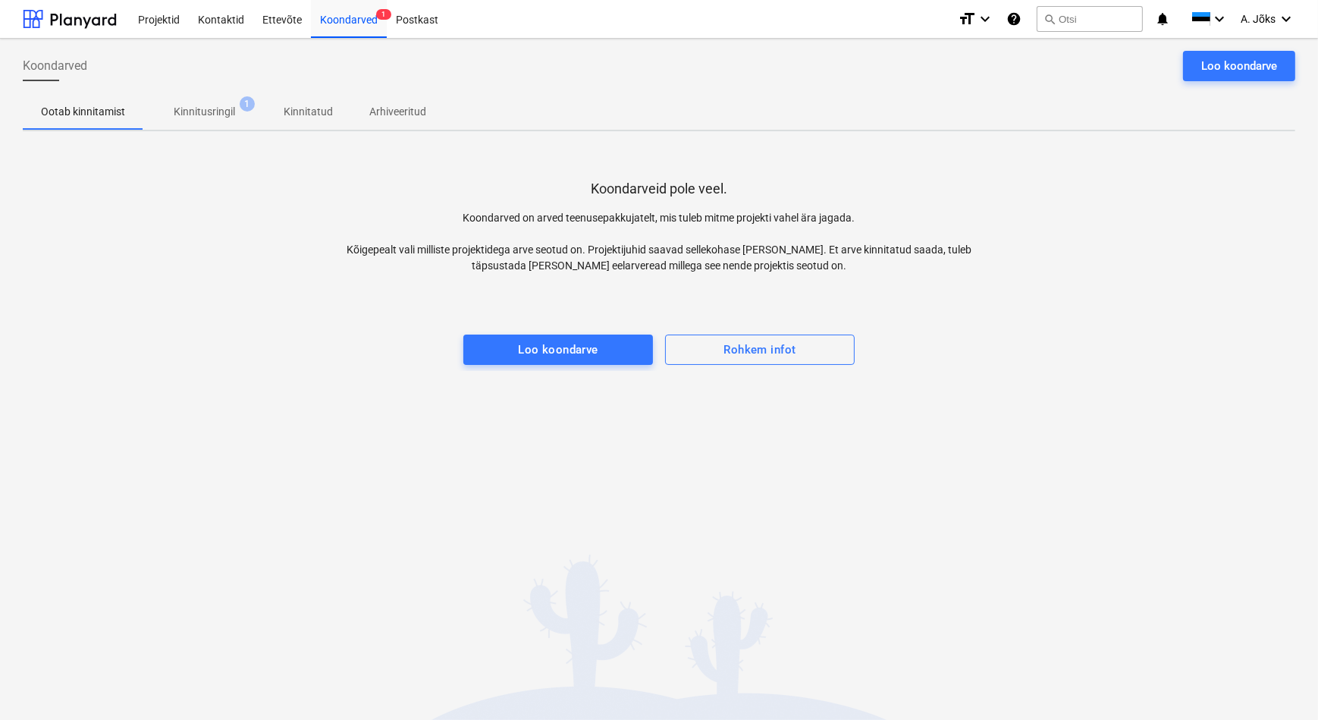
drag, startPoint x: 220, startPoint y: 109, endPoint x: 208, endPoint y: 114, distance: 13.0
click at [220, 109] on p "Kinnitusringil" at bounding box center [204, 112] width 61 height 16
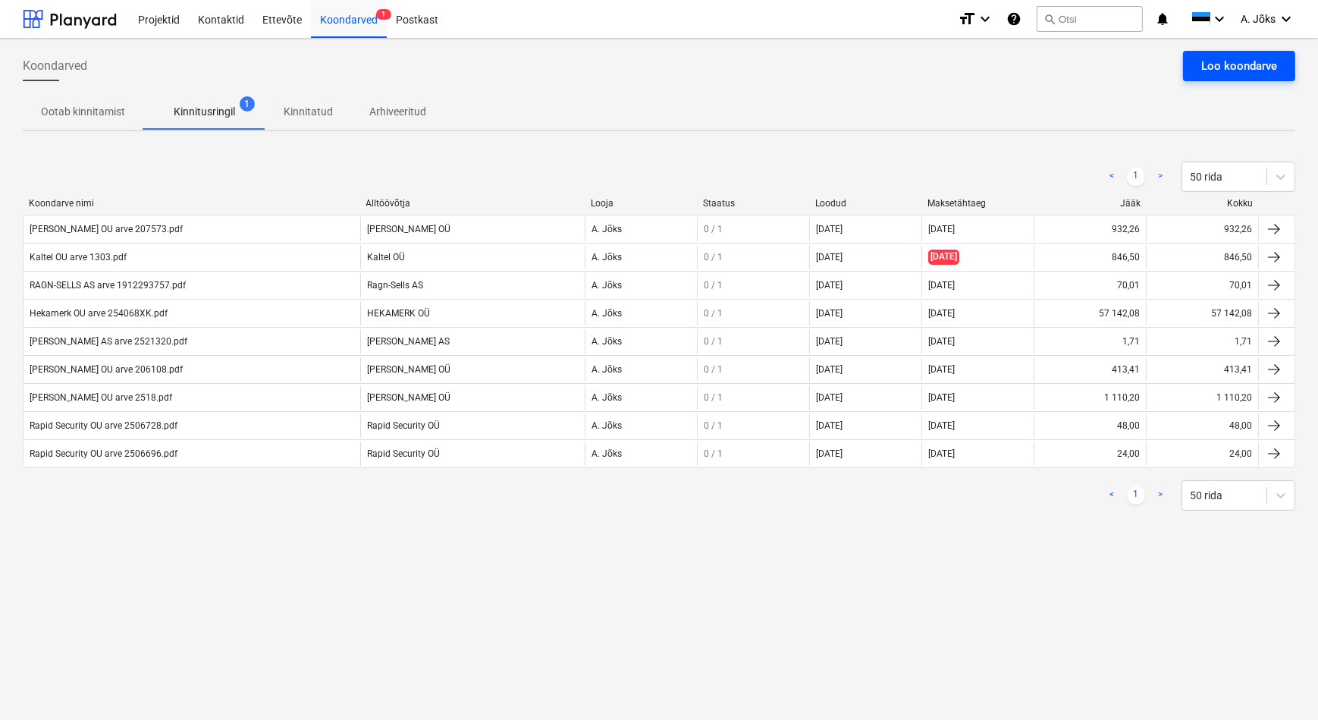
click at [1259, 61] on div "Loo koondarve" at bounding box center [1239, 66] width 76 height 20
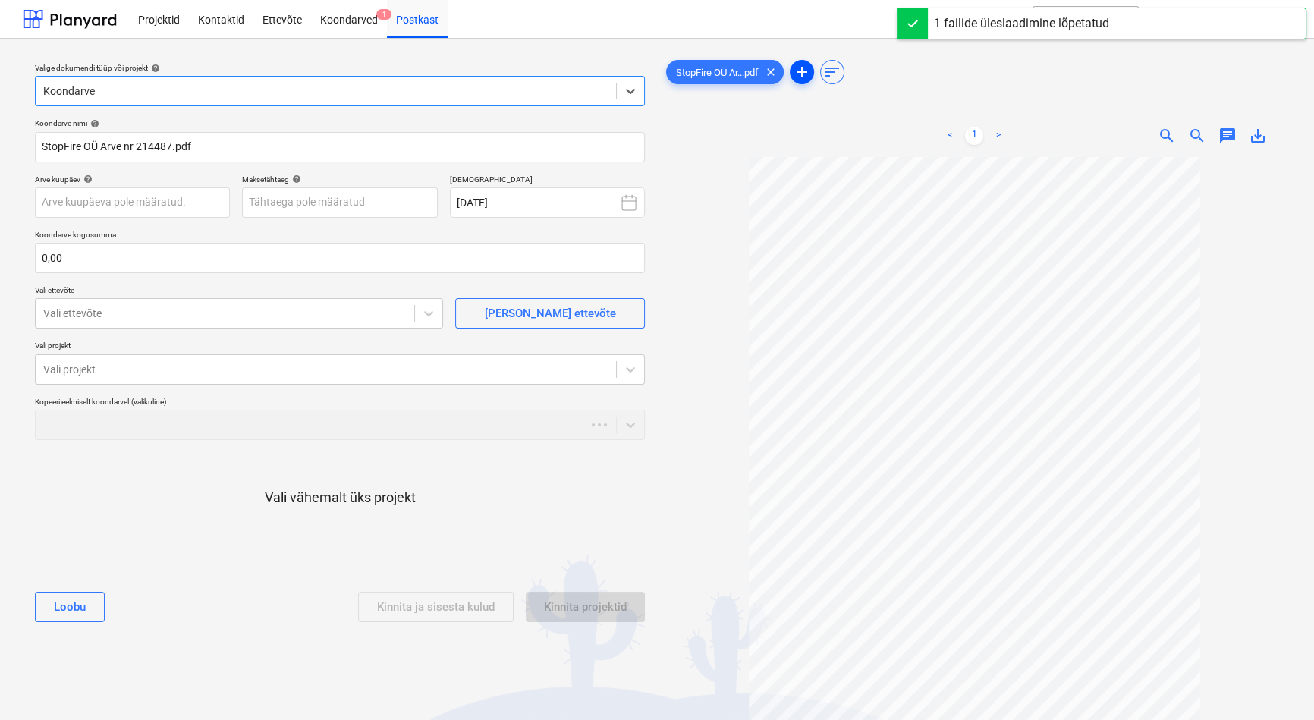
click at [804, 69] on span "add" at bounding box center [802, 72] width 18 height 18
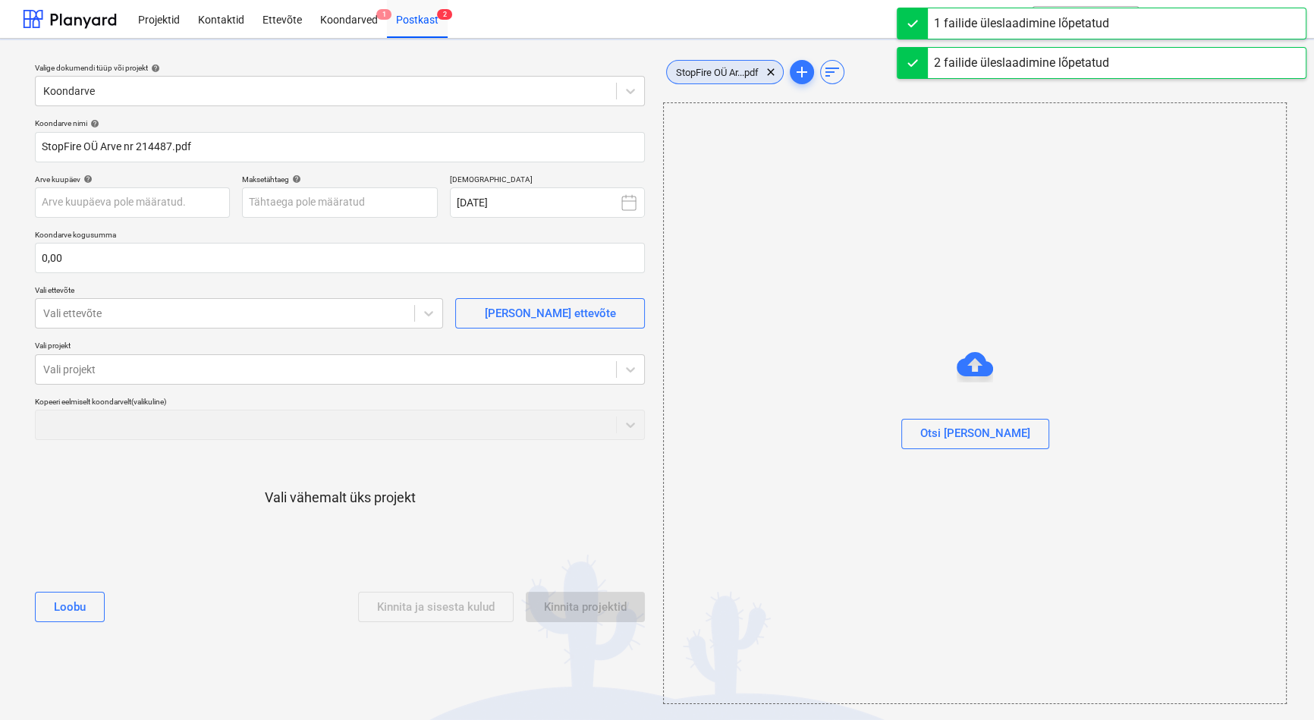
click at [731, 74] on span "StopFire OÜ Ar...pdf" at bounding box center [717, 72] width 101 height 11
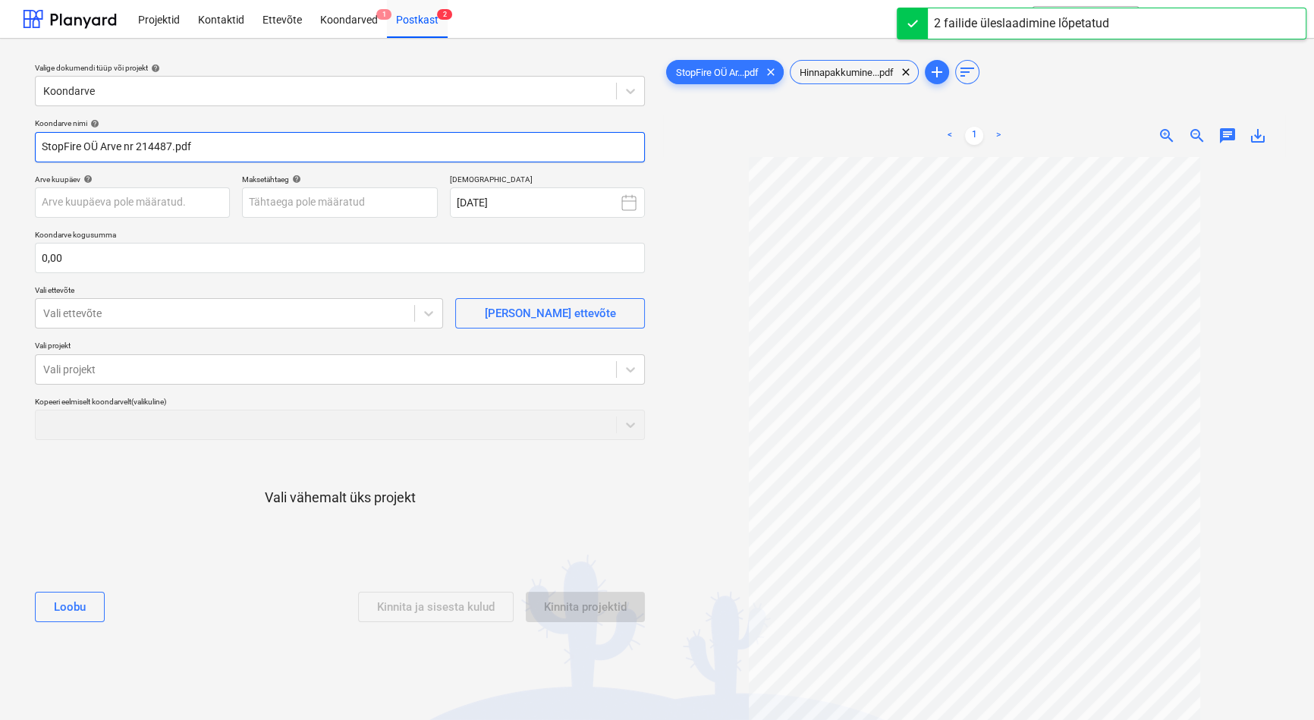
click at [137, 145] on input "StopFire OÜ Arve nr 214487.pdf" at bounding box center [340, 147] width 610 height 30
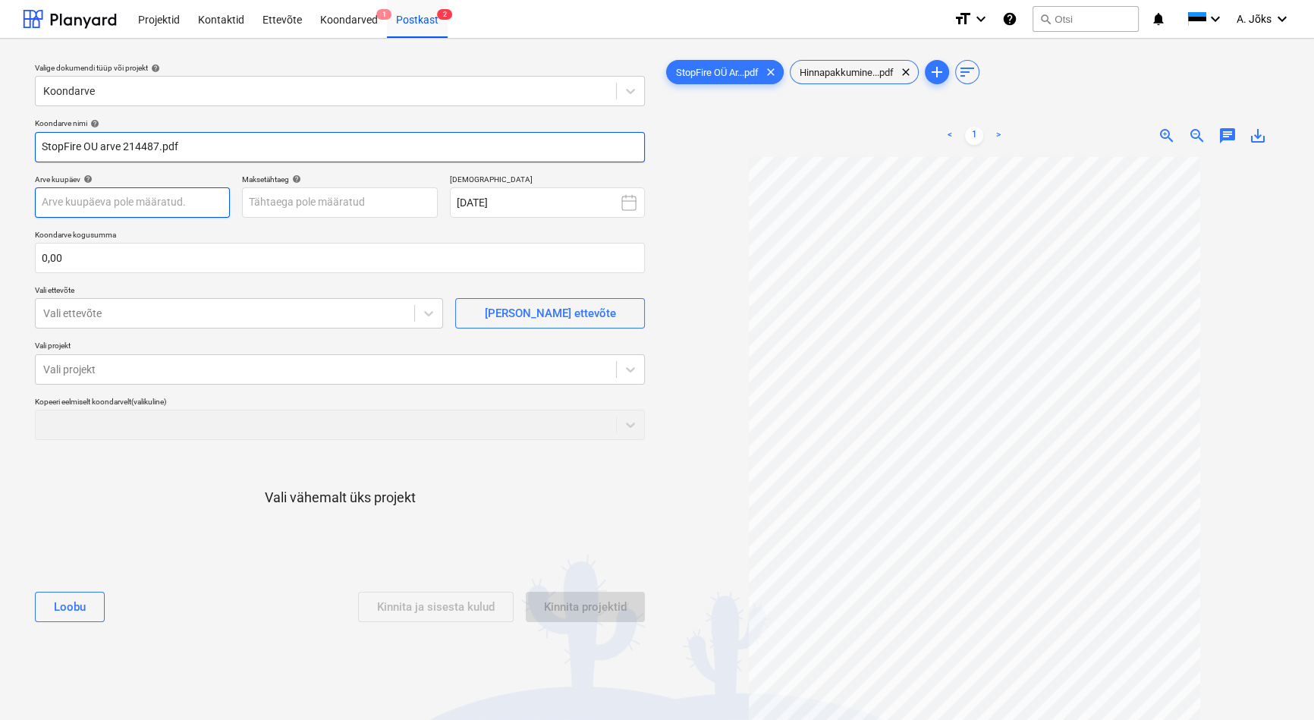
type input "StopFire OU arve 214487.pdf"
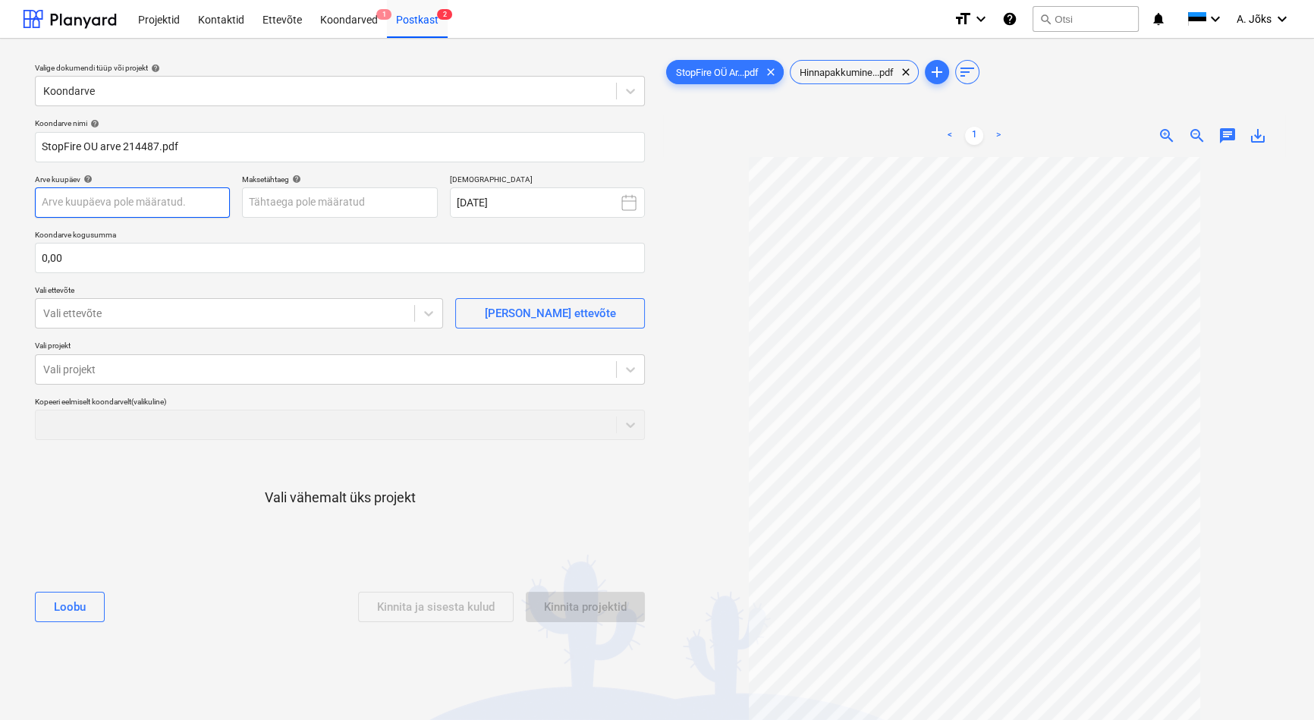
click at [143, 206] on body "Projektid Kontaktid Ettevõte Koondarved 1 Postkast 2 format_size keyboard_arrow…" at bounding box center [657, 360] width 1314 height 720
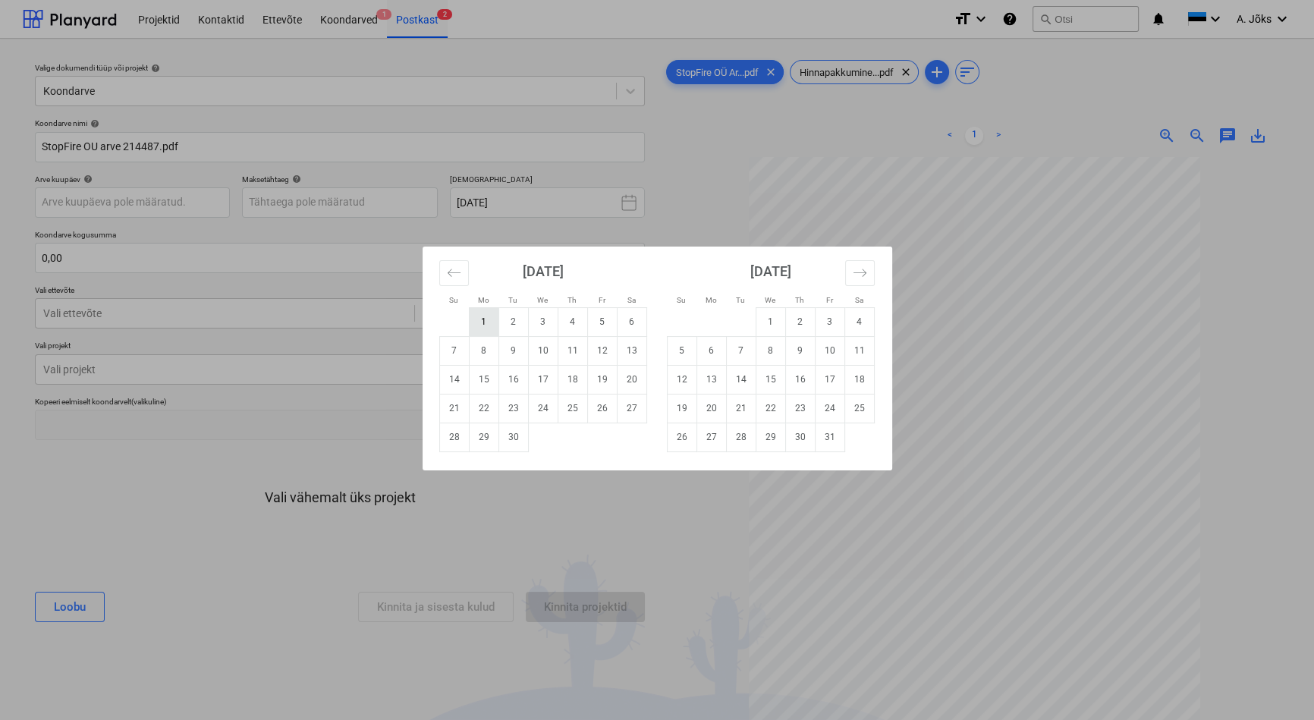
click at [488, 322] on td "1" at bounding box center [484, 321] width 30 height 29
type input "[DATE]"
click at [381, 202] on body "Projektid Kontaktid Ettevõte Koondarved 1 Postkast 2 format_size keyboard_arrow…" at bounding box center [657, 360] width 1314 height 720
click at [599, 378] on td "19" at bounding box center [602, 379] width 30 height 29
type input "[DATE]"
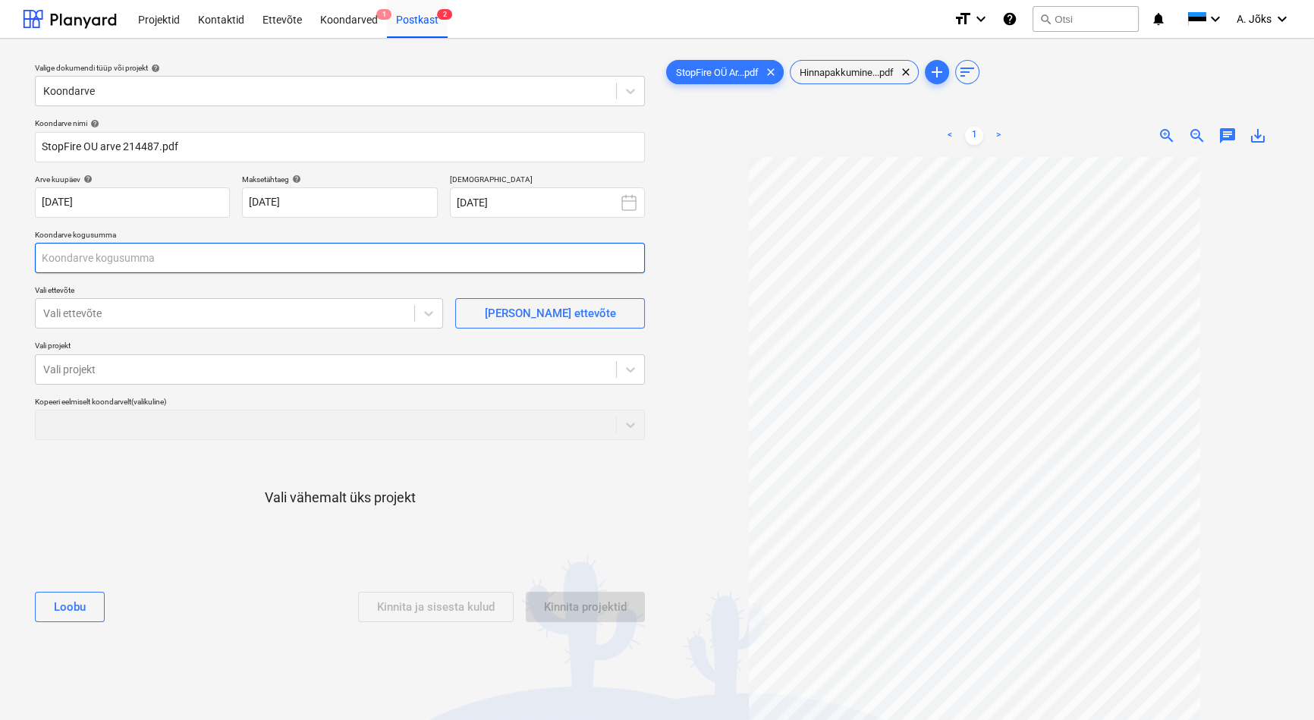
click at [233, 255] on input "text" at bounding box center [340, 258] width 610 height 30
type input "1 210,00"
click at [222, 314] on div at bounding box center [224, 313] width 363 height 15
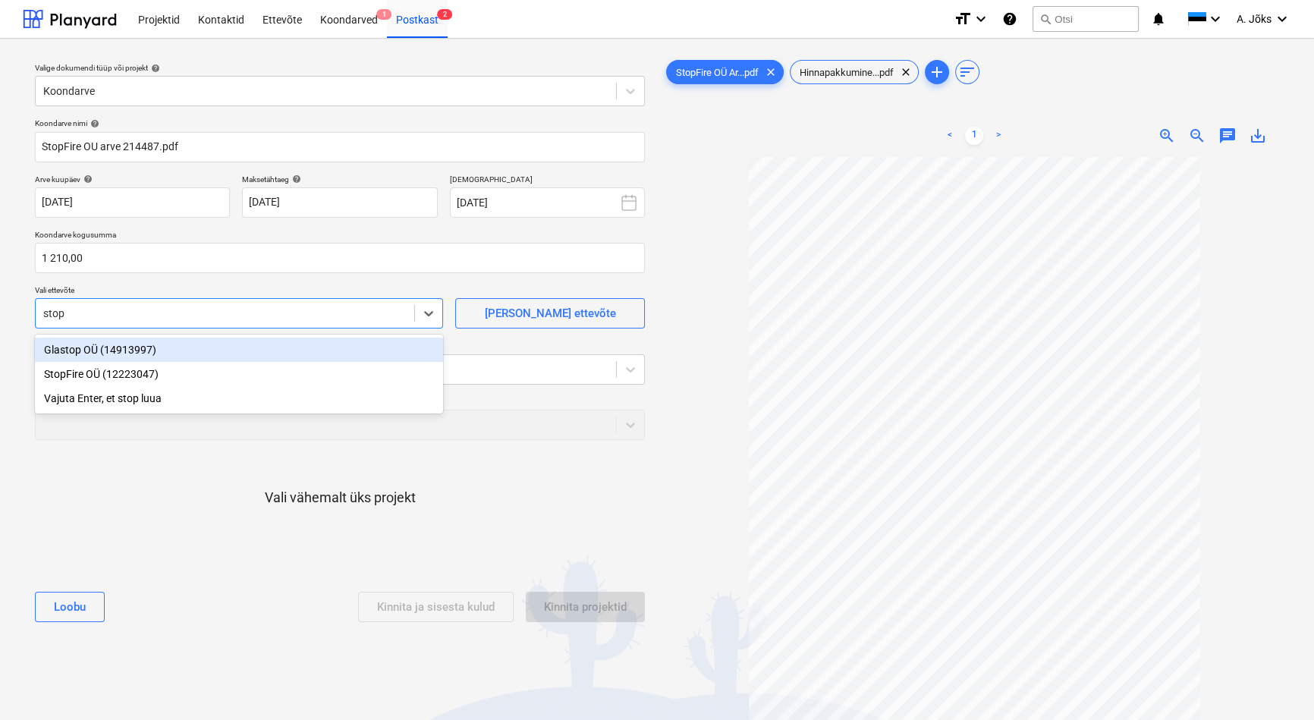
type input "stopf"
click at [157, 348] on div "StopFire OÜ (12223047)" at bounding box center [239, 349] width 408 height 24
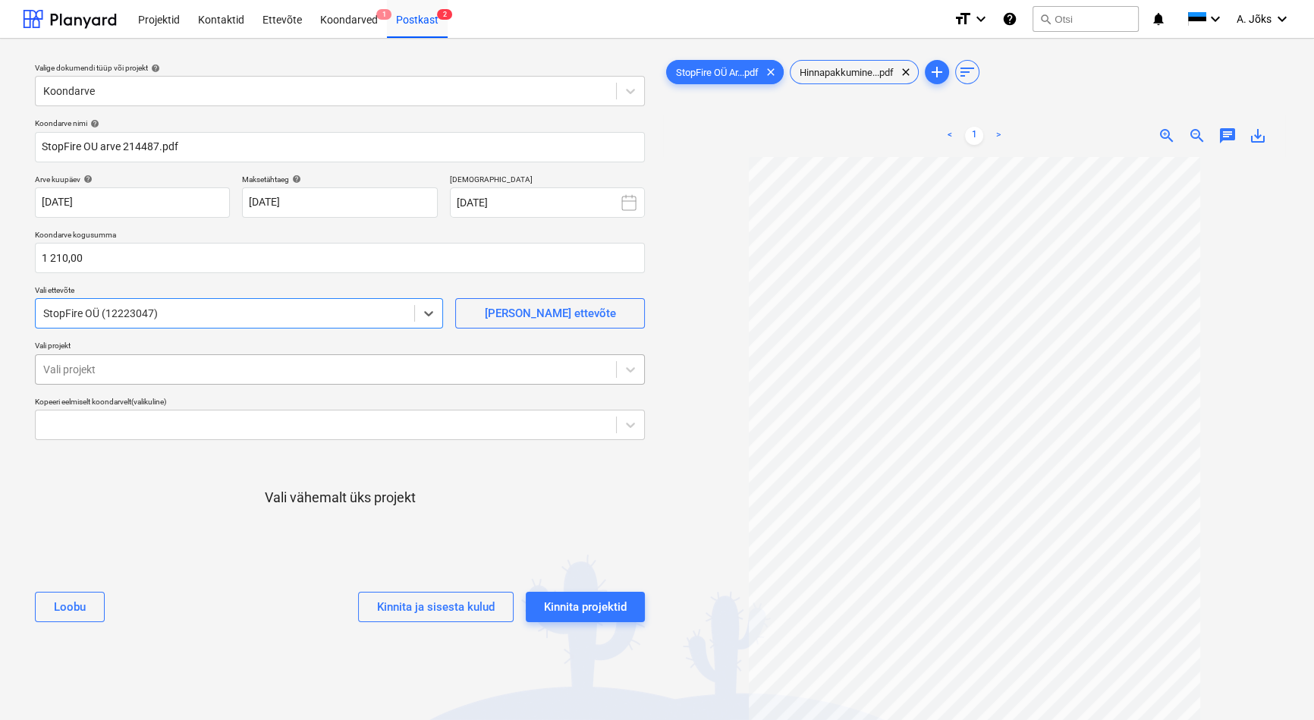
click at [156, 364] on div at bounding box center [325, 369] width 565 height 15
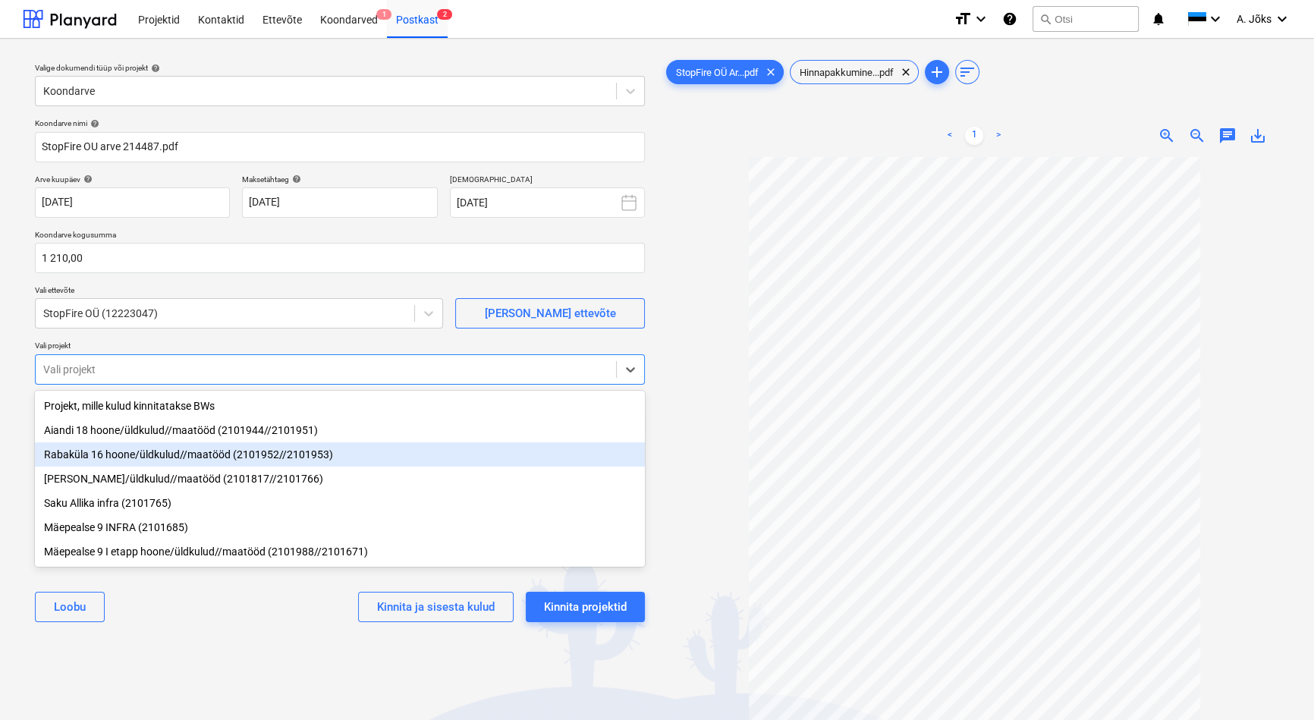
click at [201, 456] on div "Rabaküla 16 hoone/üldkulud//maatööd (2101952//2101953)" at bounding box center [340, 454] width 610 height 24
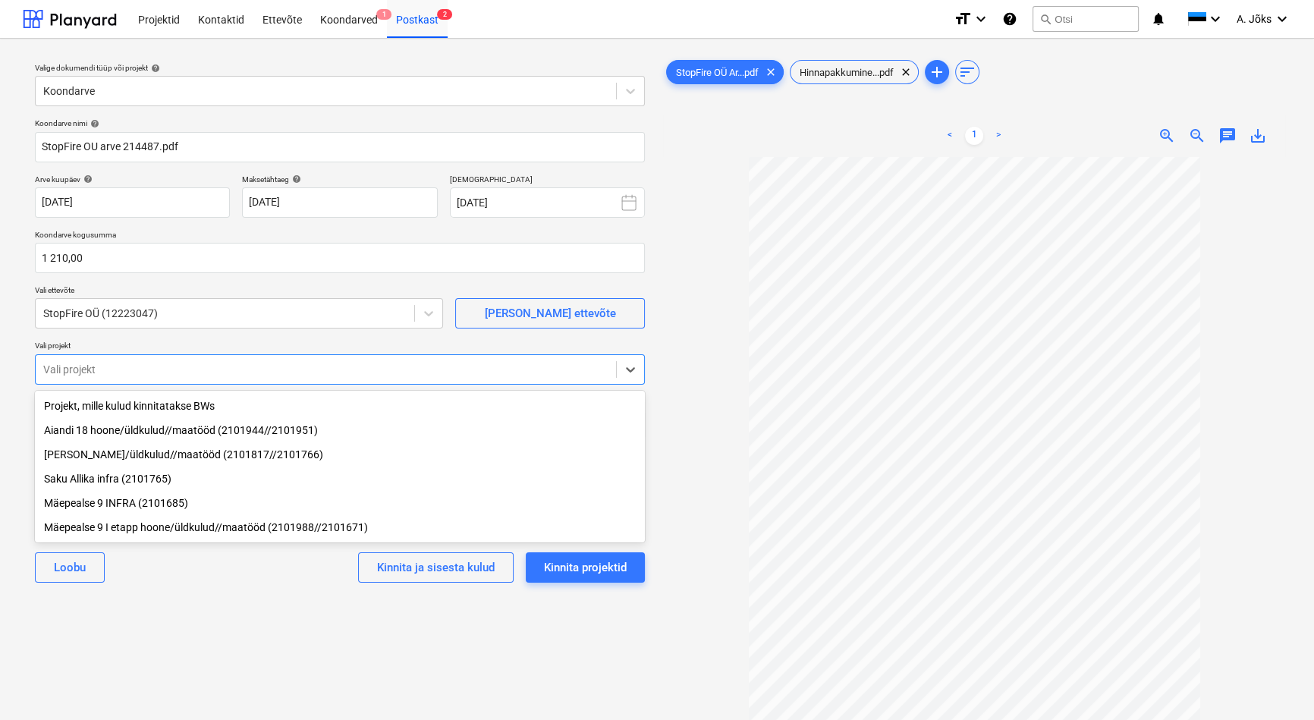
click at [226, 613] on div "Valige dokumendi tüüp või projekt help Koondarve Koondarve nimi help StopFire O…" at bounding box center [340, 445] width 634 height 789
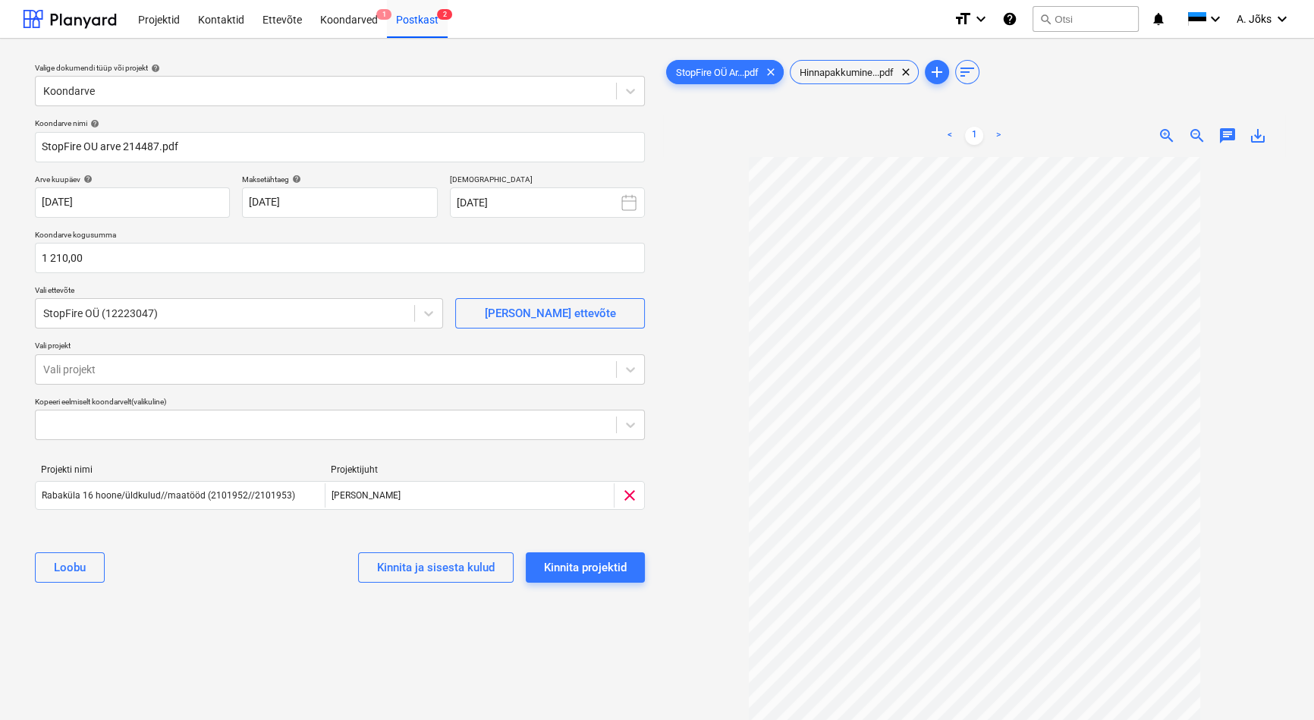
click at [324, 653] on div "Valige dokumendi tüüp või projekt help Koondarve Koondarve nimi help StopFire O…" at bounding box center [340, 445] width 634 height 789
click at [595, 560] on div "Kinnita projektid" at bounding box center [585, 567] width 83 height 20
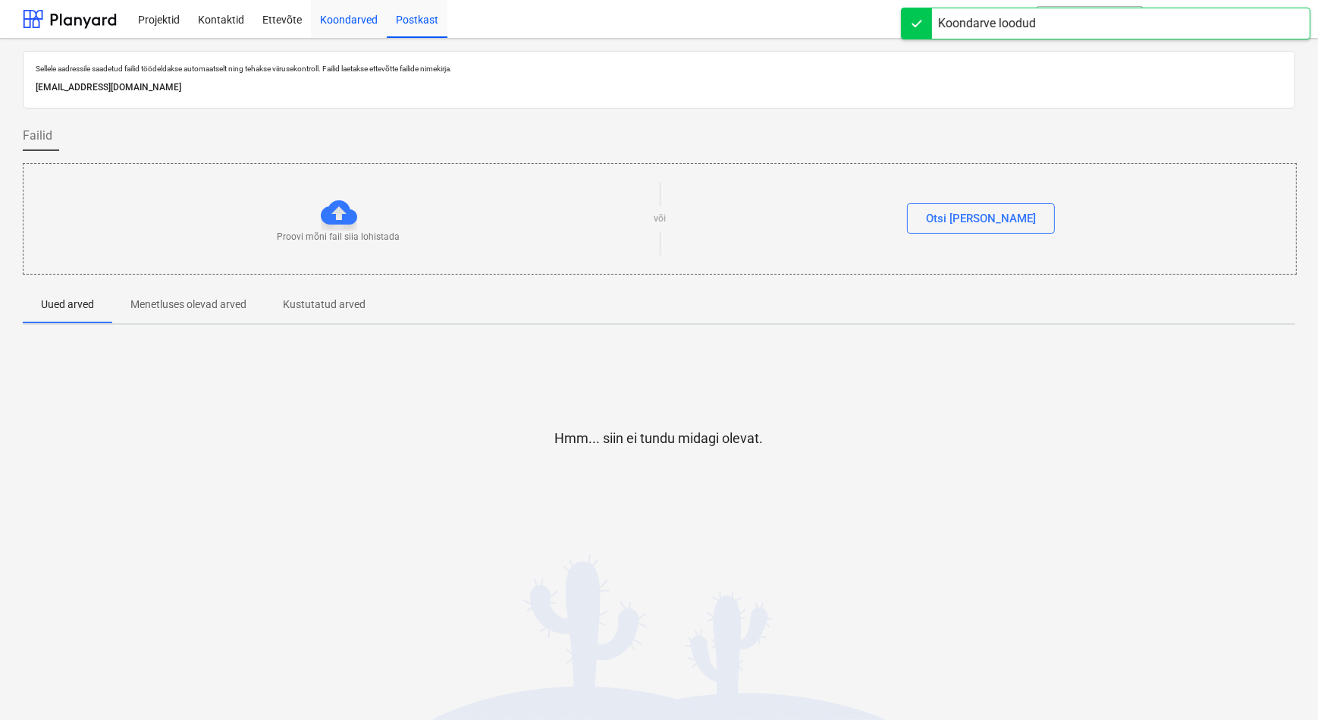
click at [355, 25] on div "Koondarved" at bounding box center [349, 18] width 76 height 39
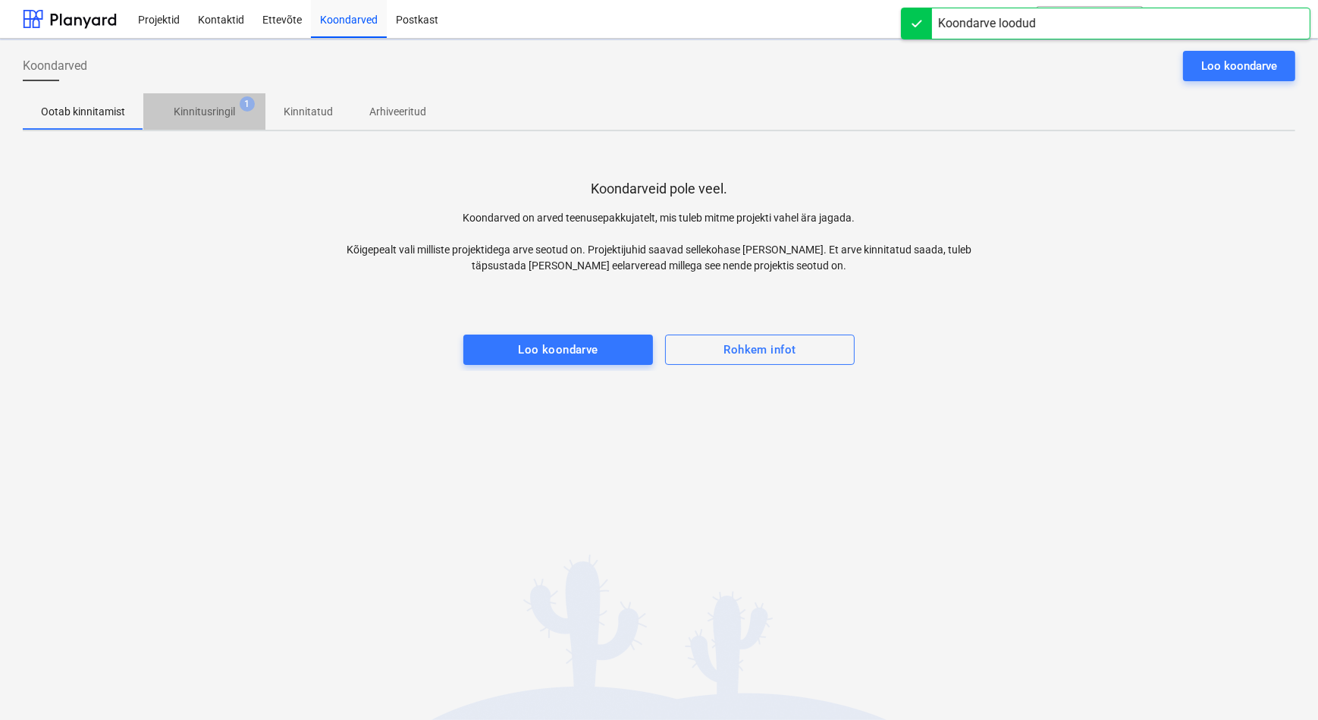
click at [196, 115] on p "Kinnitusringil" at bounding box center [204, 112] width 61 height 16
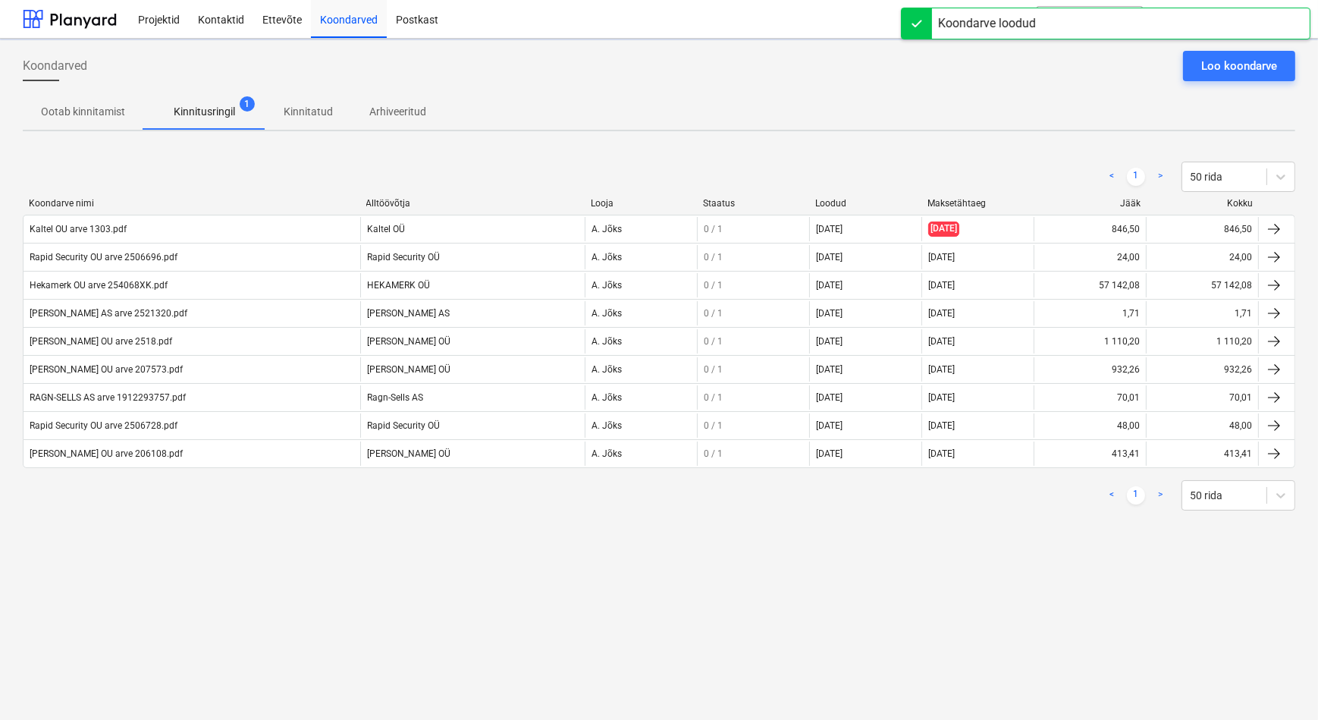
click at [143, 589] on div "Koondarved Loo koondarve Ootab kinnitamist Kinnitusringil 1 Kinnitatud Arhiveer…" at bounding box center [659, 379] width 1318 height 681
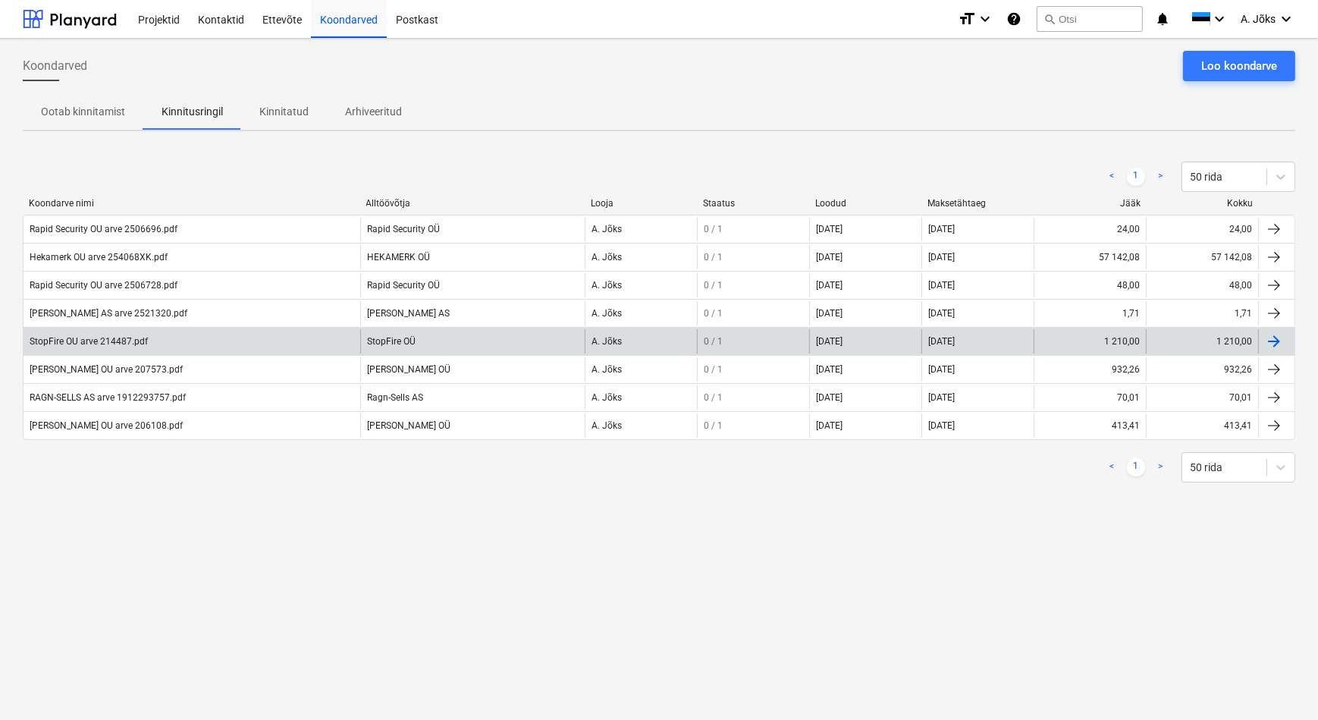
click at [108, 341] on div "StopFire OU arve 214487.pdf" at bounding box center [89, 341] width 118 height 11
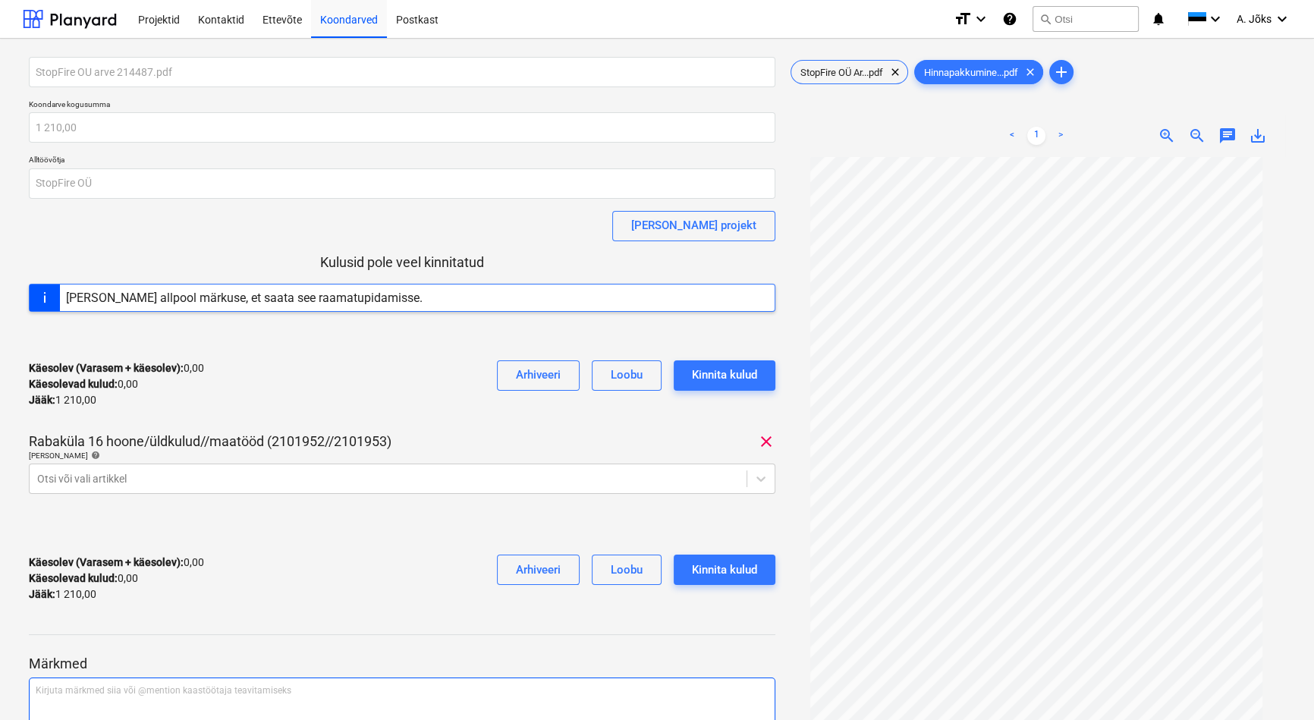
click at [127, 695] on p "Kirjuta märkmed siia või @mention kaastöötaja teavitamiseks ﻿" at bounding box center [402, 690] width 733 height 13
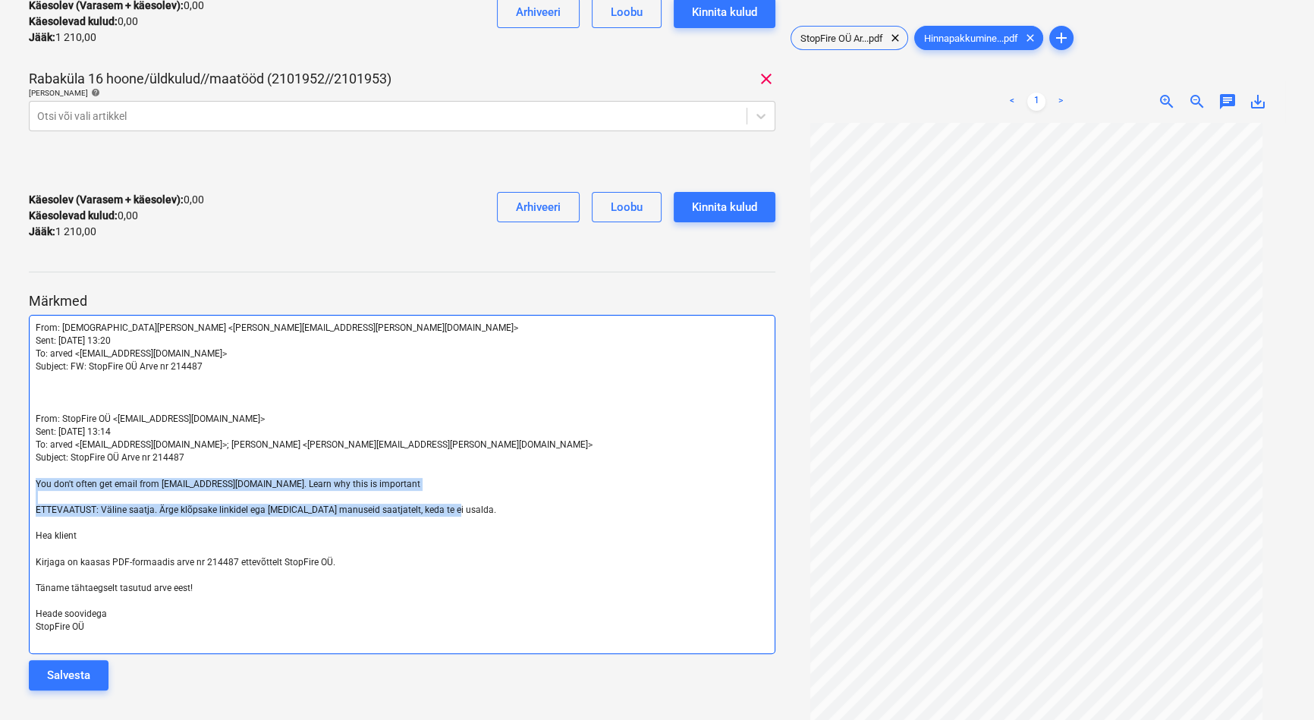
drag, startPoint x: 454, startPoint y: 505, endPoint x: 40, endPoint y: 485, distance: 413.8
click at [40, 485] on div "From: [PERSON_NAME] <[PERSON_NAME][EMAIL_ADDRESS][PERSON_NAME][DOMAIN_NAME]> Se…" at bounding box center [402, 484] width 746 height 339
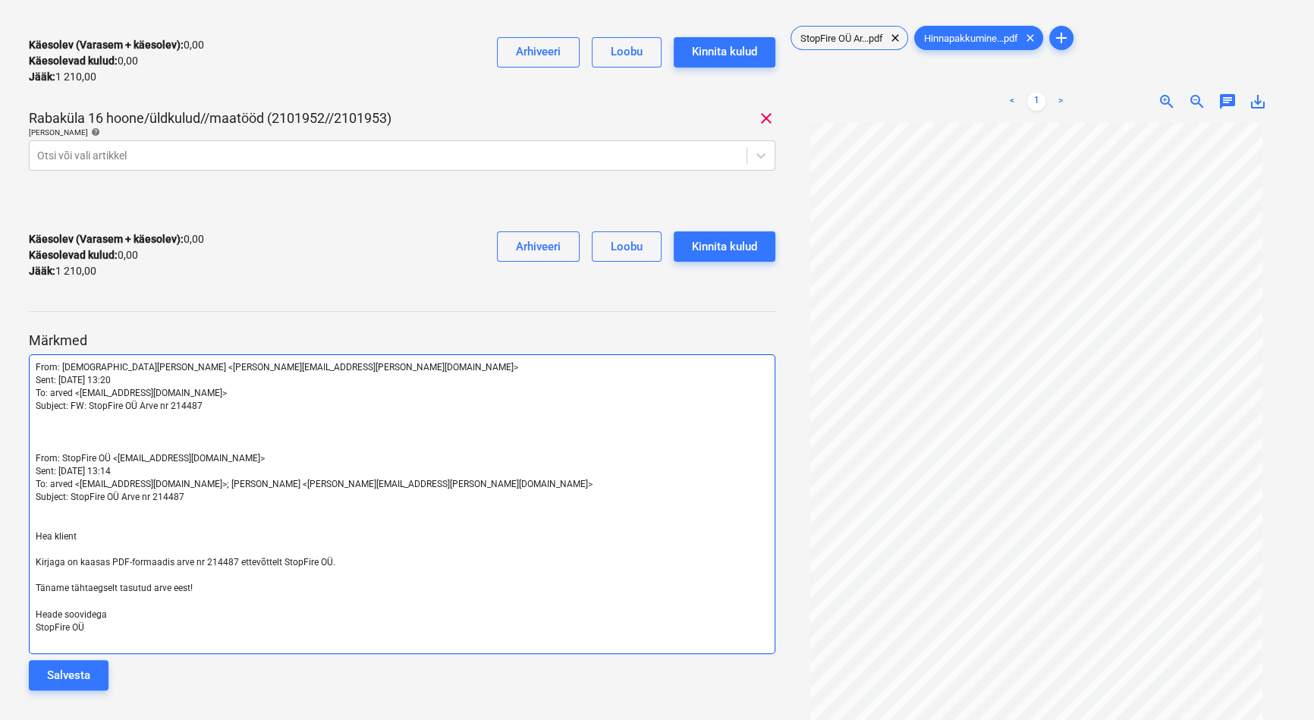
click at [56, 433] on p "﻿" at bounding box center [402, 432] width 733 height 13
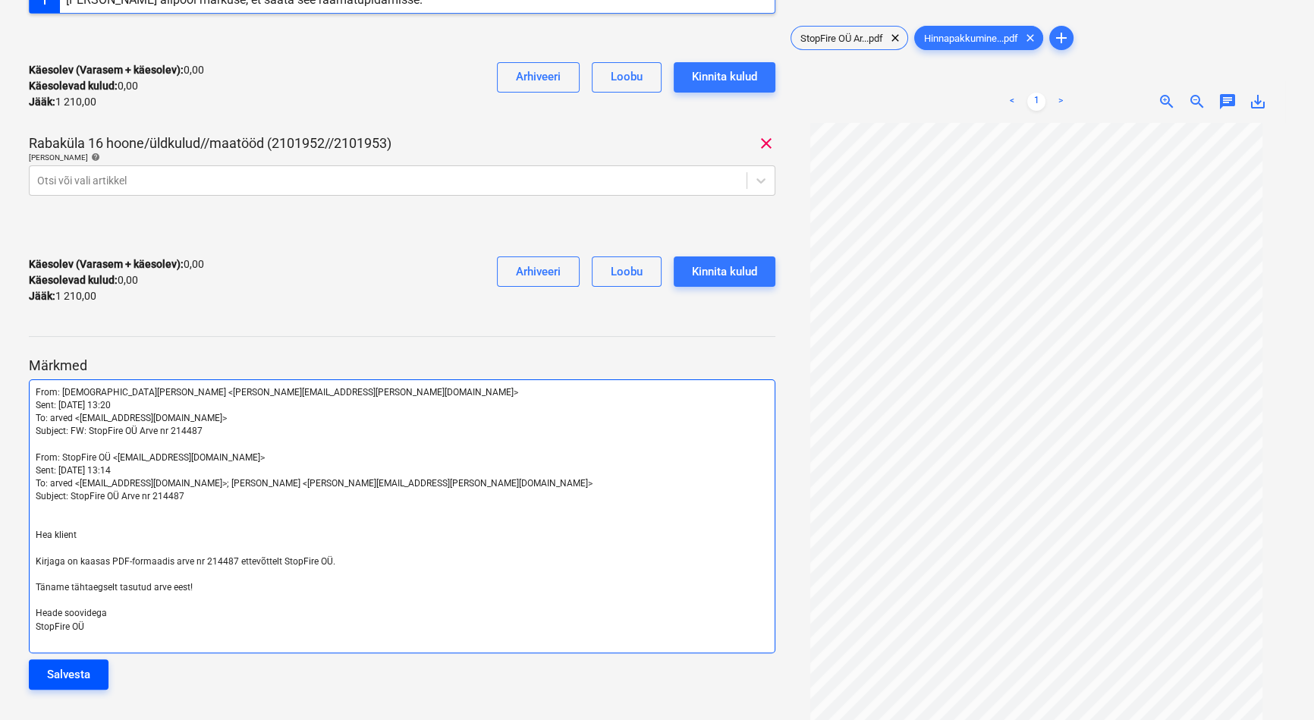
scroll to position [297, 0]
click at [78, 670] on div "Salvesta" at bounding box center [68, 675] width 43 height 20
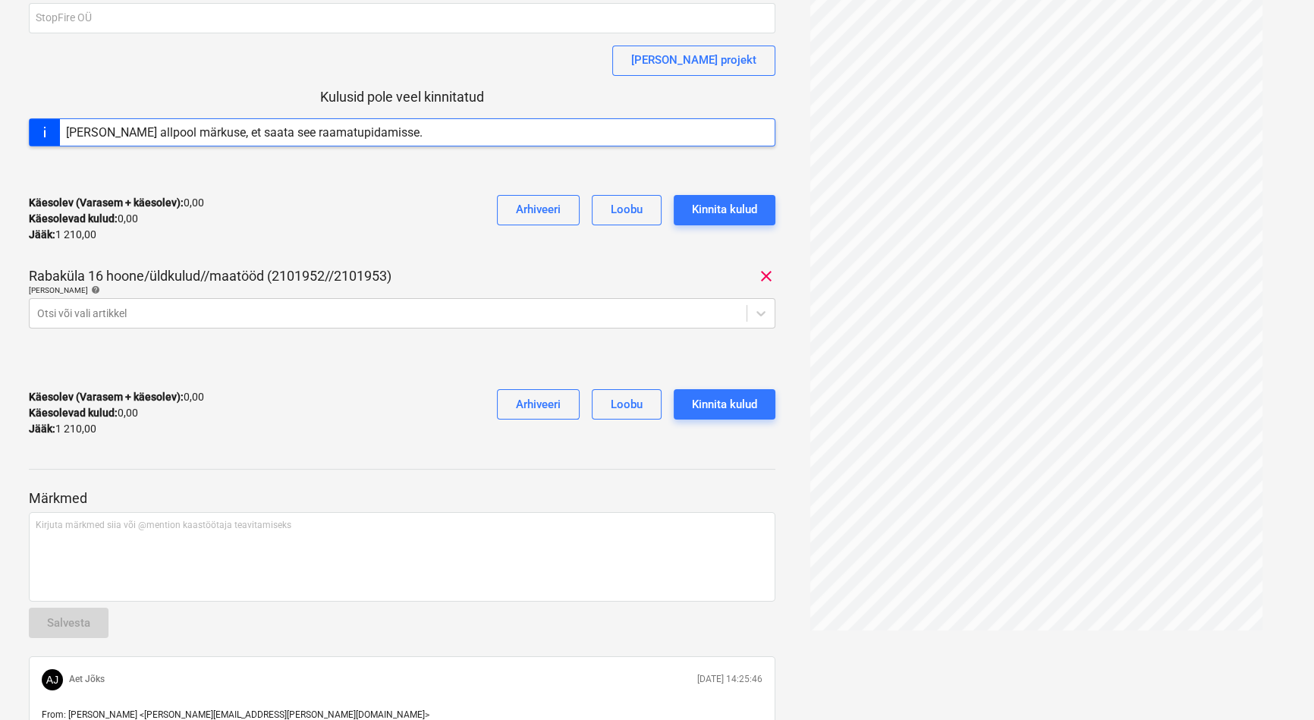
scroll to position [0, 0]
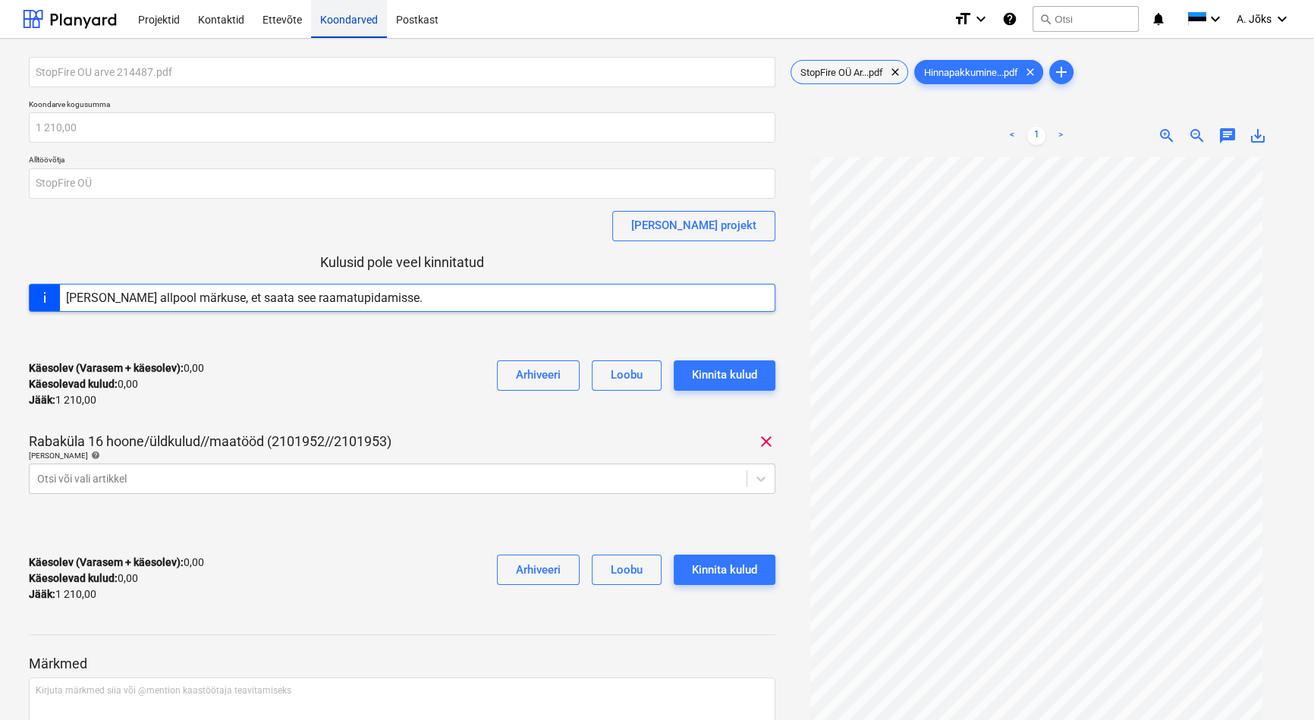
click at [347, 20] on div "Koondarved" at bounding box center [349, 18] width 76 height 39
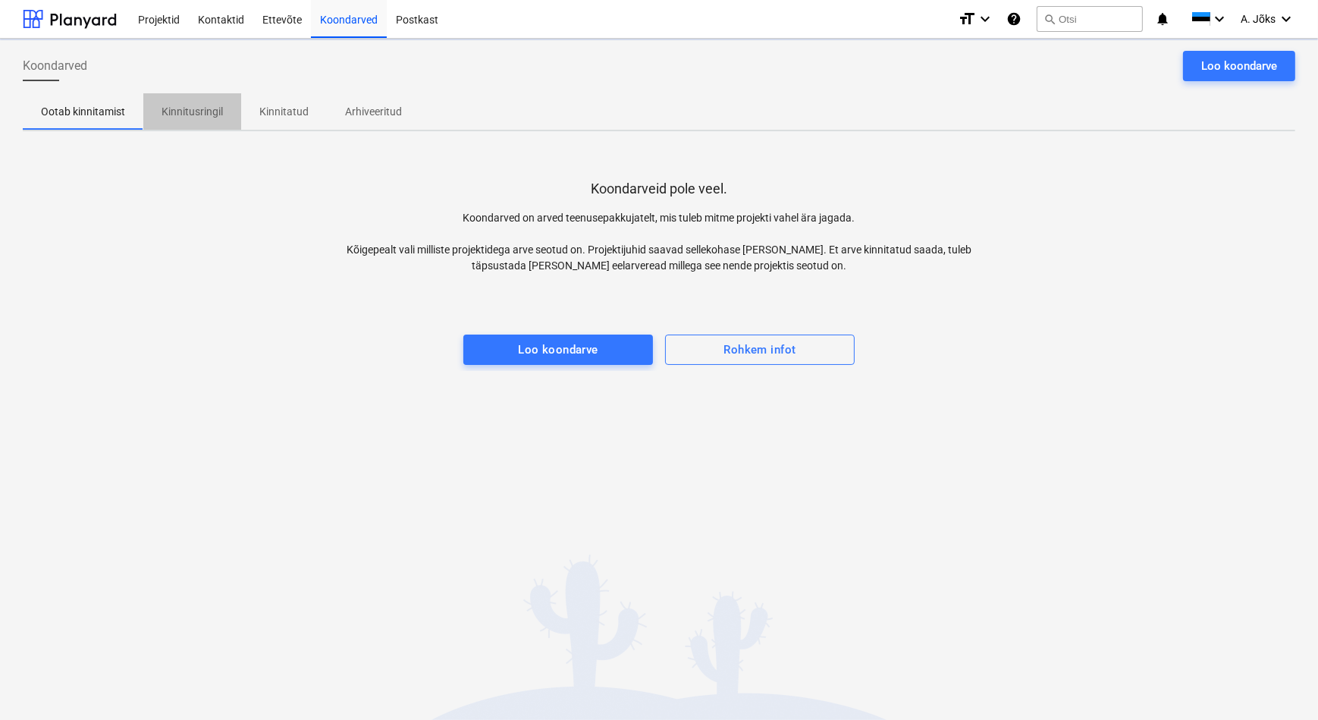
click at [192, 114] on p "Kinnitusringil" at bounding box center [192, 112] width 61 height 16
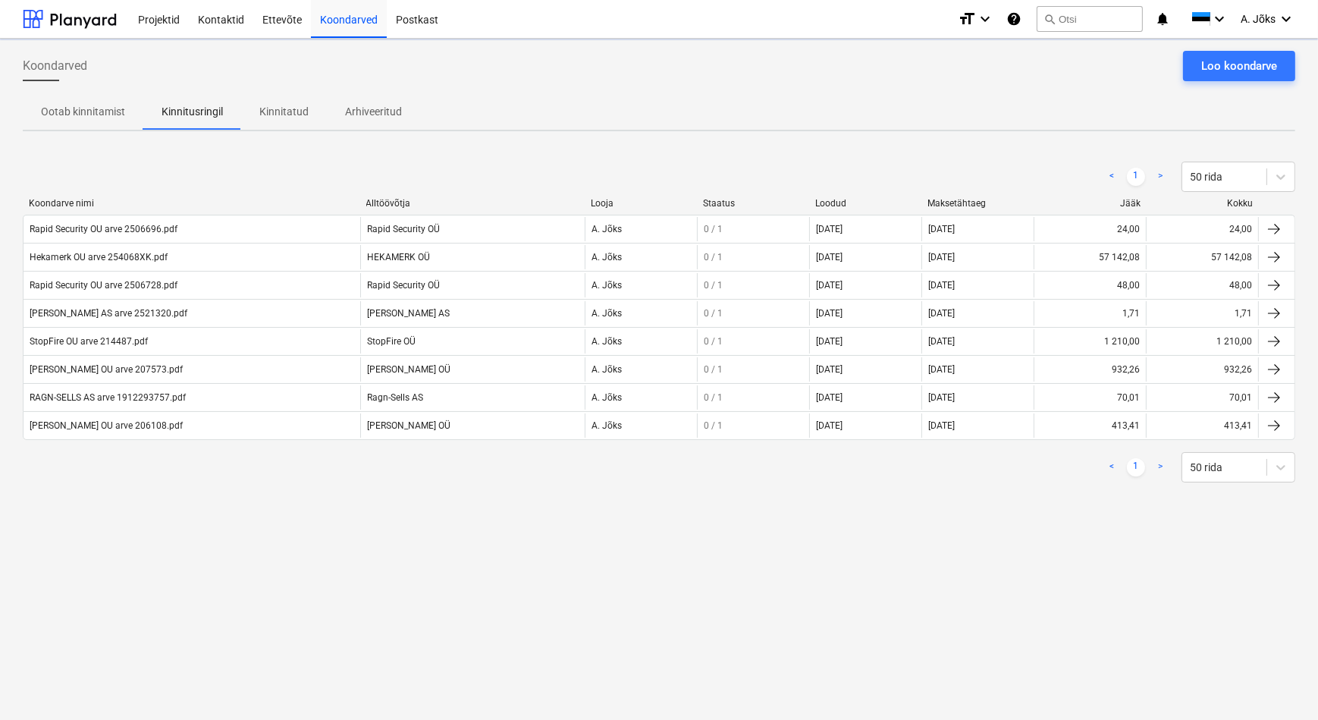
click at [261, 585] on div "Koondarved Loo koondarve Ootab kinnitamist Kinnitusringil Kinnitatud Arhiveerit…" at bounding box center [659, 379] width 1318 height 681
click at [1249, 68] on div "Loo koondarve" at bounding box center [1239, 66] width 76 height 20
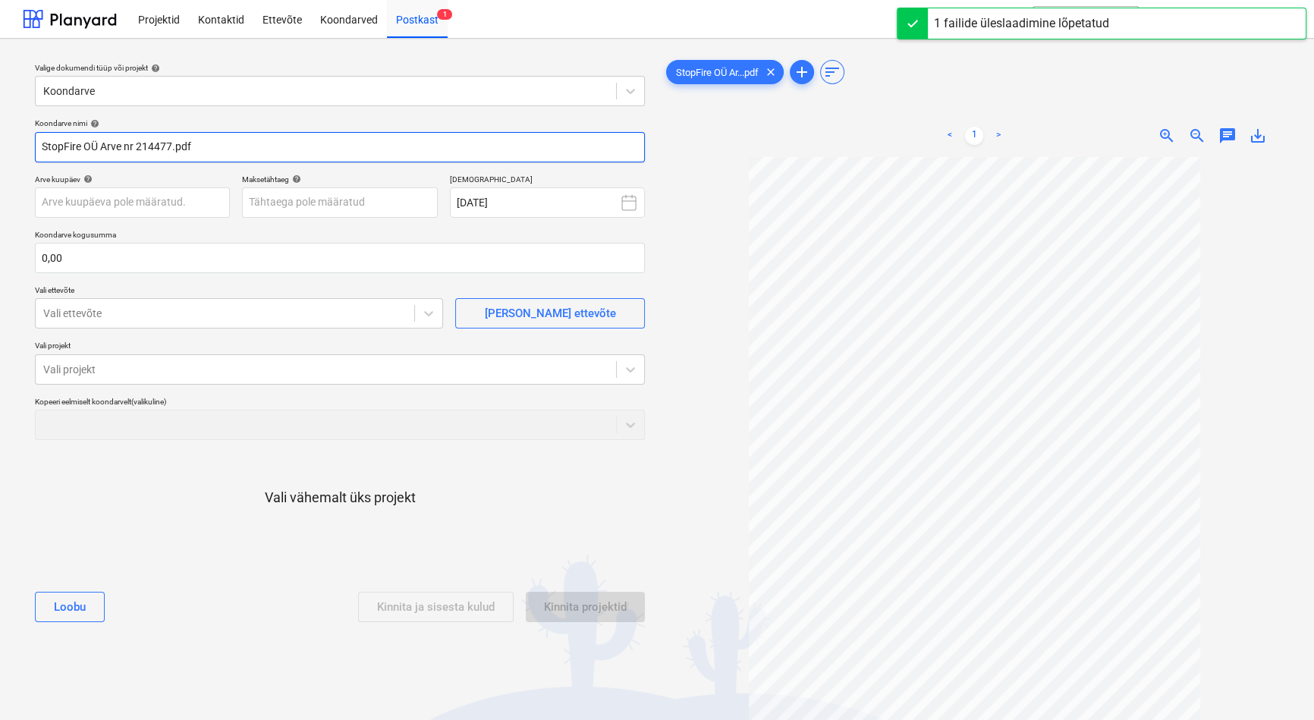
click at [134, 151] on input "StopFire OÜ Arve nr 214477.pdf" at bounding box center [340, 147] width 610 height 30
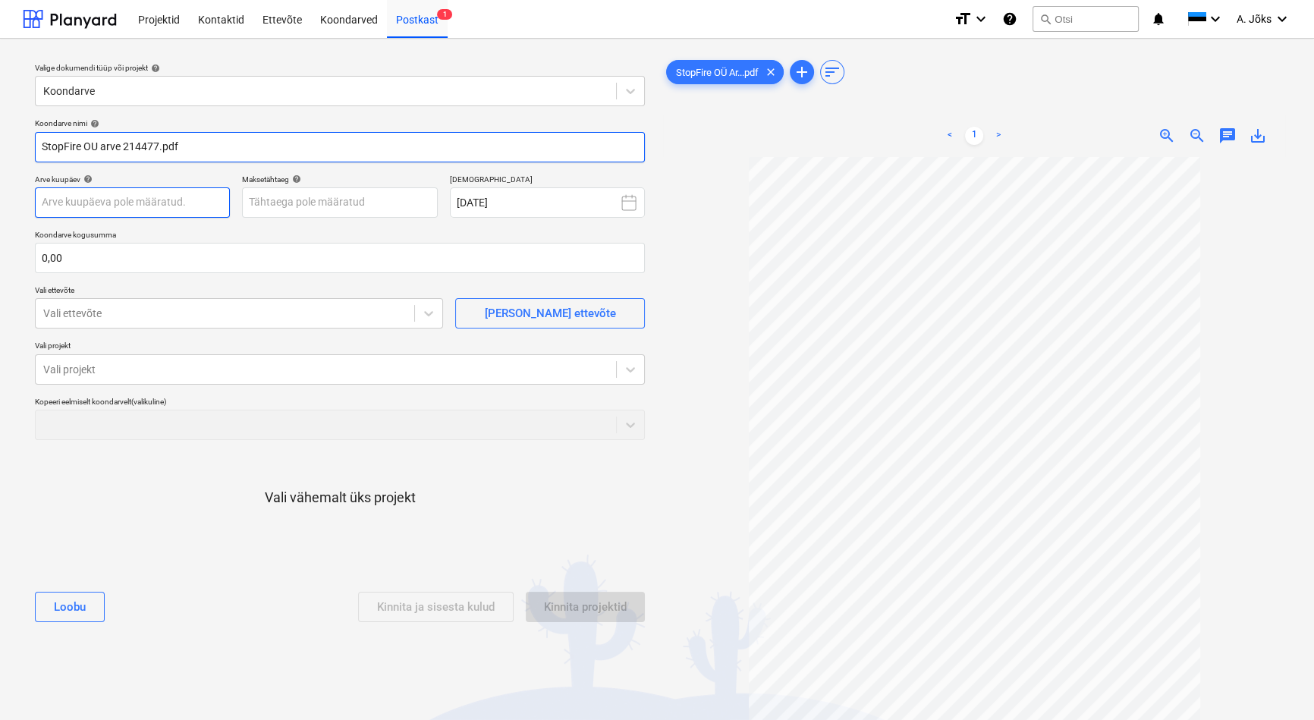
type input "StopFire OU arve 214477.pdf"
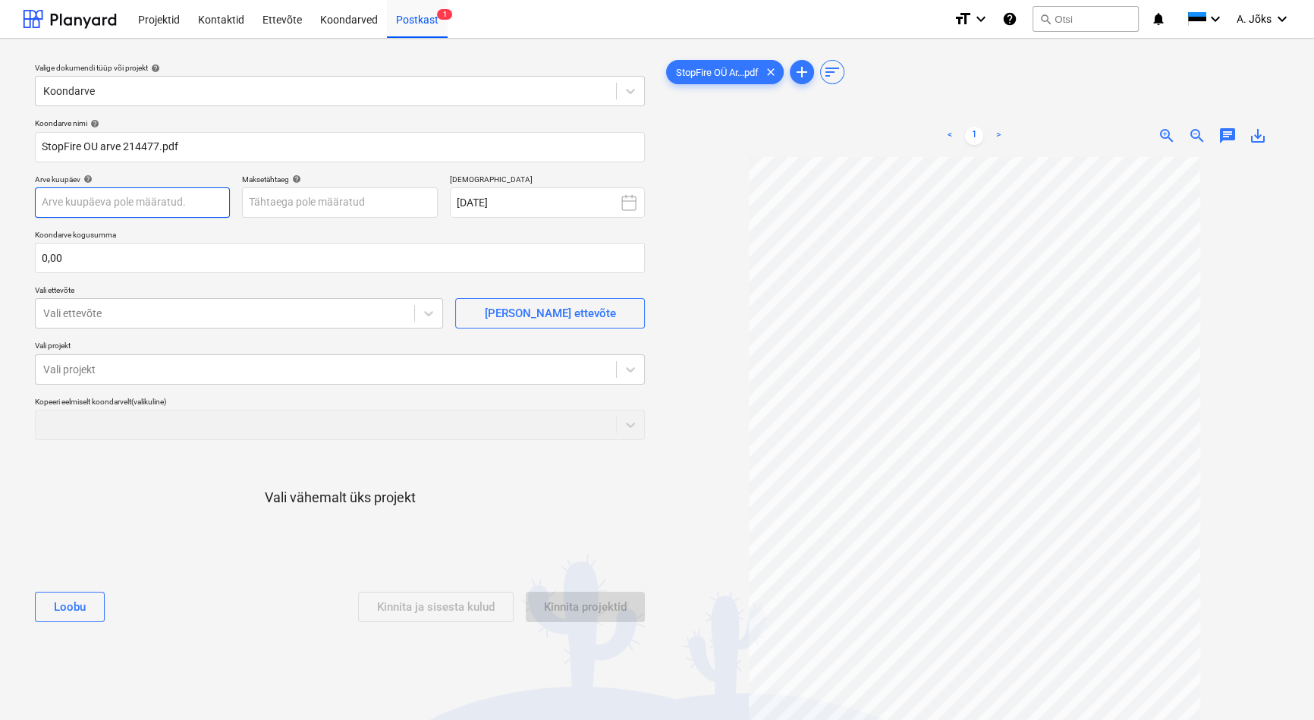
click at [168, 200] on body "Projektid Kontaktid Ettevõte Koondarved Postkast 1 format_size keyboard_arrow_d…" at bounding box center [657, 360] width 1314 height 720
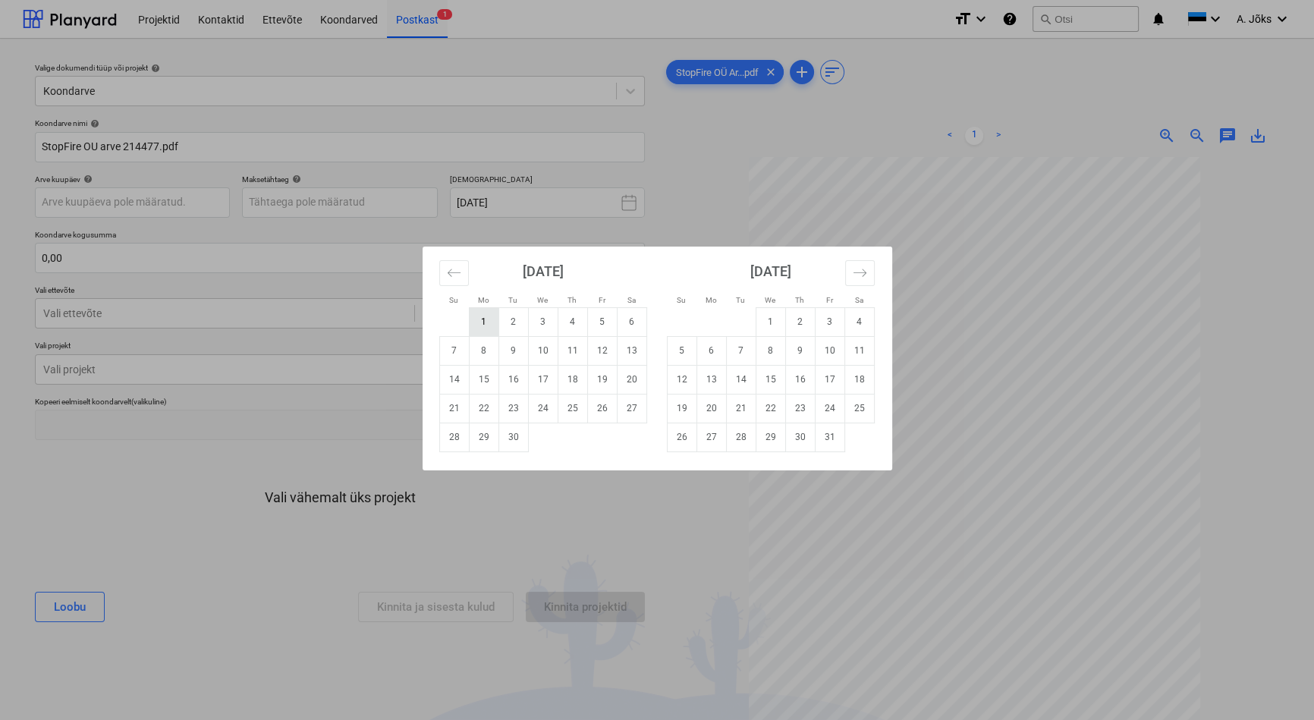
click at [481, 321] on td "1" at bounding box center [484, 321] width 30 height 29
type input "[DATE]"
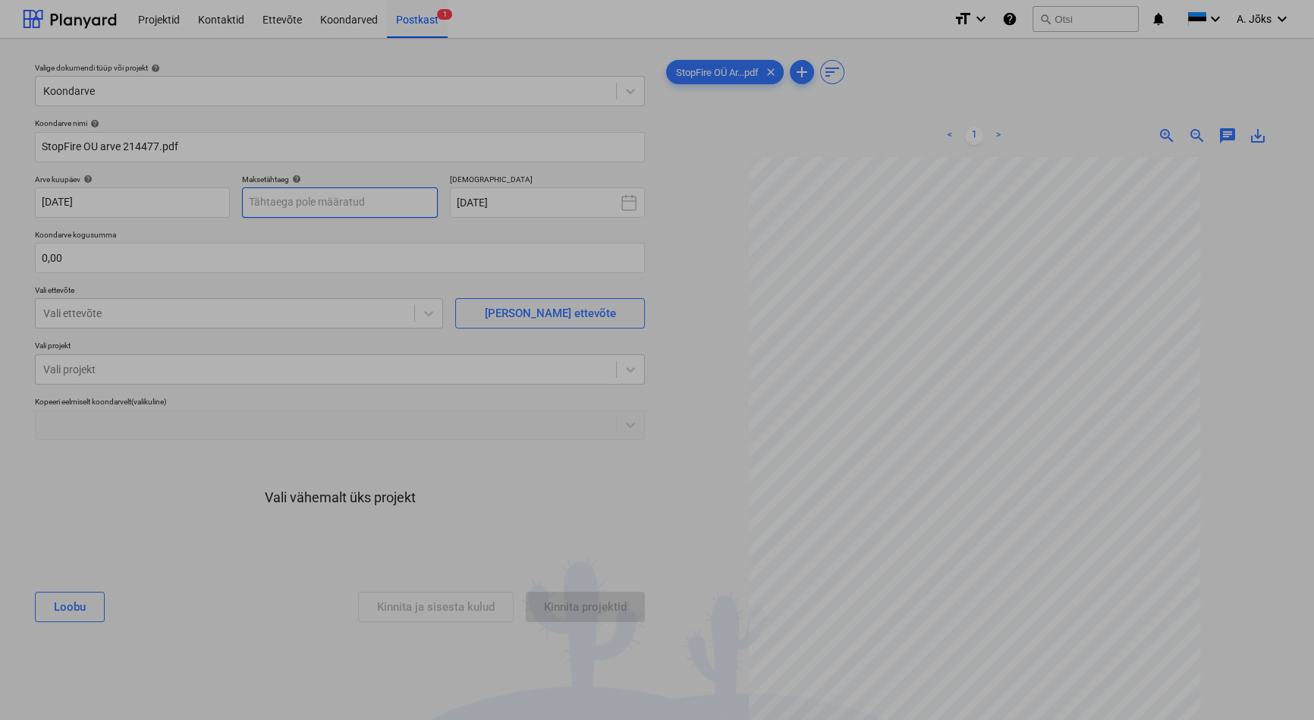
click at [381, 204] on body "Projektid Kontaktid Ettevõte Koondarved Postkast 1 format_size keyboard_arrow_d…" at bounding box center [657, 360] width 1314 height 720
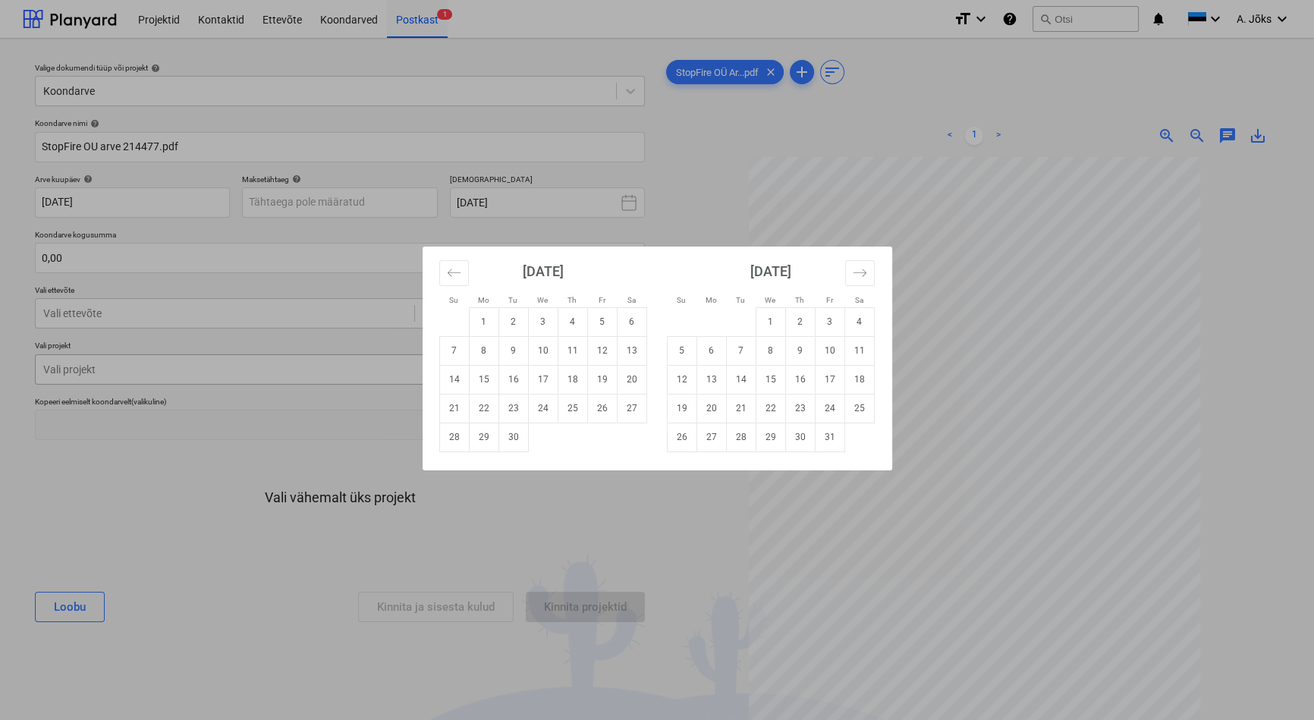
click at [600, 356] on td "12" at bounding box center [602, 350] width 30 height 29
type input "[DATE]"
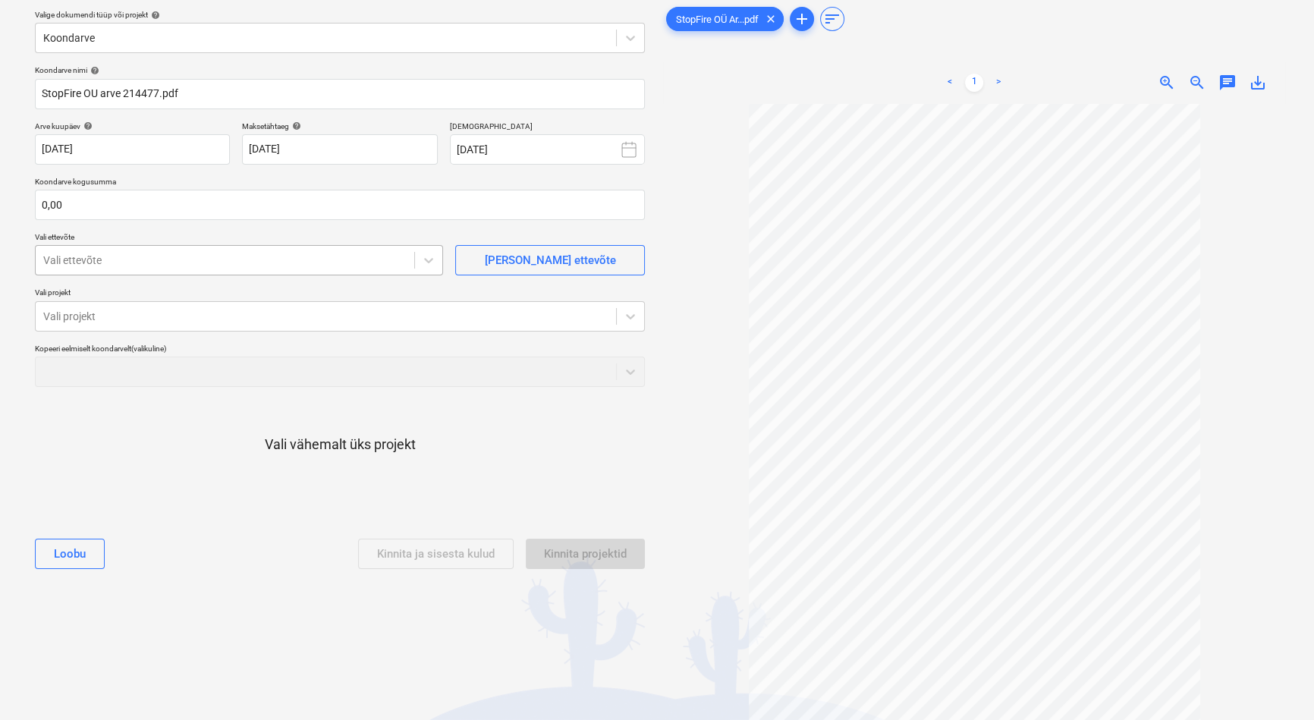
scroll to position [68, 0]
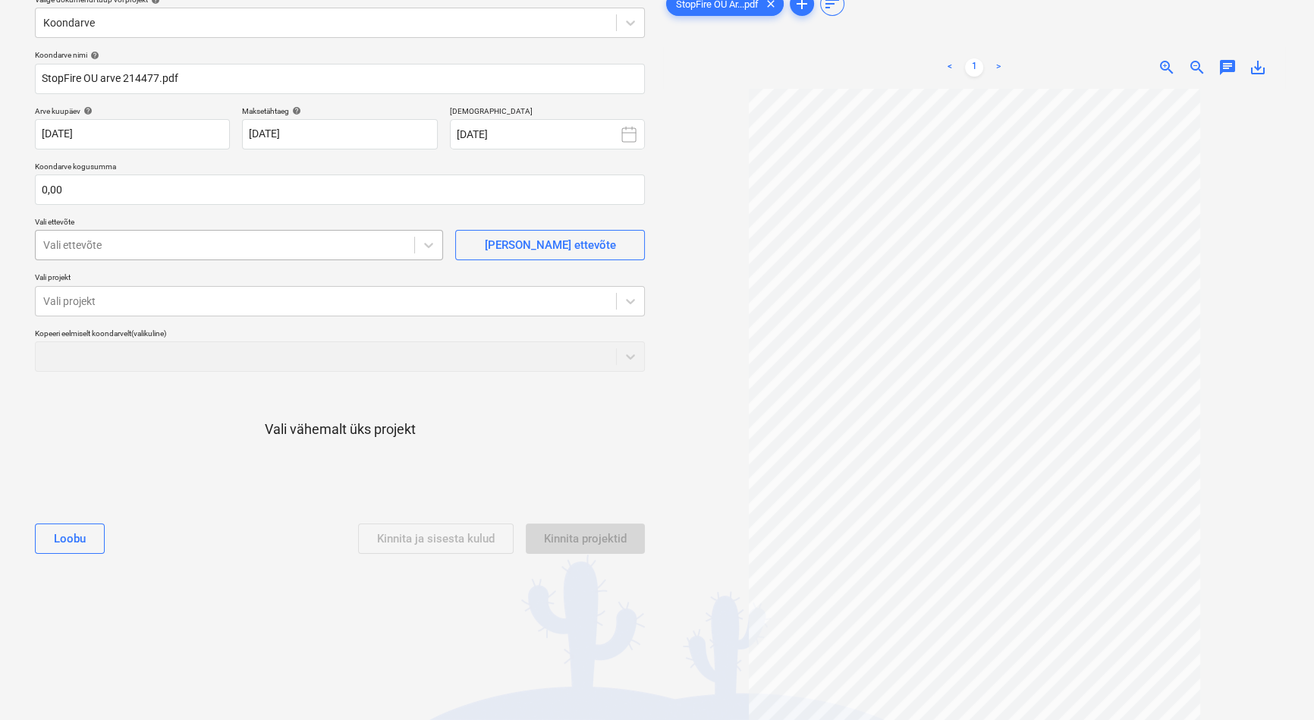
click at [309, 250] on div at bounding box center [224, 244] width 363 height 15
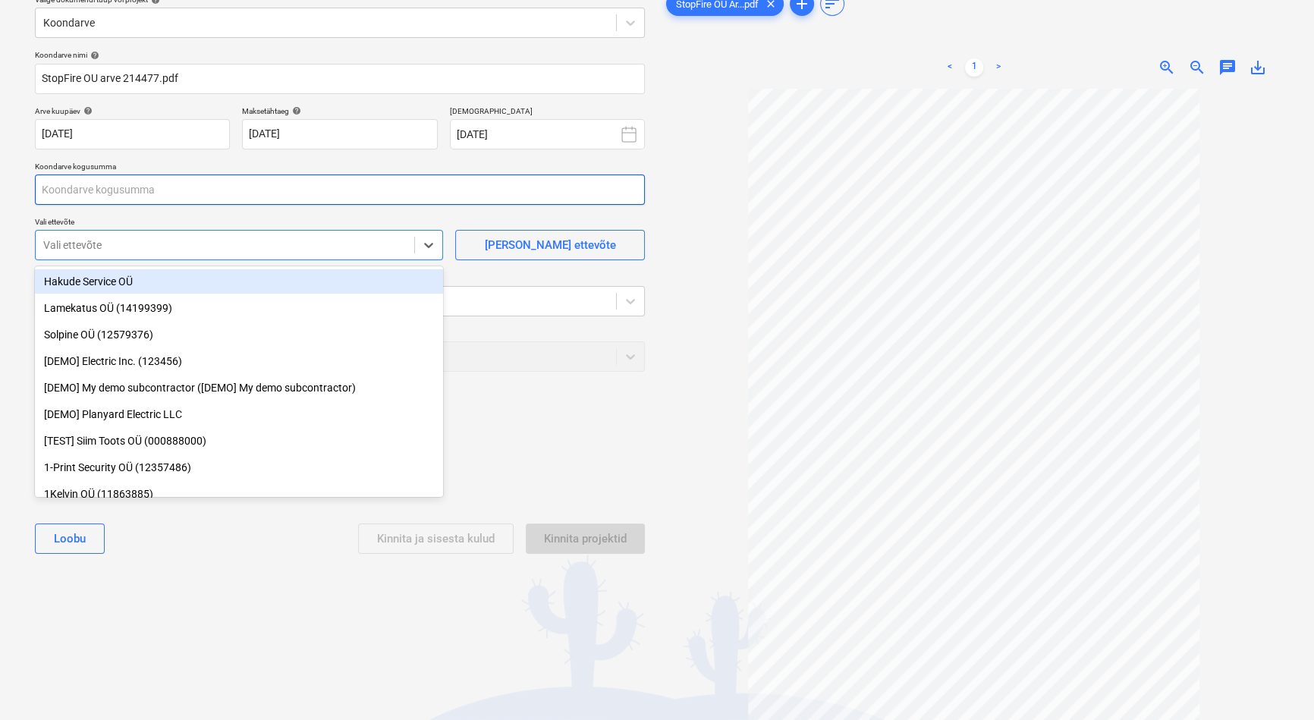
click at [303, 184] on input "text" at bounding box center [340, 189] width 610 height 30
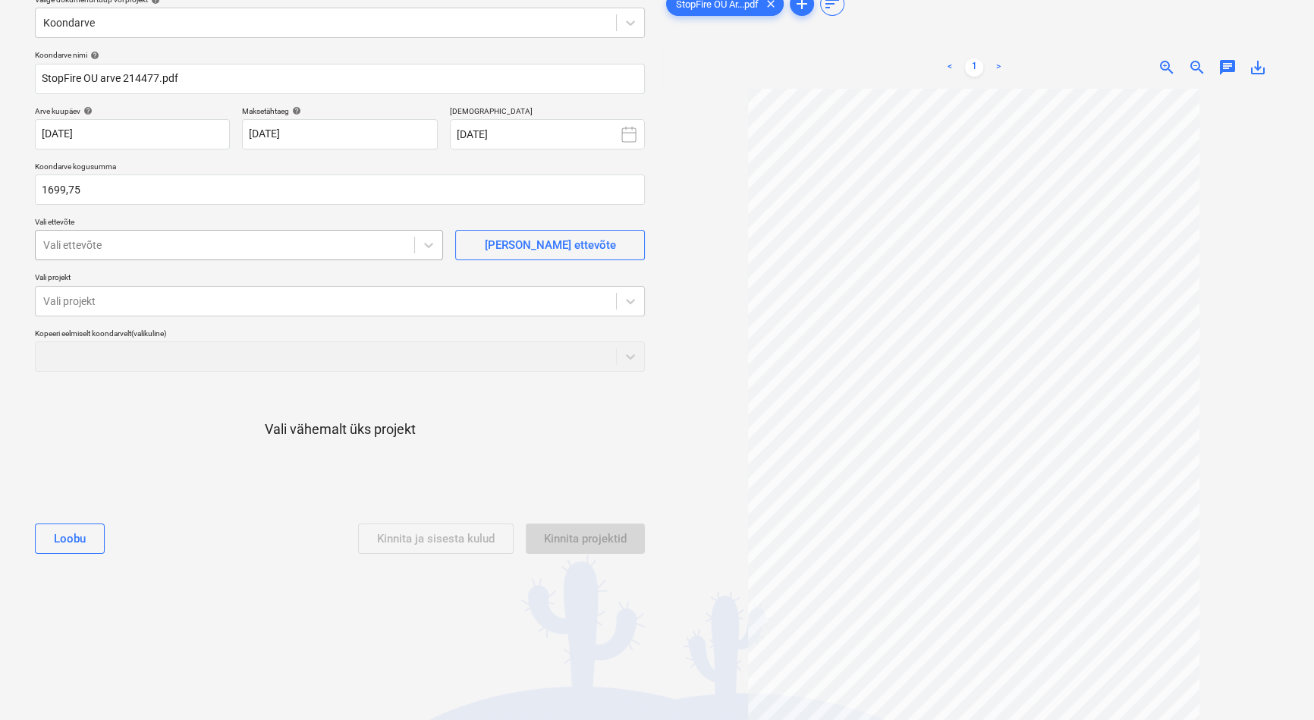
type input "1 699,75"
click at [243, 240] on div at bounding box center [224, 244] width 363 height 15
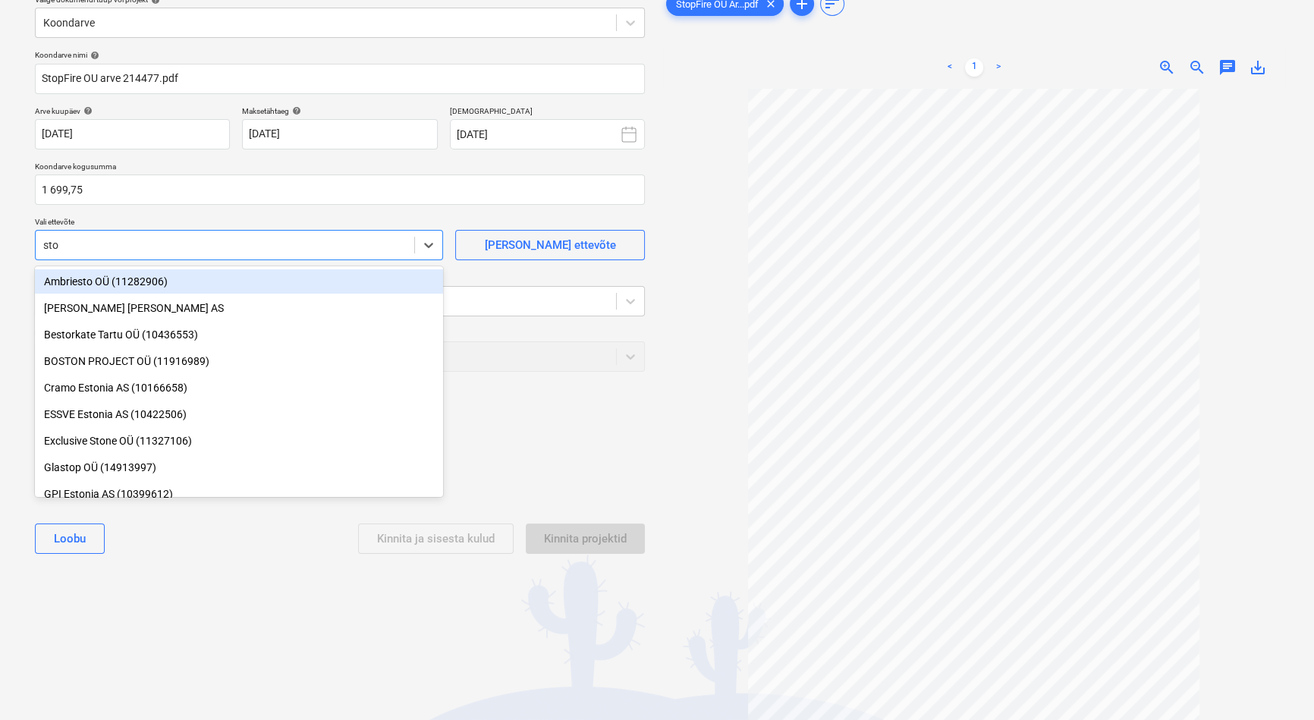
type input "stop"
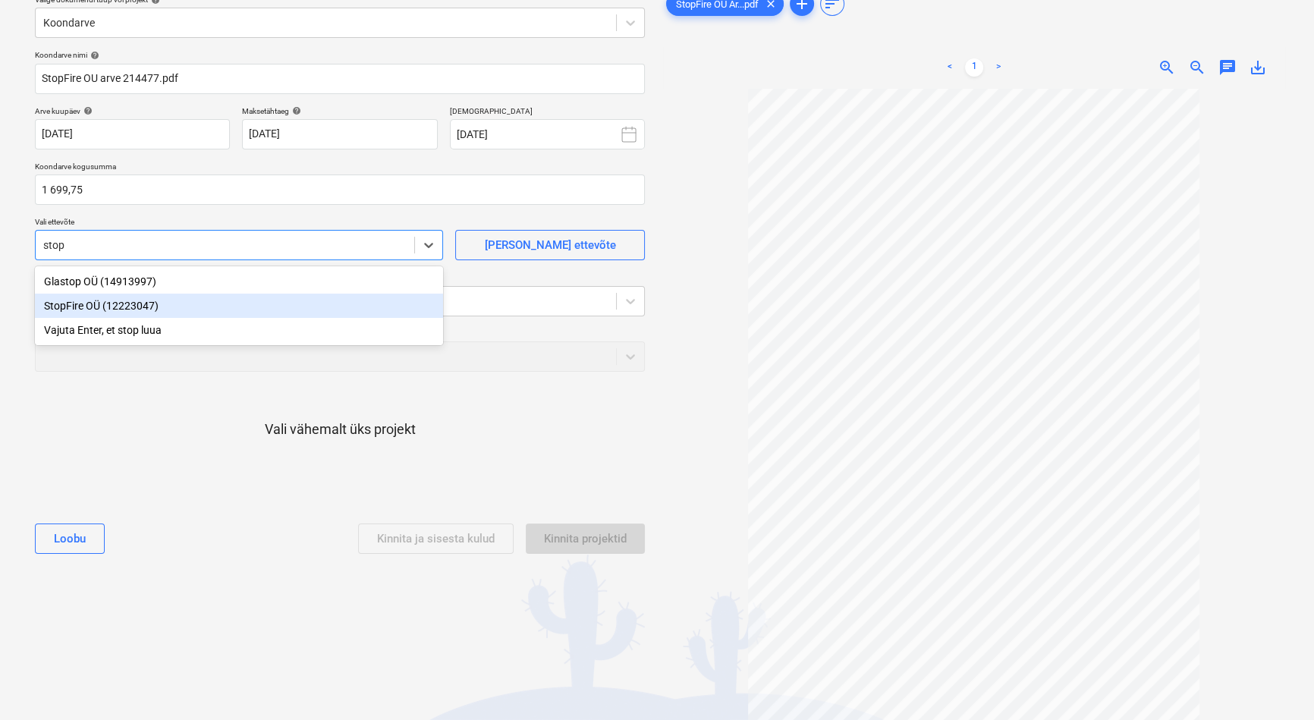
click at [203, 309] on div "StopFire OÜ (12223047)" at bounding box center [239, 306] width 408 height 24
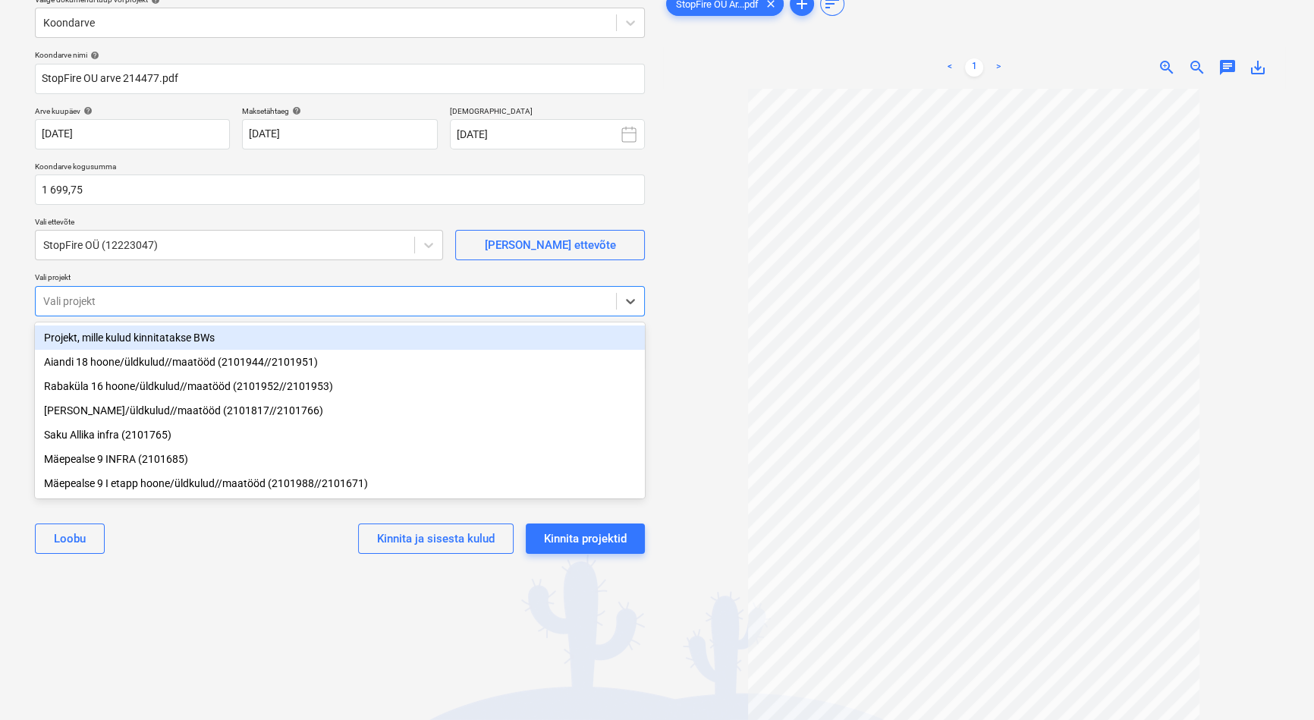
click at [204, 303] on div at bounding box center [325, 301] width 565 height 15
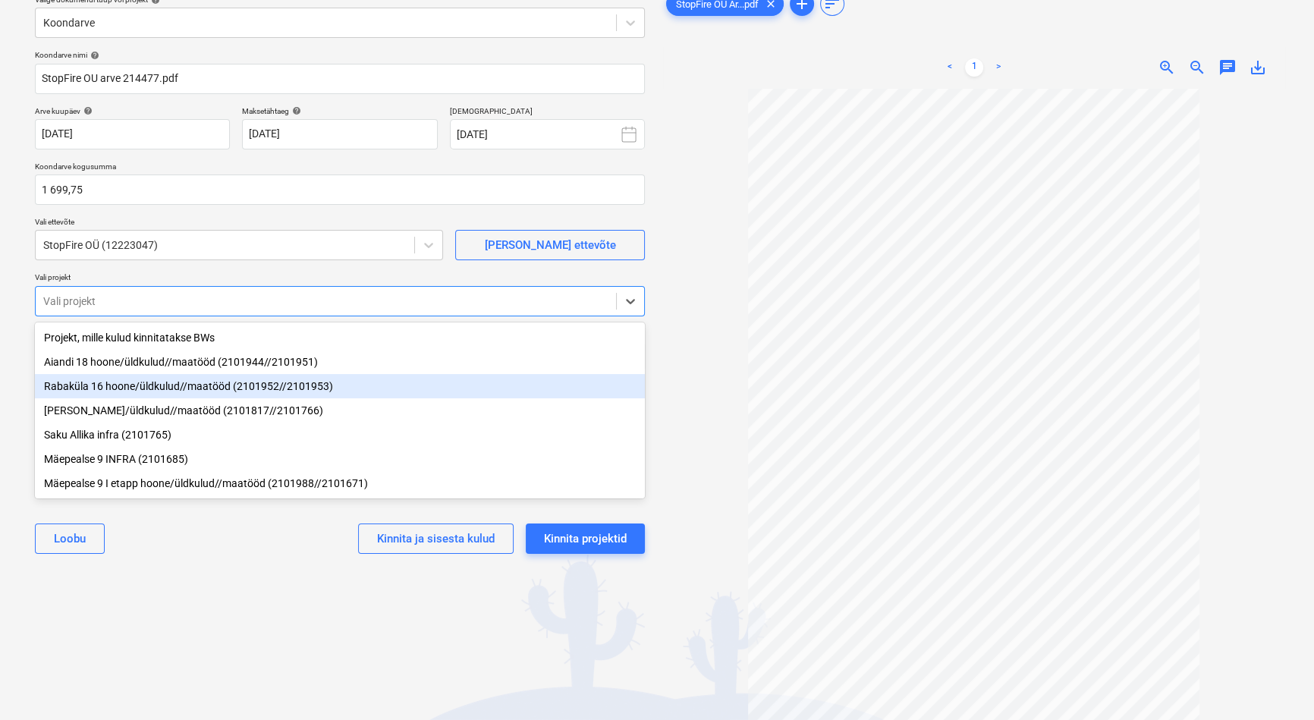
click at [195, 386] on div "Rabaküla 16 hoone/üldkulud//maatööd (2101952//2101953)" at bounding box center [340, 386] width 610 height 24
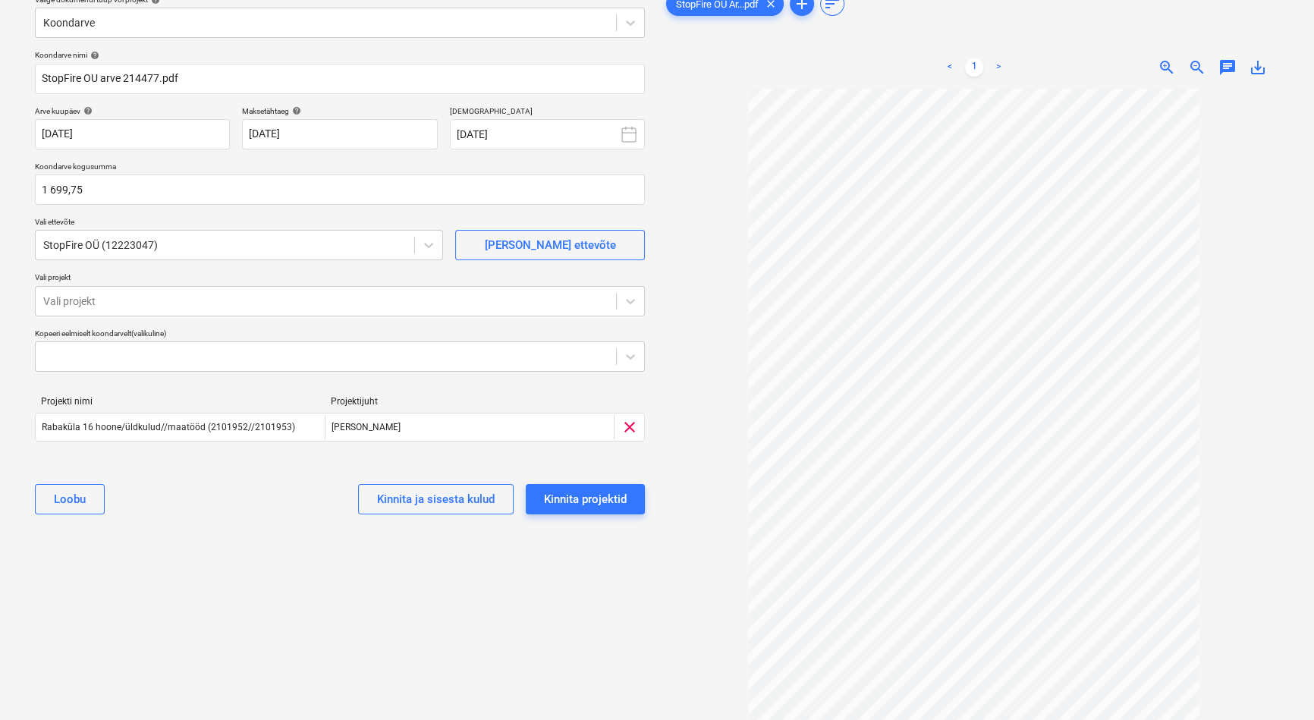
click at [236, 567] on div "Valige dokumendi tüüp või projekt help Koondarve Koondarve nimi help StopFire O…" at bounding box center [340, 377] width 634 height 789
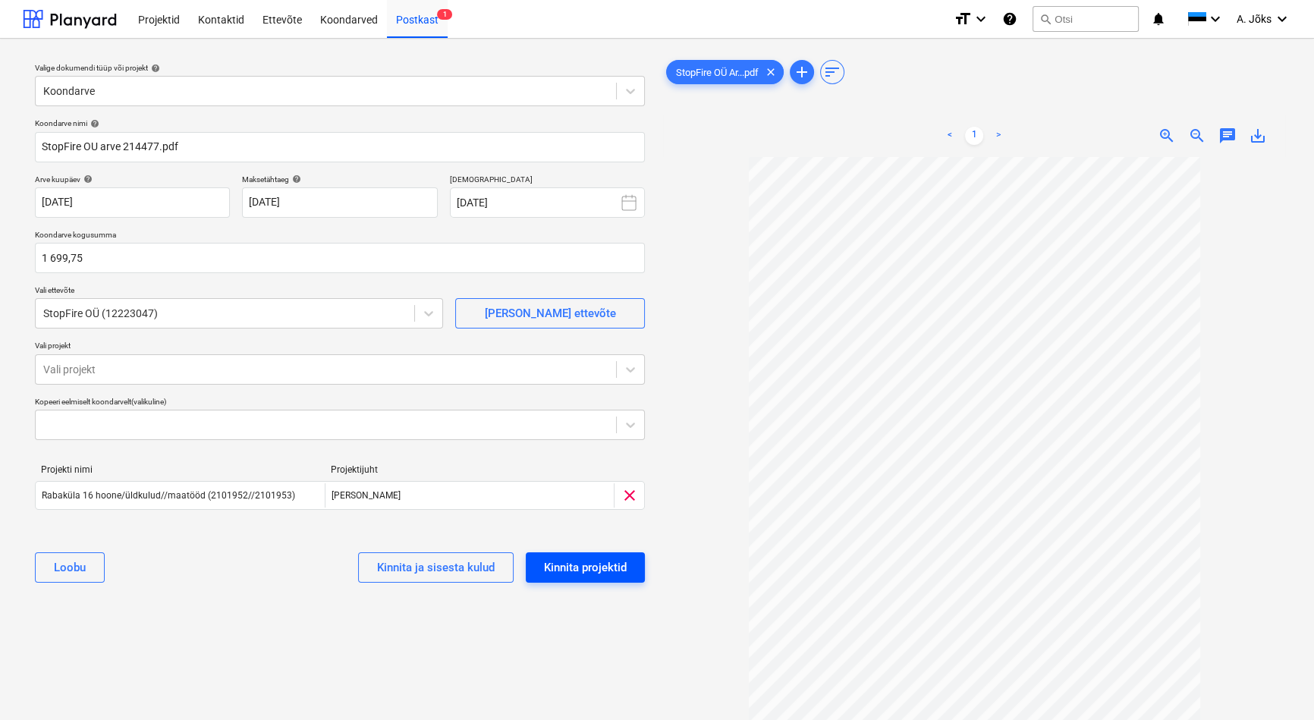
click at [584, 571] on div "Kinnita projektid" at bounding box center [585, 567] width 83 height 20
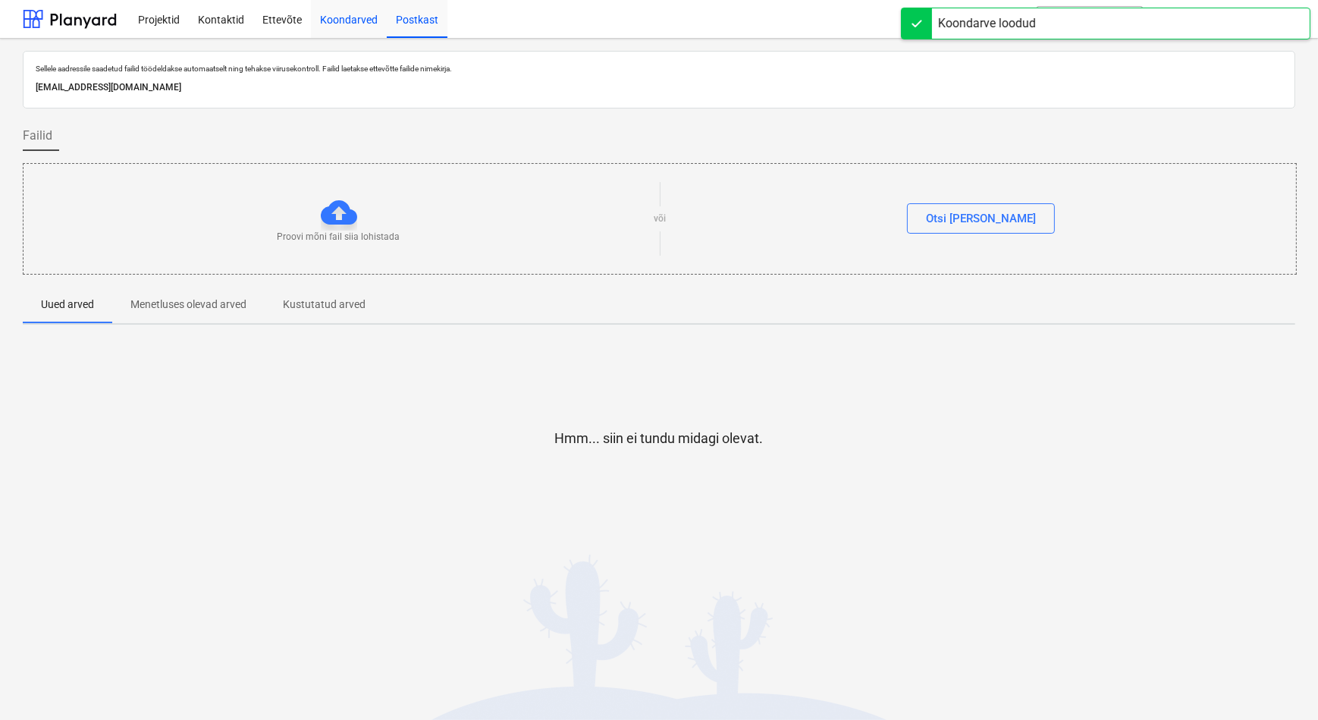
click at [343, 23] on div "Koondarved" at bounding box center [349, 18] width 76 height 39
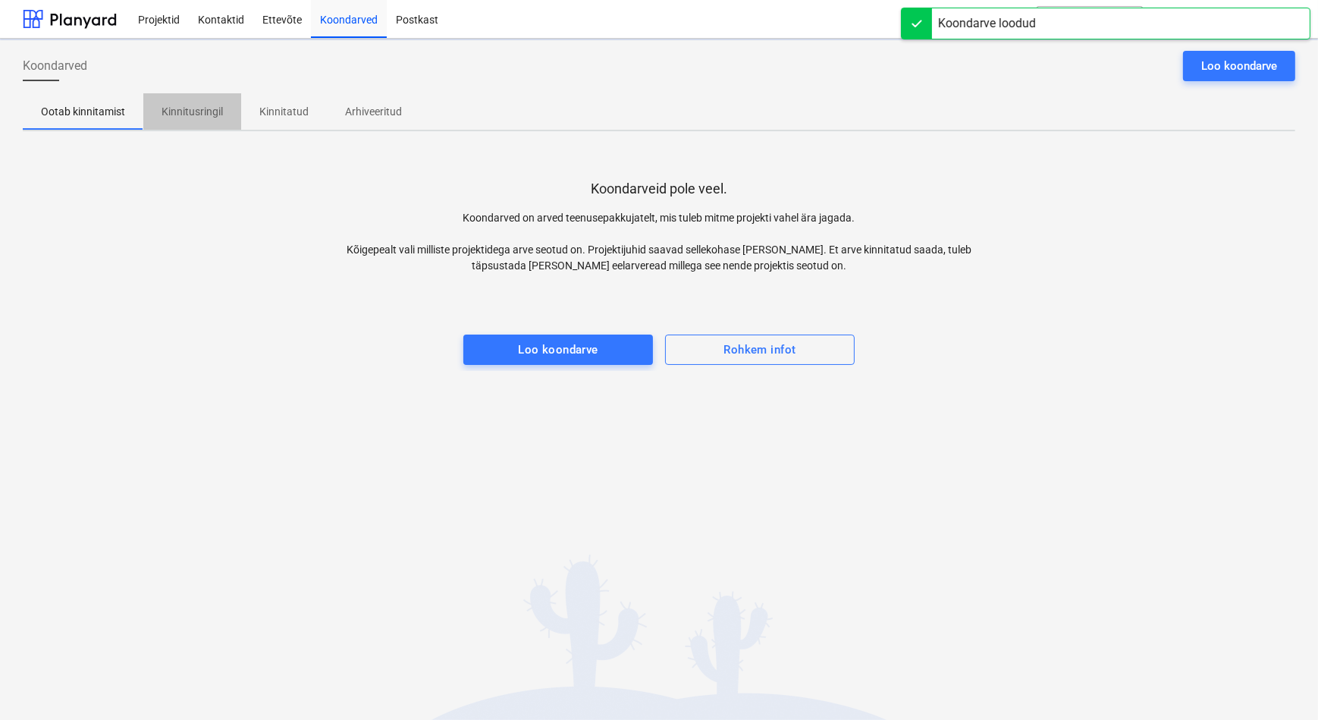
click at [195, 118] on p "Kinnitusringil" at bounding box center [192, 112] width 61 height 16
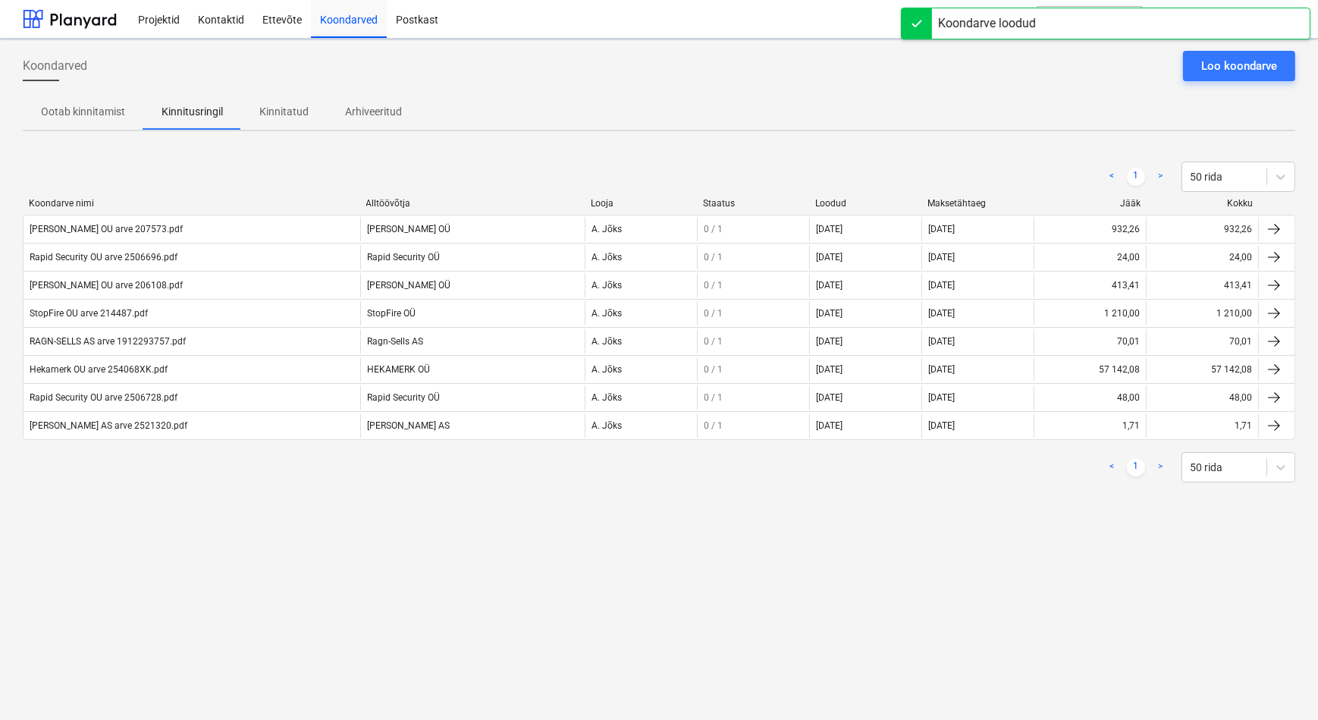
click at [256, 581] on div "Koondarved Loo koondarve Ootab kinnitamist Kinnitusringil Kinnitatud Arhiveerit…" at bounding box center [659, 379] width 1318 height 681
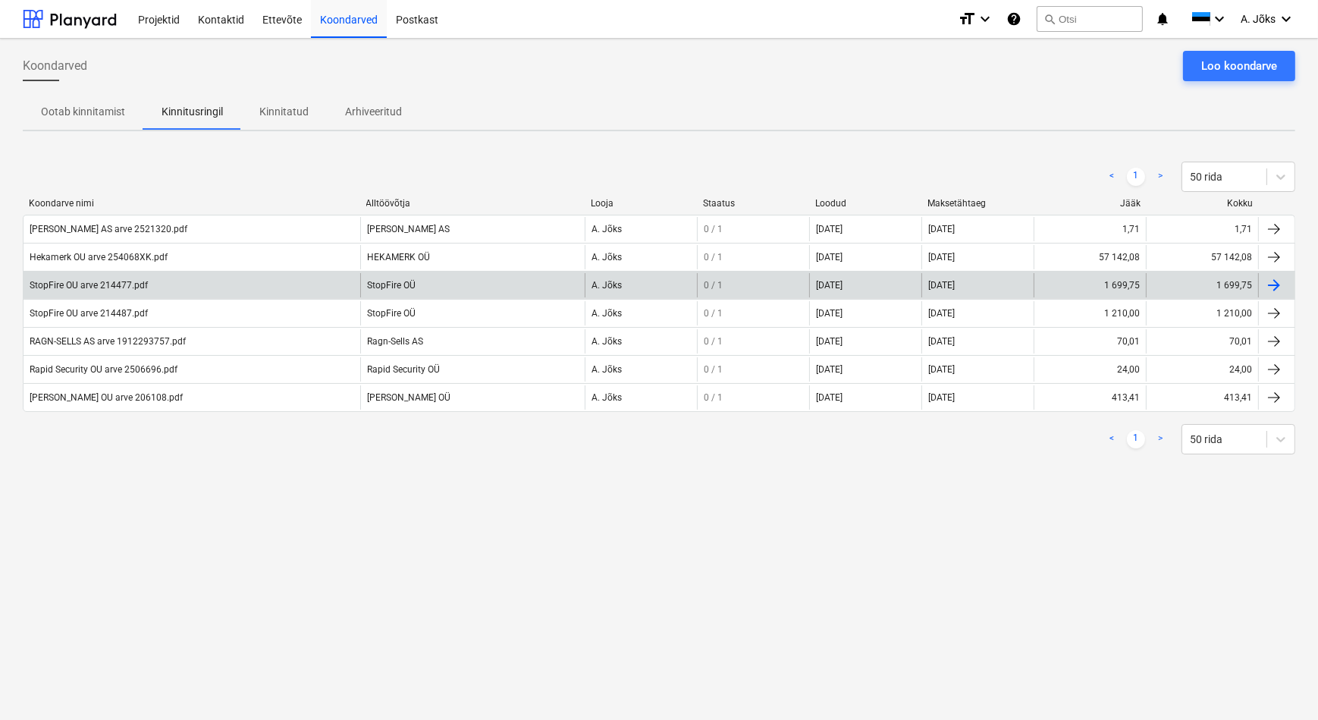
click at [139, 283] on div "StopFire OU arve 214477.pdf" at bounding box center [89, 285] width 118 height 11
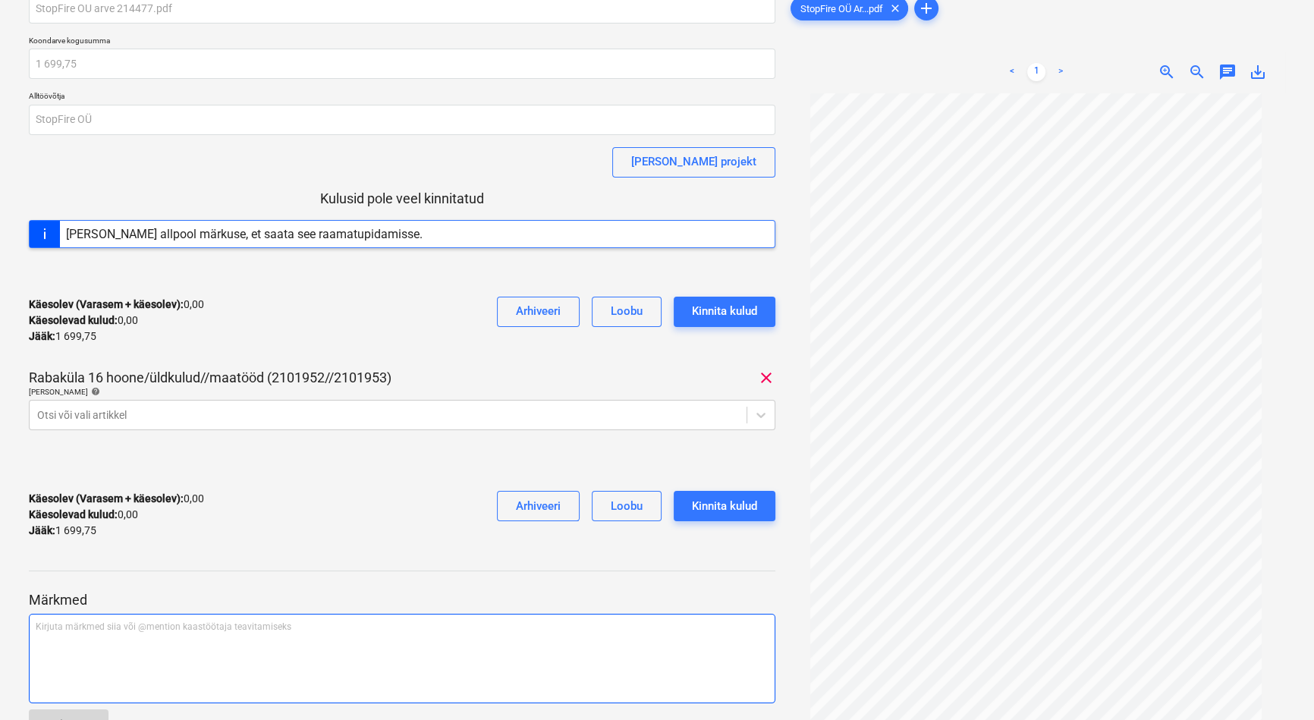
scroll to position [132, 0]
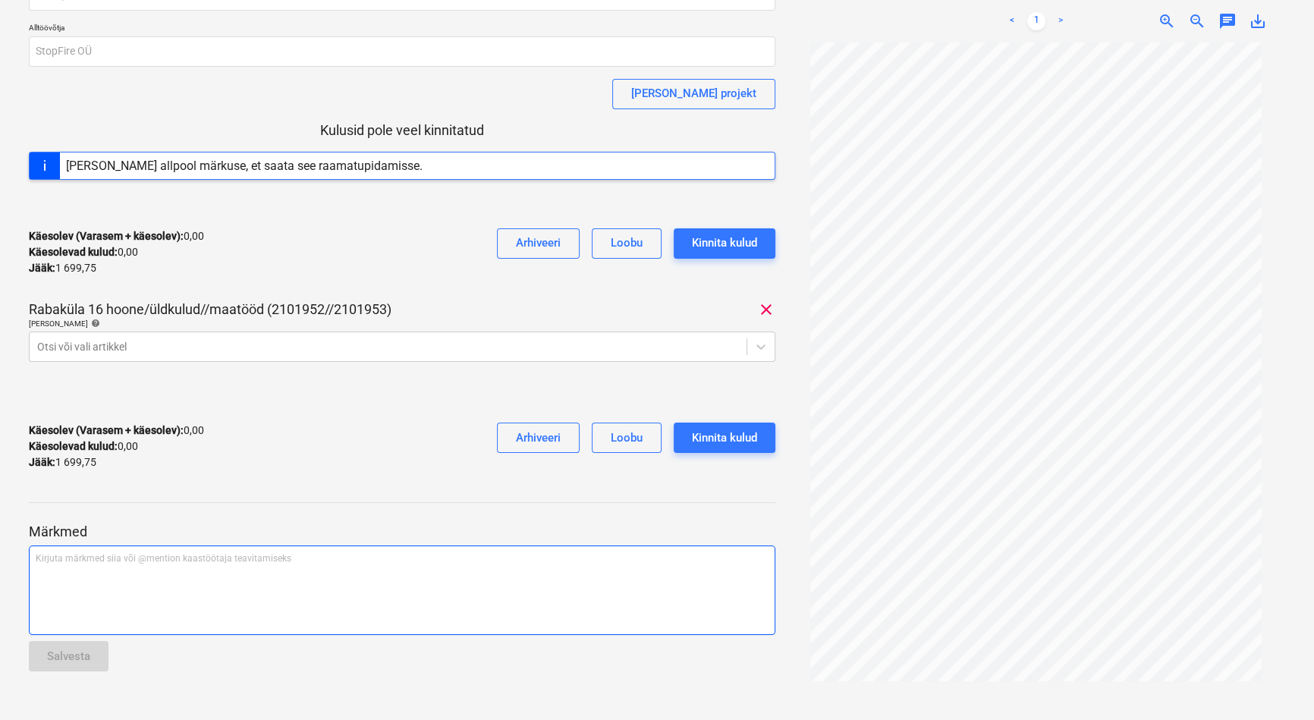
click at [165, 588] on div "Kirjuta märkmed siia või @mention kaastöötaja teavitamiseks ﻿" at bounding box center [402, 589] width 746 height 89
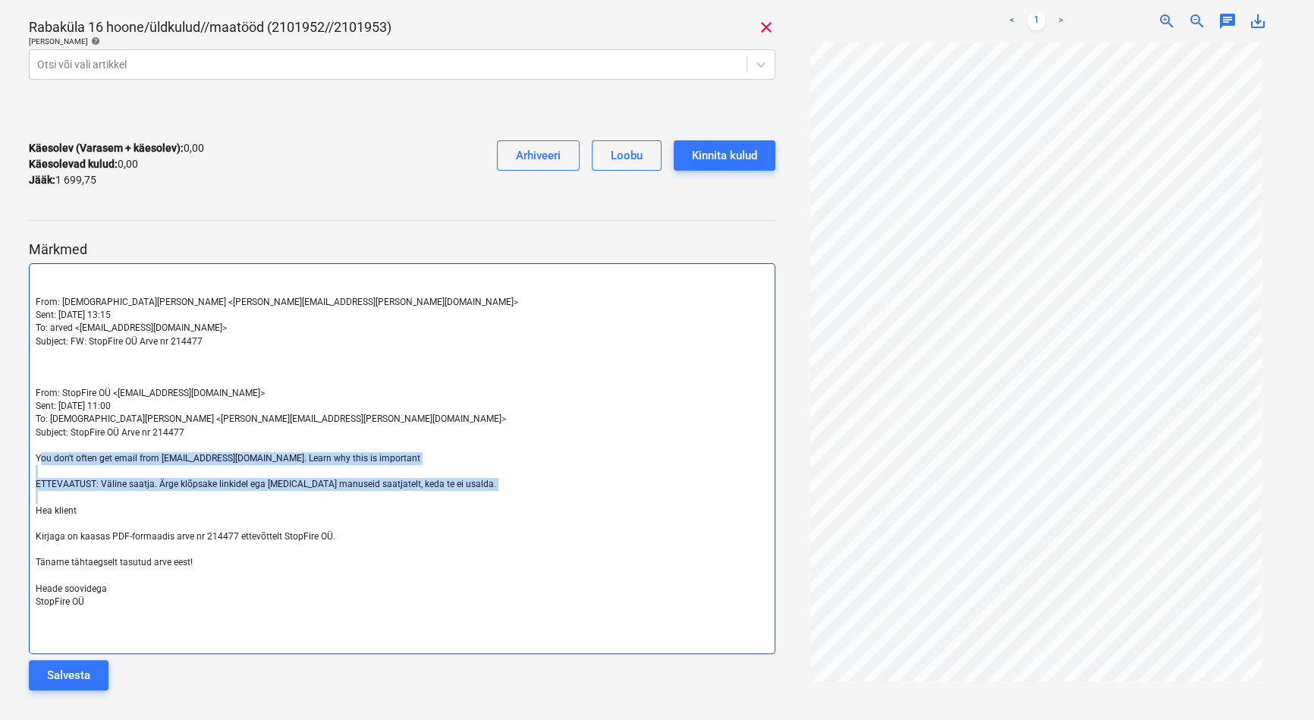
drag, startPoint x: 468, startPoint y: 491, endPoint x: 50, endPoint y: 463, distance: 418.8
click at [50, 463] on div "﻿ ﻿ From: [PERSON_NAME] <[PERSON_NAME][EMAIL_ADDRESS][PERSON_NAME][DOMAIN_NAME]…" at bounding box center [402, 458] width 746 height 391
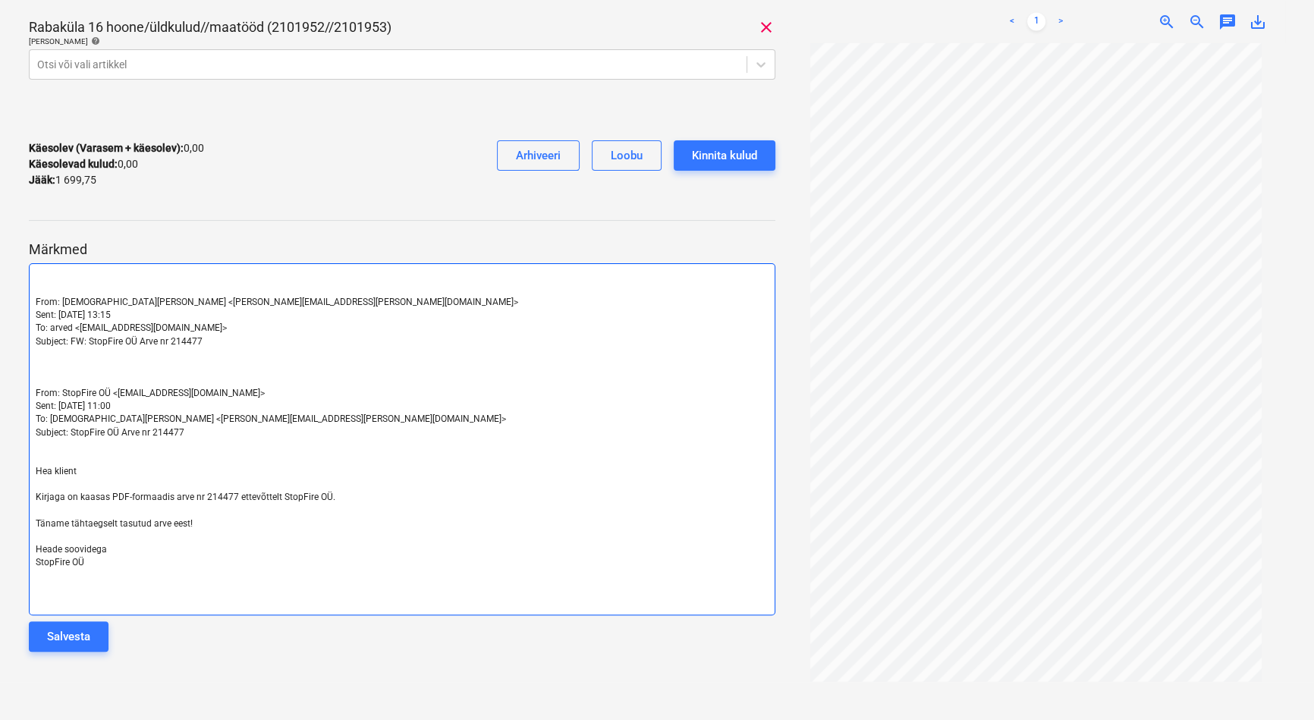
click at [53, 356] on p "﻿" at bounding box center [402, 354] width 733 height 13
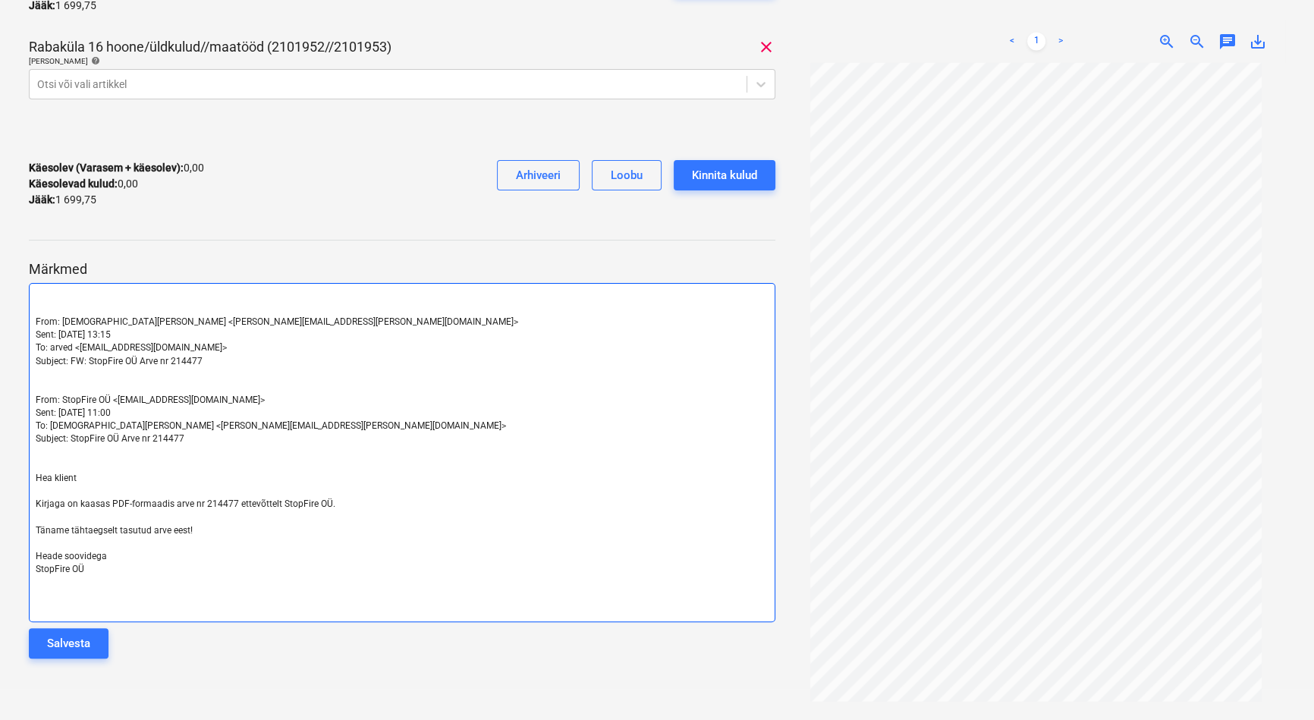
click at [82, 290] on p "﻿" at bounding box center [402, 296] width 733 height 13
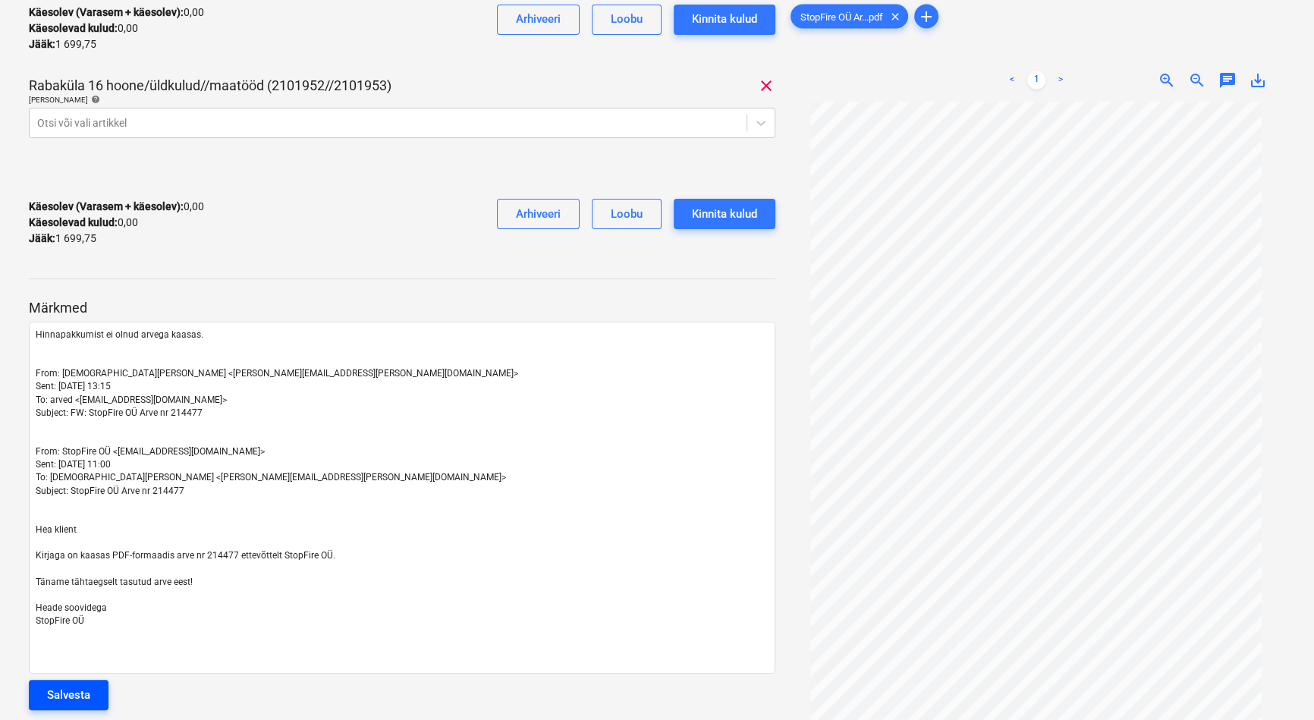
click at [87, 685] on div "Salvesta" at bounding box center [68, 695] width 43 height 20
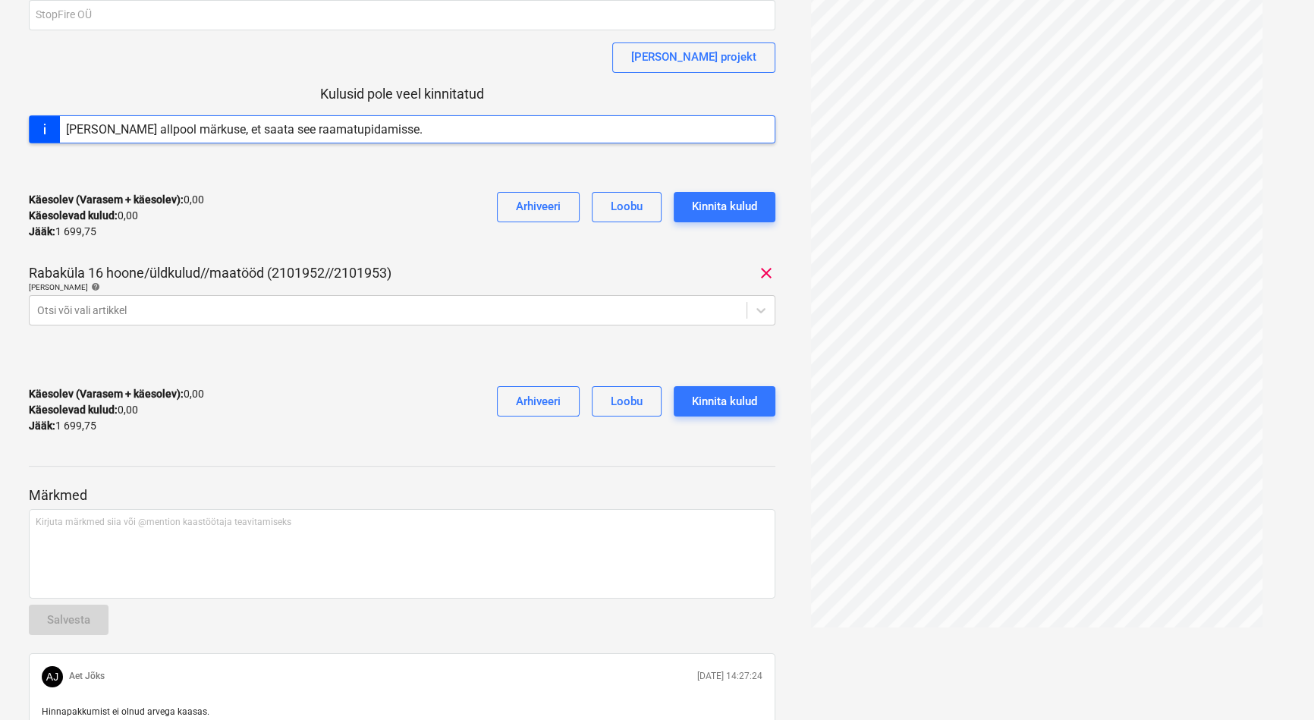
scroll to position [0, 0]
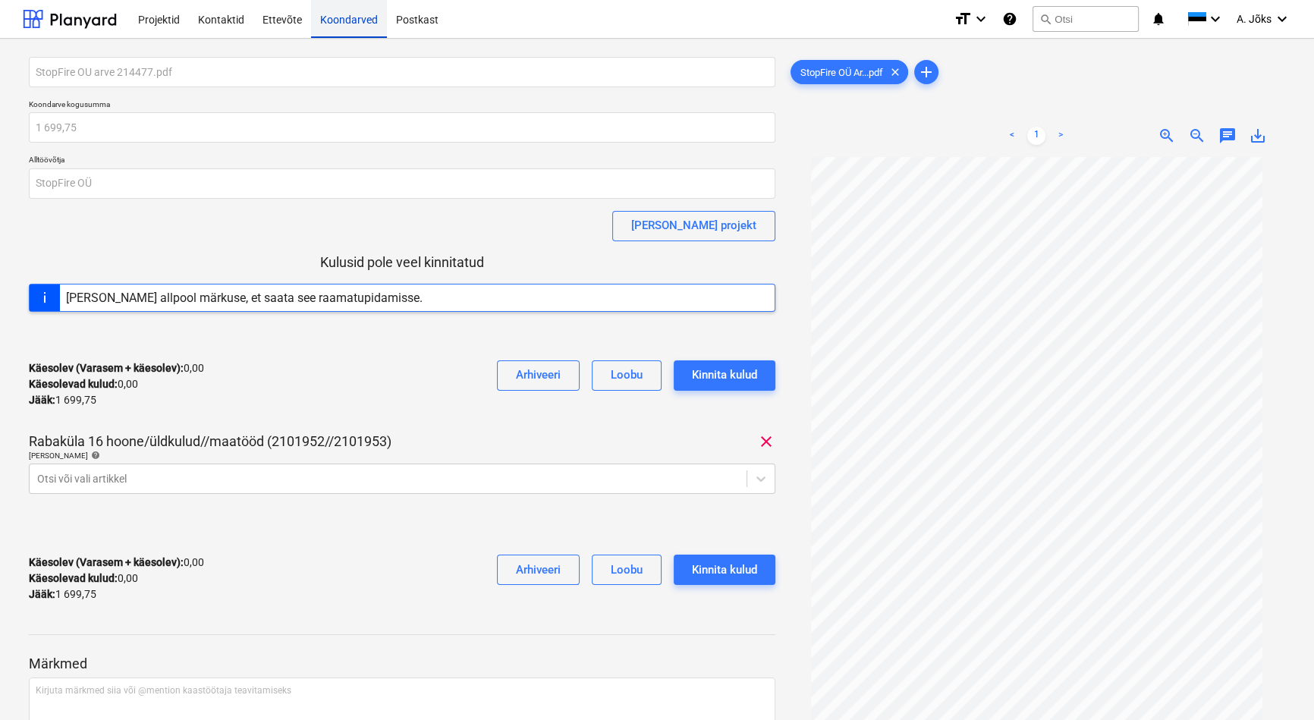
click at [350, 27] on div "Koondarved" at bounding box center [349, 18] width 76 height 39
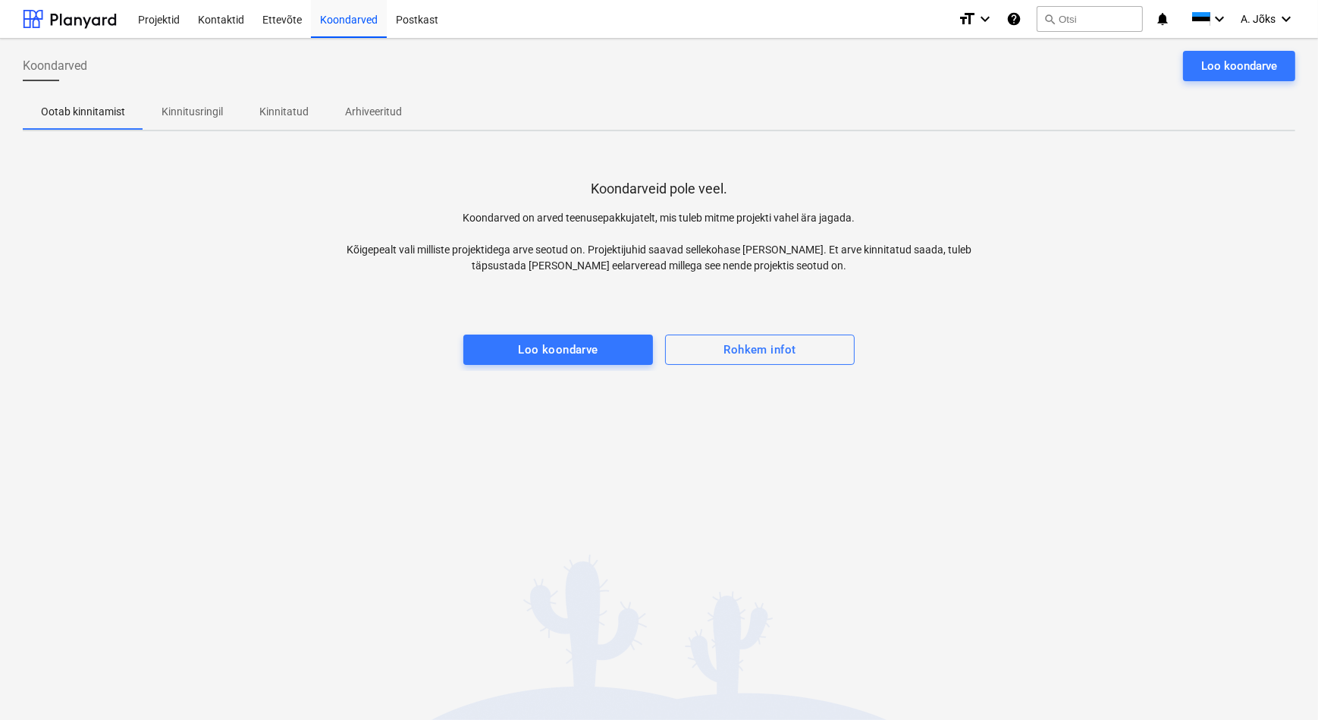
click at [859, 464] on div "Koondarved Loo koondarve Ootab kinnitamist Kinnitusringil Kinnitatud Arhiveerit…" at bounding box center [659, 379] width 1318 height 681
click at [1213, 58] on div "Loo koondarve" at bounding box center [1239, 66] width 76 height 20
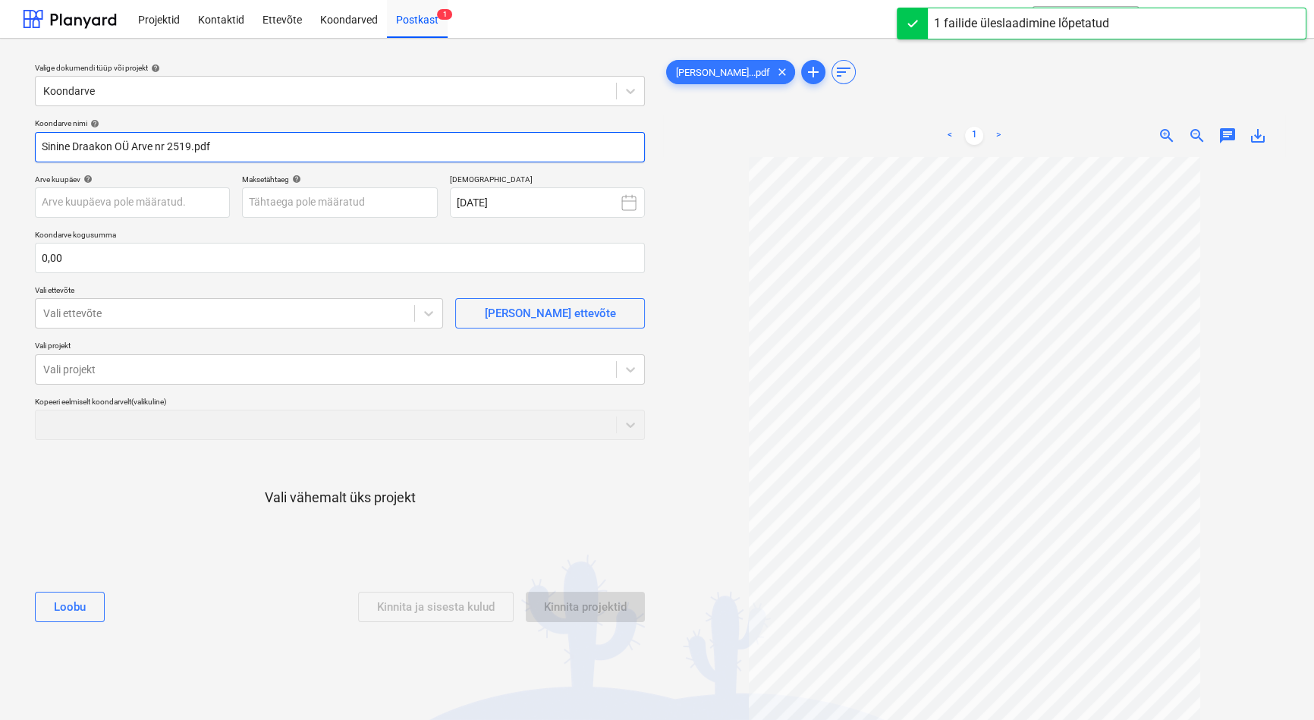
click at [166, 146] on input "Sinine Draakon OÜ Arve nr 2519.pdf" at bounding box center [340, 147] width 610 height 30
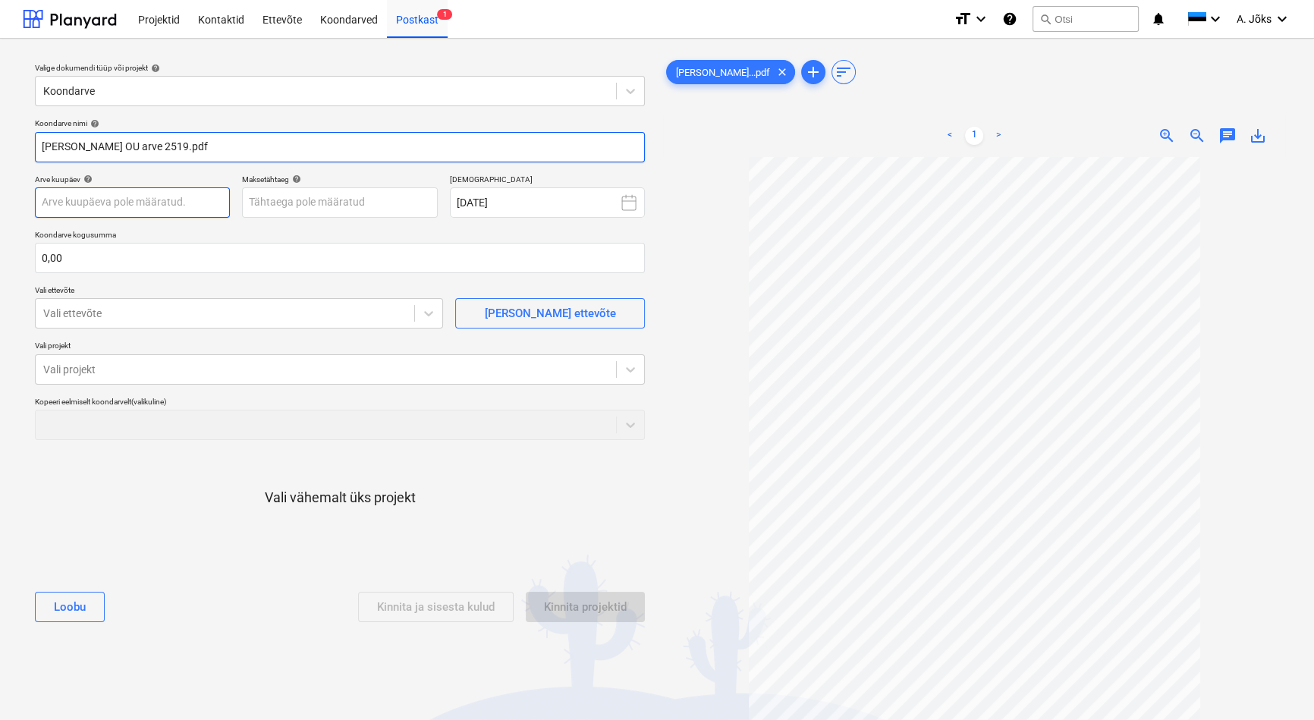
type input "[PERSON_NAME] OU arve 2519.pdf"
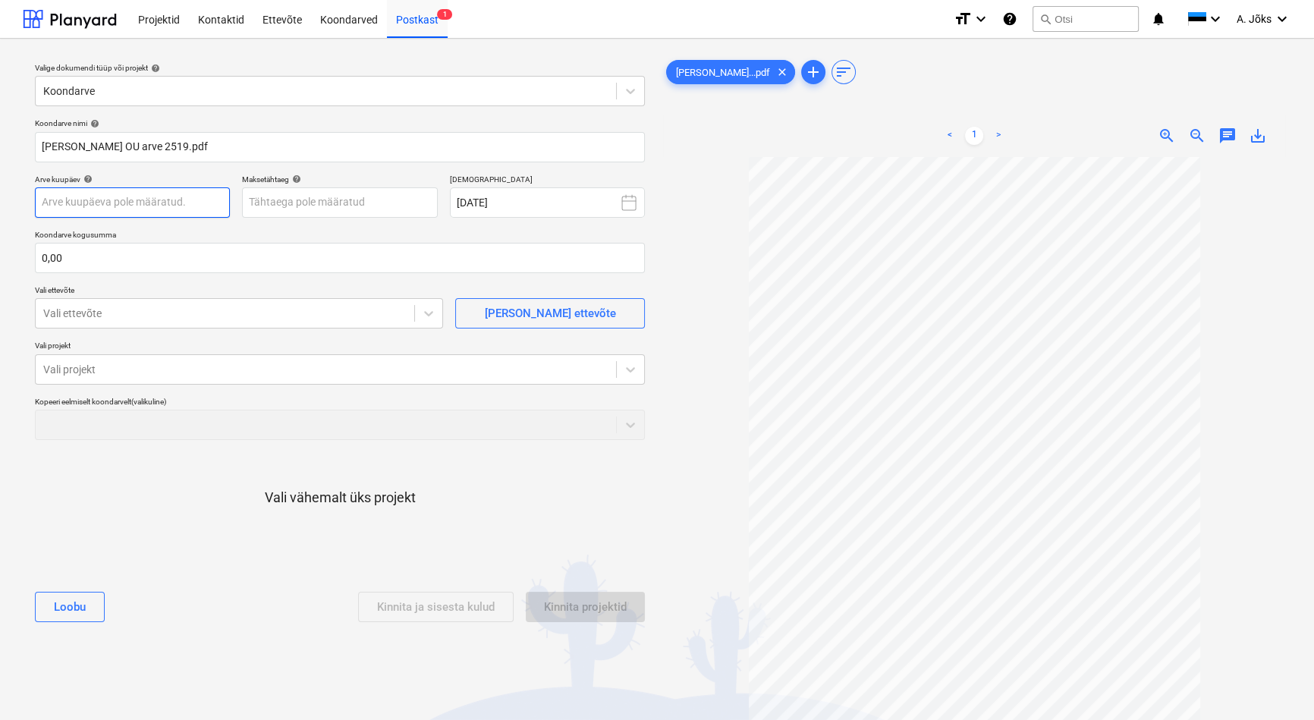
click at [190, 208] on body "Projektid Kontaktid Ettevõte Koondarved Postkast 1 format_size keyboard_arrow_d…" at bounding box center [657, 360] width 1314 height 720
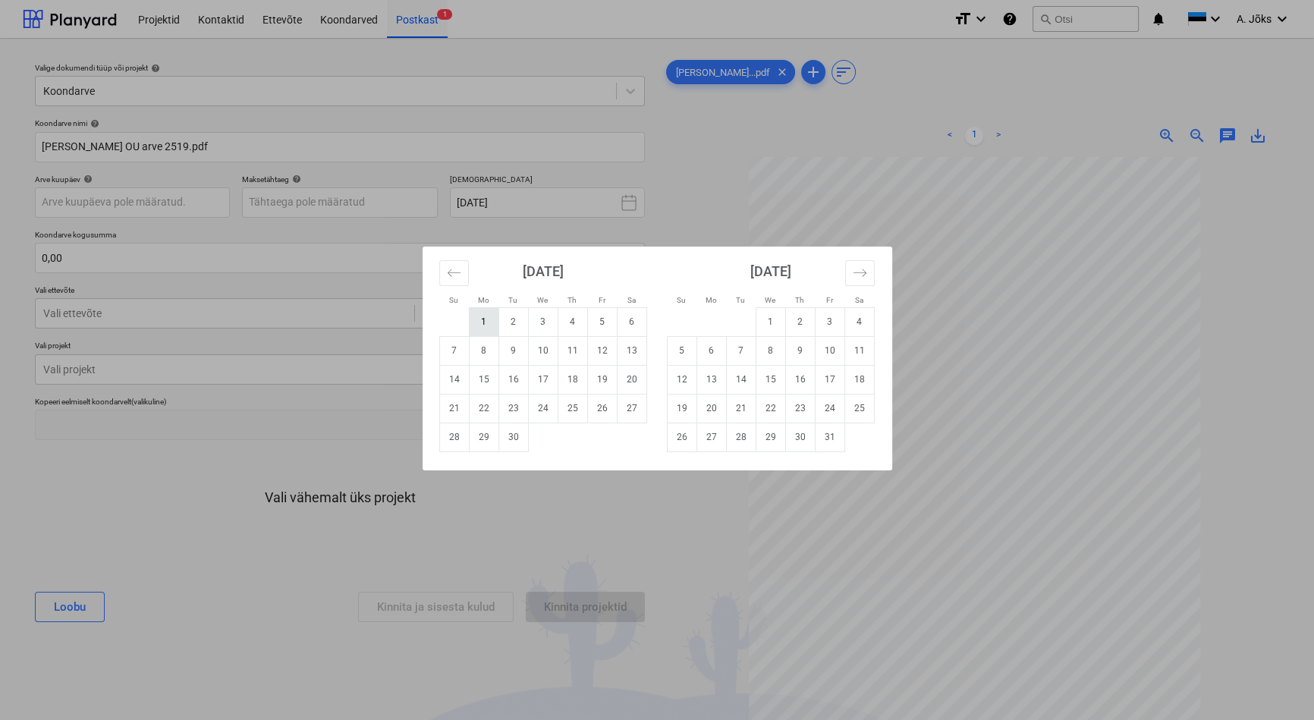
click at [482, 314] on td "1" at bounding box center [484, 321] width 30 height 29
type input "[DATE]"
click at [396, 197] on body "Projektid Kontaktid Ettevõte Koondarved Postkast 1 format_size keyboard_arrow_d…" at bounding box center [657, 360] width 1314 height 720
click at [542, 414] on td "24" at bounding box center [543, 408] width 30 height 29
type input "[DATE]"
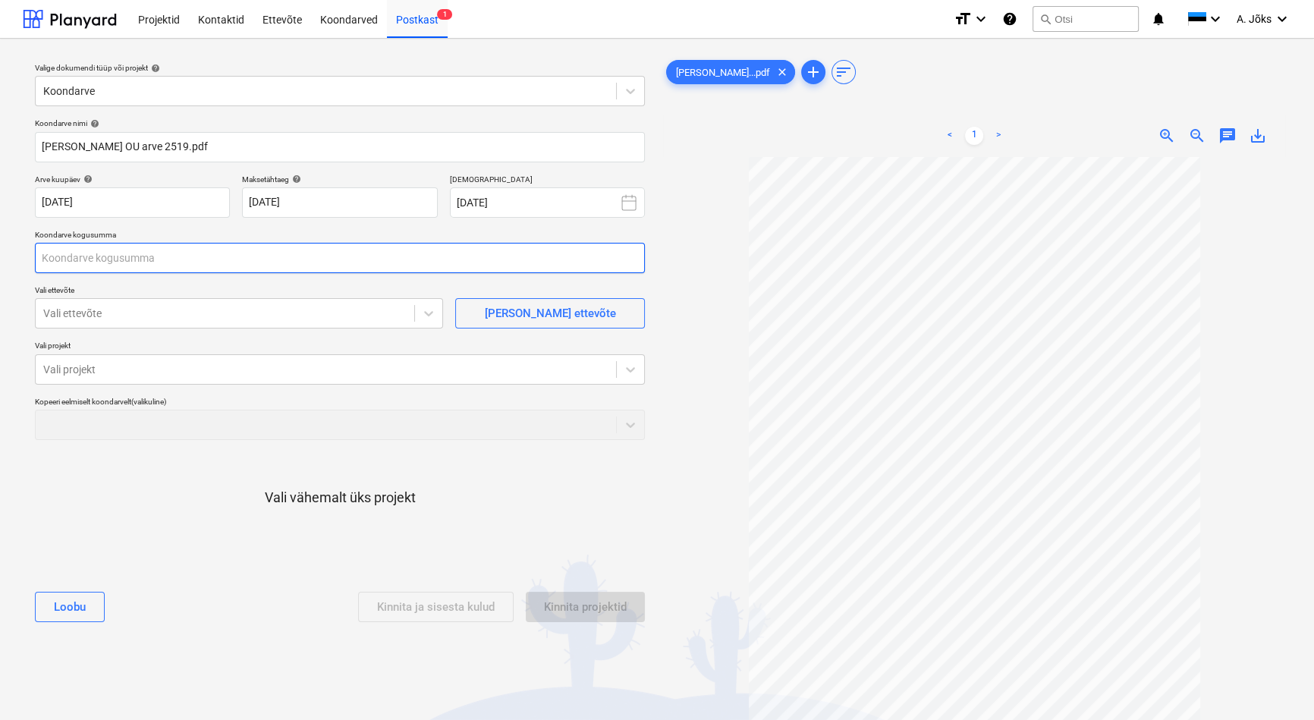
click at [261, 250] on input "text" at bounding box center [340, 258] width 610 height 30
type input "1 233,20"
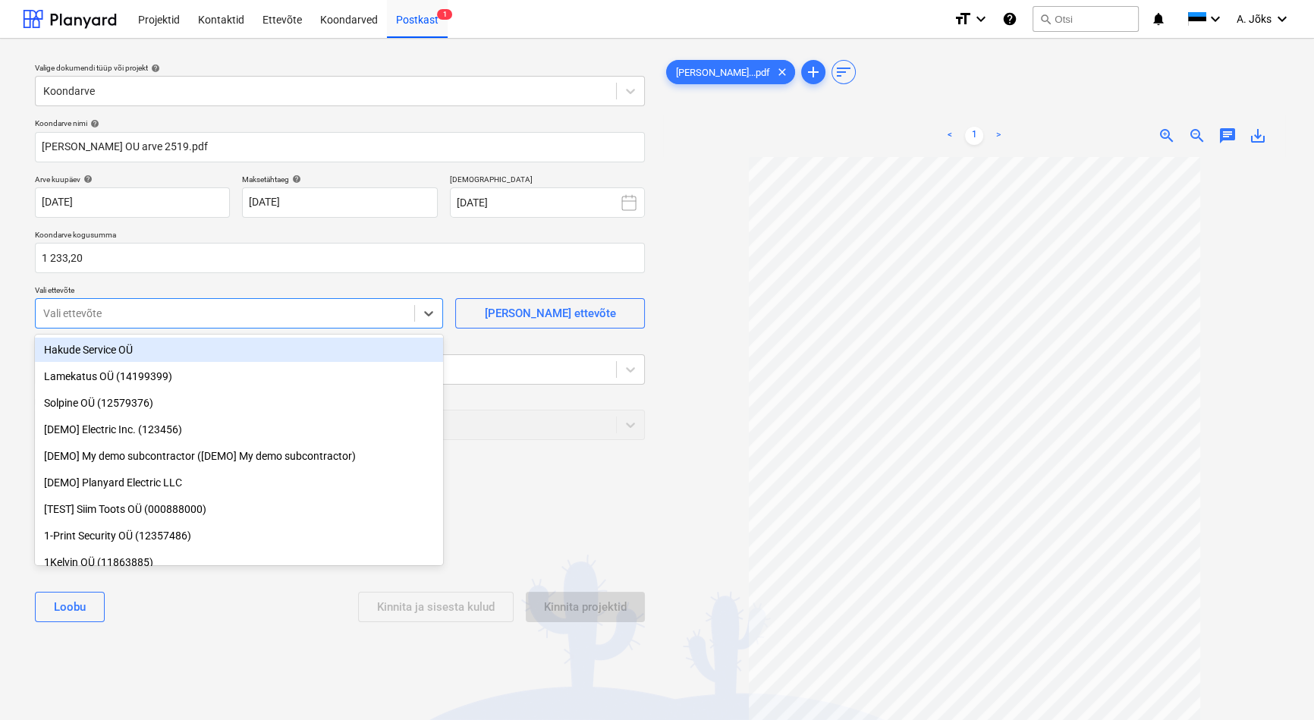
click at [251, 310] on div at bounding box center [224, 313] width 363 height 15
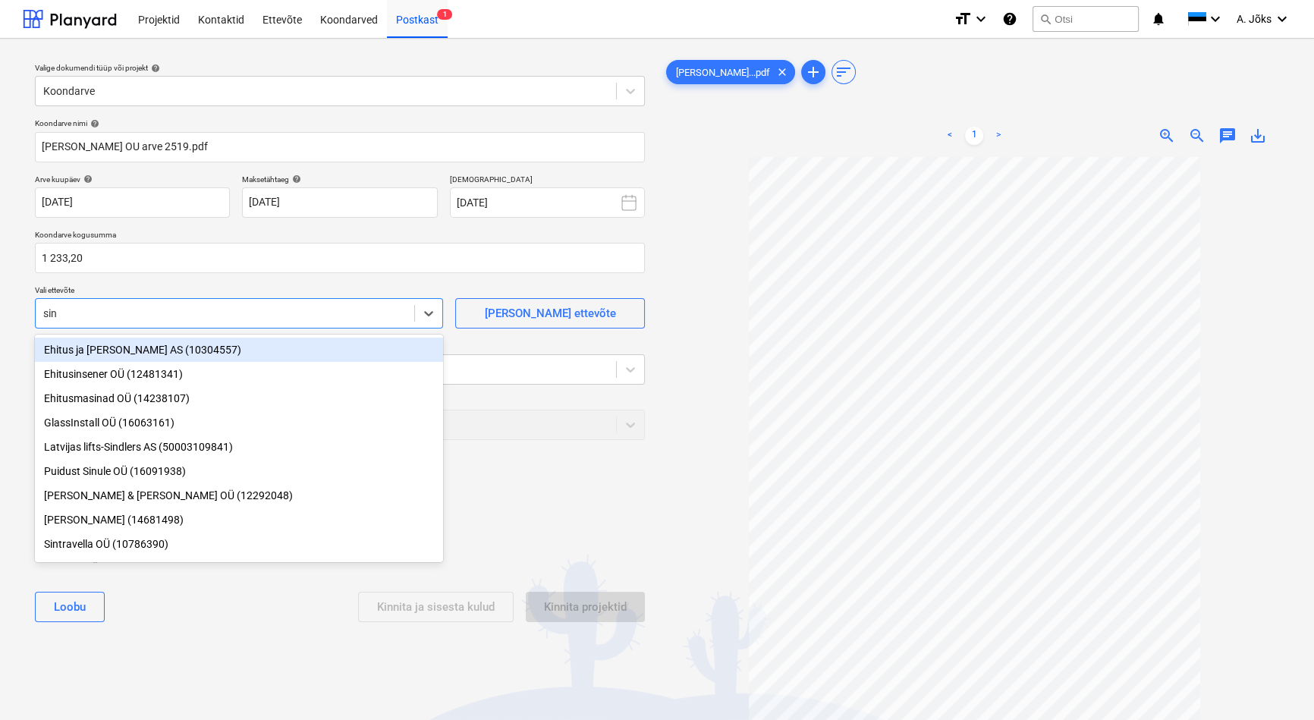
type input "sini"
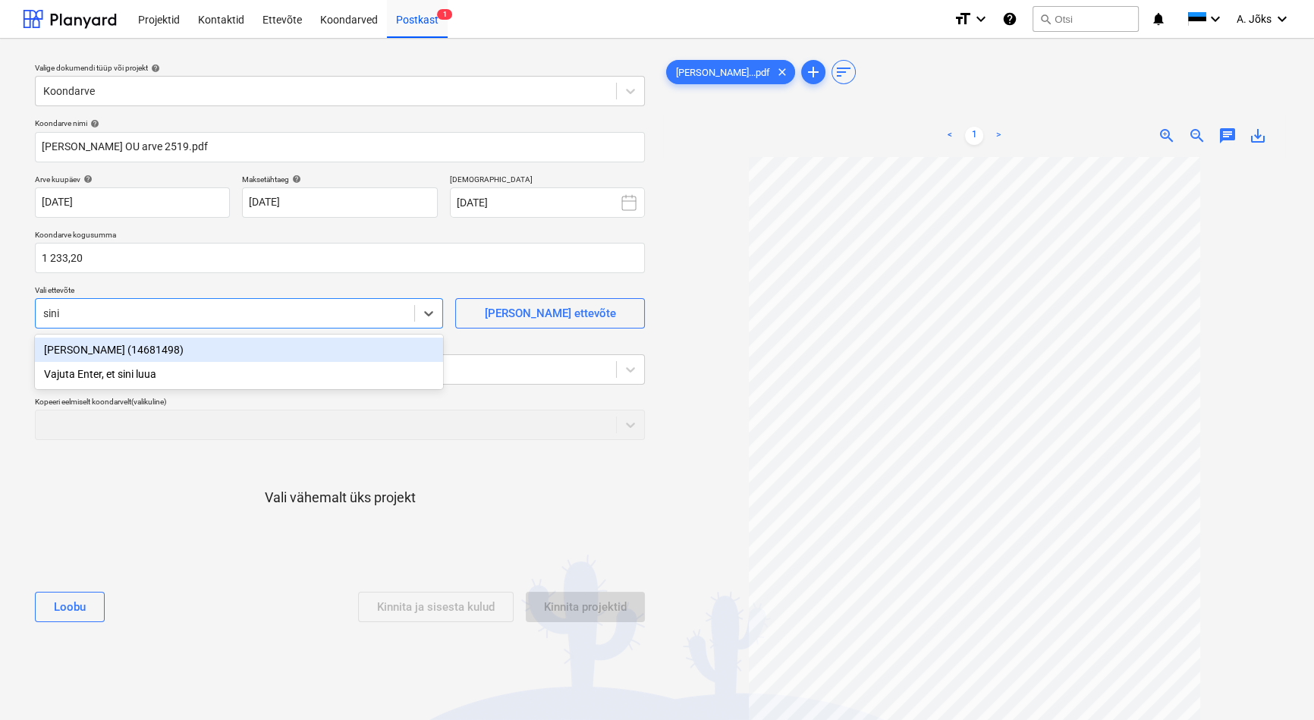
click at [188, 348] on div "[PERSON_NAME] (14681498)" at bounding box center [239, 349] width 408 height 24
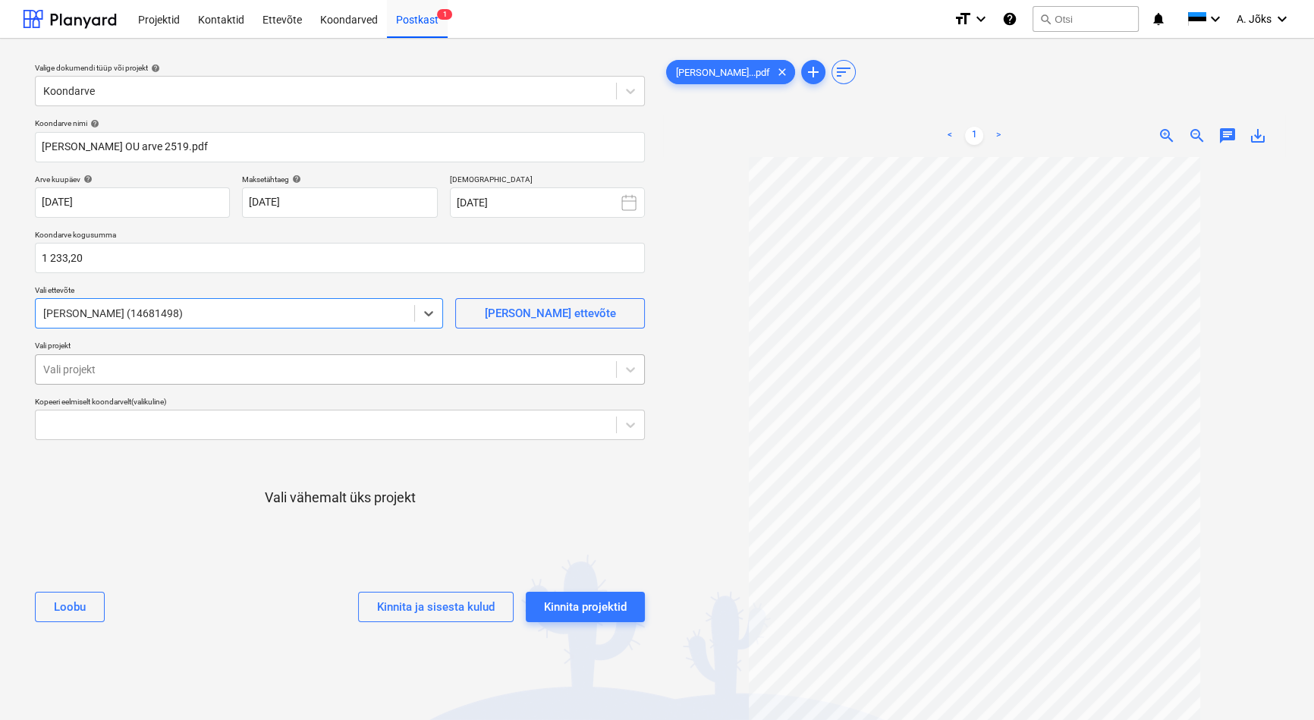
click at [179, 359] on div "Vali projekt" at bounding box center [326, 369] width 580 height 21
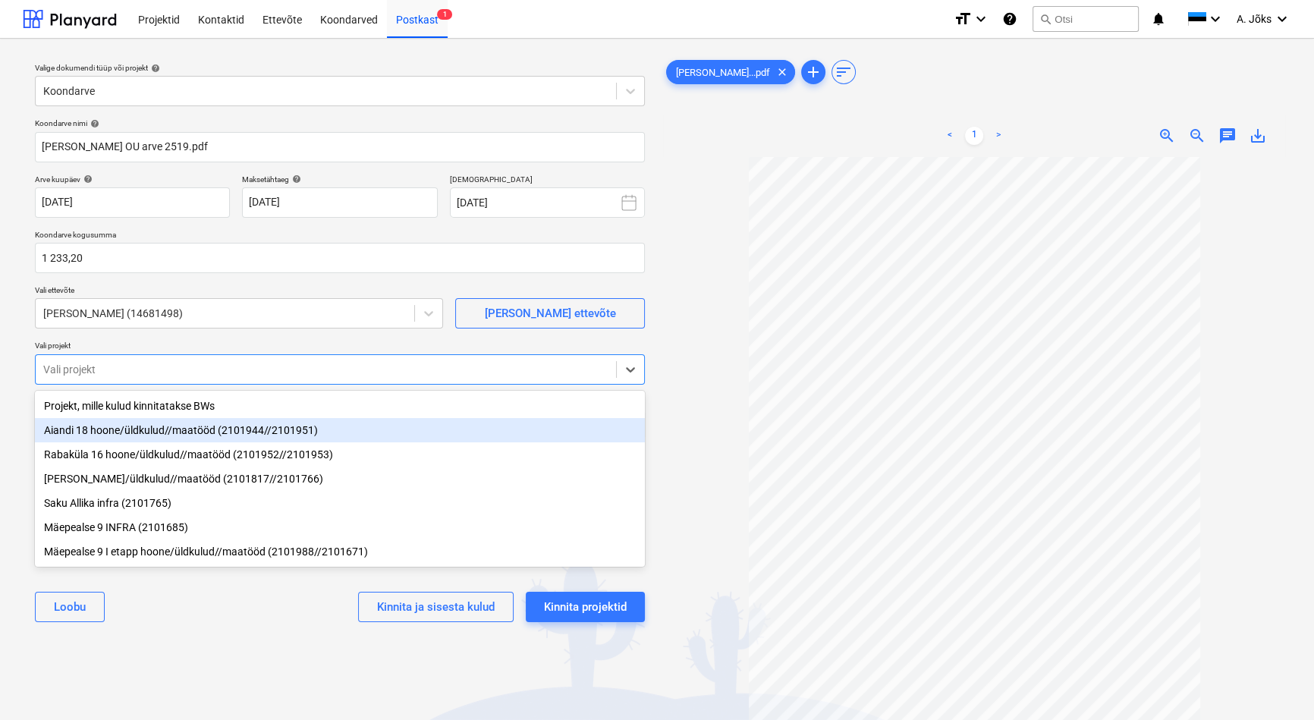
click at [113, 428] on div "Aiandi 18 hoone/üldkulud//maatööd (2101944//2101951)" at bounding box center [340, 430] width 610 height 24
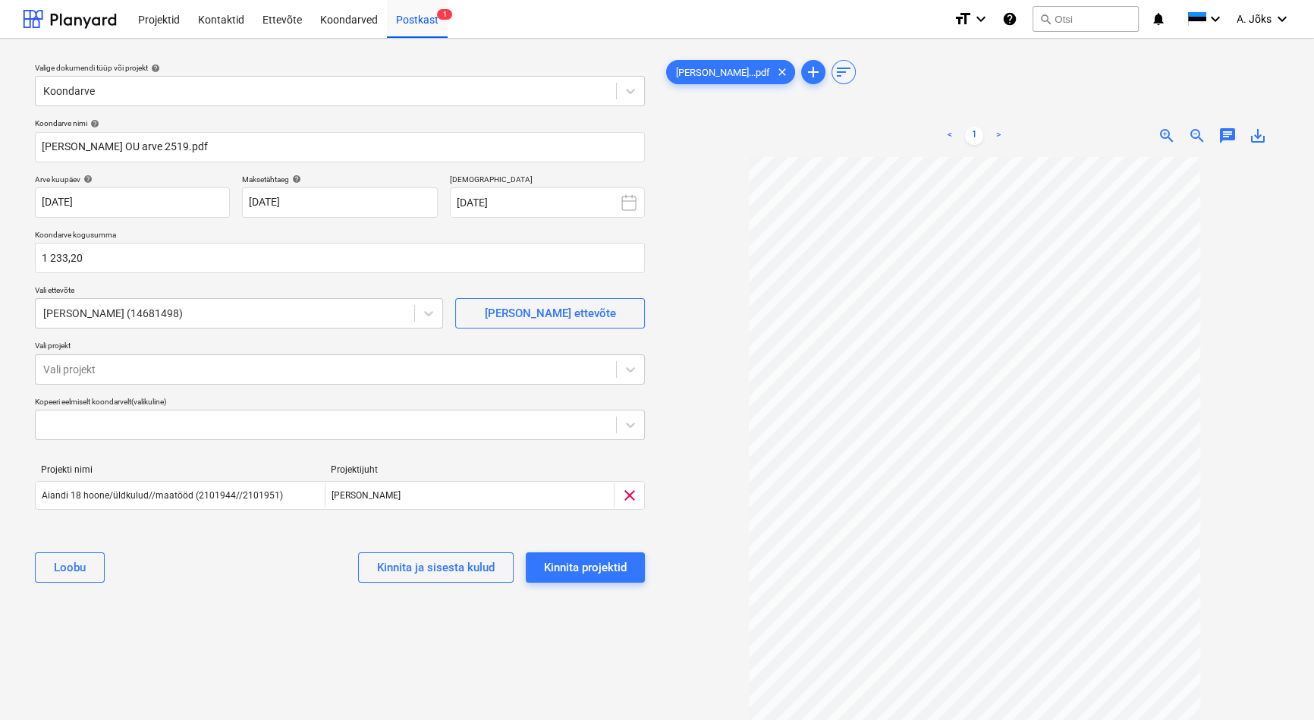
click at [181, 588] on div "[PERSON_NAME] ja sisesta kulud Kinnita projektid" at bounding box center [340, 567] width 610 height 55
click at [607, 566] on div "Kinnita projektid" at bounding box center [585, 567] width 83 height 20
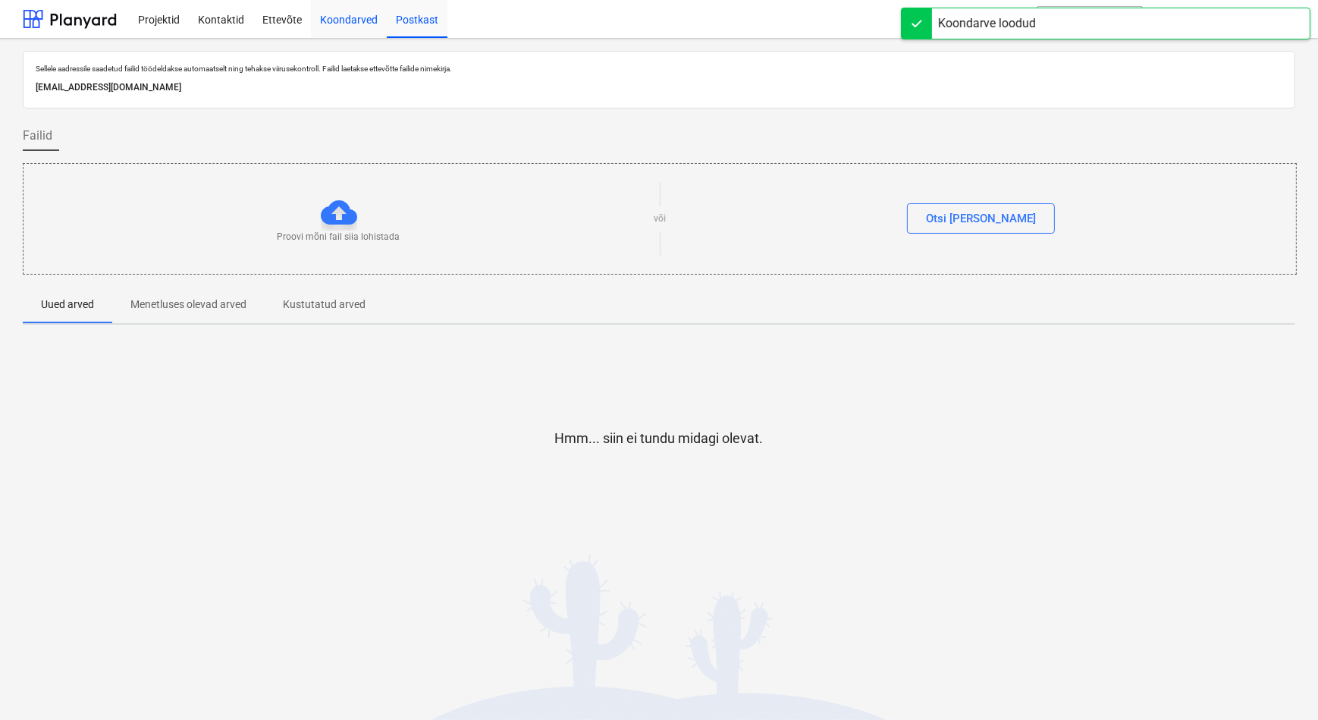
click at [361, 15] on div "Koondarved" at bounding box center [349, 18] width 76 height 39
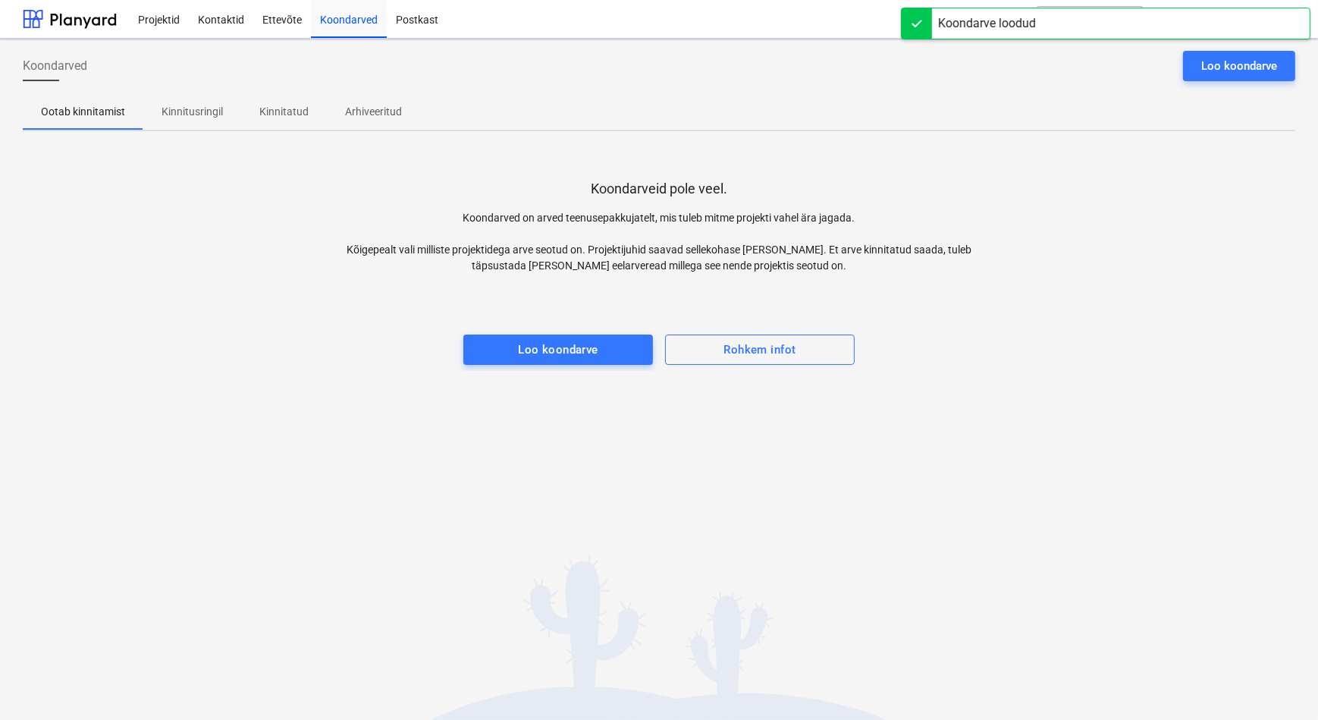
click at [183, 107] on p "Kinnitusringil" at bounding box center [192, 112] width 61 height 16
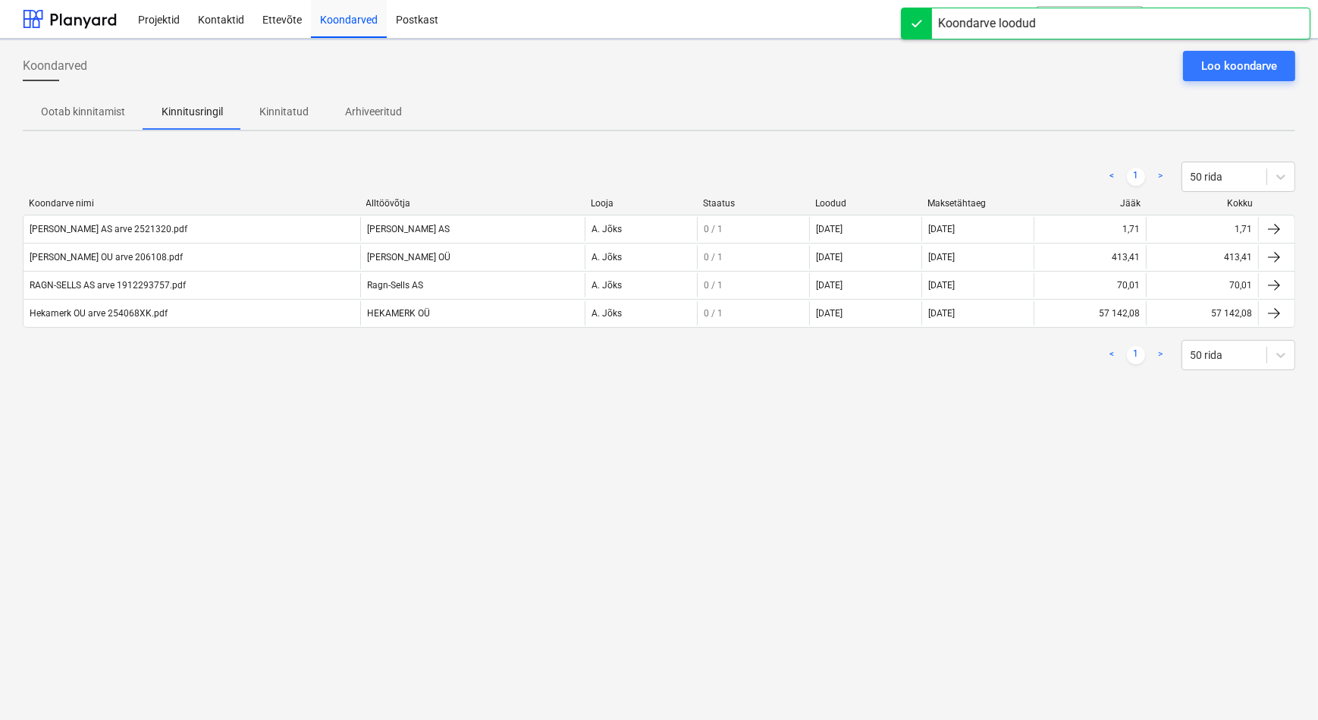
click at [144, 441] on div "Koondarved Loo koondarve Ootab kinnitamist Kinnitusringil Kinnitatud Arhiveerit…" at bounding box center [659, 379] width 1318 height 681
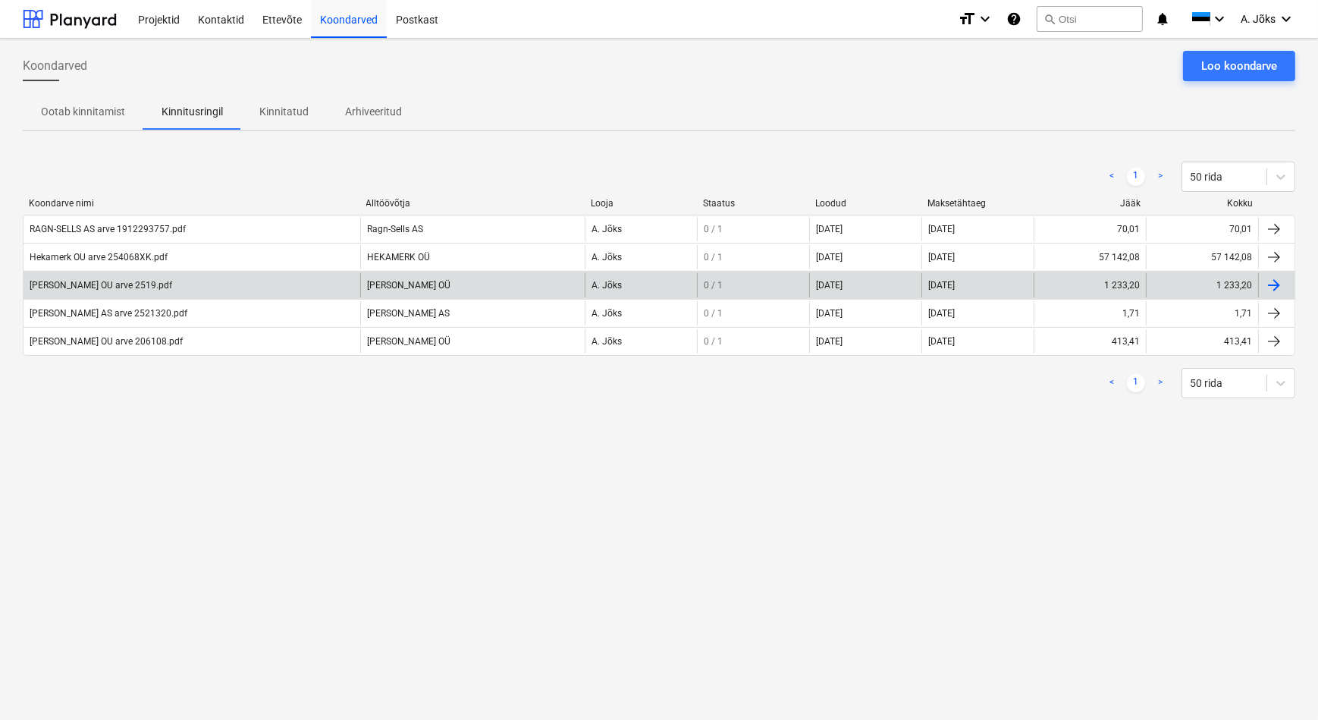
click at [95, 285] on div "[PERSON_NAME] OU arve 2519.pdf" at bounding box center [101, 285] width 143 height 11
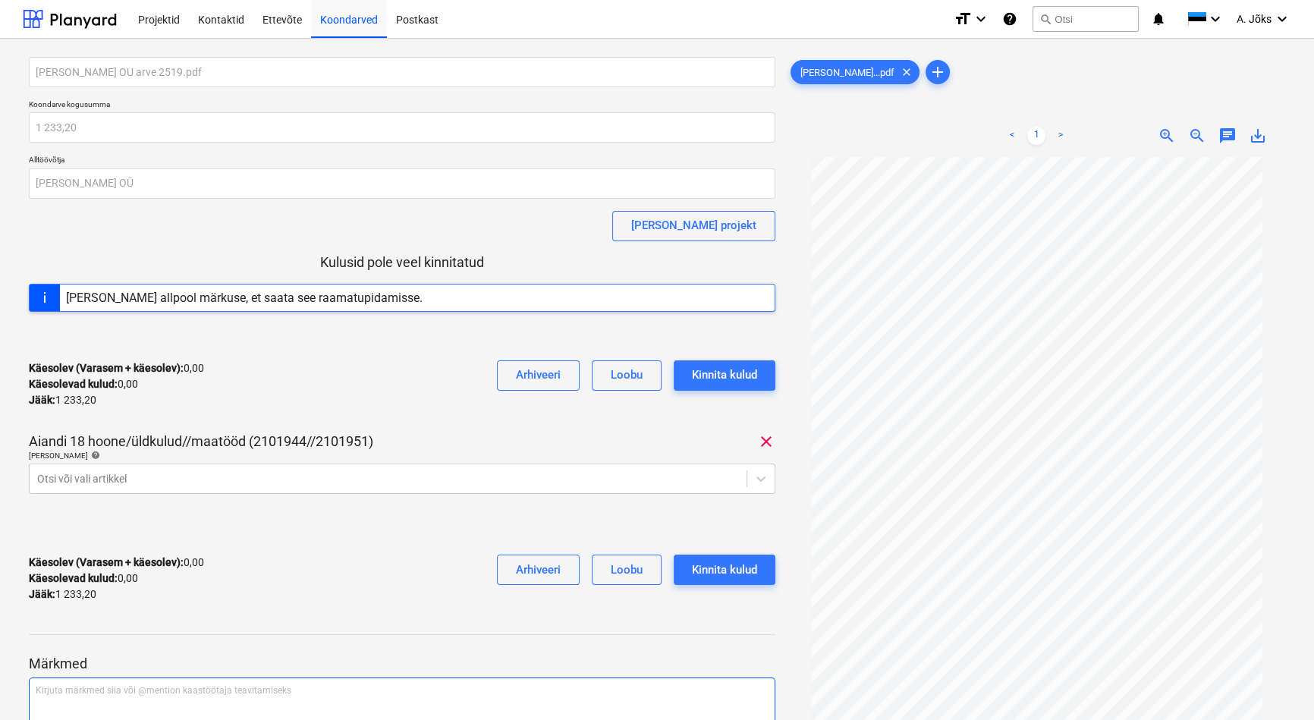
click at [156, 692] on p "Kirjuta märkmed siia või @mention kaastöötaja teavitamiseks ﻿" at bounding box center [402, 690] width 733 height 13
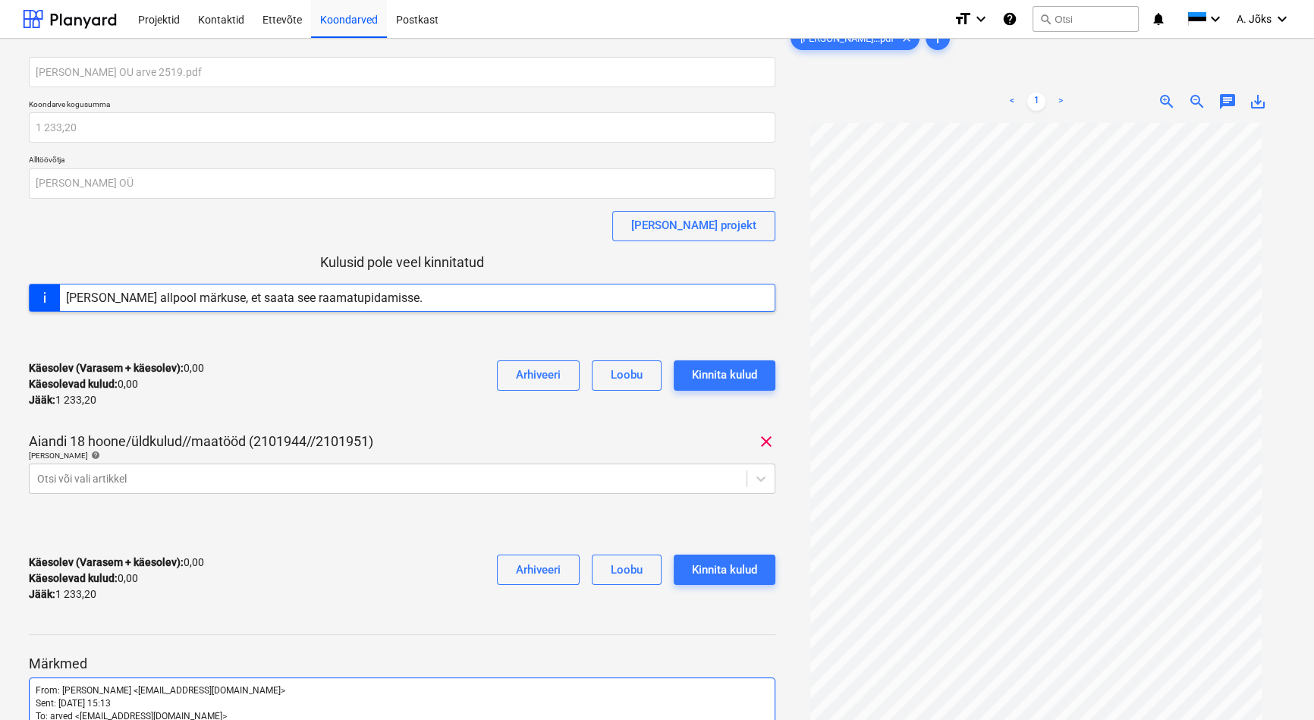
scroll to position [245, 0]
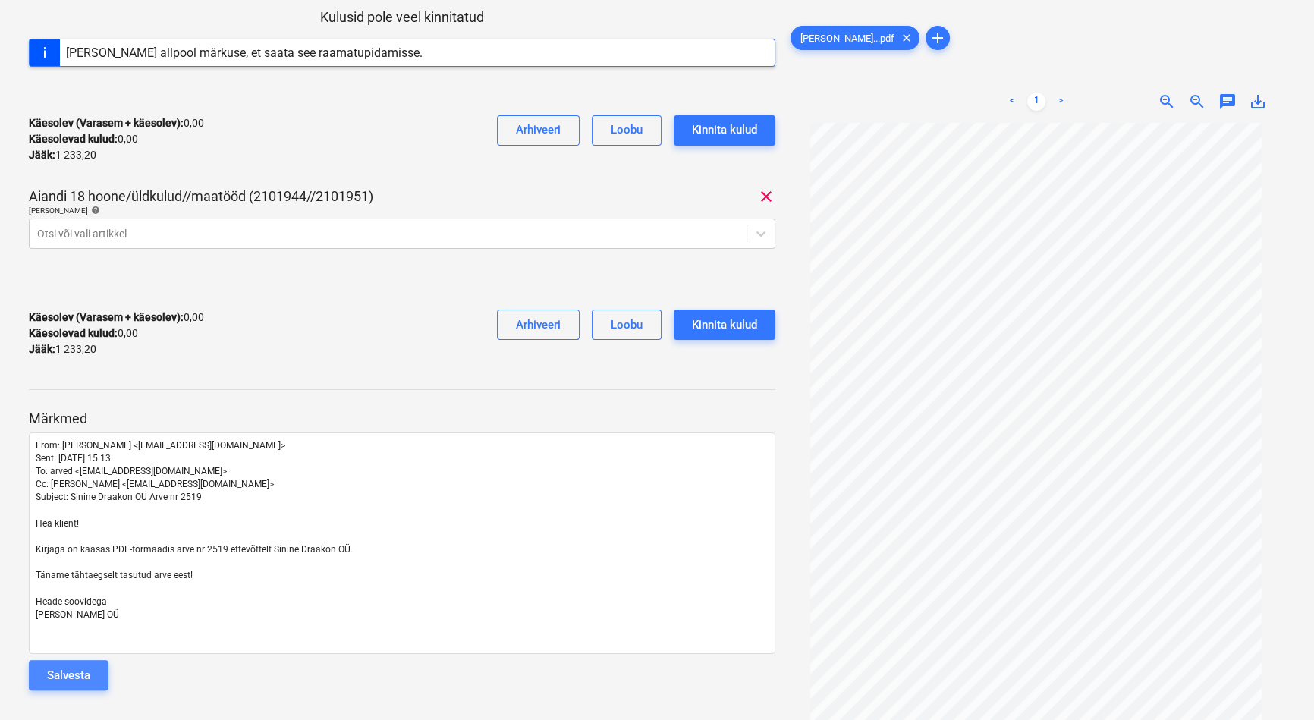
click at [69, 675] on div "Salvesta" at bounding box center [68, 675] width 43 height 20
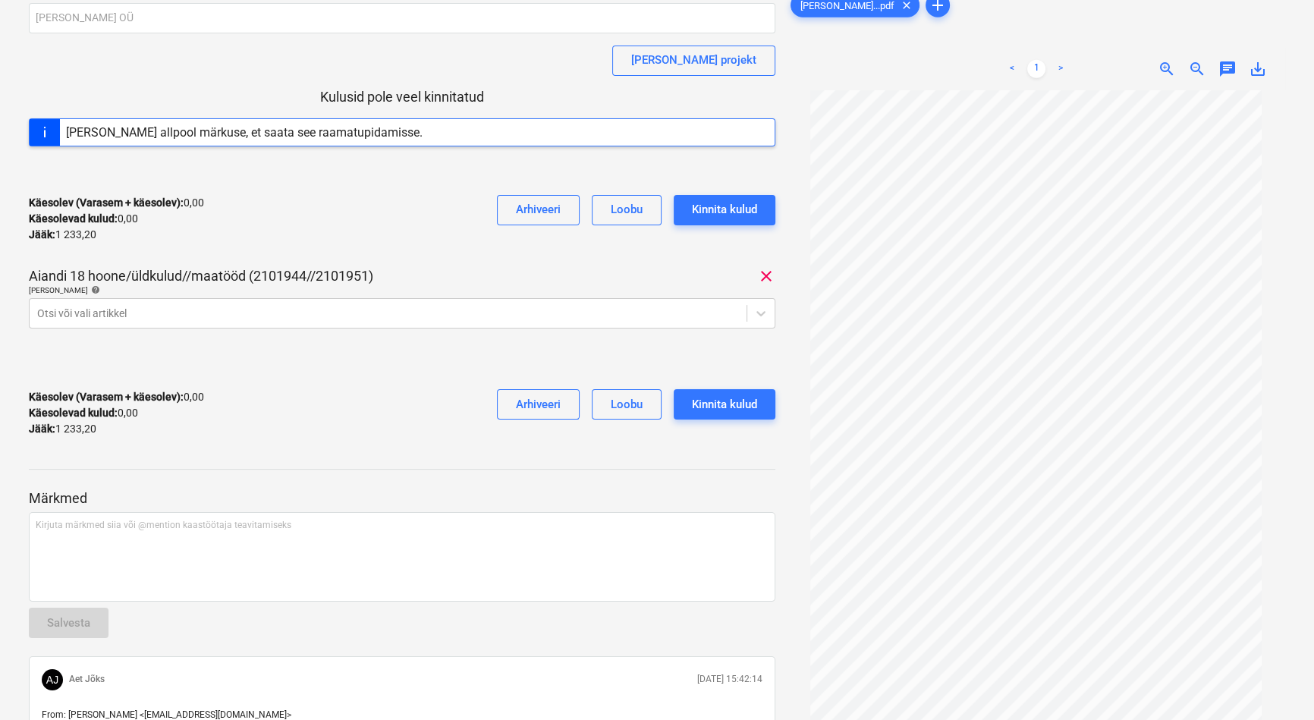
scroll to position [0, 0]
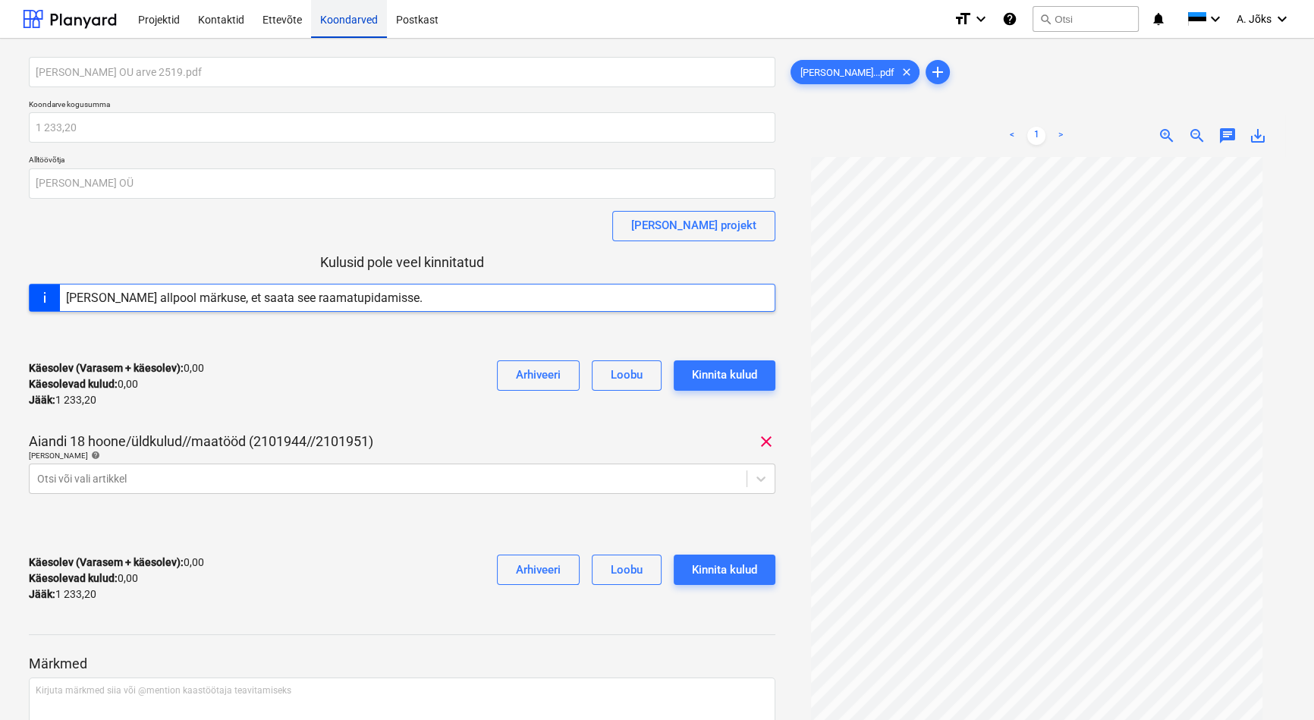
click at [347, 24] on div "Koondarved" at bounding box center [349, 18] width 76 height 39
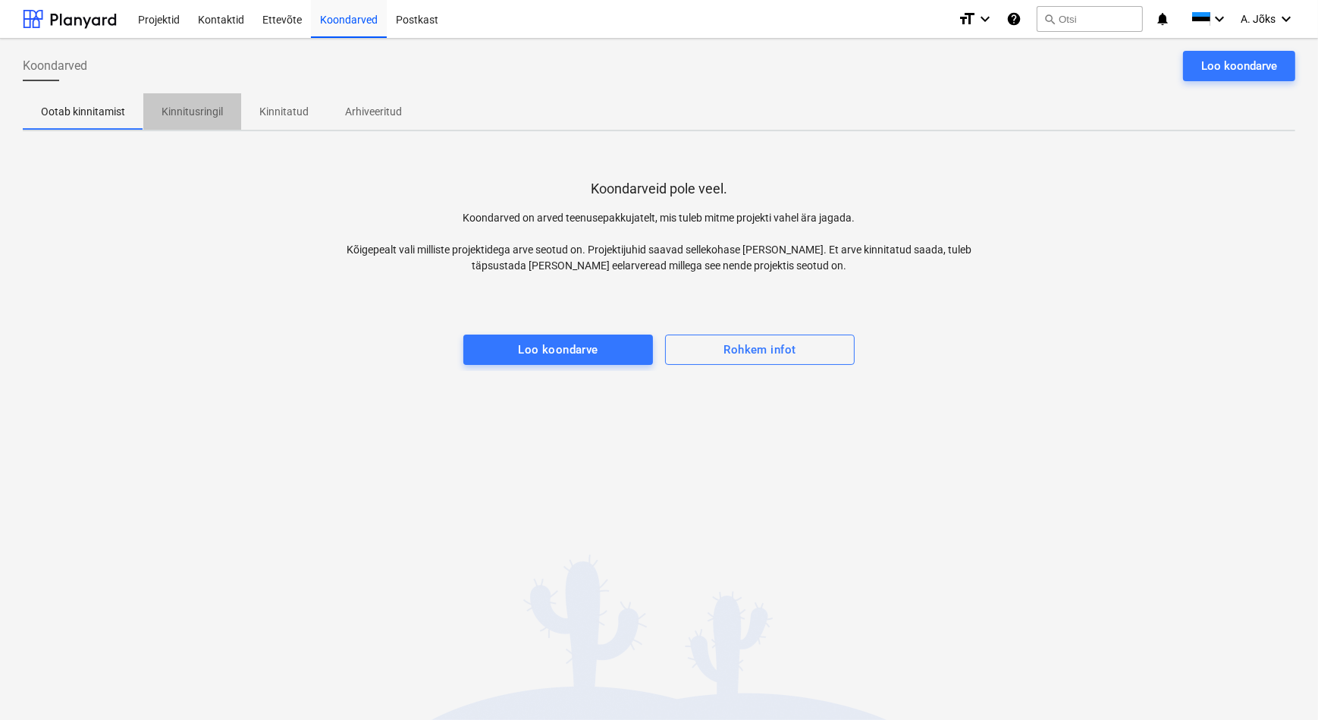
click at [203, 106] on p "Kinnitusringil" at bounding box center [192, 112] width 61 height 16
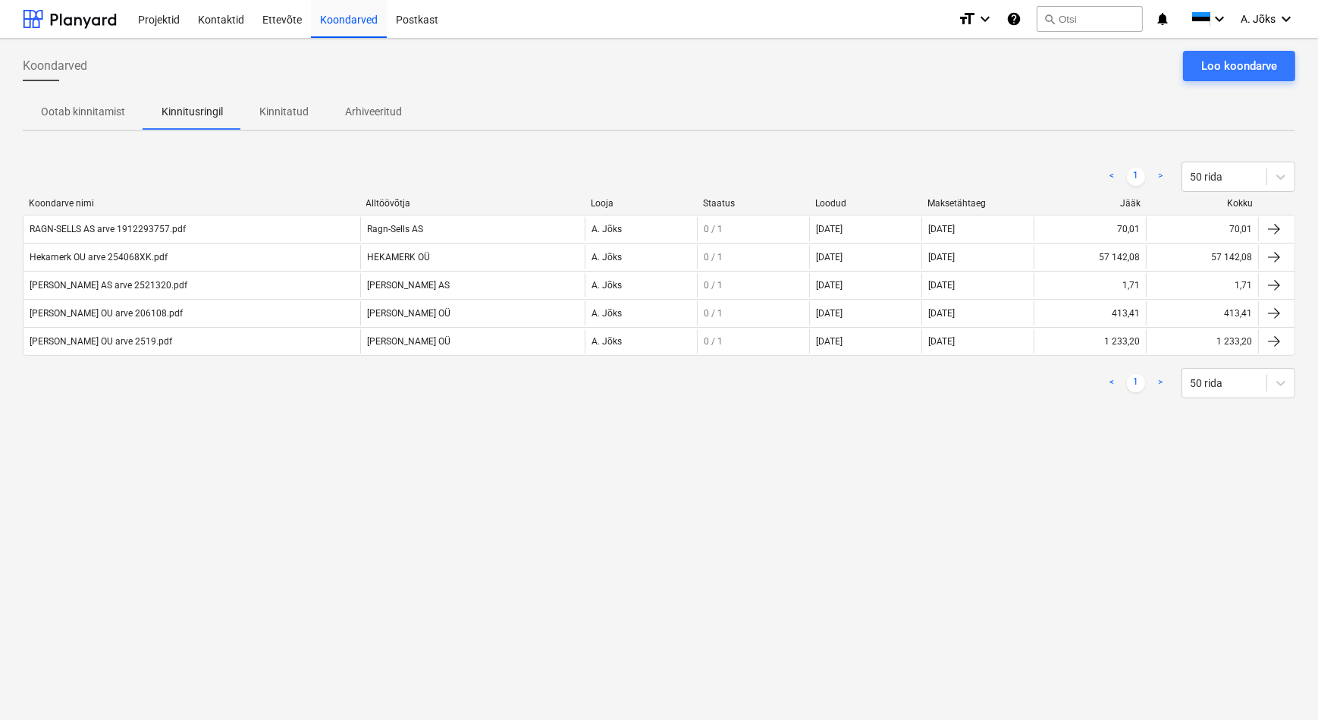
click at [198, 402] on div "< 1 > 50 rida" at bounding box center [659, 383] width 1273 height 42
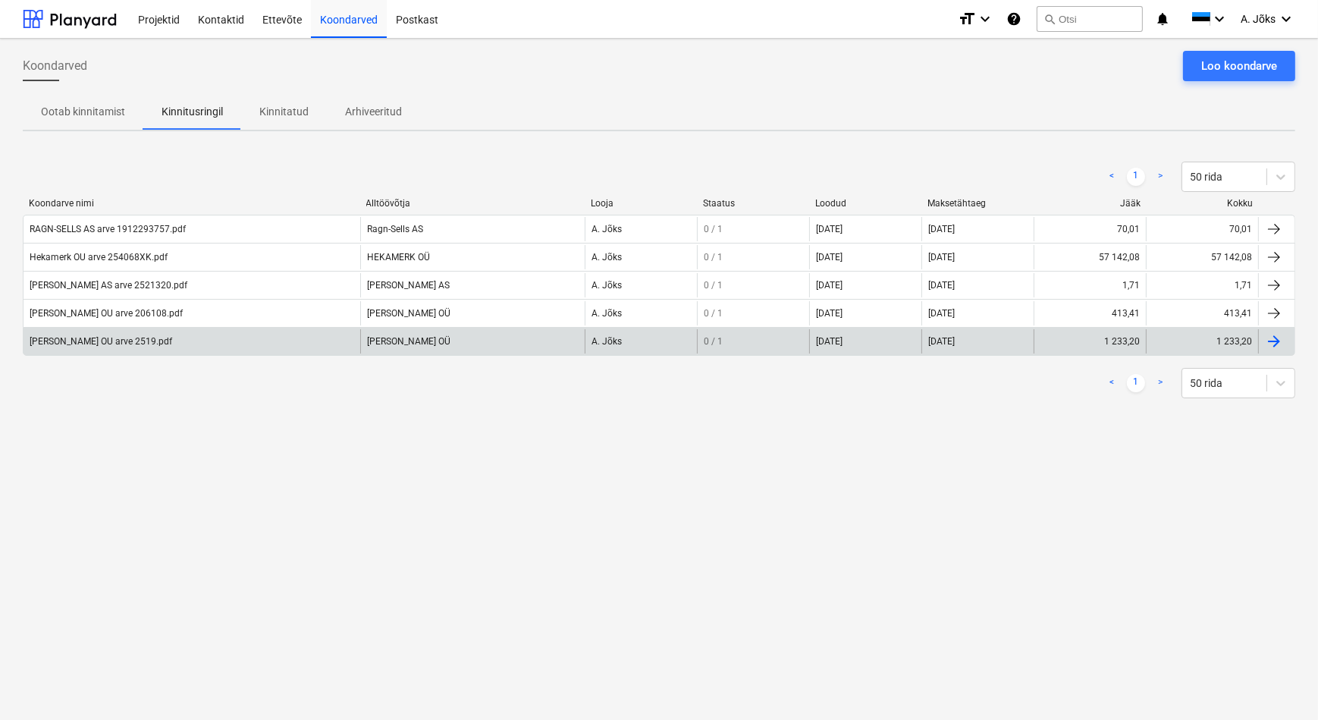
click at [127, 339] on div "[PERSON_NAME] OU arve 2519.pdf" at bounding box center [101, 341] width 143 height 11
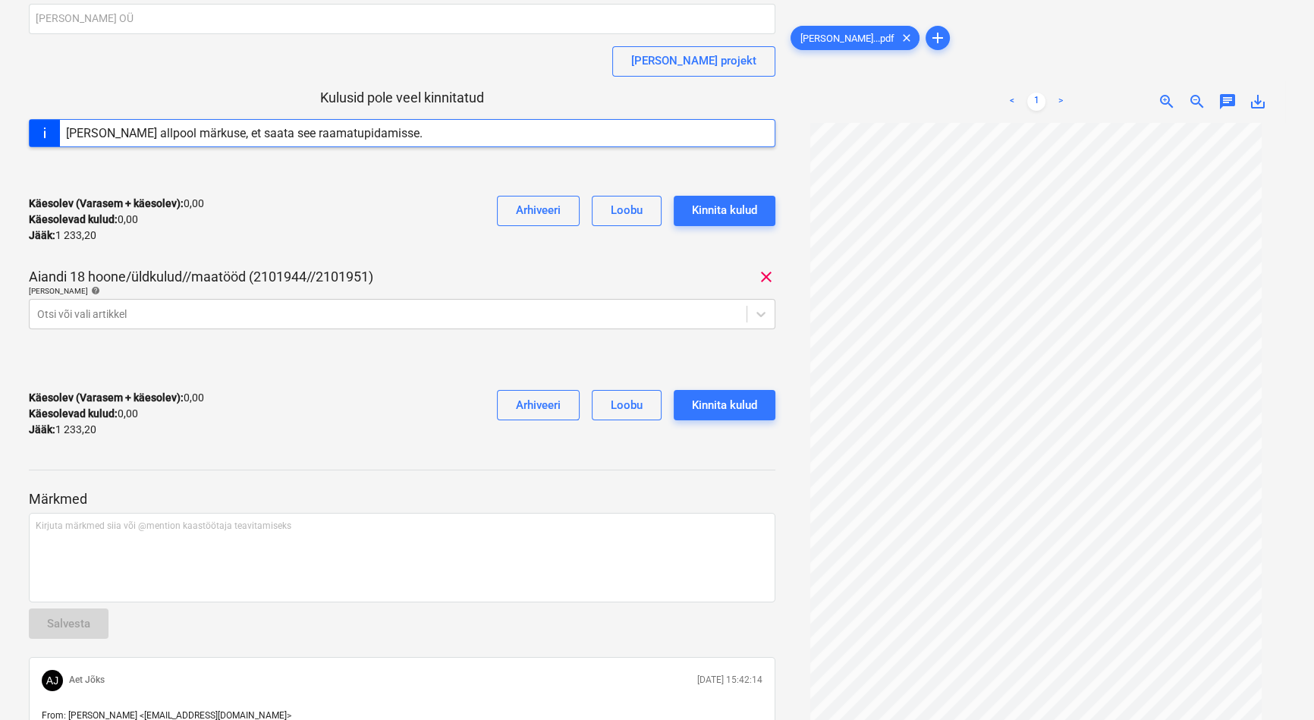
scroll to position [206, 0]
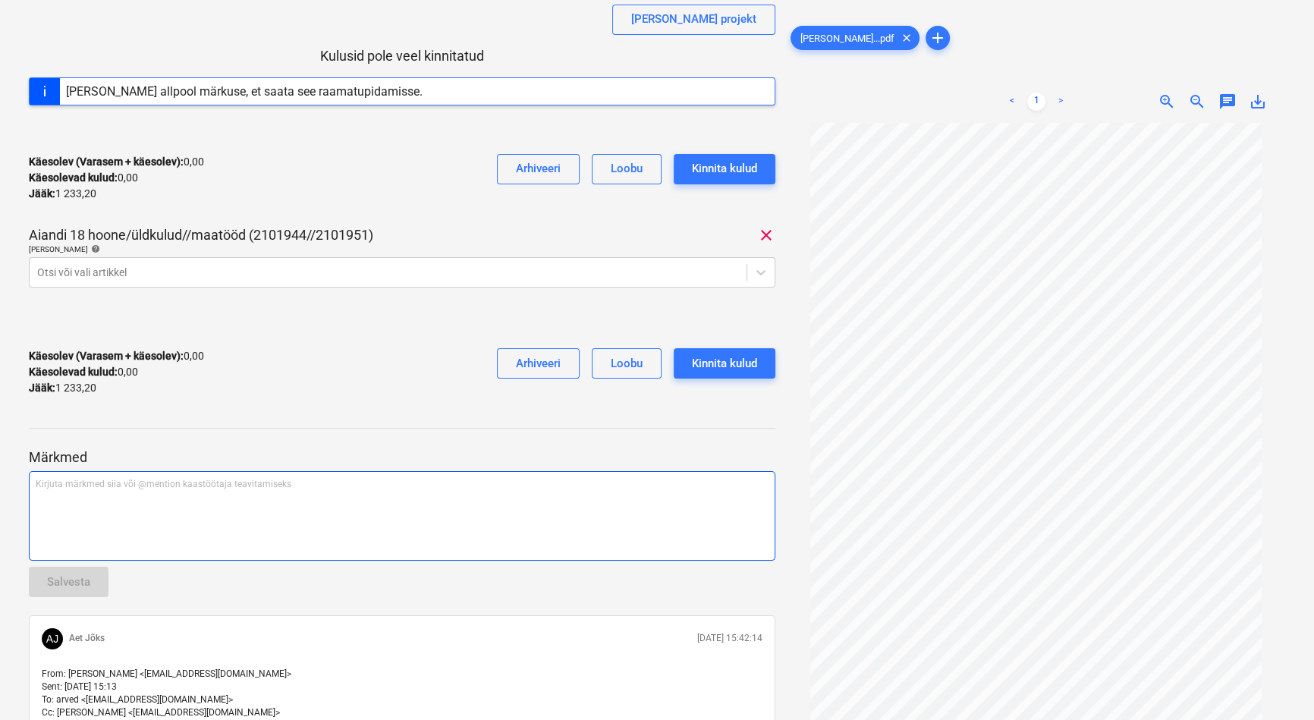
click at [165, 491] on div "Kirjuta märkmed siia või @mention kaastöötaja teavitamiseks ﻿" at bounding box center [402, 515] width 746 height 89
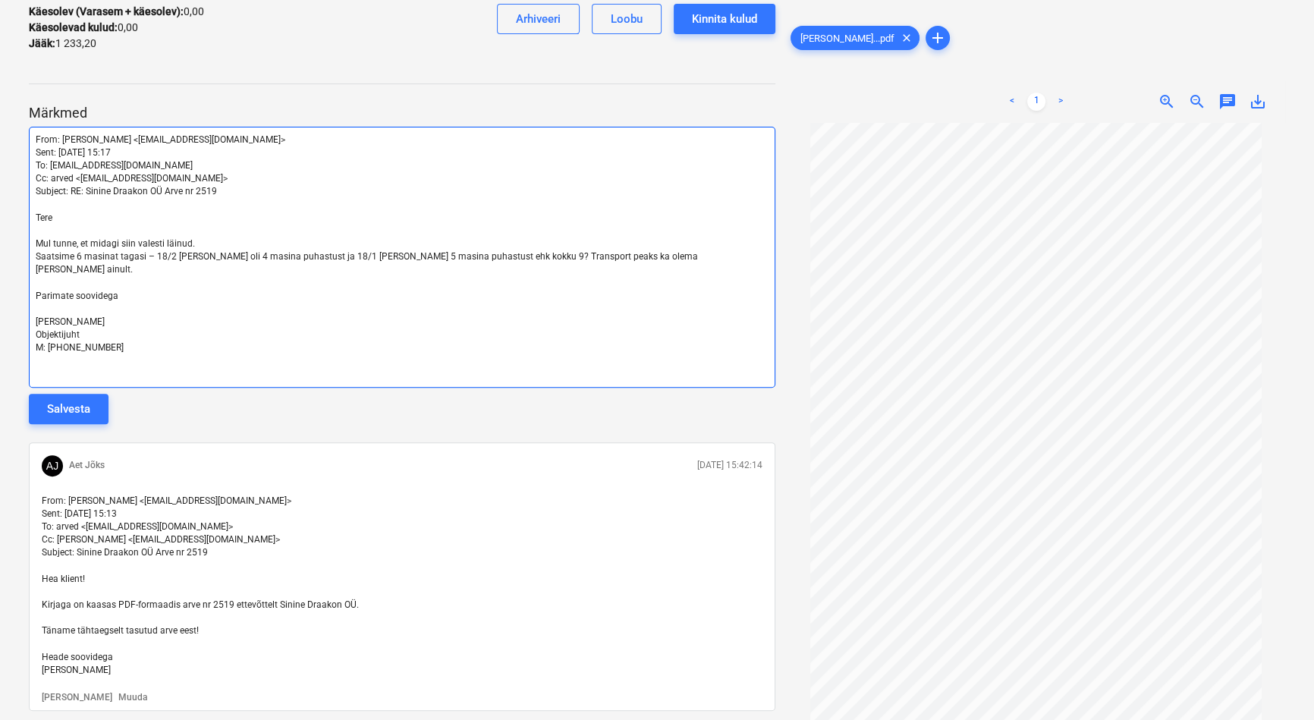
click at [52, 316] on span "[PERSON_NAME]" at bounding box center [70, 321] width 69 height 11
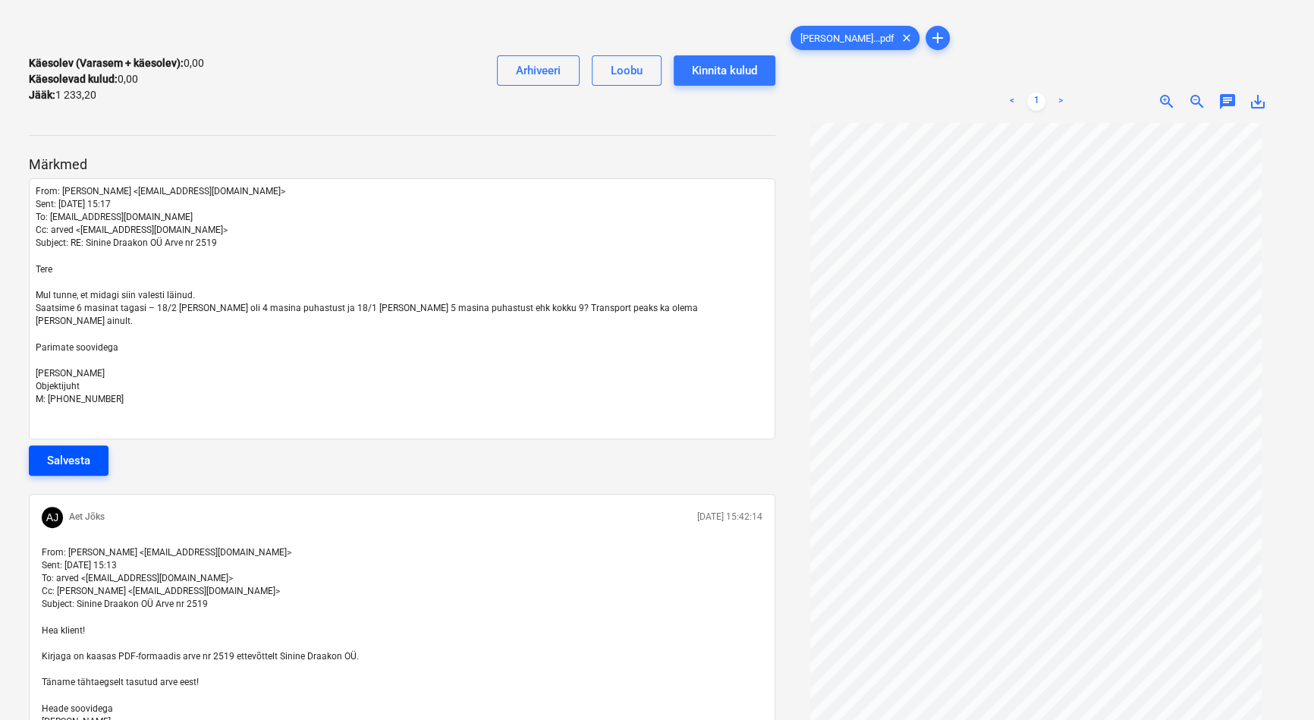
click at [80, 450] on div "Salvesta" at bounding box center [68, 460] width 43 height 20
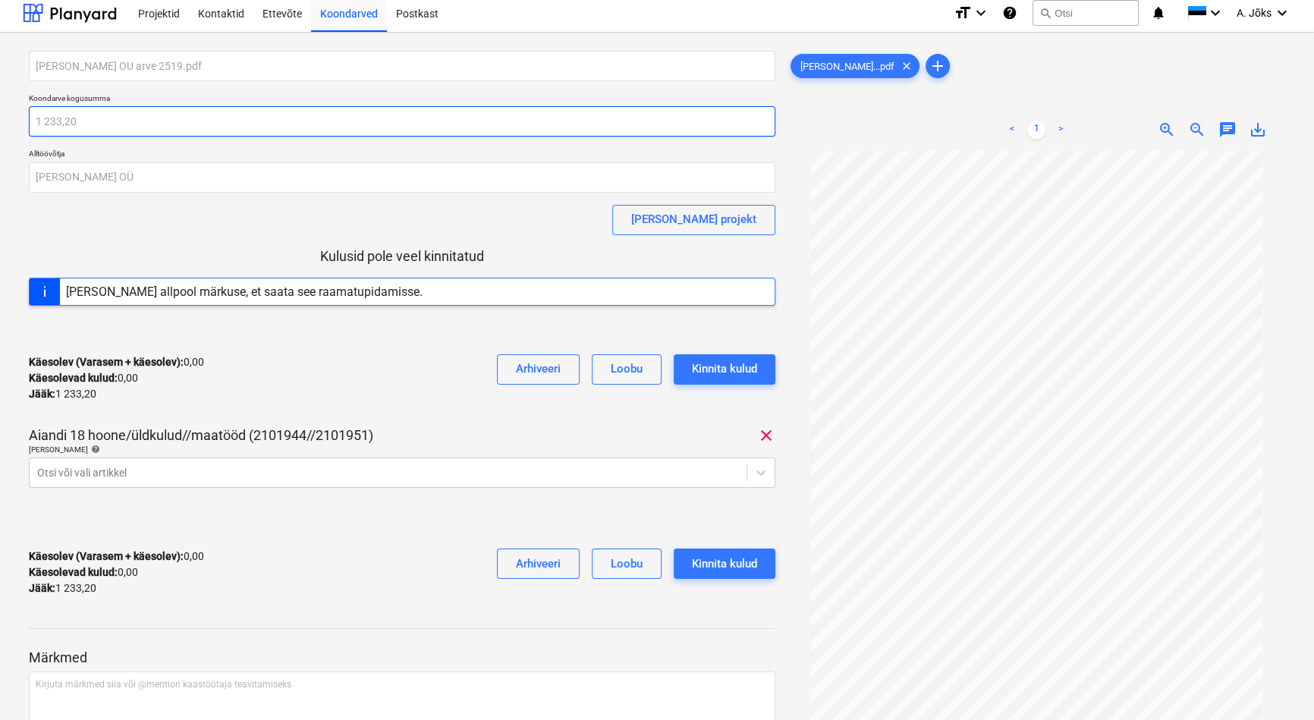
scroll to position [0, 0]
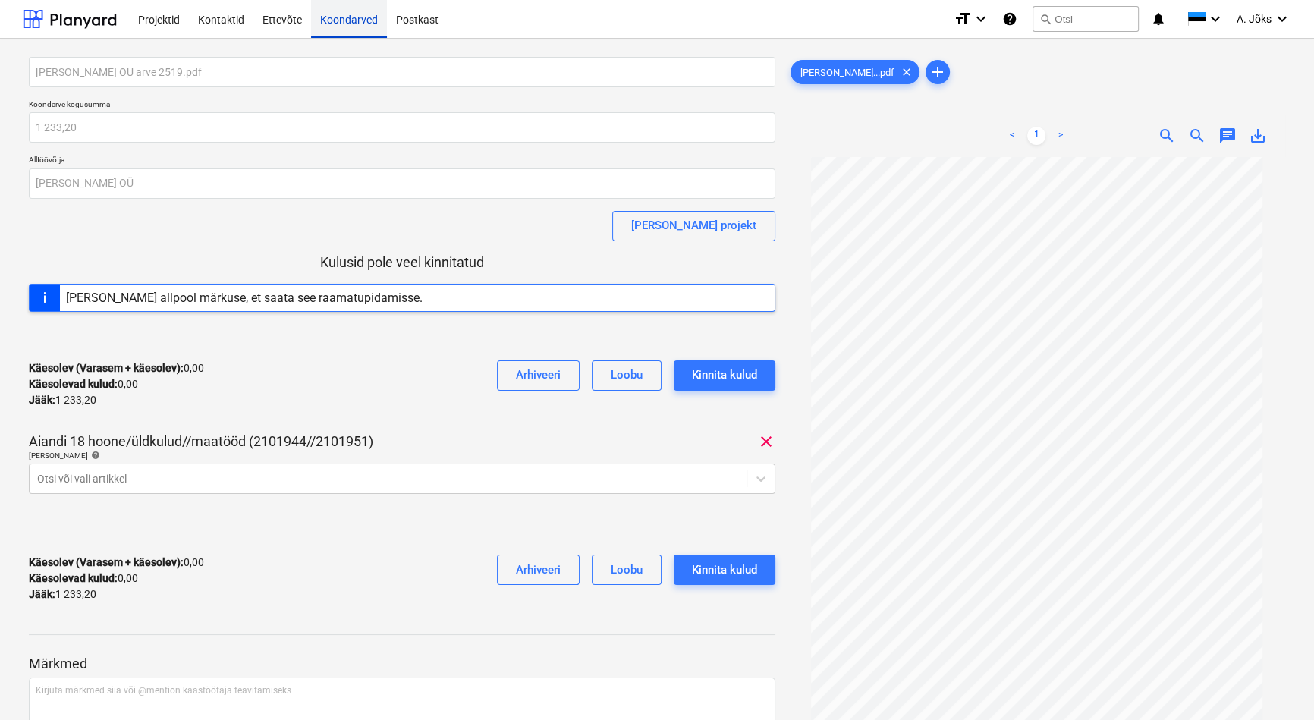
click at [351, 23] on div "Koondarved" at bounding box center [349, 18] width 76 height 39
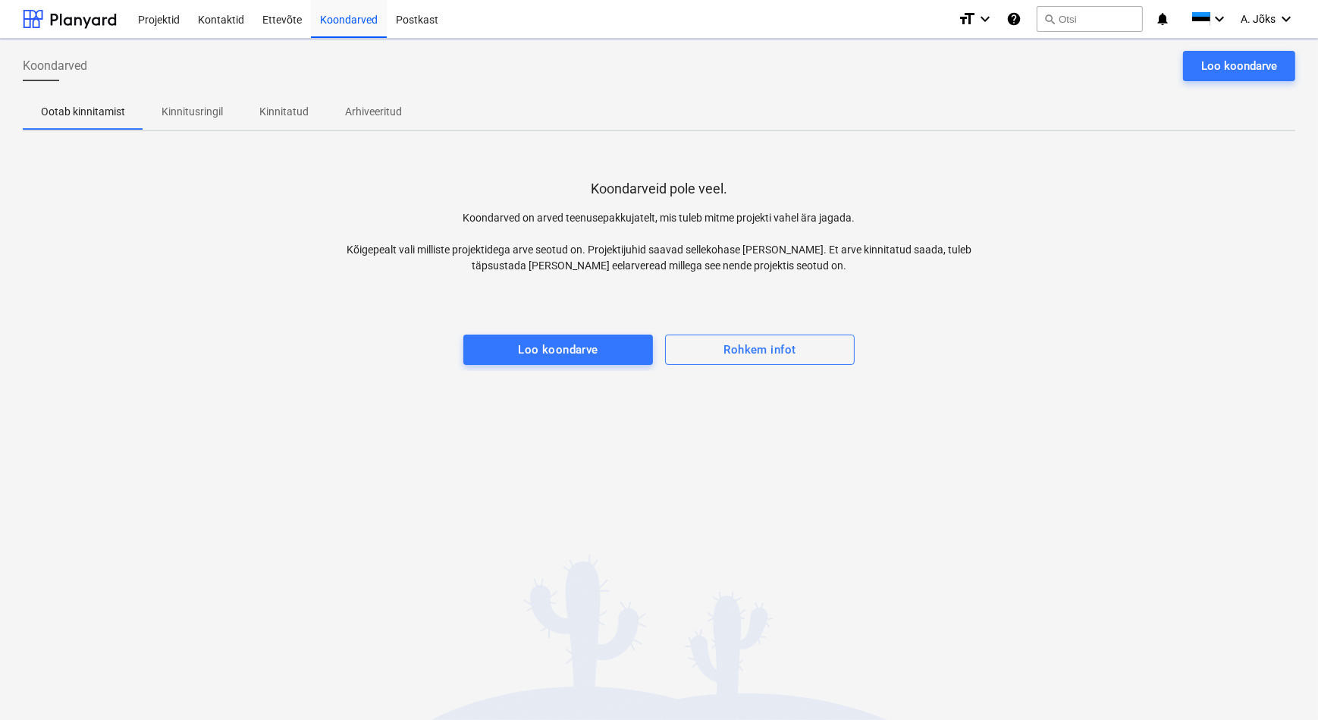
click at [206, 115] on p "Kinnitusringil" at bounding box center [192, 112] width 61 height 16
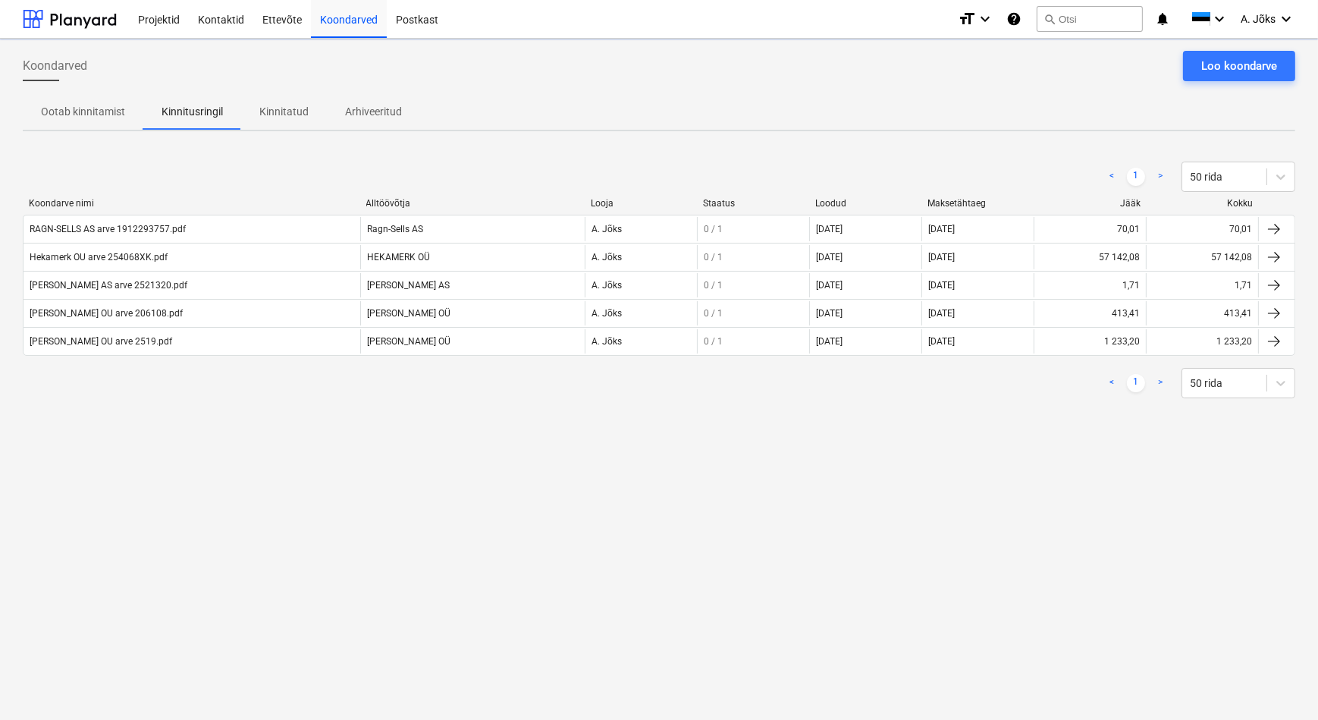
click at [275, 469] on div "Koondarved Loo koondarve Ootab kinnitamist Kinnitusringil Kinnitatud Arhiveerit…" at bounding box center [659, 379] width 1318 height 681
click at [357, 500] on div "Koondarved Loo koondarve Ootab kinnitamist Kinnitusringil Kinnitatud Arhiveerit…" at bounding box center [659, 379] width 1318 height 681
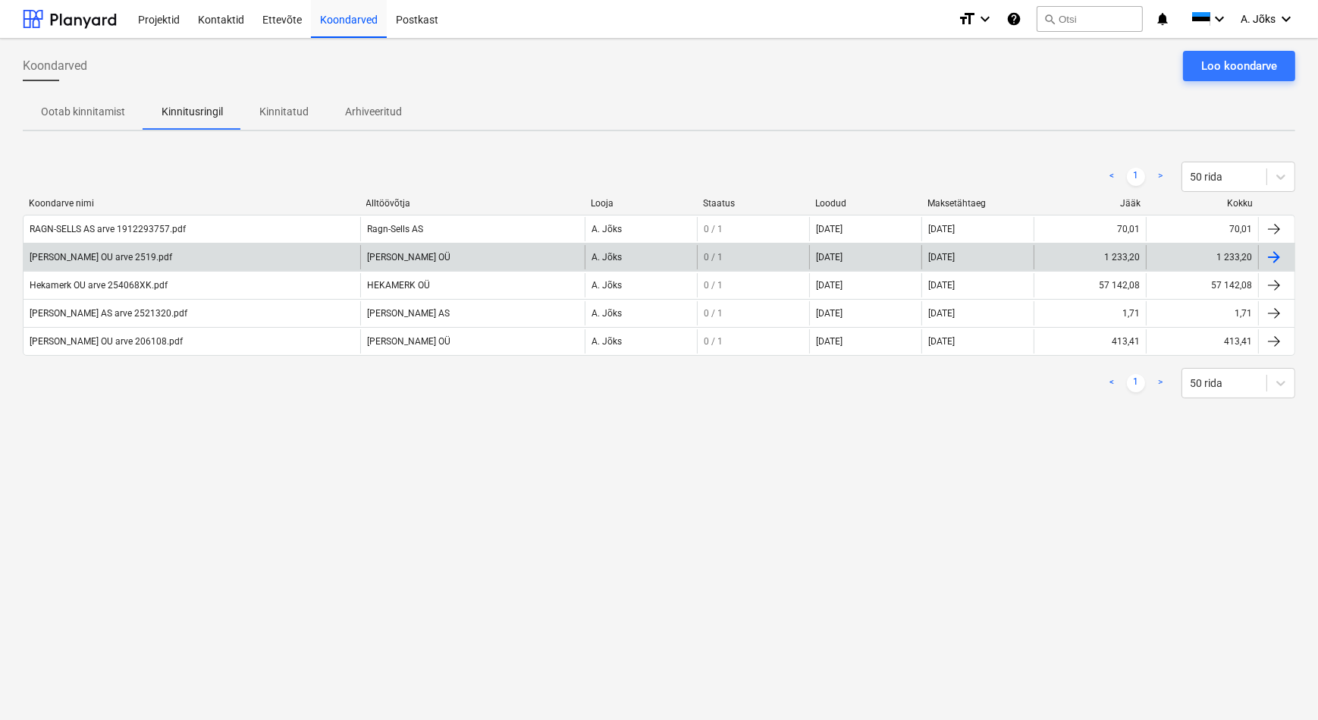
click at [149, 259] on div "[PERSON_NAME] OU arve 2519.pdf" at bounding box center [101, 257] width 143 height 11
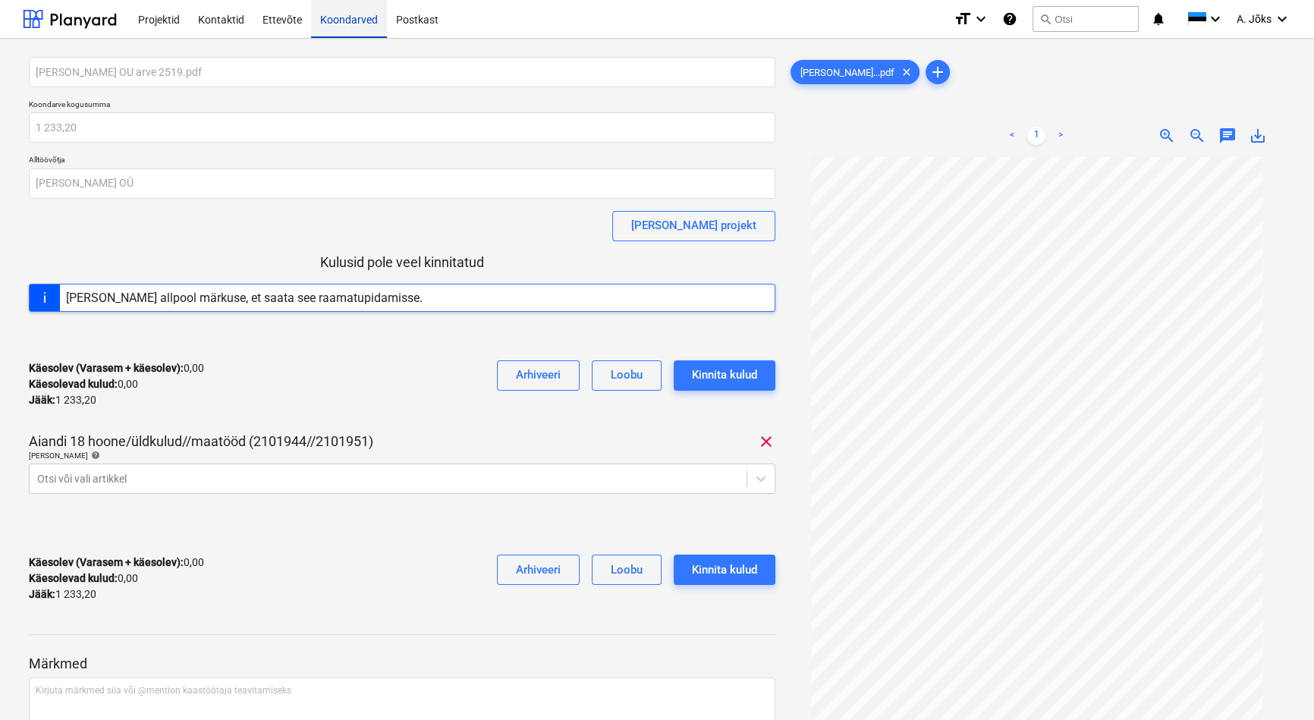
click at [341, 23] on div "Koondarved" at bounding box center [349, 18] width 76 height 39
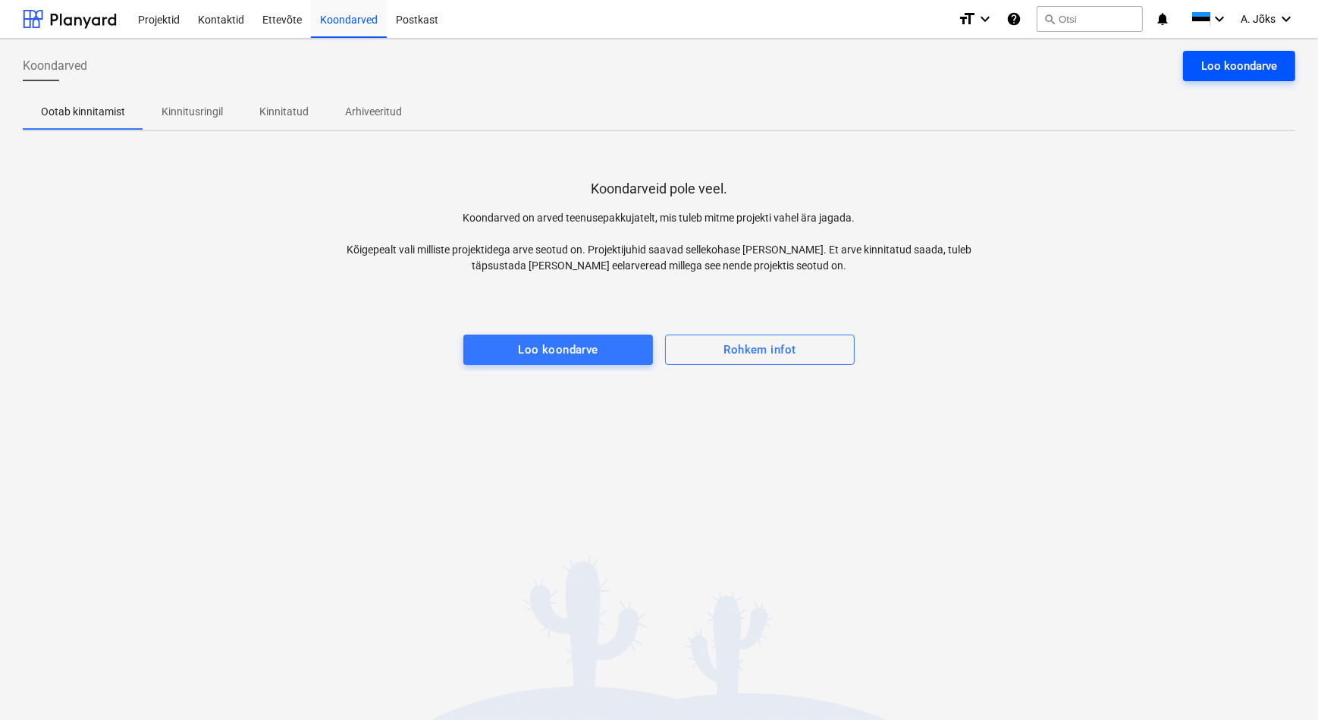
click at [1235, 58] on div "Loo koondarve" at bounding box center [1239, 66] width 76 height 20
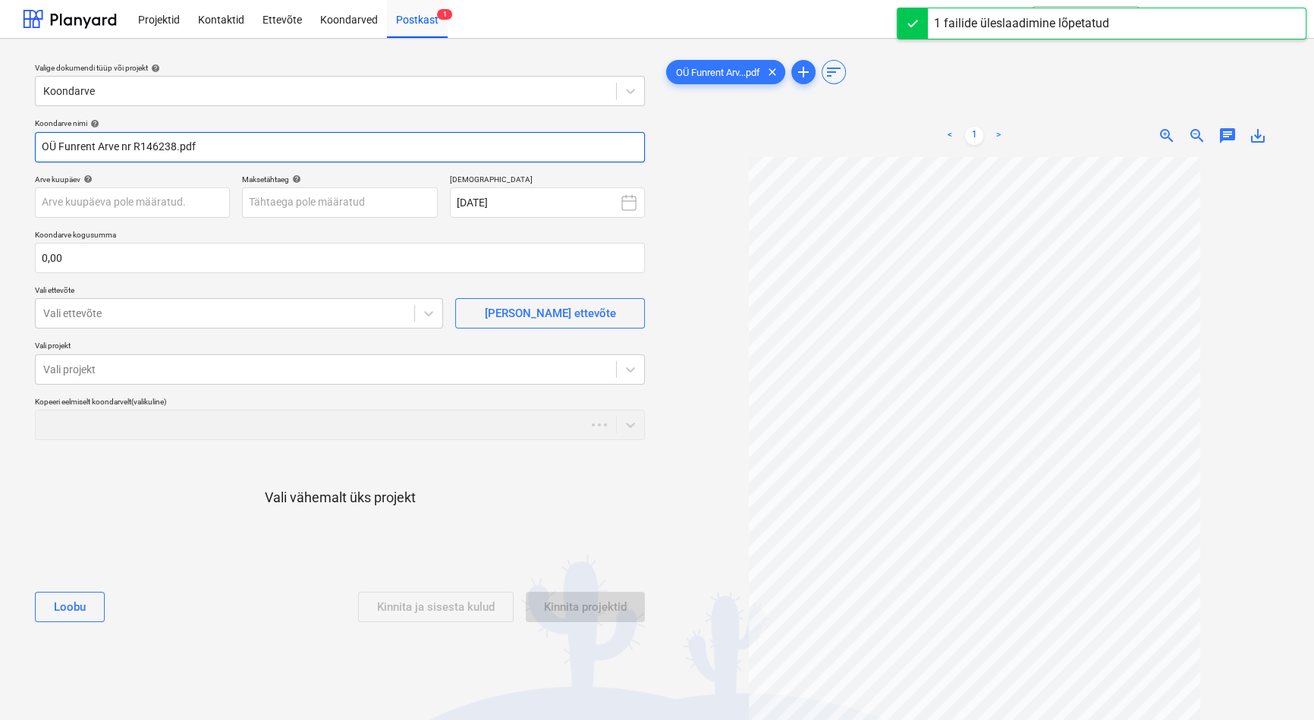
click at [61, 153] on input "OÜ Funrent Arve nr R146238.pdf" at bounding box center [340, 147] width 610 height 30
click at [114, 145] on input "Funrent Arve nr R146238.pdf" at bounding box center [340, 147] width 610 height 30
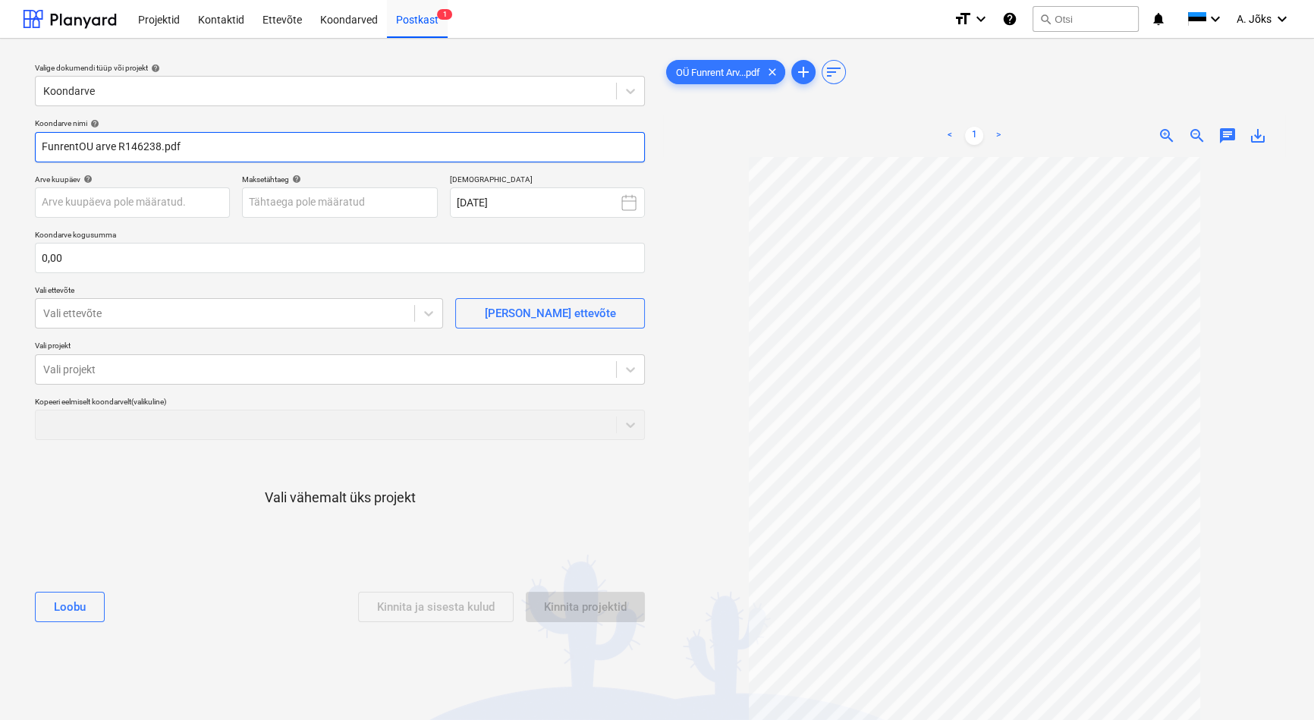
click at [77, 143] on input "FunrentOU arve R146238.pdf" at bounding box center [340, 147] width 610 height 30
type input "Funrent OU arve R146238.pdf"
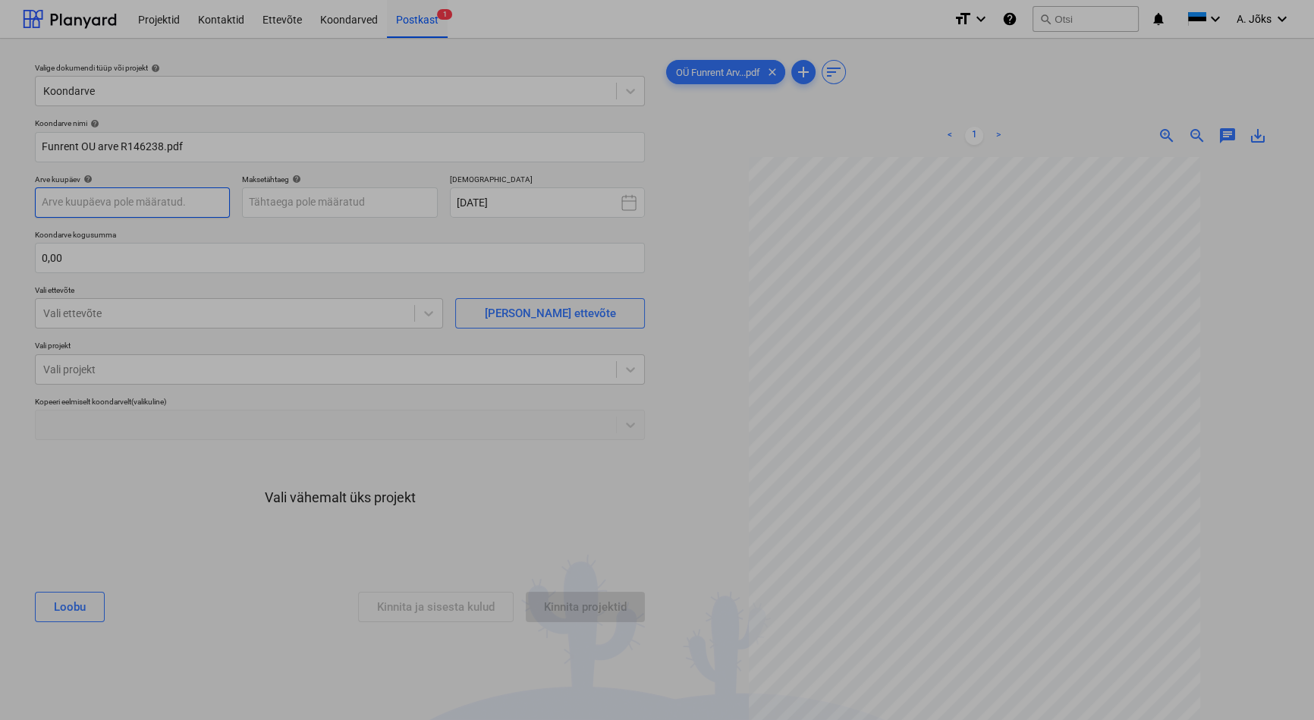
click at [121, 205] on body "Projektid Kontaktid Ettevõte Koondarved Postkast 1 format_size keyboard_arrow_d…" at bounding box center [657, 360] width 1314 height 720
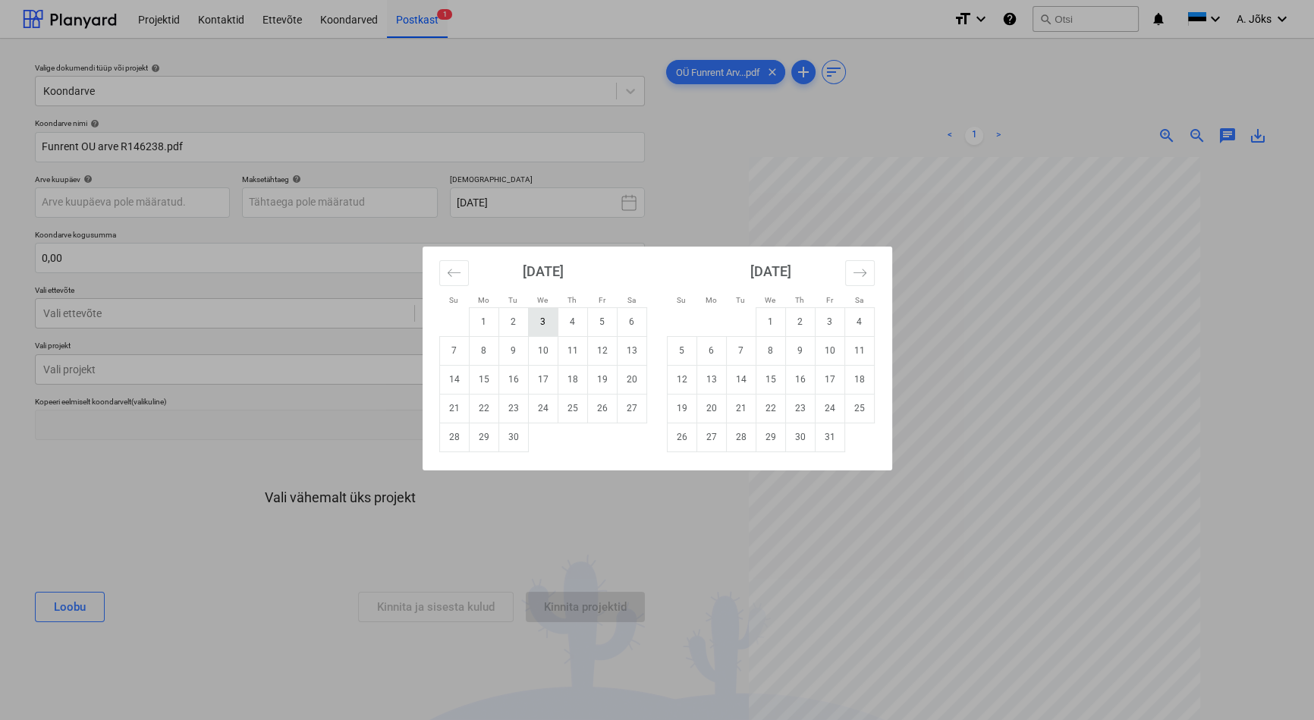
click at [549, 325] on td "3" at bounding box center [543, 321] width 30 height 29
type input "[DATE]"
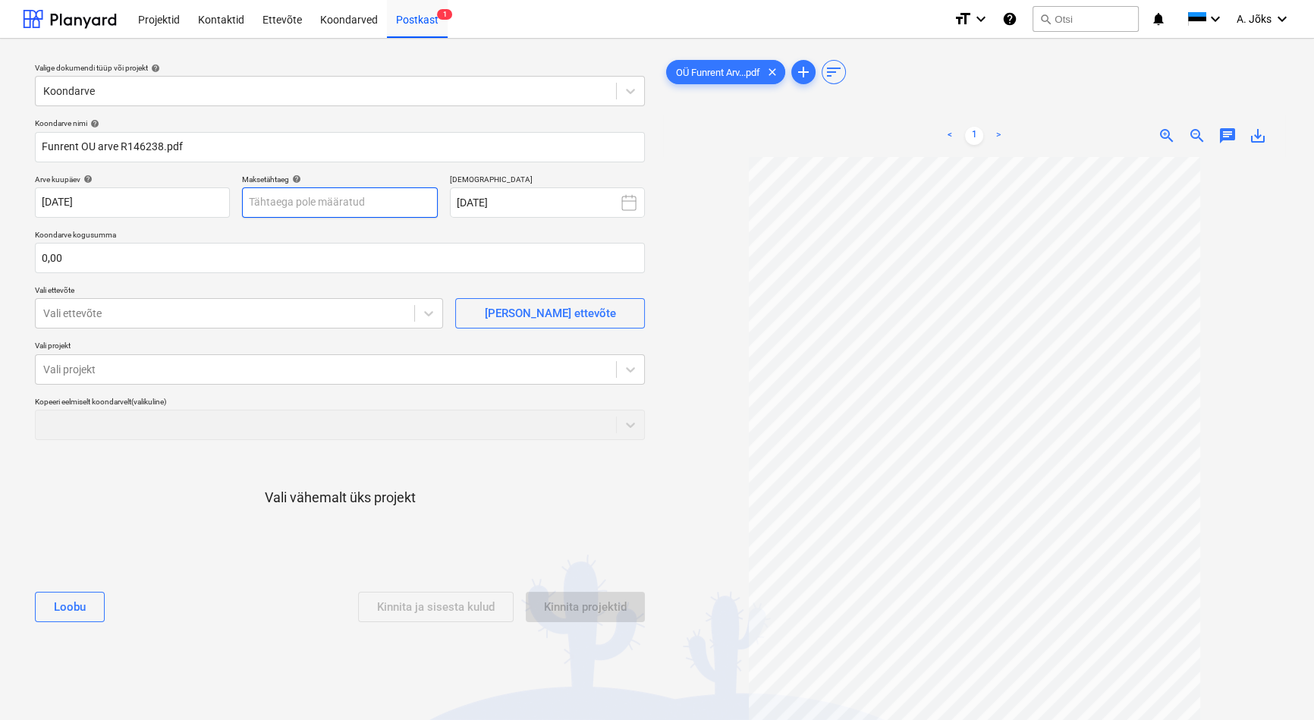
click at [352, 202] on body "Projektid Kontaktid Ettevõte Koondarved Postkast 1 format_size keyboard_arrow_d…" at bounding box center [657, 360] width 1314 height 720
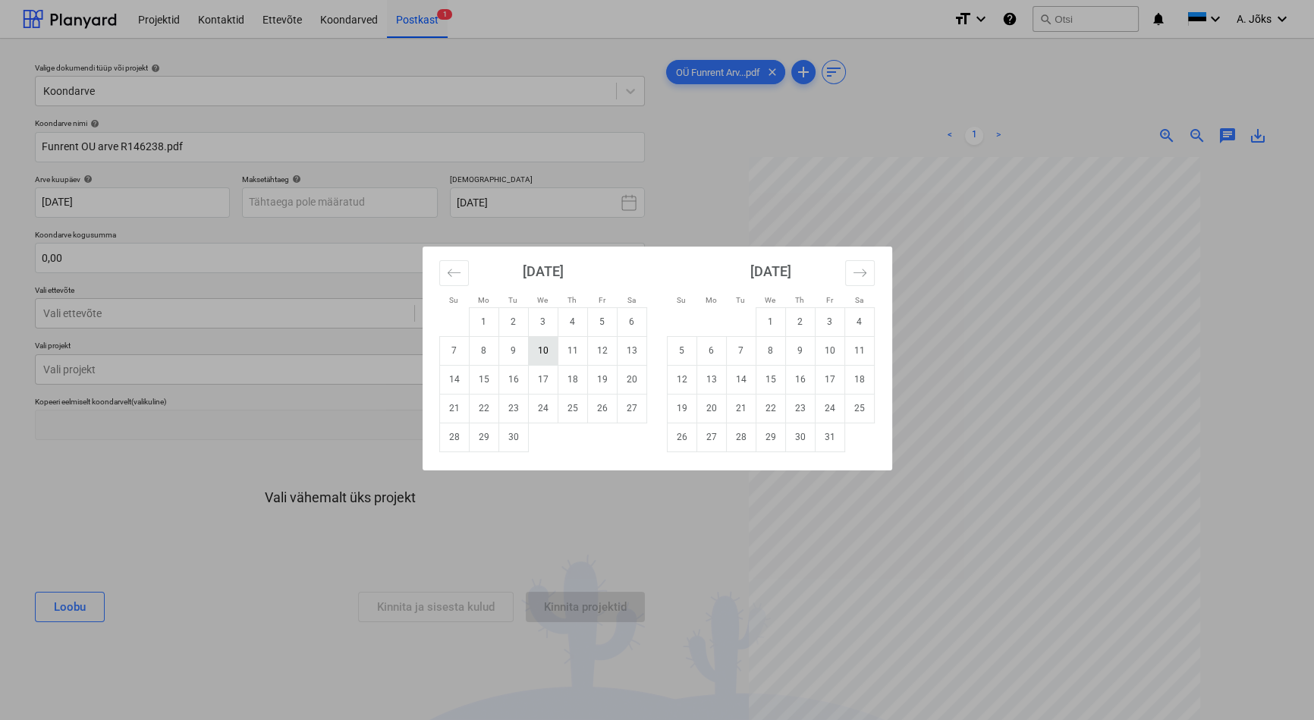
click at [544, 359] on td "10" at bounding box center [543, 350] width 30 height 29
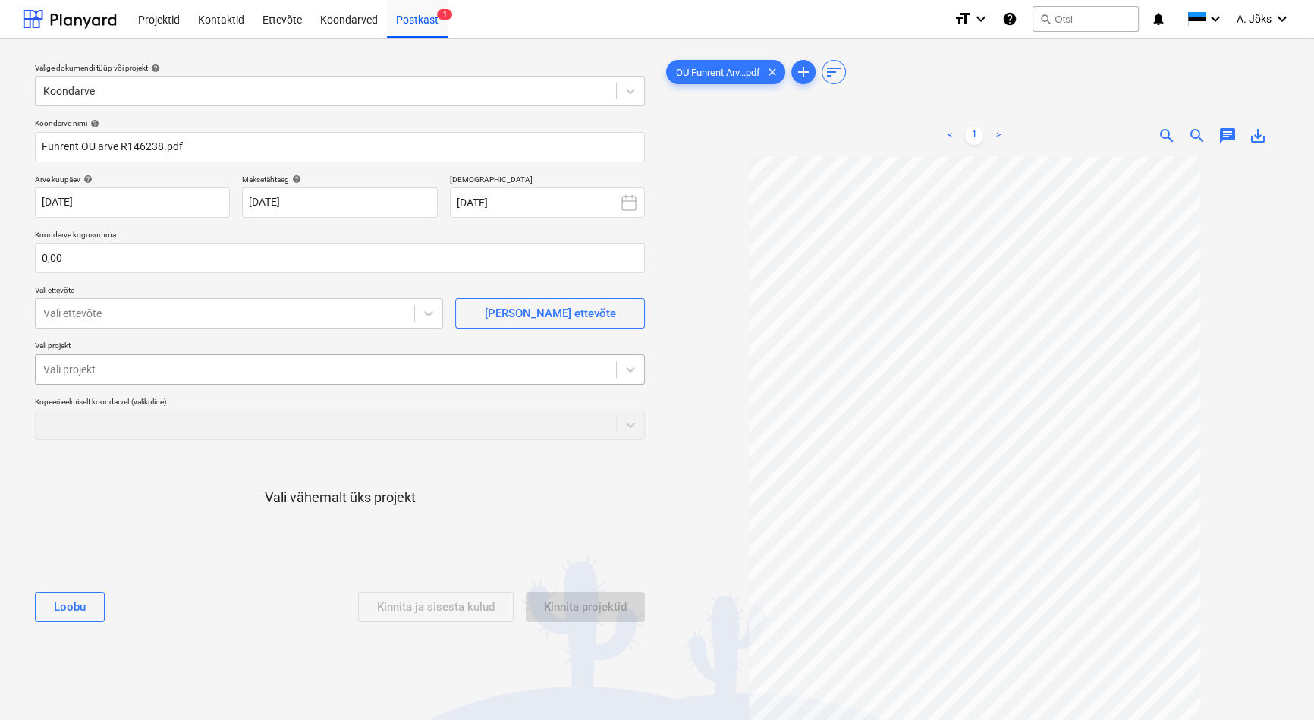
type input "[DATE]"
click at [196, 263] on input "text" at bounding box center [340, 258] width 610 height 30
type input "0,00"
click at [84, 256] on input "text" at bounding box center [340, 258] width 610 height 30
type input "1 604,33"
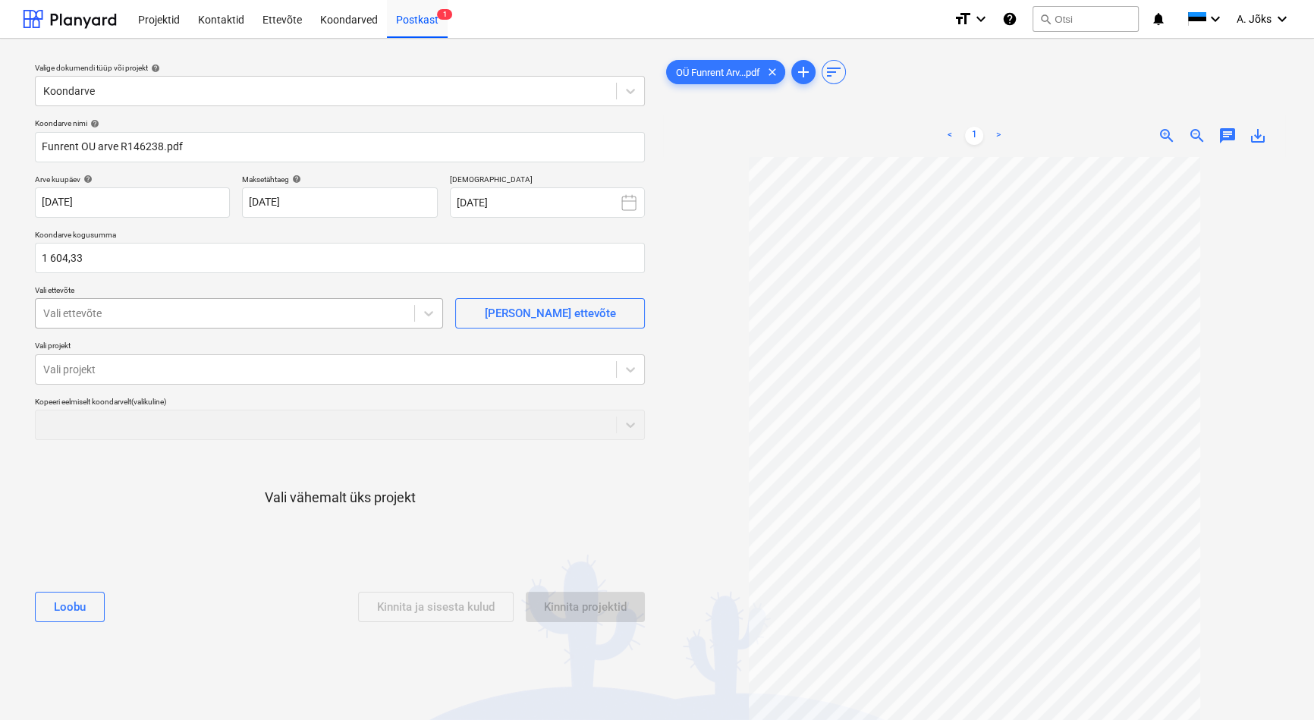
click at [106, 311] on div at bounding box center [224, 313] width 363 height 15
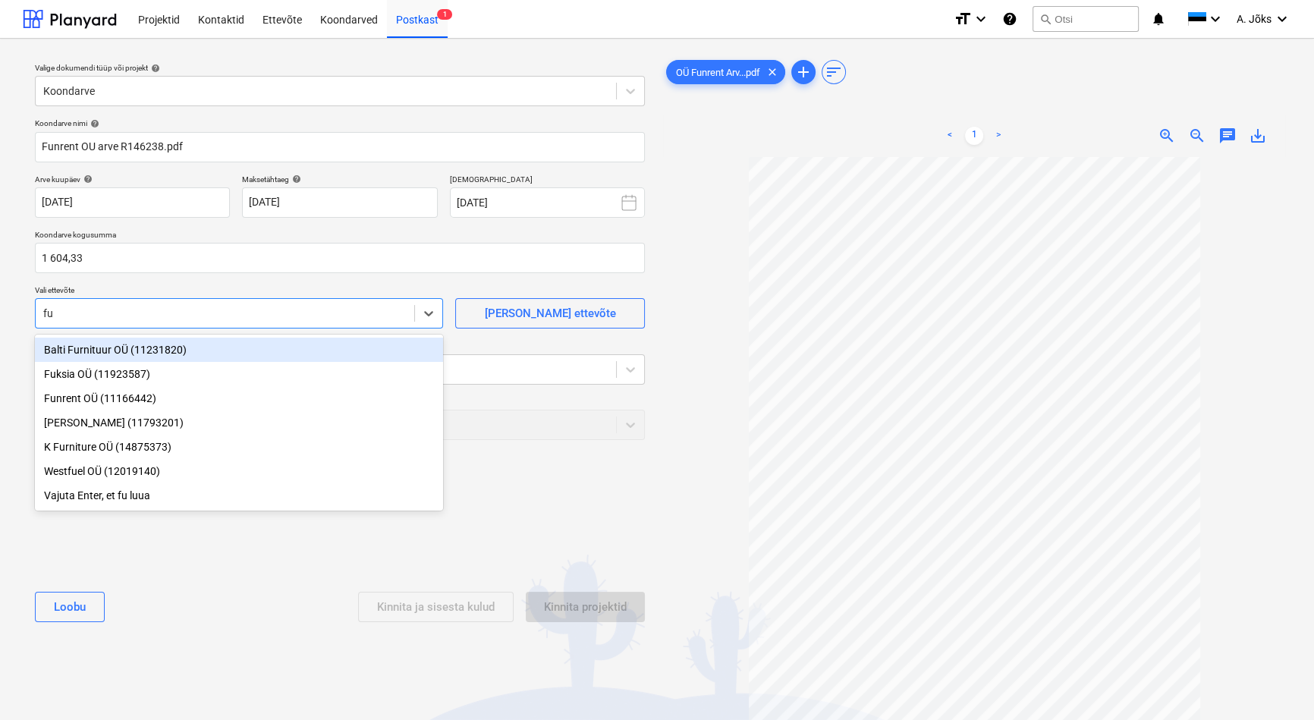
type input "fun"
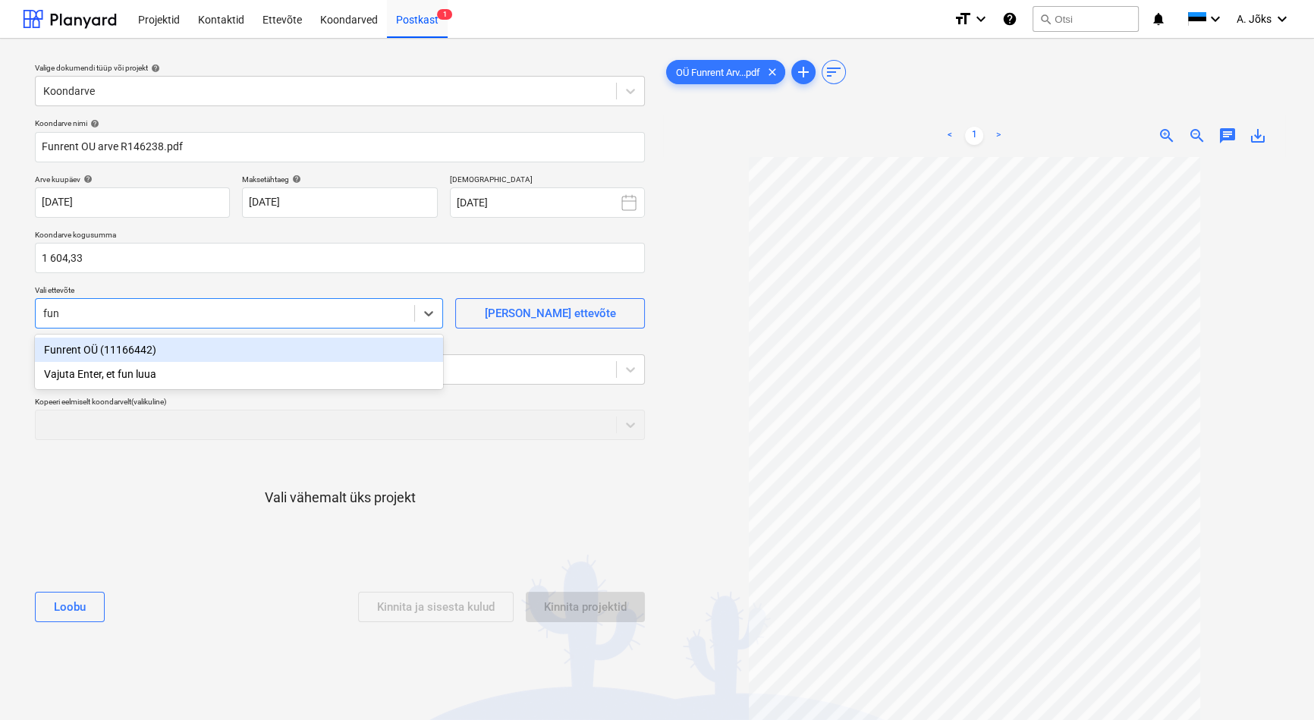
click at [106, 348] on div "Funrent OÜ (11166442)" at bounding box center [239, 349] width 408 height 24
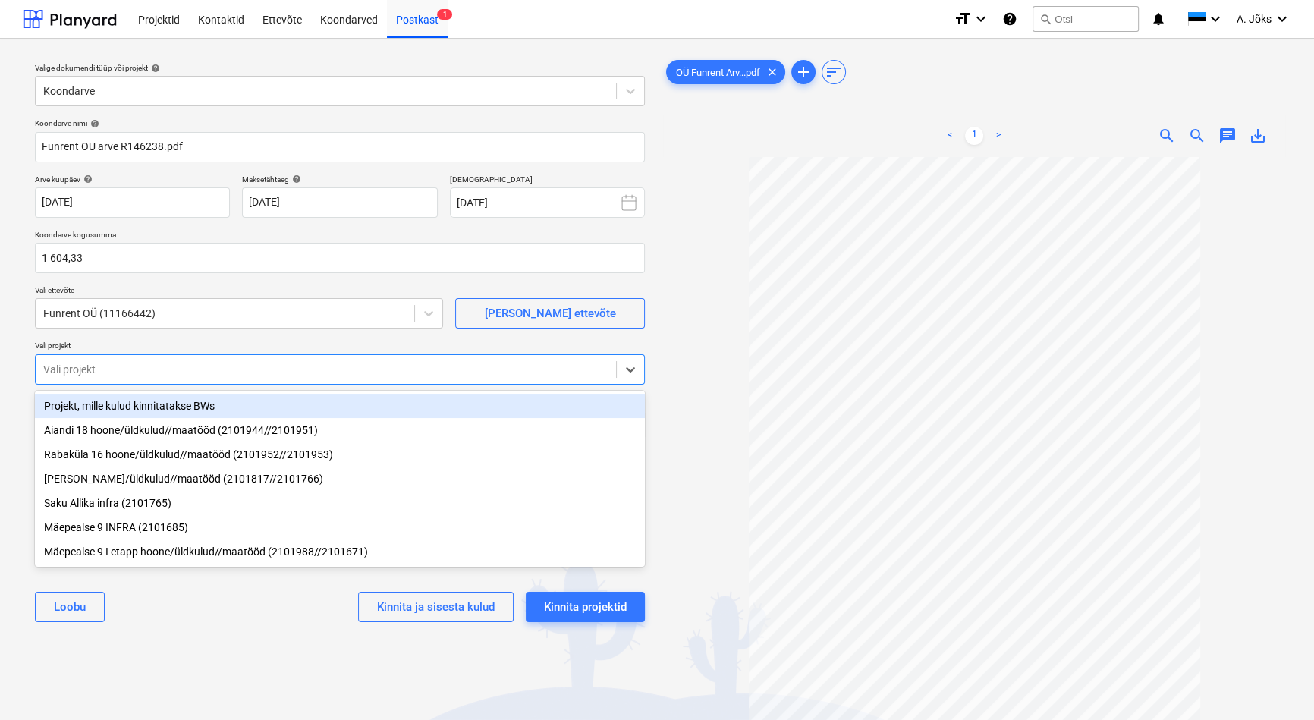
click at [102, 372] on div at bounding box center [325, 369] width 565 height 15
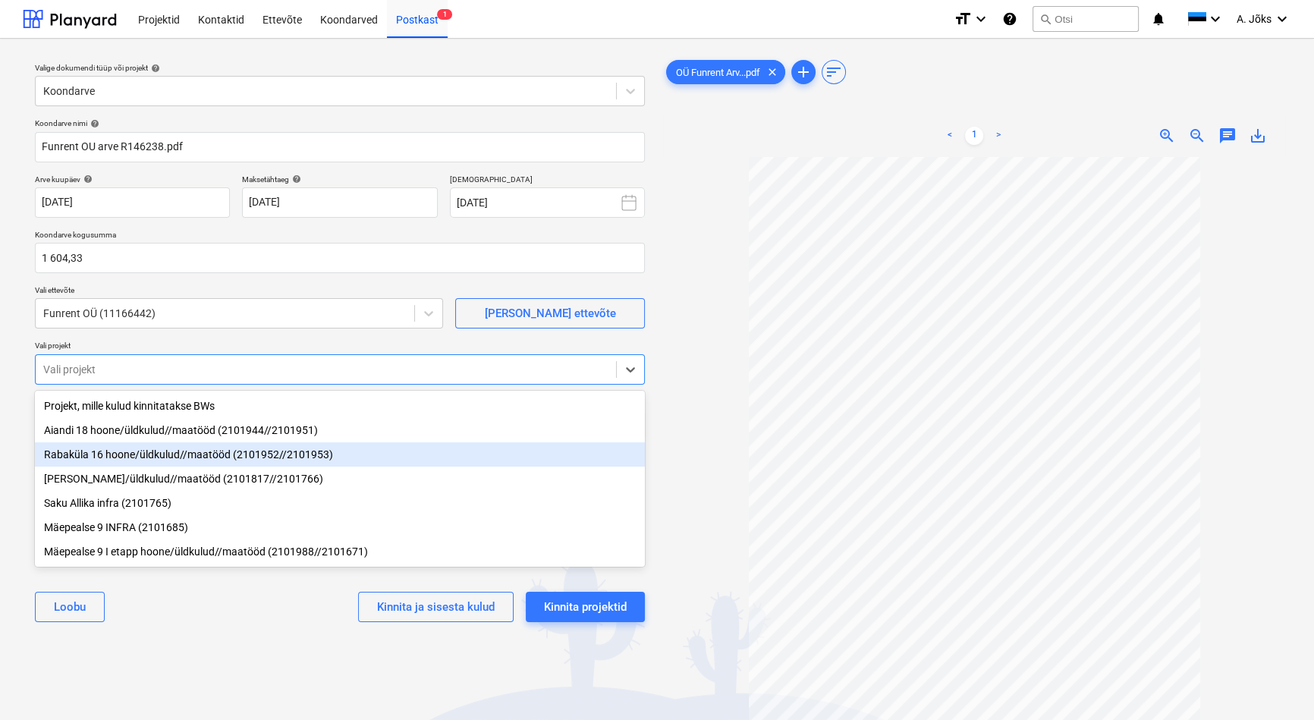
click at [103, 460] on div "Rabaküla 16 hoone/üldkulud//maatööd (2101952//2101953)" at bounding box center [340, 454] width 610 height 24
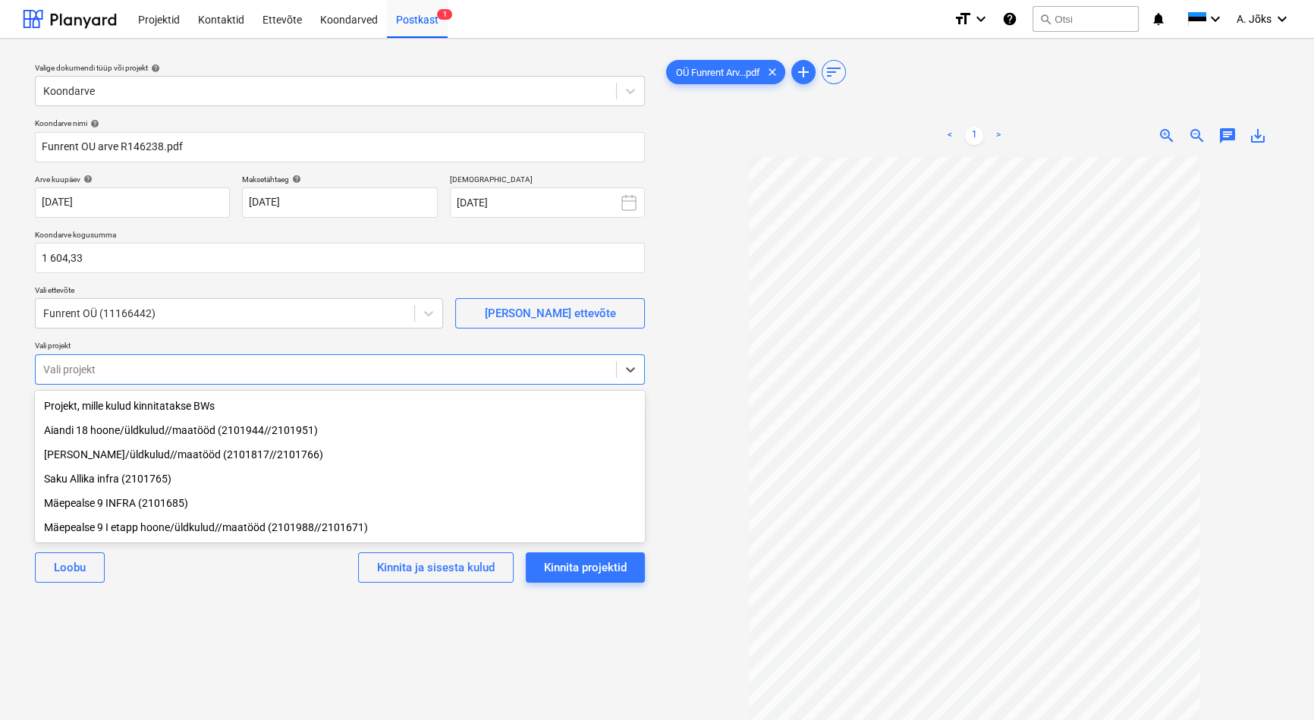
click at [199, 637] on div "Valige dokumendi tüüp või projekt help Koondarve Koondarve nimi help Funrent OU…" at bounding box center [340, 445] width 634 height 789
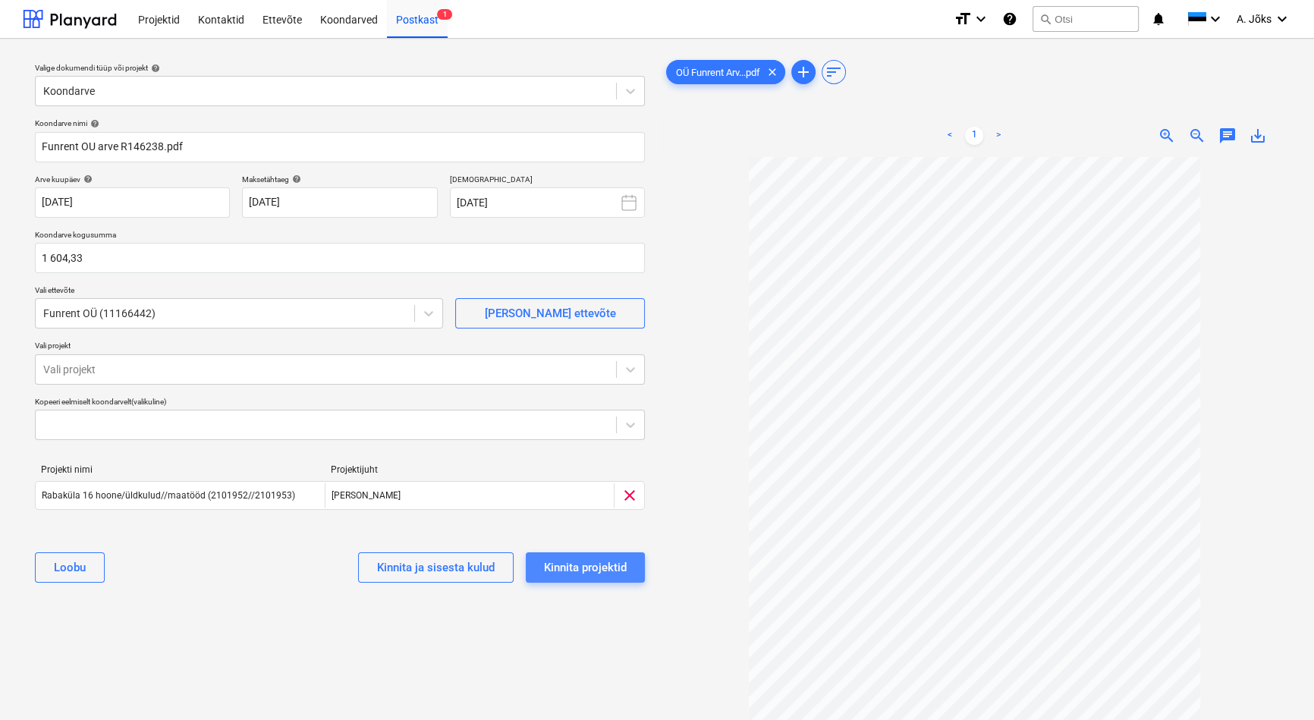
click at [623, 561] on div "Kinnita projektid" at bounding box center [585, 567] width 83 height 20
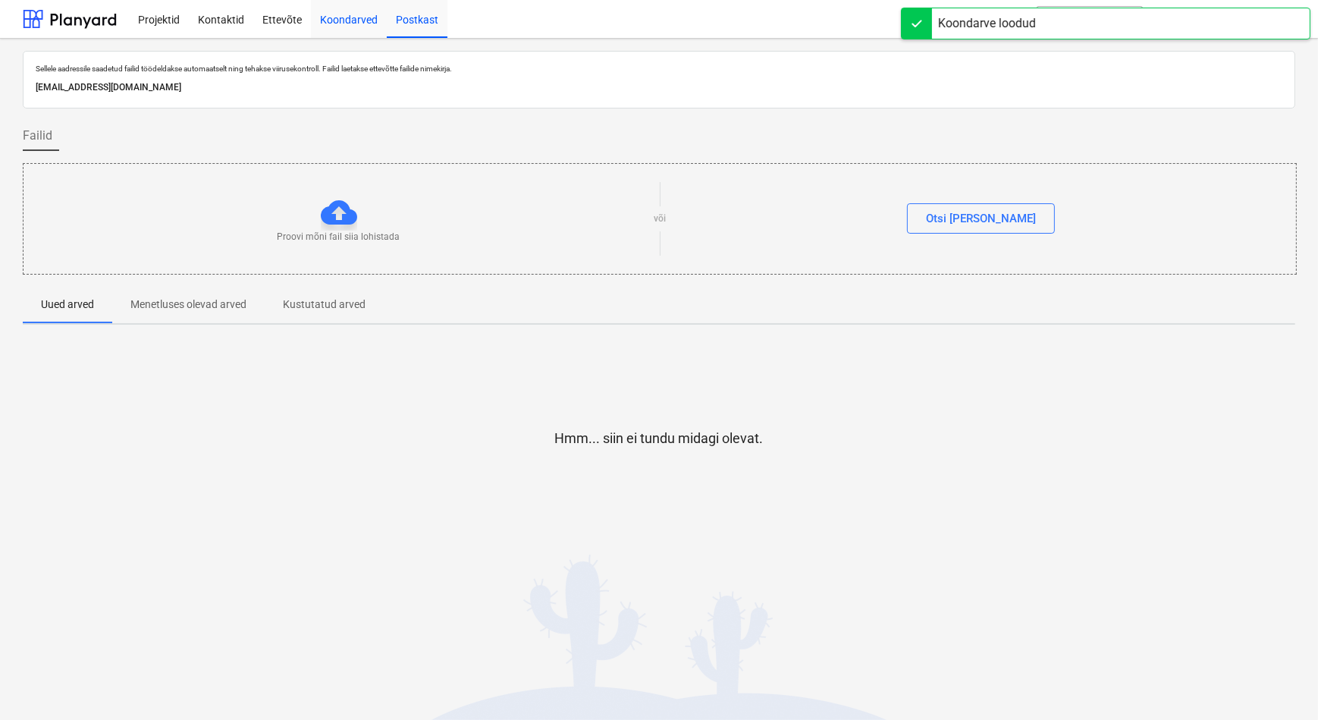
drag, startPoint x: 350, startPoint y: 18, endPoint x: 353, endPoint y: 27, distance: 9.6
click at [350, 18] on div "Koondarved" at bounding box center [349, 18] width 76 height 39
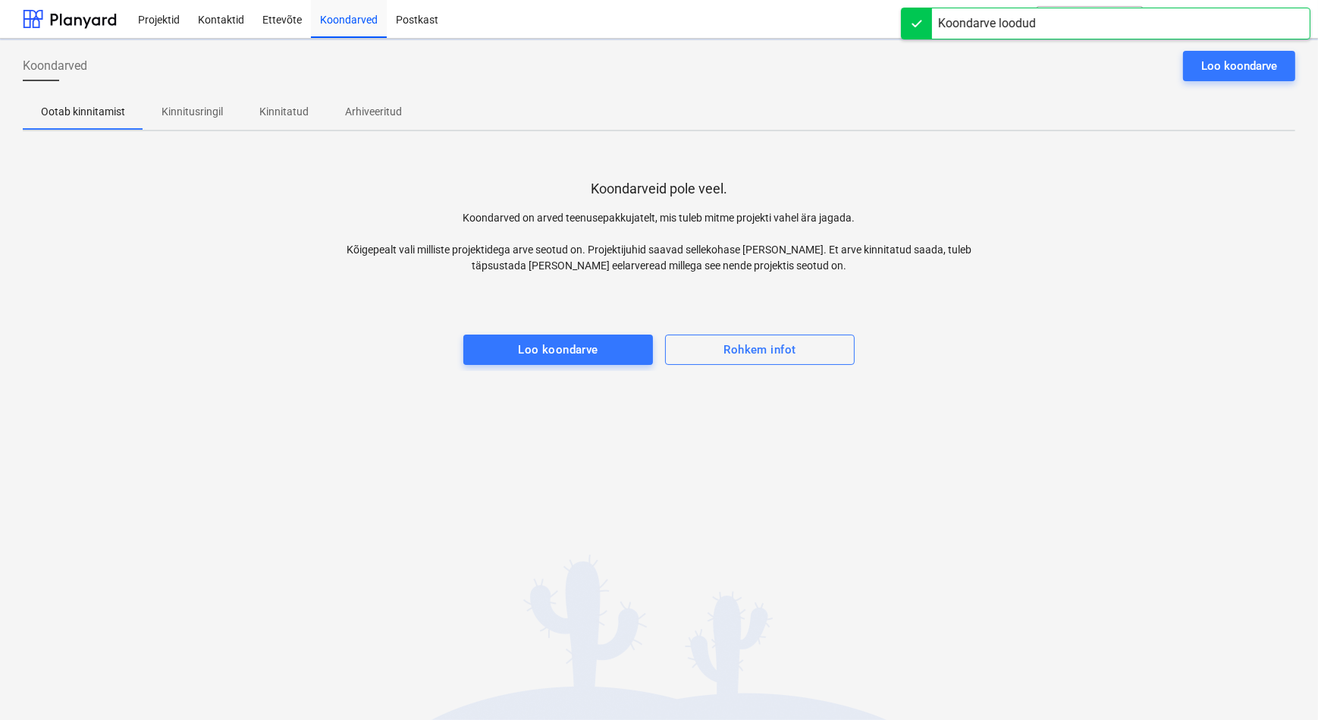
click at [185, 107] on p "Kinnitusringil" at bounding box center [192, 112] width 61 height 16
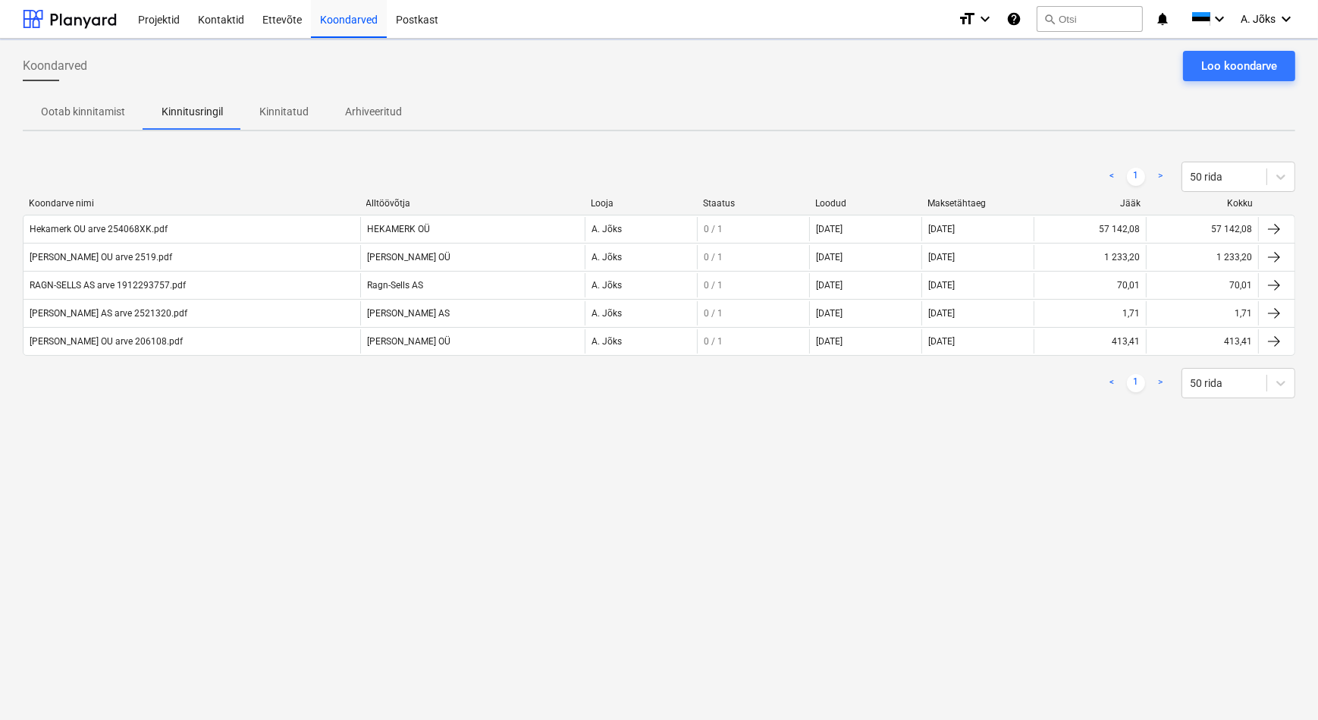
click at [402, 517] on div "Koondarved Loo koondarve Ootab kinnitamist Kinnitusringil Kinnitatud Arhiveerit…" at bounding box center [659, 379] width 1318 height 681
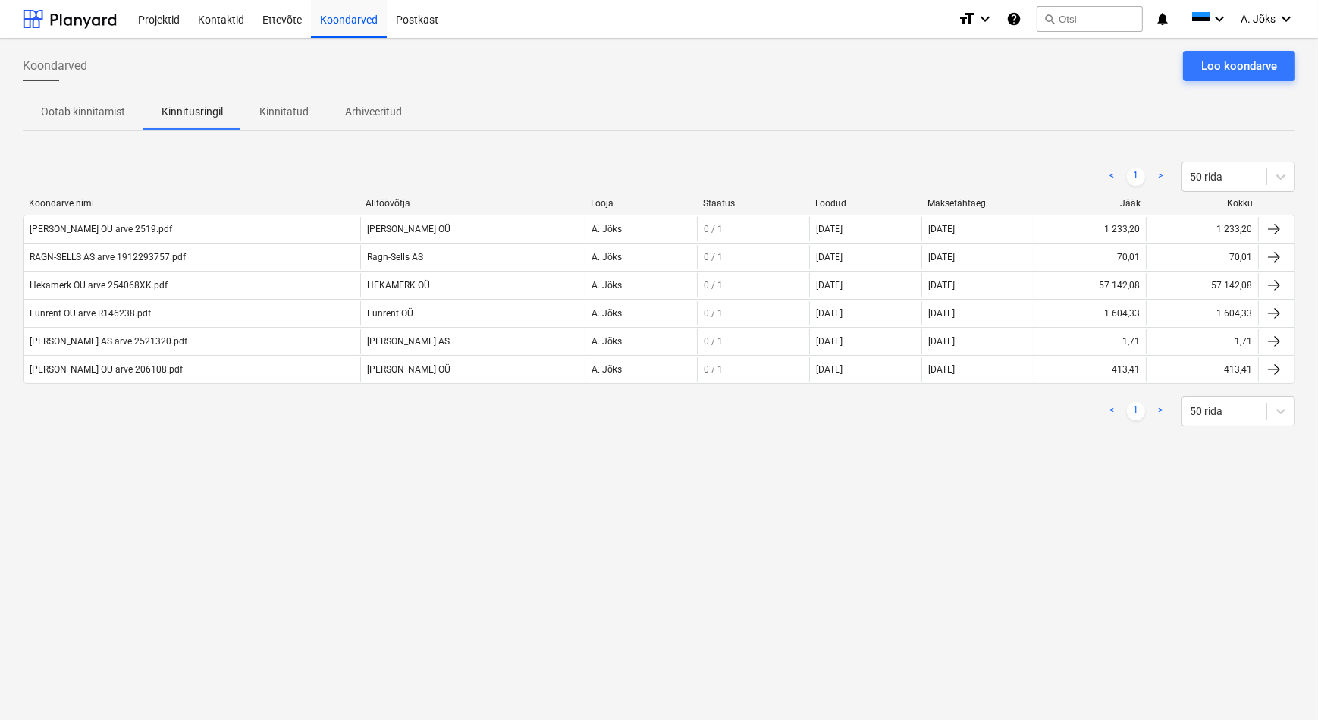
click at [860, 569] on div "Koondarved Loo koondarve Ootab kinnitamist Kinnitusringil Kinnitatud Arhiveerit…" at bounding box center [659, 379] width 1318 height 681
click at [1269, 20] on span "A. Jõks" at bounding box center [1258, 19] width 35 height 12
click at [1232, 86] on div "Logi välja" at bounding box center [1249, 83] width 91 height 24
